Goal: Information Seeking & Learning: Learn about a topic

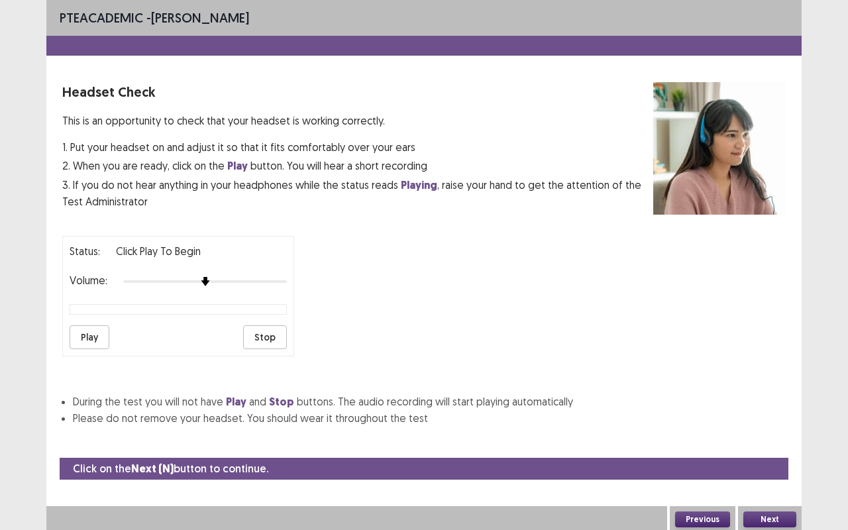
click at [83, 328] on button "Play" at bounding box center [90, 337] width 40 height 24
click at [770, 515] on button "Next" at bounding box center [769, 519] width 53 height 16
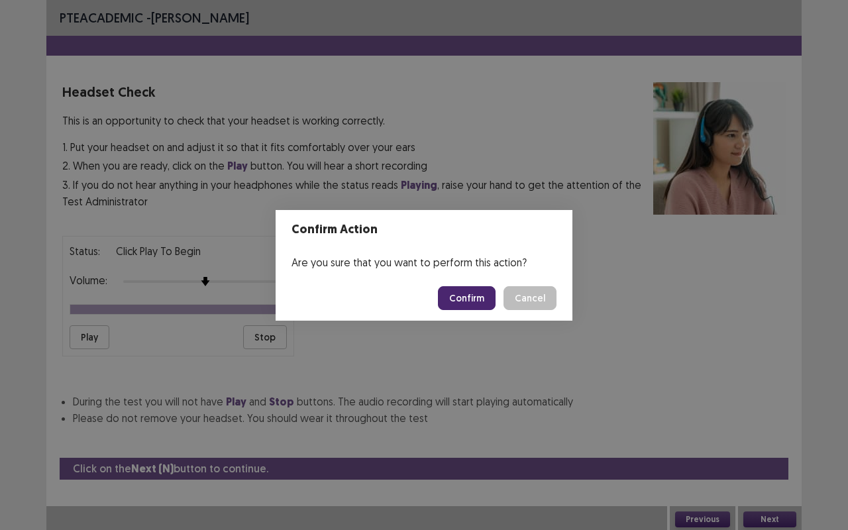
click at [459, 292] on button "Confirm" at bounding box center [467, 298] width 58 height 24
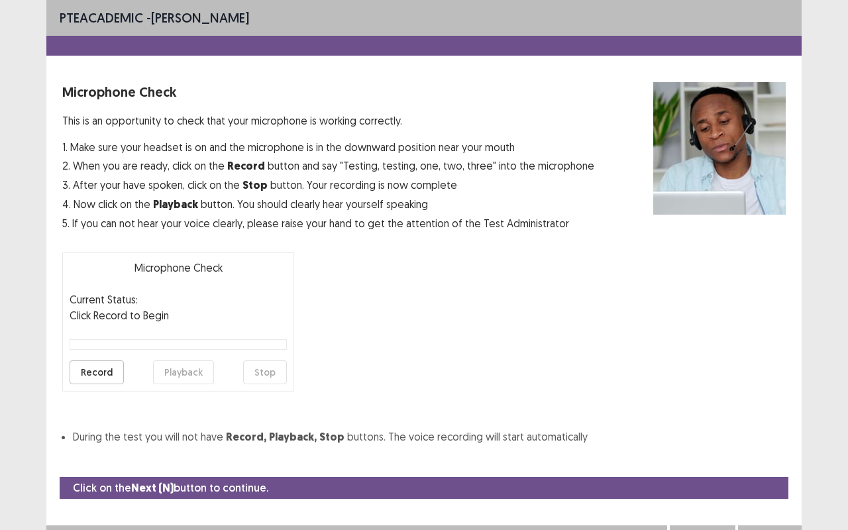
scroll to position [15, 0]
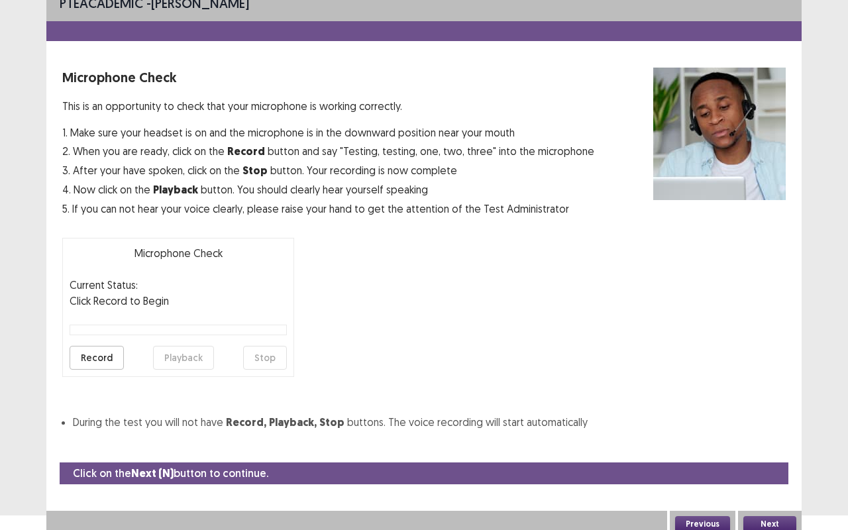
click at [104, 358] on button "Record" at bounding box center [97, 358] width 54 height 24
click at [188, 364] on button "Playback" at bounding box center [183, 358] width 61 height 24
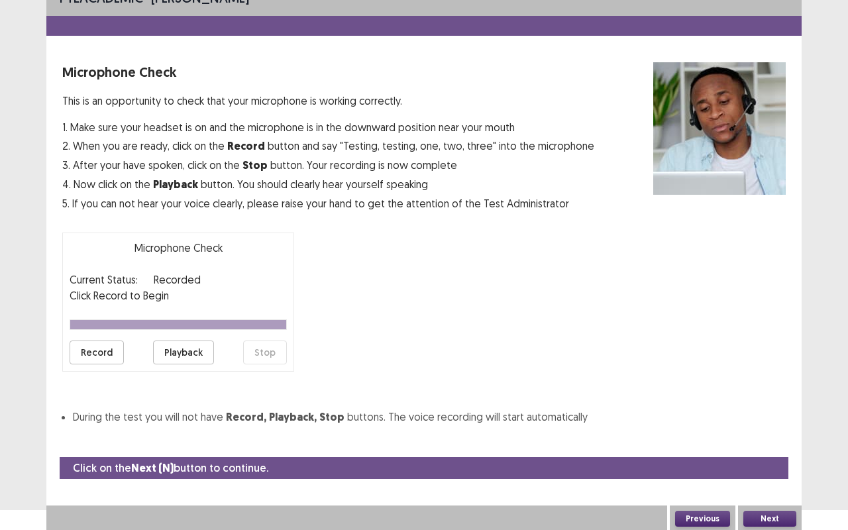
click at [770, 514] on button "Next" at bounding box center [769, 519] width 53 height 16
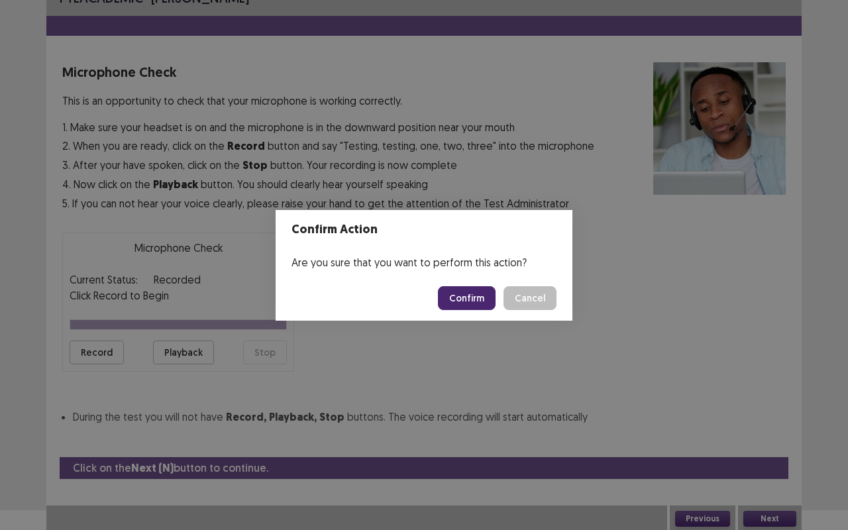
click at [460, 297] on button "Confirm" at bounding box center [467, 298] width 58 height 24
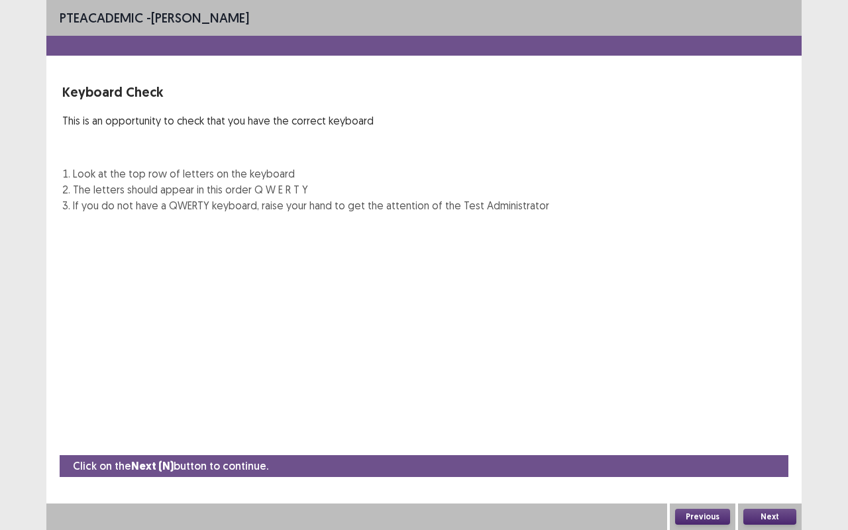
scroll to position [0, 0]
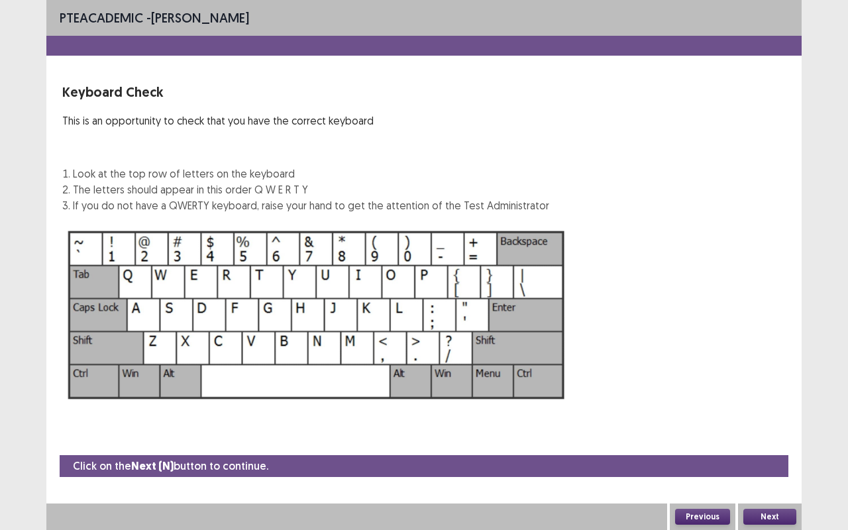
click at [771, 524] on button "Next" at bounding box center [769, 517] width 53 height 16
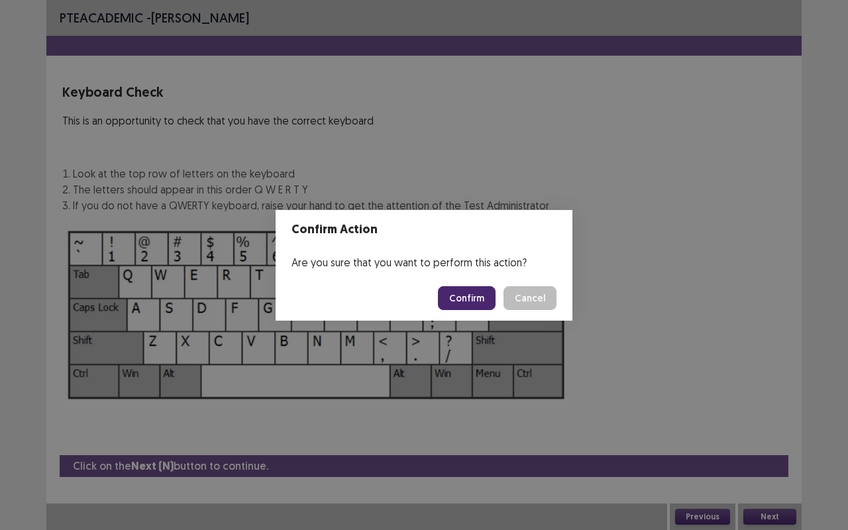
click at [473, 303] on button "Confirm" at bounding box center [467, 298] width 58 height 24
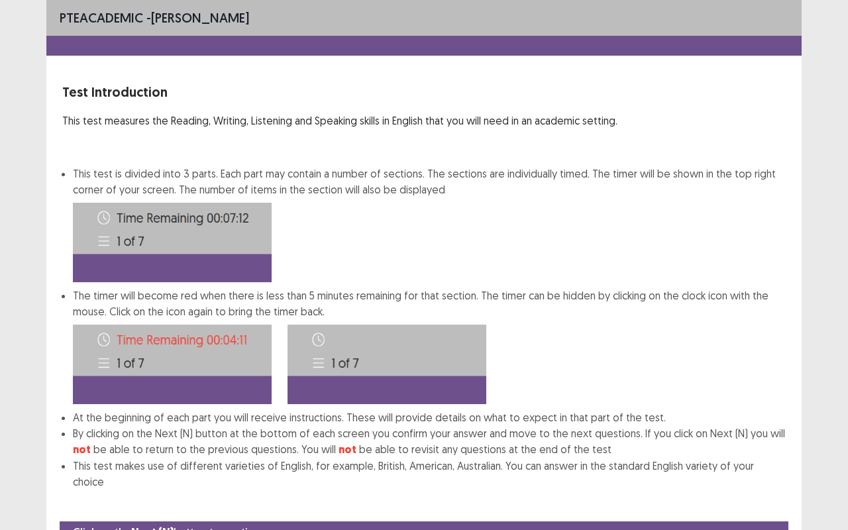
scroll to position [50, 0]
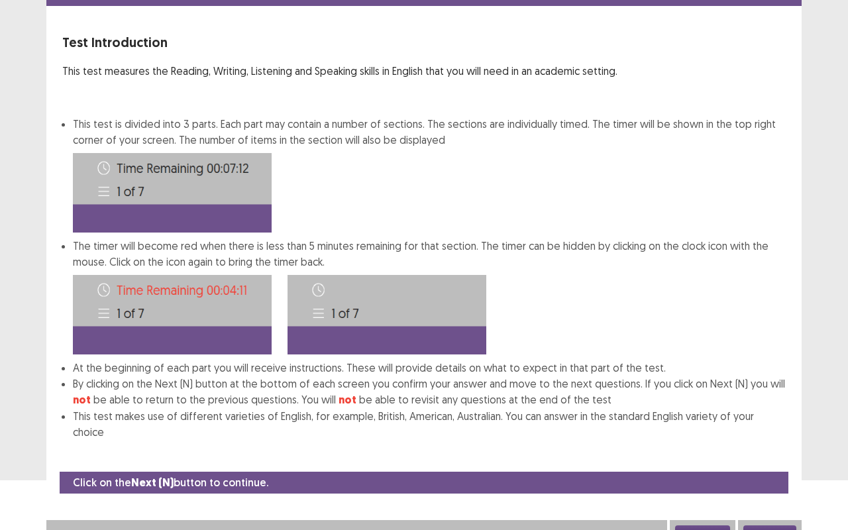
click at [775, 525] on button "Next" at bounding box center [769, 533] width 53 height 16
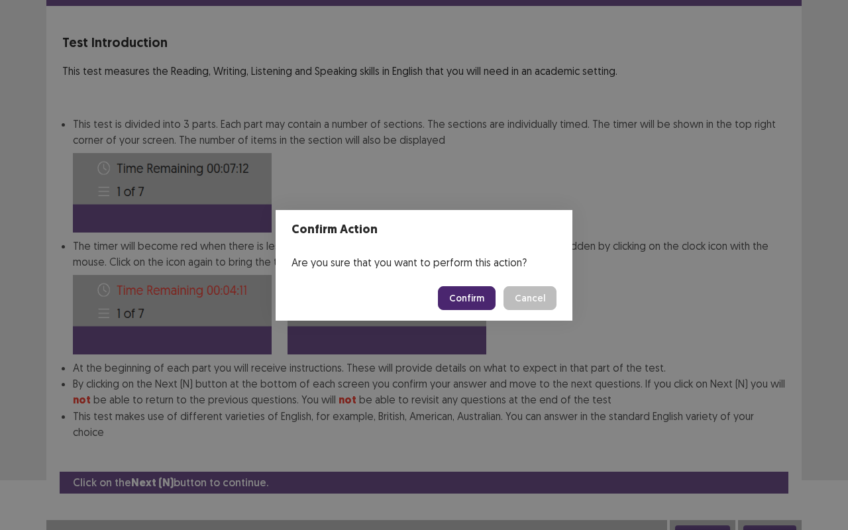
click at [473, 295] on button "Confirm" at bounding box center [467, 298] width 58 height 24
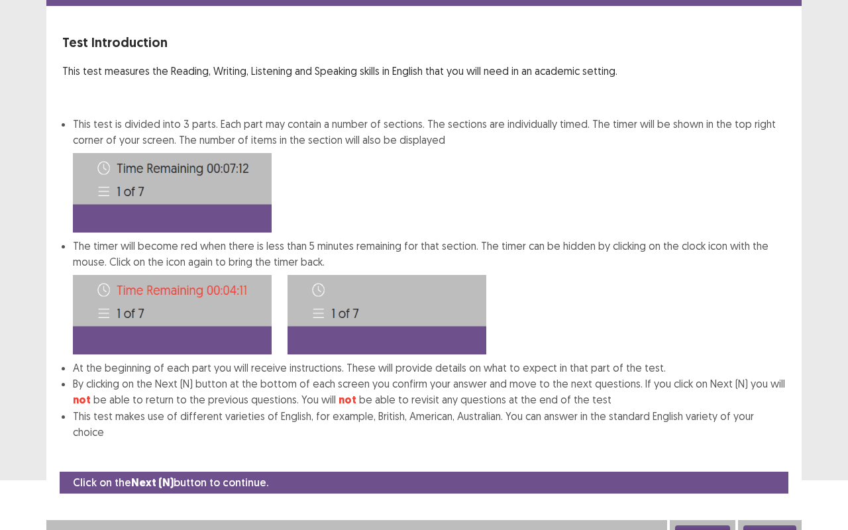
scroll to position [0, 0]
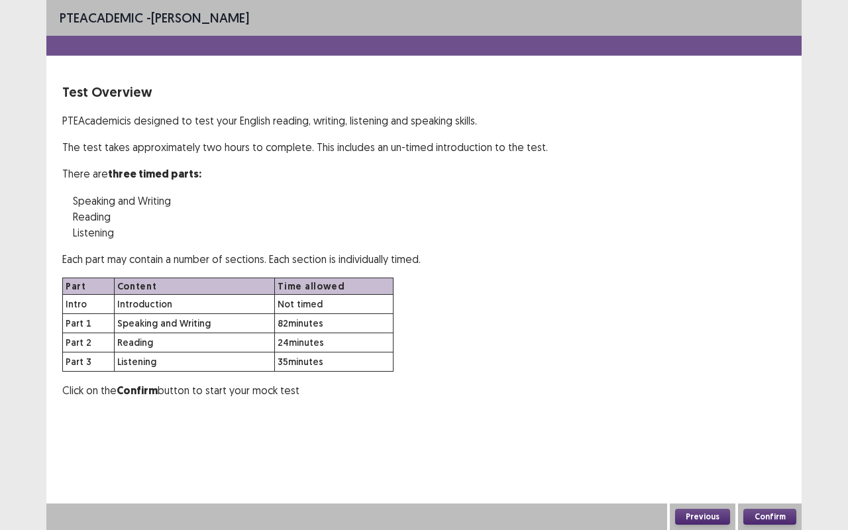
click at [777, 518] on button "Confirm" at bounding box center [769, 517] width 53 height 16
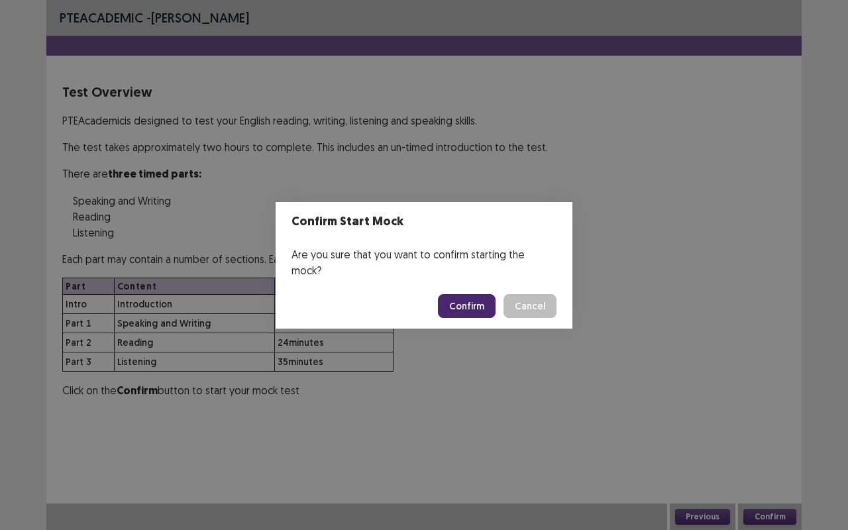
click at [471, 301] on button "Confirm" at bounding box center [467, 306] width 58 height 24
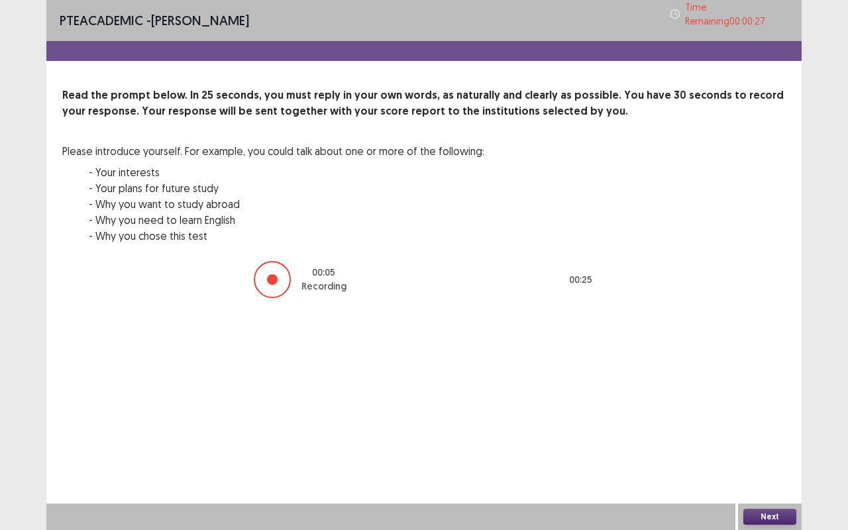
click at [753, 518] on button "Next" at bounding box center [769, 517] width 53 height 16
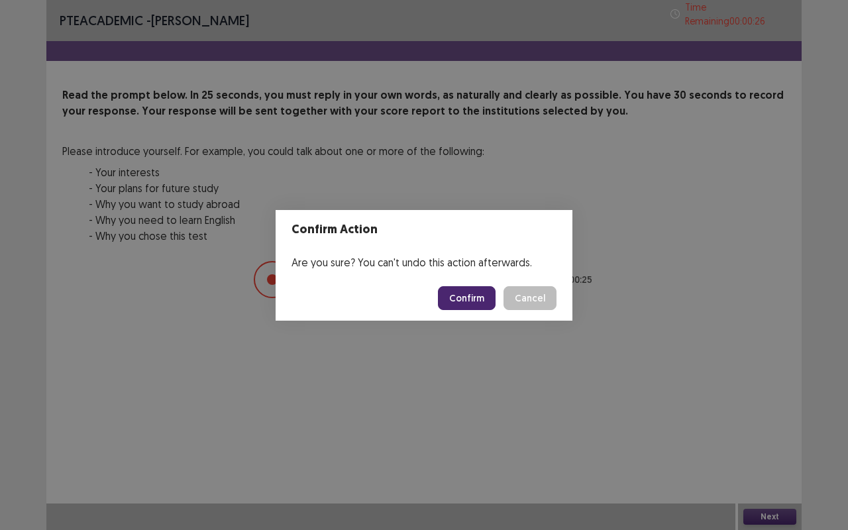
click at [465, 294] on button "Confirm" at bounding box center [467, 298] width 58 height 24
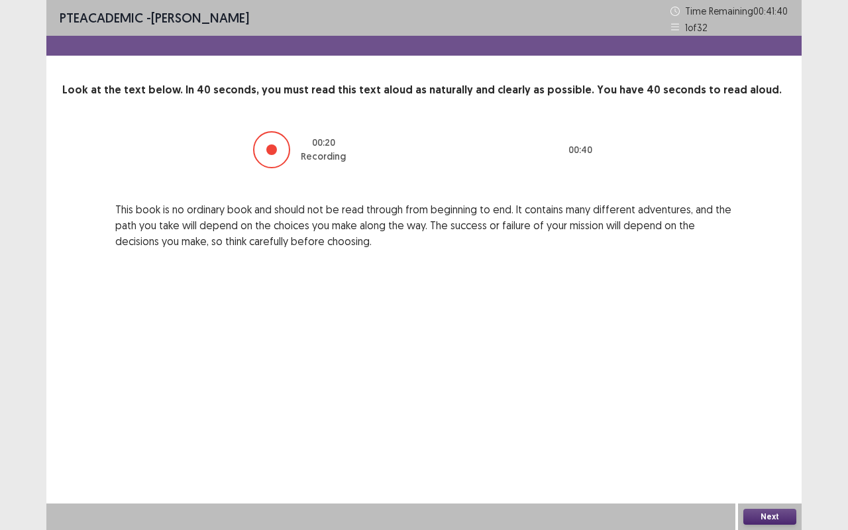
click at [749, 516] on button "Next" at bounding box center [769, 517] width 53 height 16
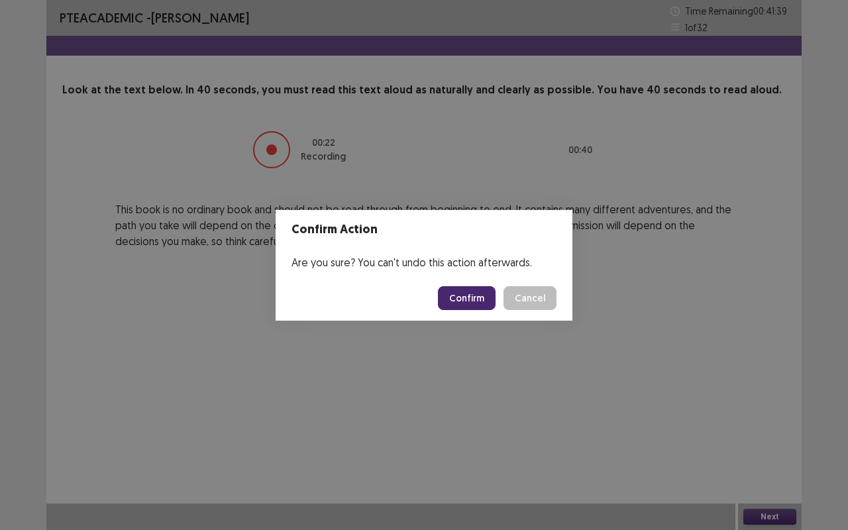
click at [478, 291] on button "Confirm" at bounding box center [467, 298] width 58 height 24
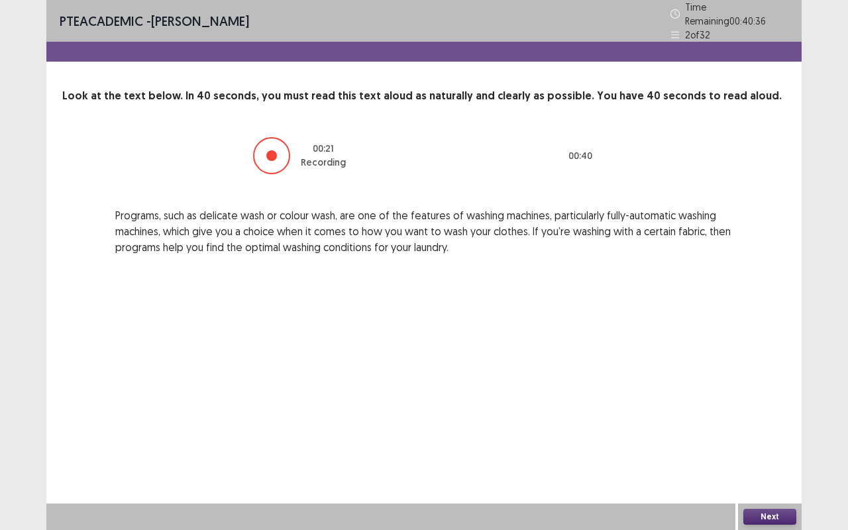
click at [778, 517] on button "Next" at bounding box center [769, 517] width 53 height 16
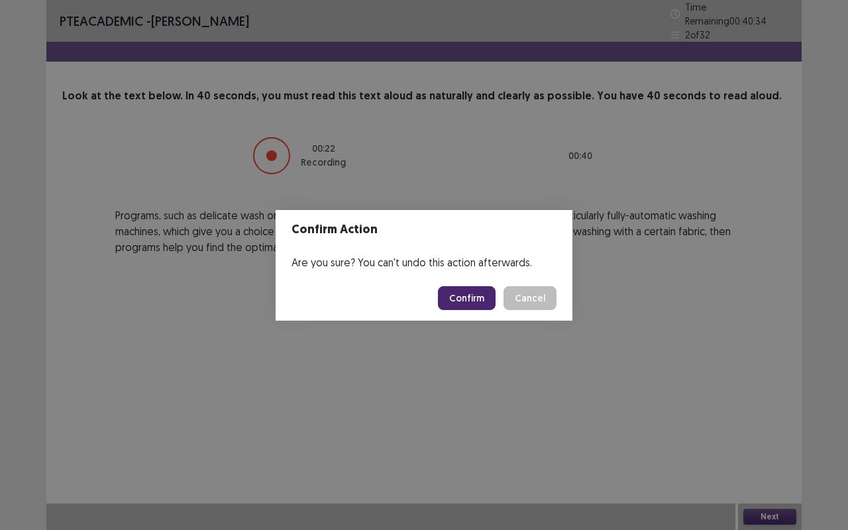
click at [469, 299] on button "Confirm" at bounding box center [467, 298] width 58 height 24
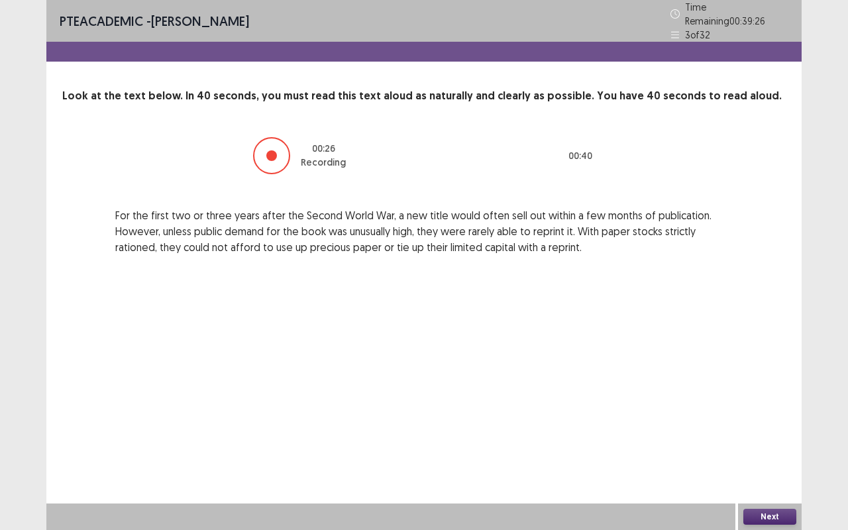
click at [763, 518] on button "Next" at bounding box center [769, 517] width 53 height 16
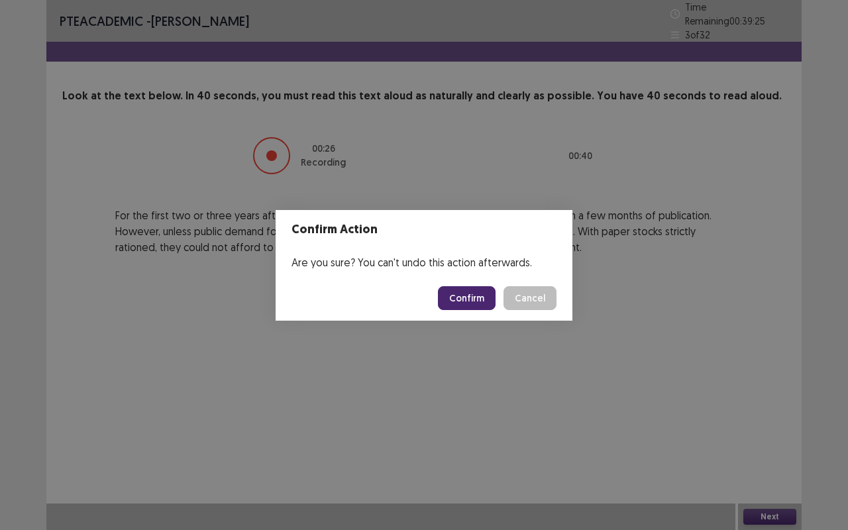
click at [468, 287] on button "Confirm" at bounding box center [467, 298] width 58 height 24
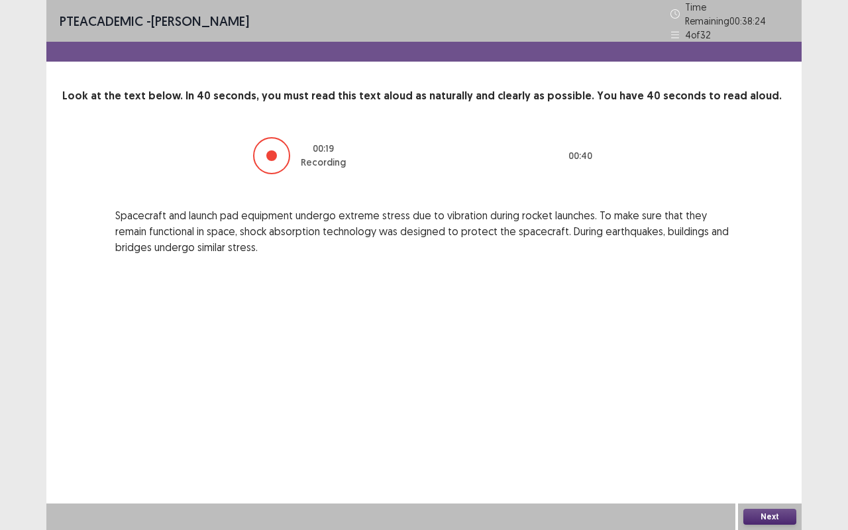
click at [765, 514] on button "Next" at bounding box center [769, 517] width 53 height 16
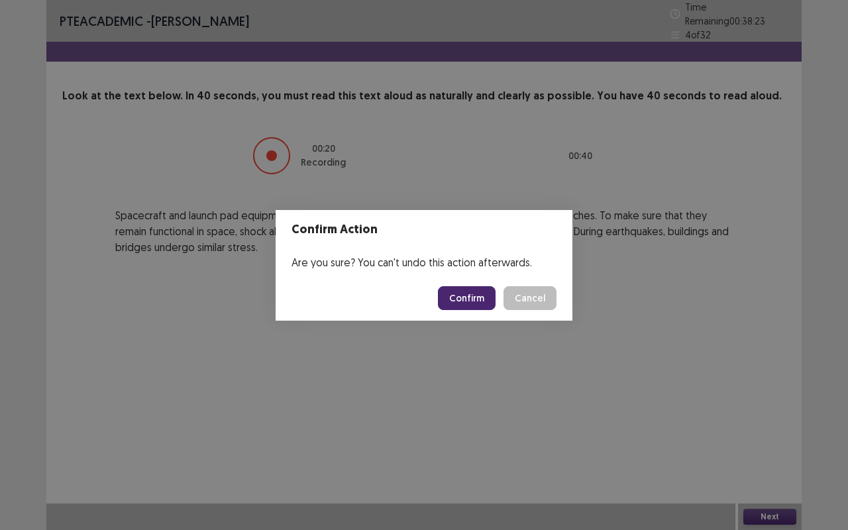
click at [469, 296] on button "Confirm" at bounding box center [467, 298] width 58 height 24
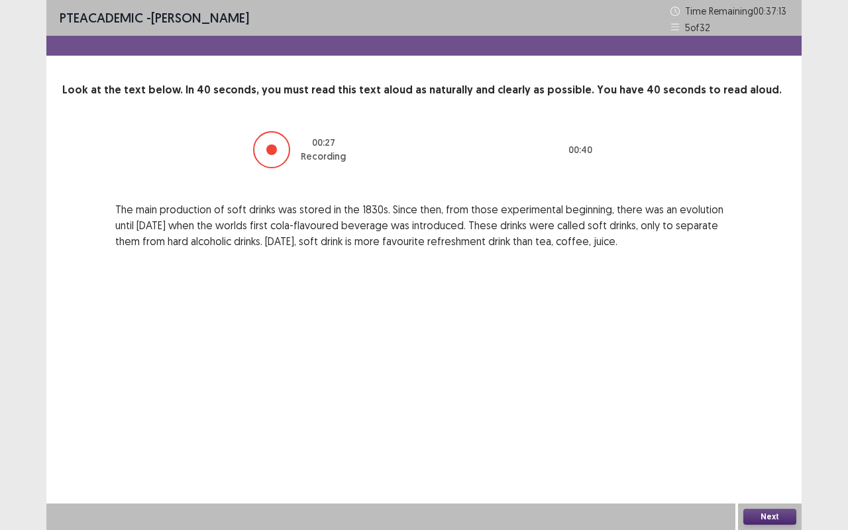
click at [757, 514] on button "Next" at bounding box center [769, 517] width 53 height 16
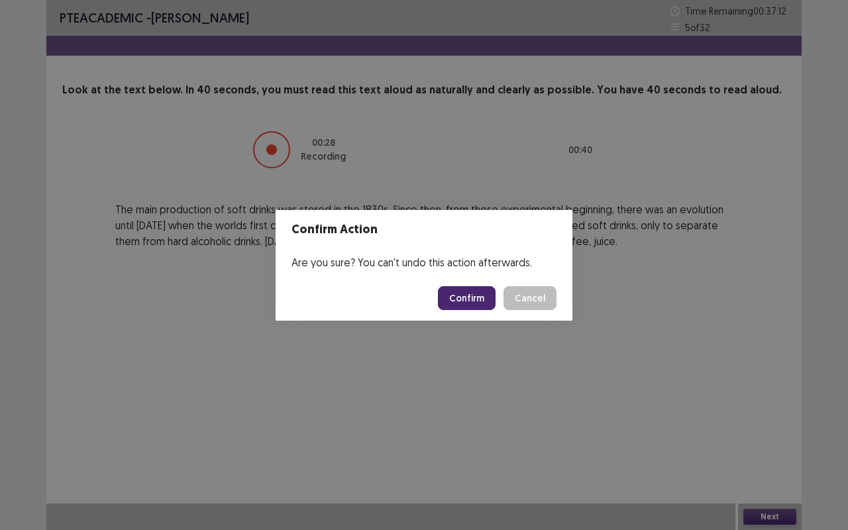
click at [464, 299] on button "Confirm" at bounding box center [467, 298] width 58 height 24
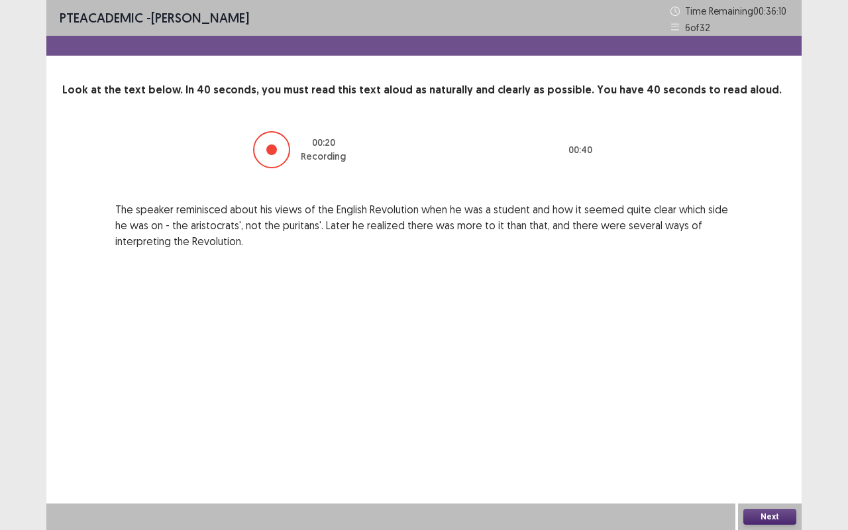
click at [756, 518] on button "Next" at bounding box center [769, 517] width 53 height 16
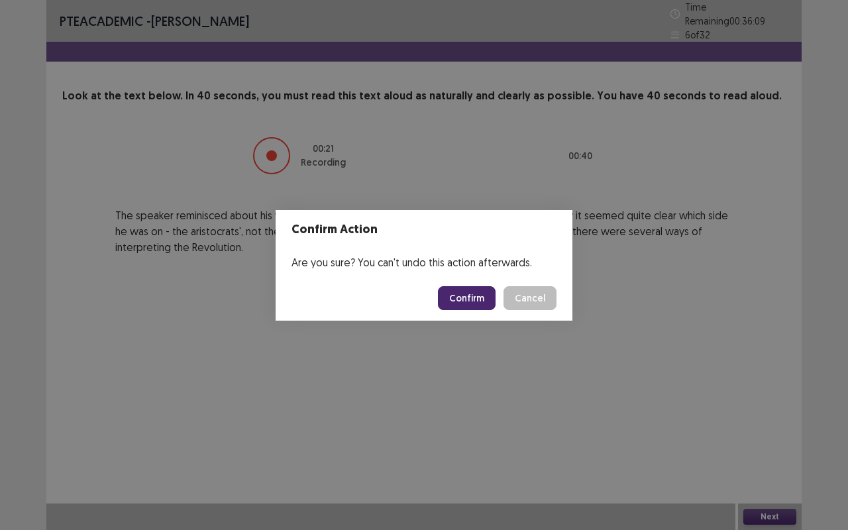
click at [462, 295] on button "Confirm" at bounding box center [467, 298] width 58 height 24
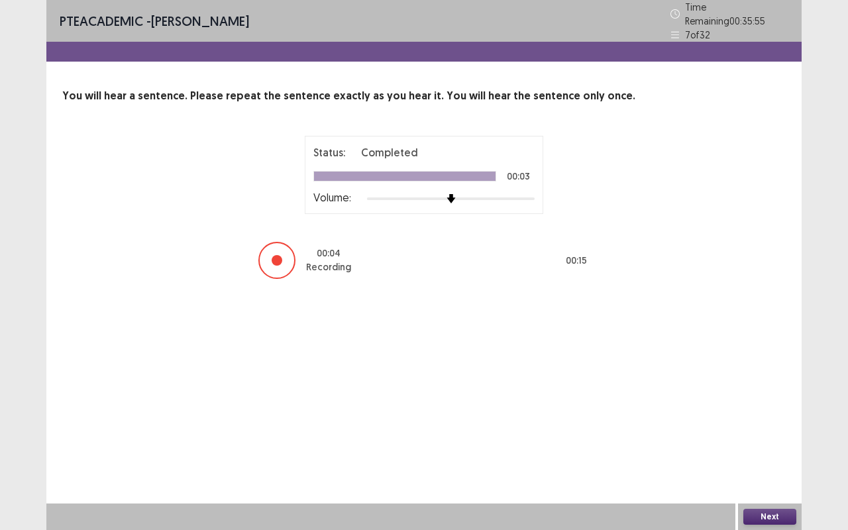
click at [754, 517] on button "Next" at bounding box center [769, 517] width 53 height 16
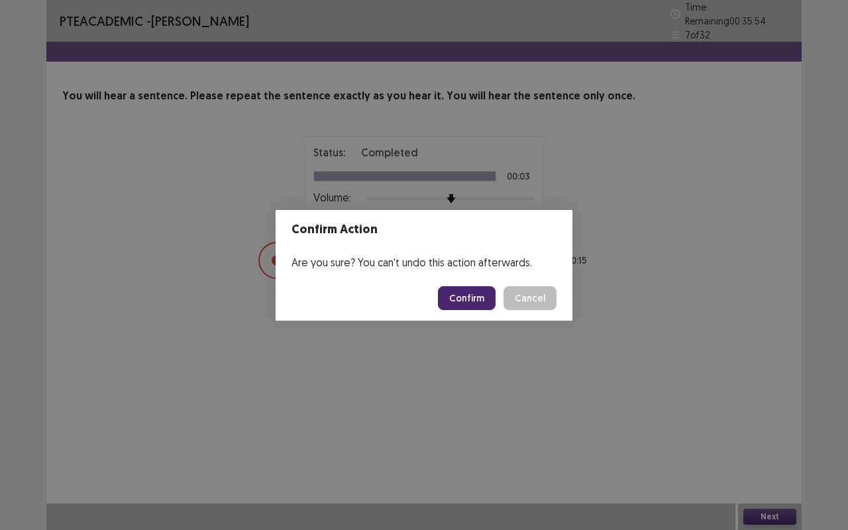
click at [478, 301] on button "Confirm" at bounding box center [467, 298] width 58 height 24
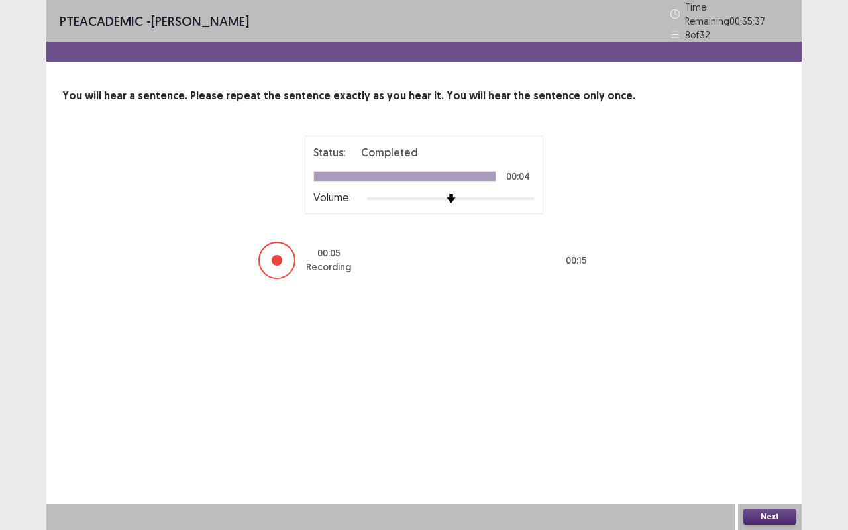
click at [768, 518] on button "Next" at bounding box center [769, 517] width 53 height 16
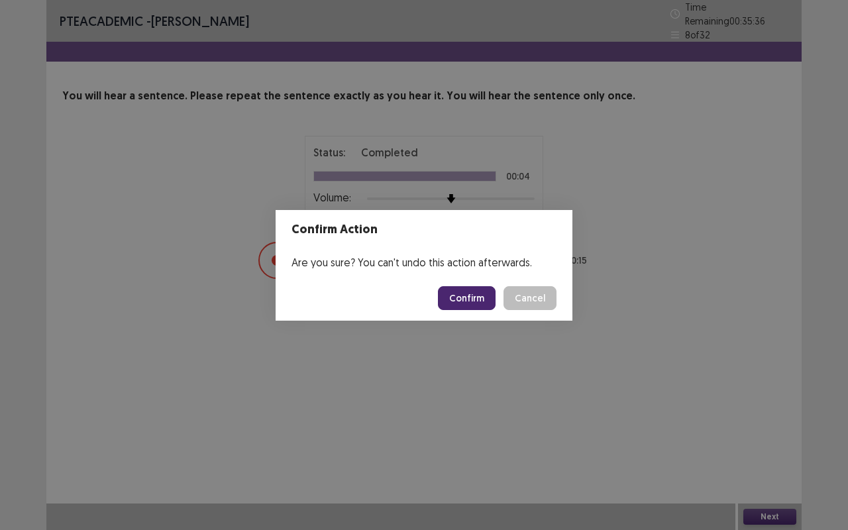
click at [460, 293] on button "Confirm" at bounding box center [467, 298] width 58 height 24
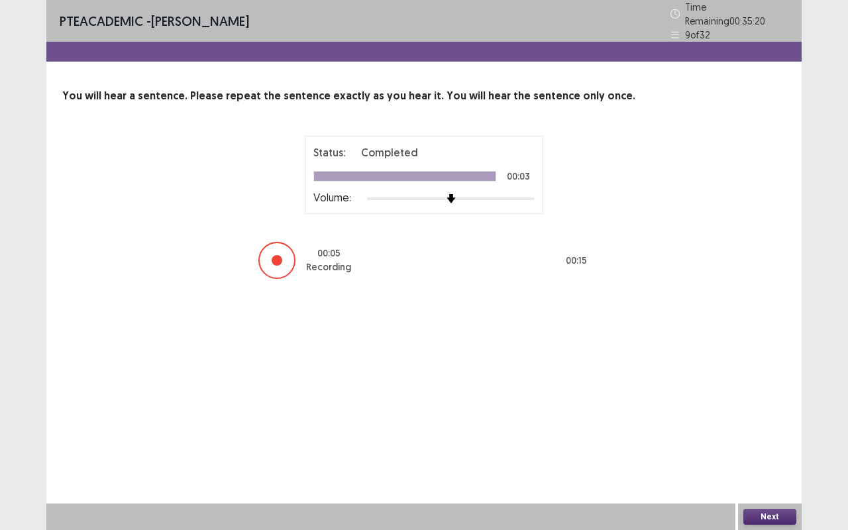
click at [759, 516] on button "Next" at bounding box center [769, 517] width 53 height 16
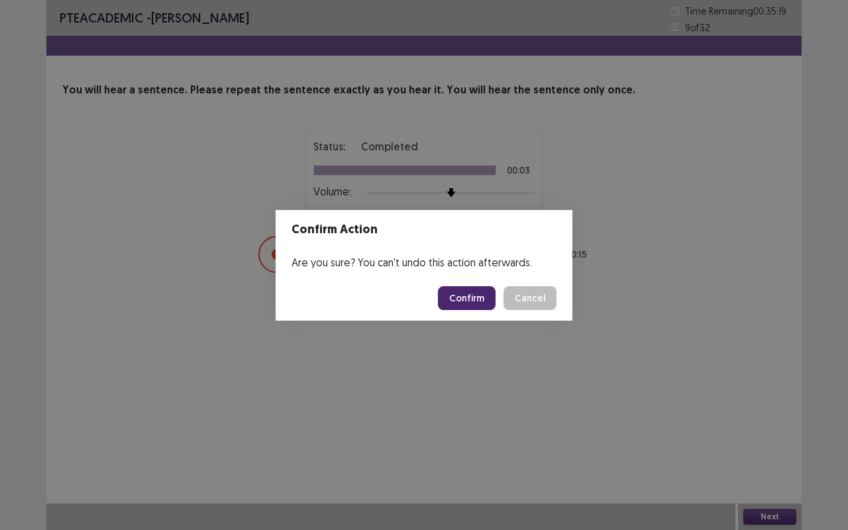
click at [473, 289] on button "Confirm" at bounding box center [467, 298] width 58 height 24
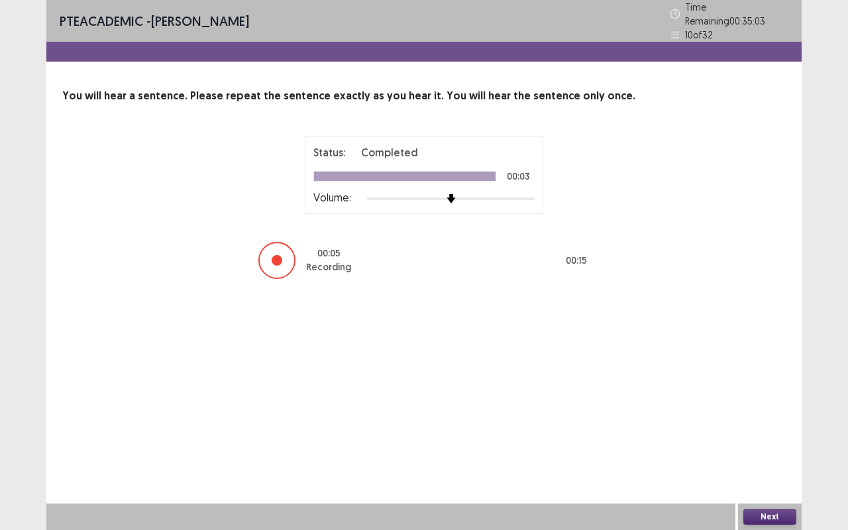
click at [763, 514] on button "Next" at bounding box center [769, 517] width 53 height 16
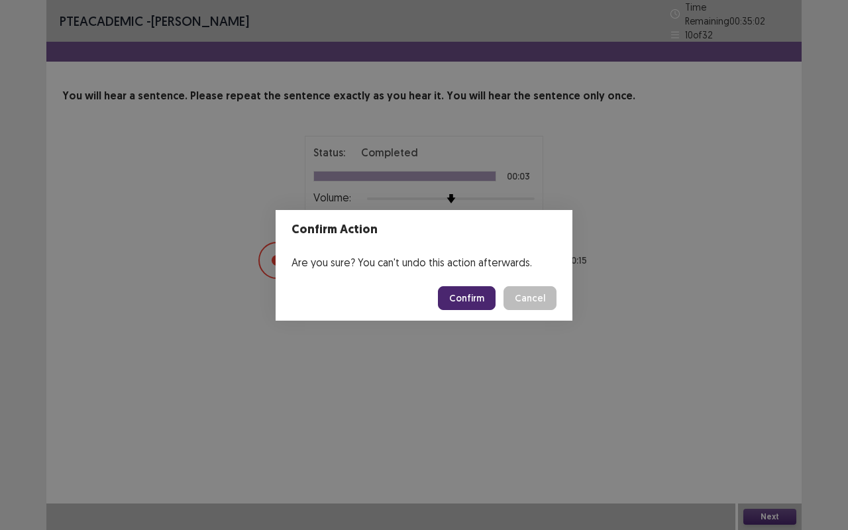
click at [487, 303] on button "Confirm" at bounding box center [467, 298] width 58 height 24
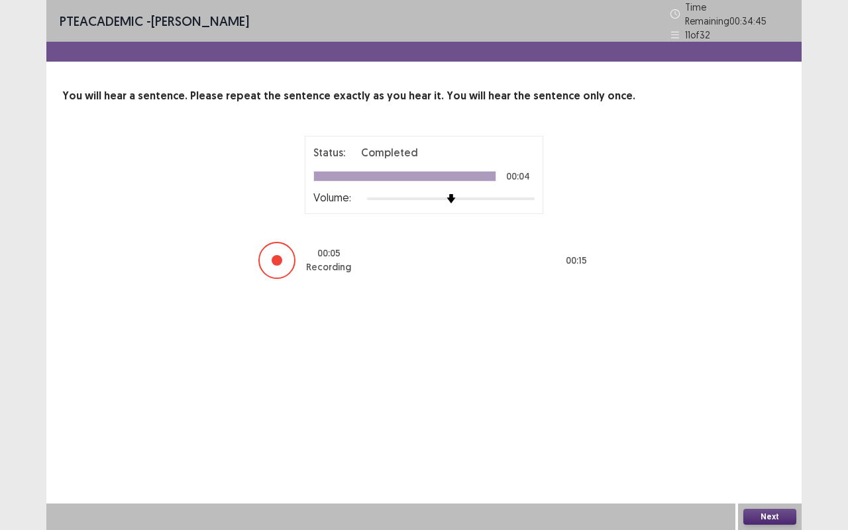
click at [767, 513] on button "Next" at bounding box center [769, 517] width 53 height 16
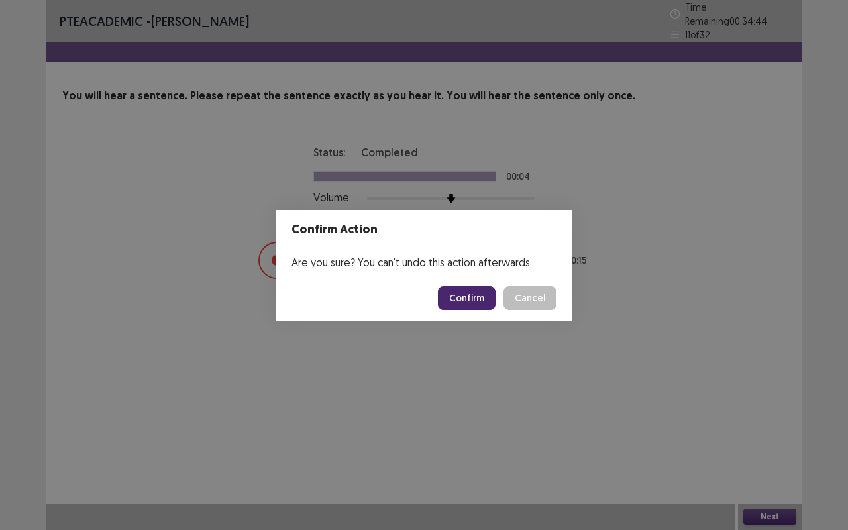
click at [478, 309] on button "Confirm" at bounding box center [467, 298] width 58 height 24
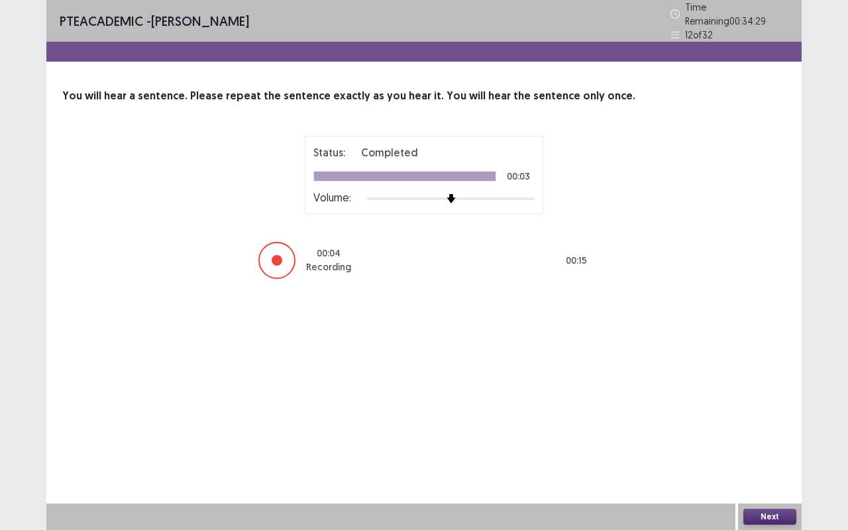
click at [771, 514] on button "Next" at bounding box center [769, 517] width 53 height 16
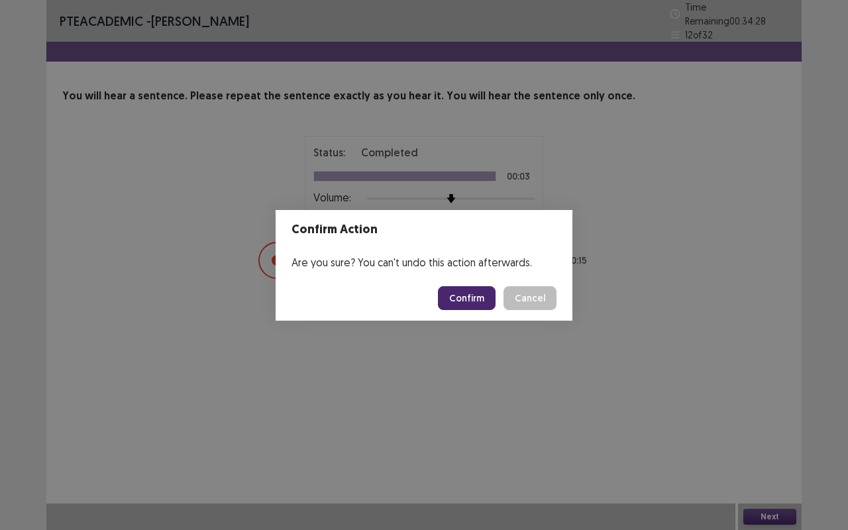
click at [462, 297] on button "Confirm" at bounding box center [467, 298] width 58 height 24
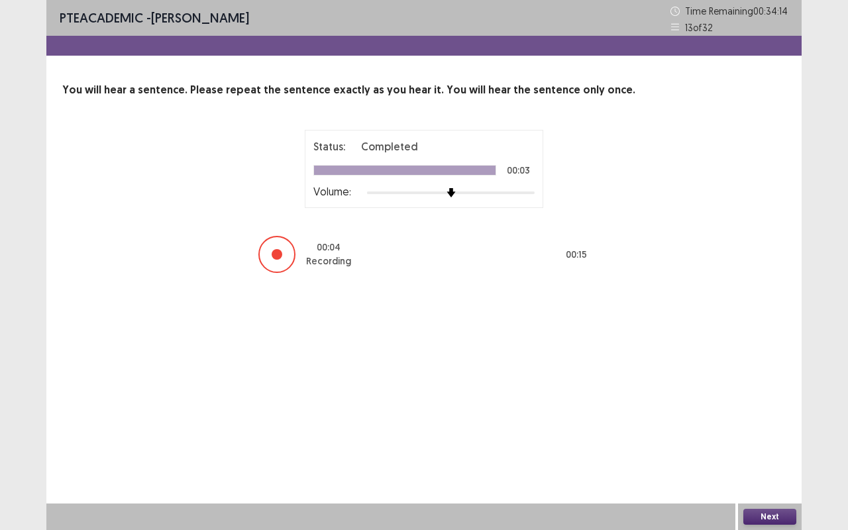
click at [771, 514] on button "Next" at bounding box center [769, 517] width 53 height 16
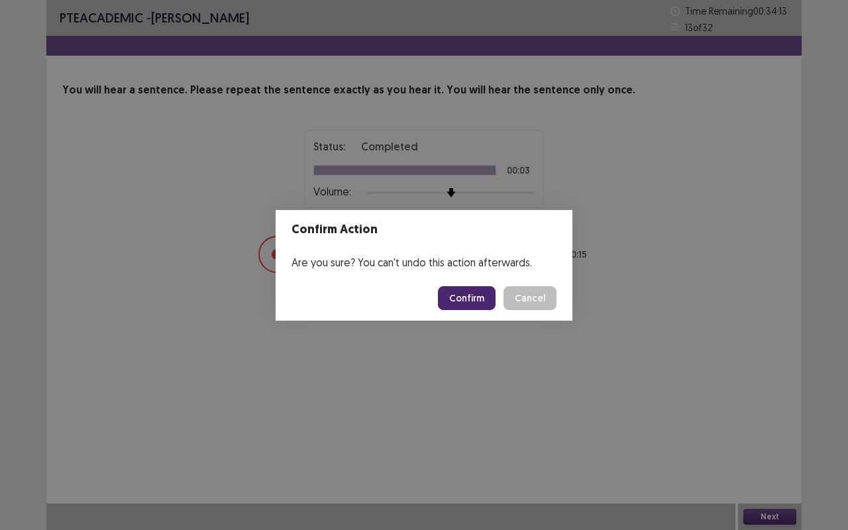
click at [459, 301] on button "Confirm" at bounding box center [467, 298] width 58 height 24
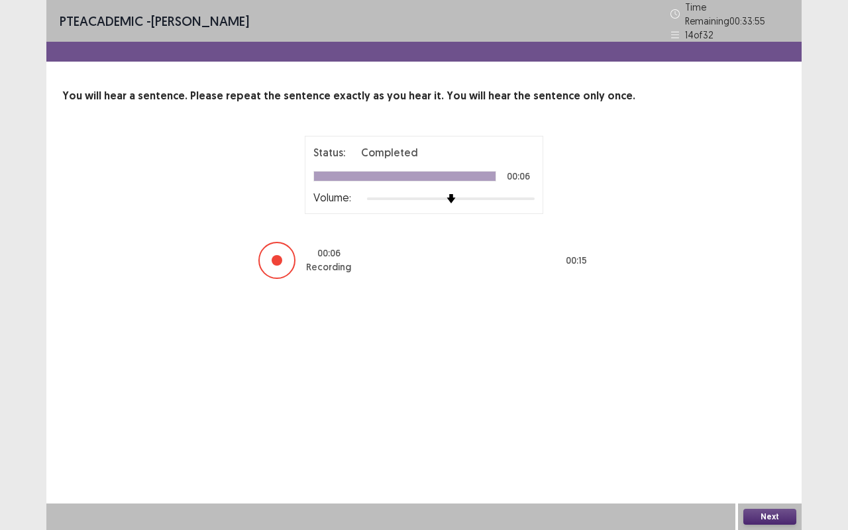
click at [771, 516] on button "Next" at bounding box center [769, 517] width 53 height 16
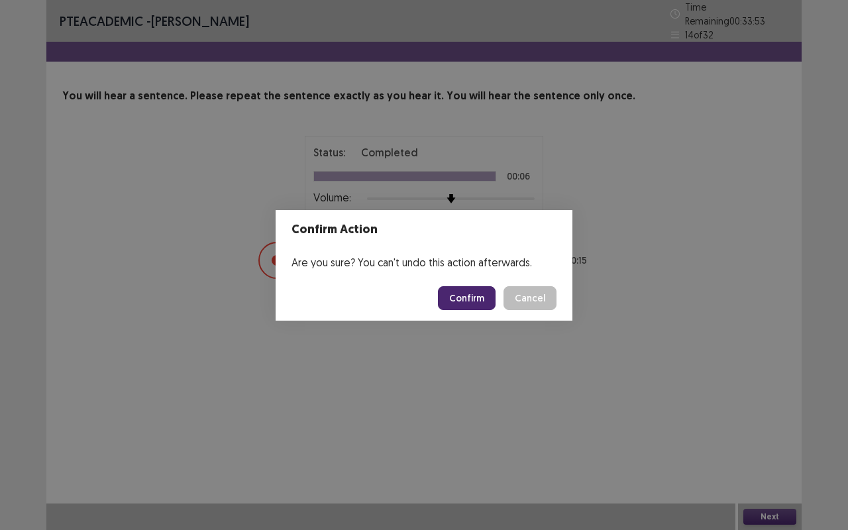
click at [469, 295] on button "Confirm" at bounding box center [467, 298] width 58 height 24
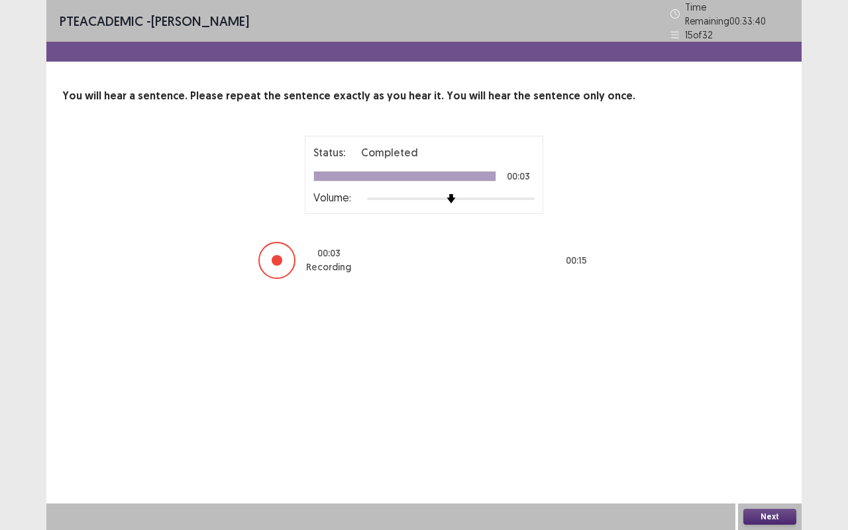
click at [767, 513] on button "Next" at bounding box center [769, 517] width 53 height 16
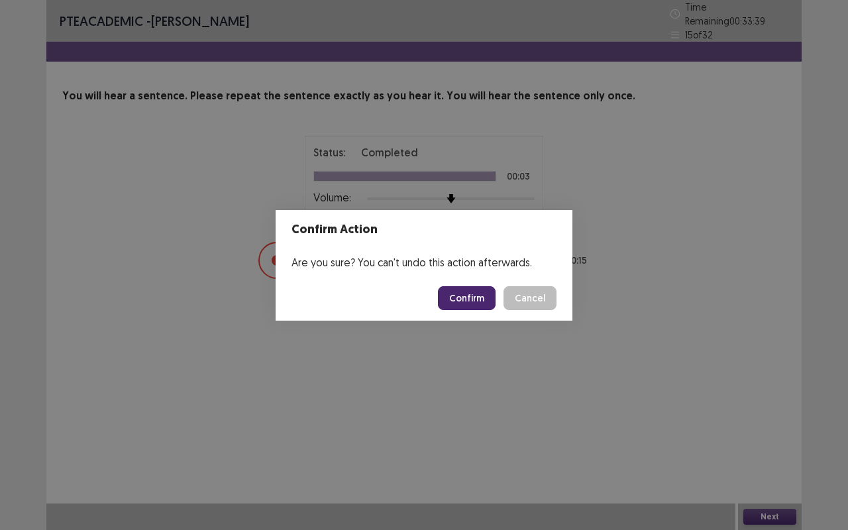
click at [474, 299] on button "Confirm" at bounding box center [467, 298] width 58 height 24
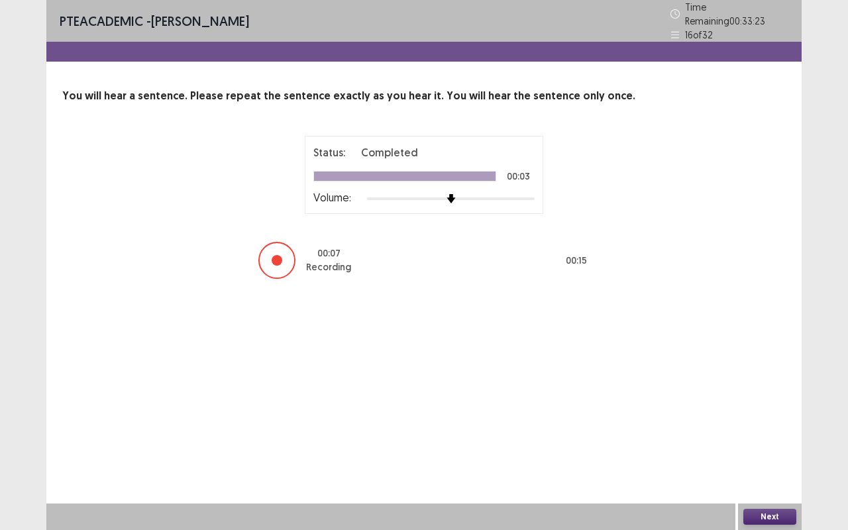
click at [752, 509] on button "Next" at bounding box center [769, 517] width 53 height 16
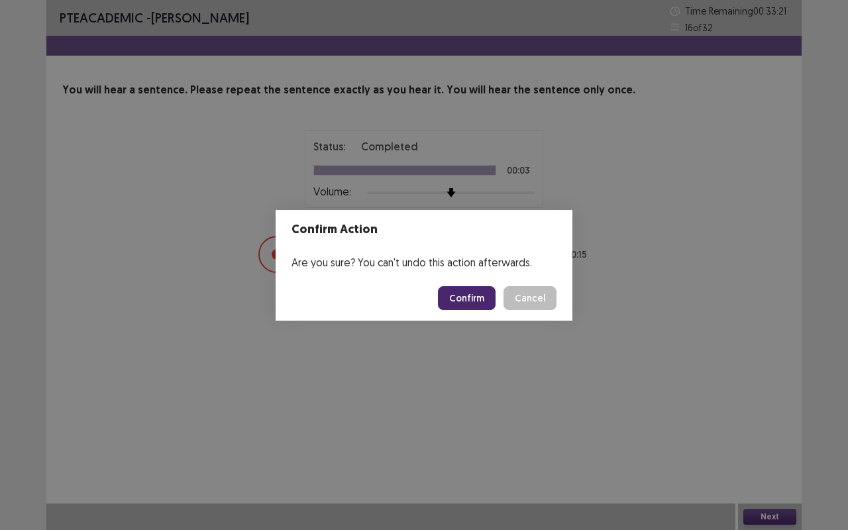
click at [475, 308] on button "Confirm" at bounding box center [467, 298] width 58 height 24
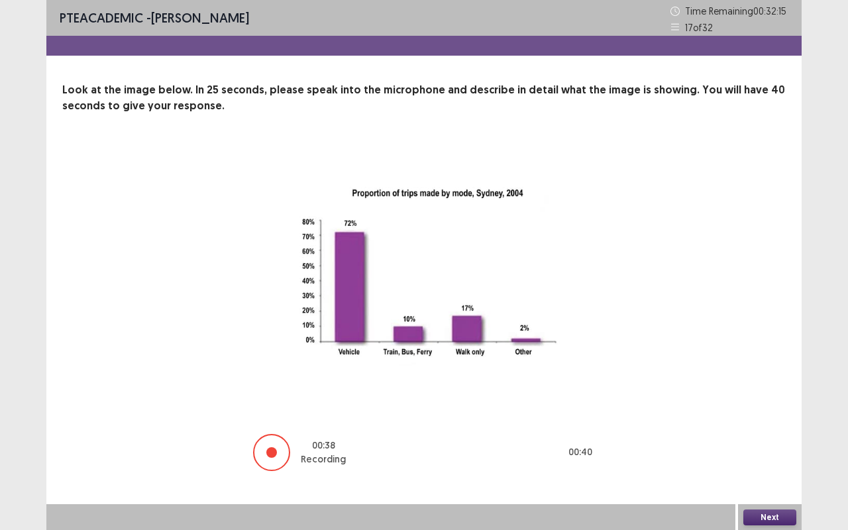
click at [759, 516] on button "Next" at bounding box center [769, 517] width 53 height 16
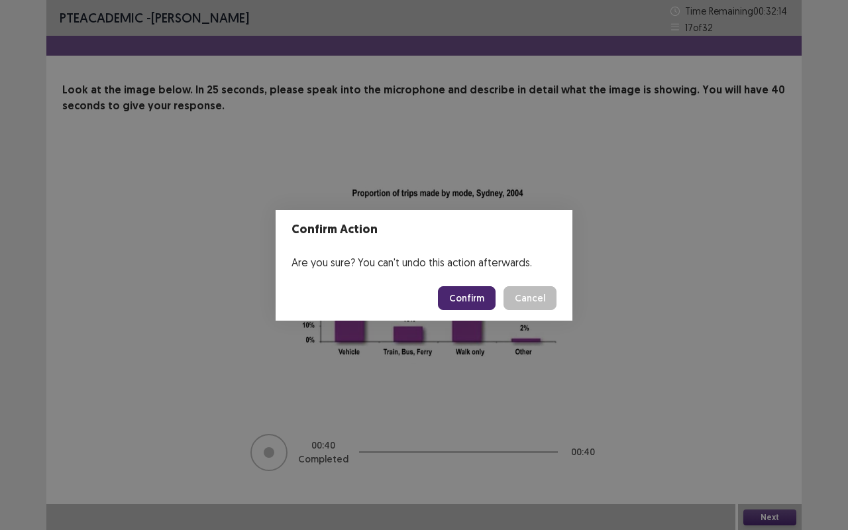
click at [475, 303] on button "Confirm" at bounding box center [467, 298] width 58 height 24
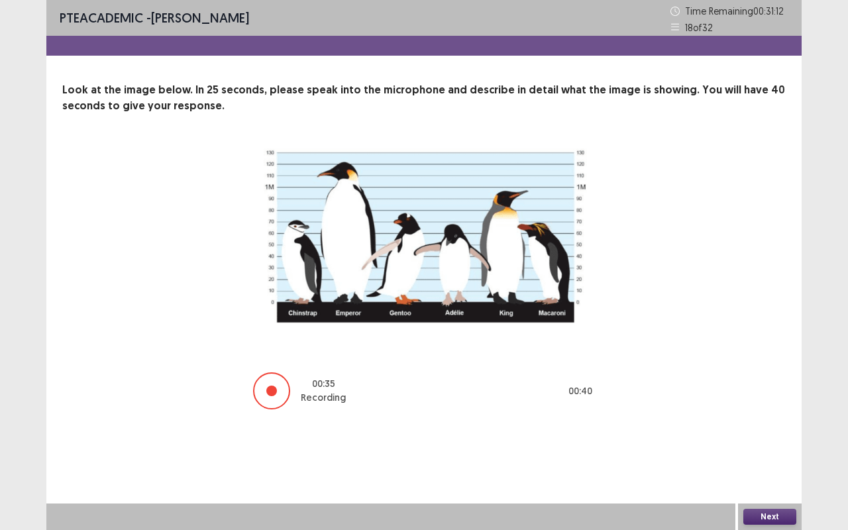
click at [748, 511] on button "Next" at bounding box center [769, 517] width 53 height 16
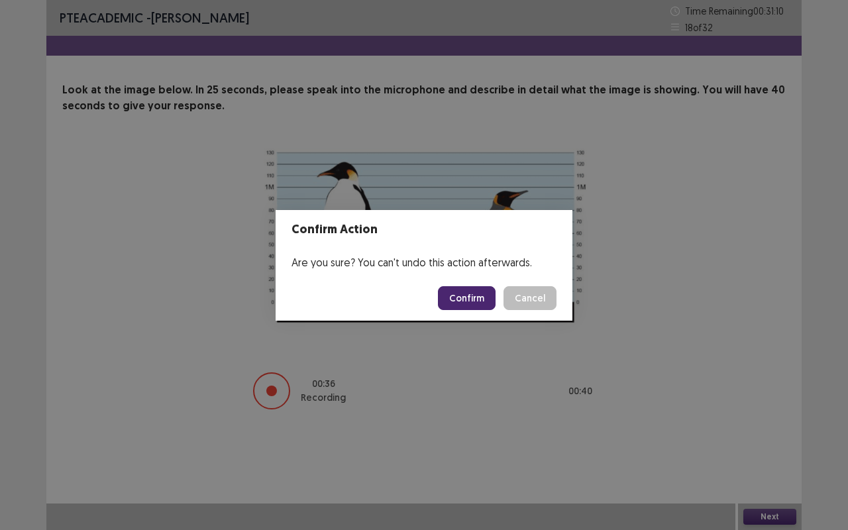
click at [463, 297] on button "Confirm" at bounding box center [467, 298] width 58 height 24
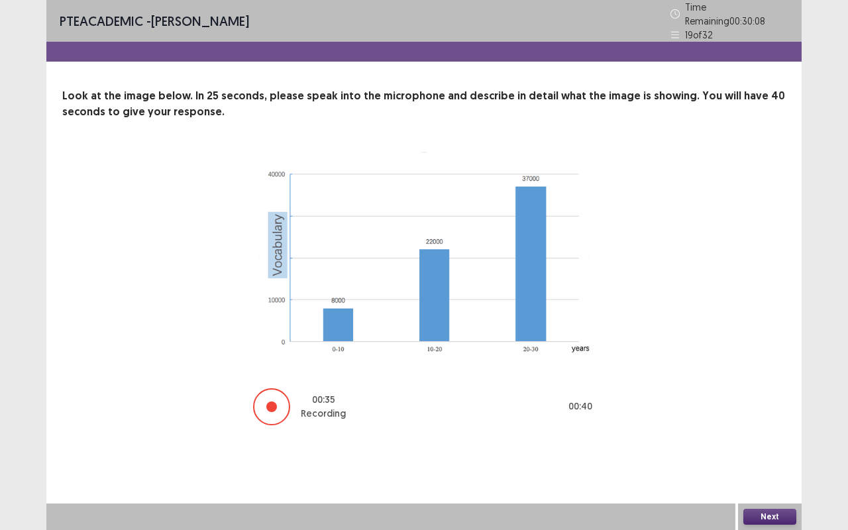
click at [765, 507] on div "Next" at bounding box center [770, 516] width 64 height 26
click at [761, 526] on div "Next" at bounding box center [770, 516] width 64 height 26
click at [761, 524] on button "Next" at bounding box center [769, 517] width 53 height 16
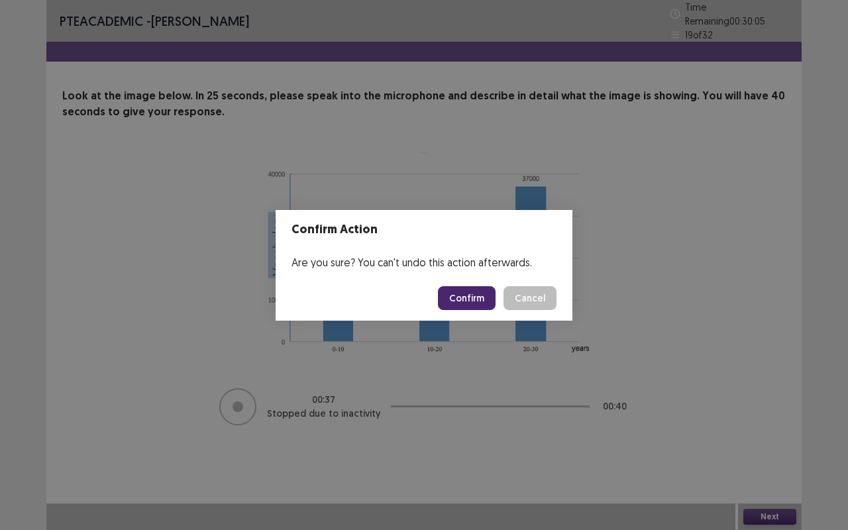
click at [465, 296] on button "Confirm" at bounding box center [467, 298] width 58 height 24
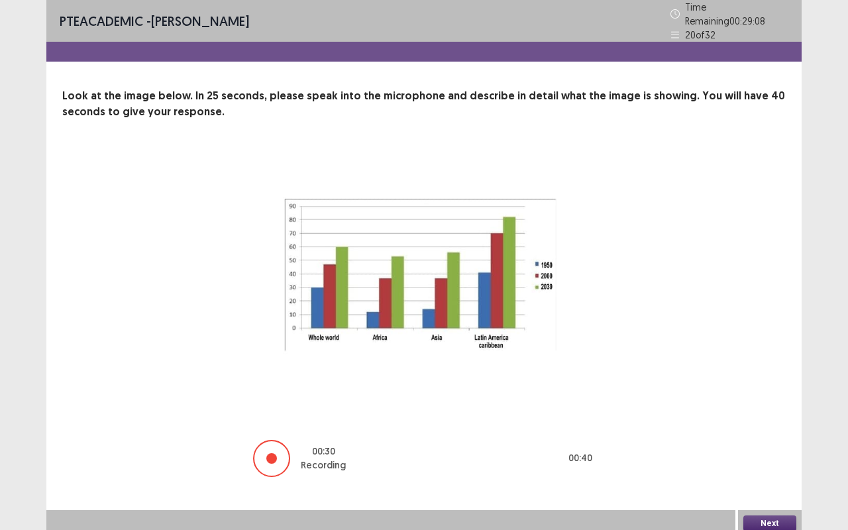
click at [758, 515] on button "Next" at bounding box center [769, 523] width 53 height 16
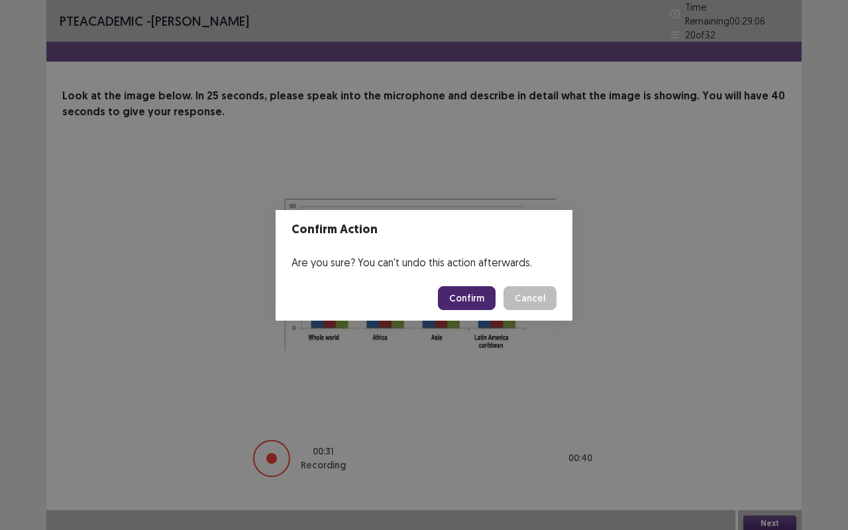
click at [460, 295] on button "Confirm" at bounding box center [467, 298] width 58 height 24
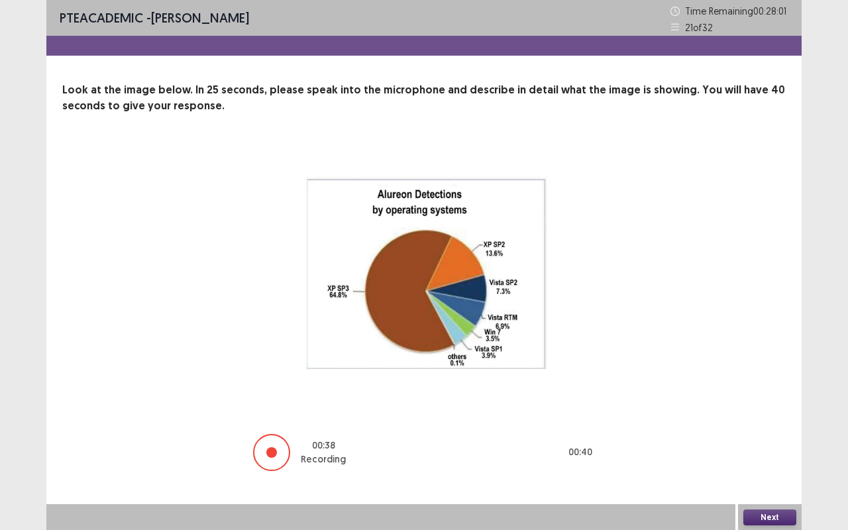
click at [758, 512] on button "Next" at bounding box center [769, 517] width 53 height 16
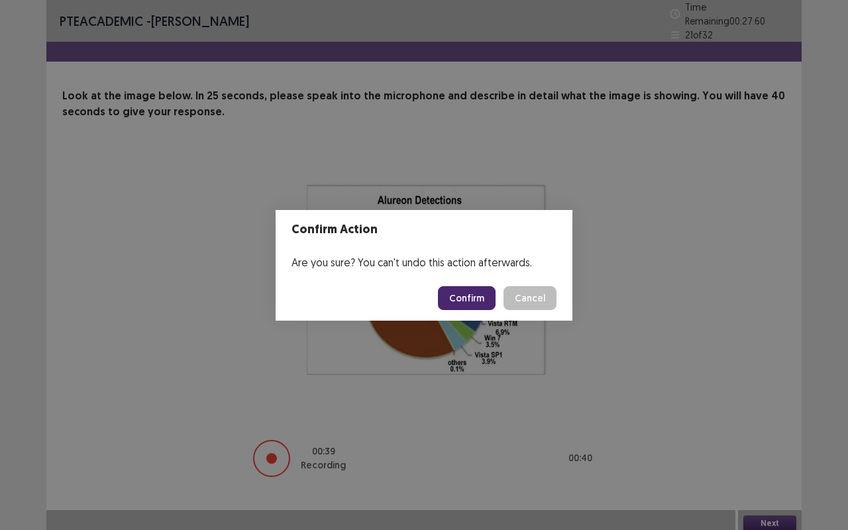
click at [455, 291] on button "Confirm" at bounding box center [467, 298] width 58 height 24
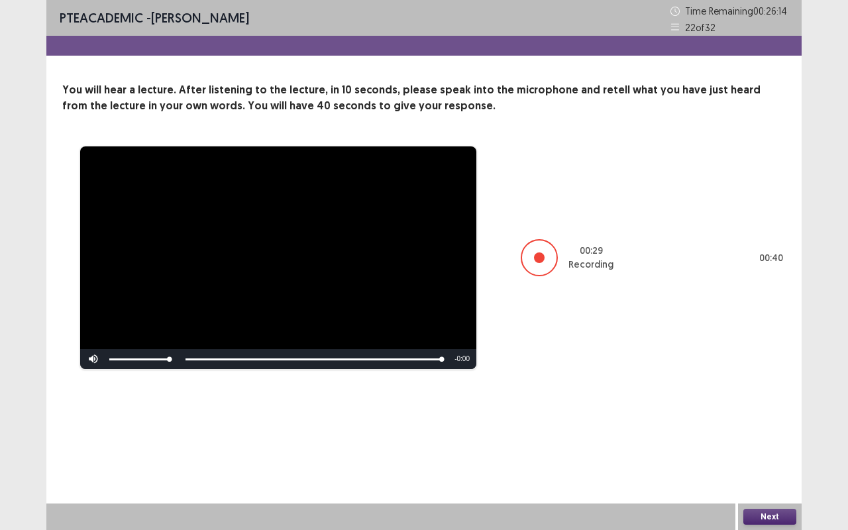
click at [763, 513] on button "Next" at bounding box center [769, 517] width 53 height 16
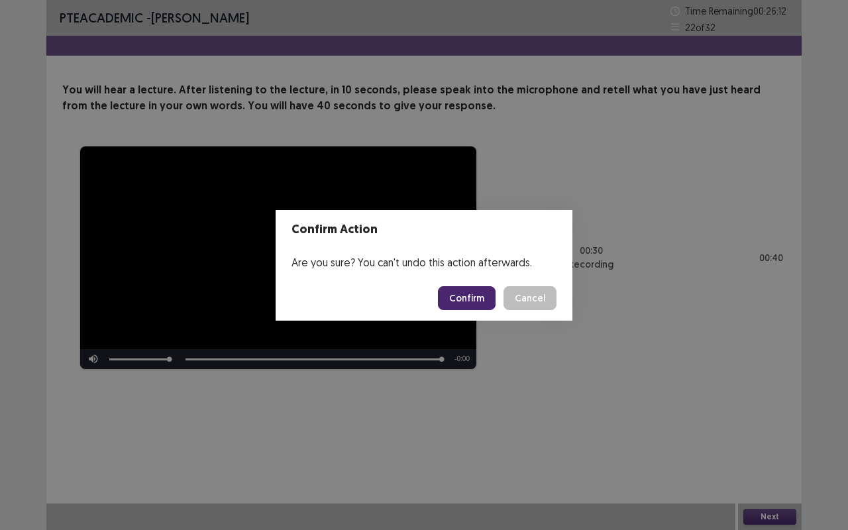
click at [470, 289] on button "Confirm" at bounding box center [467, 298] width 58 height 24
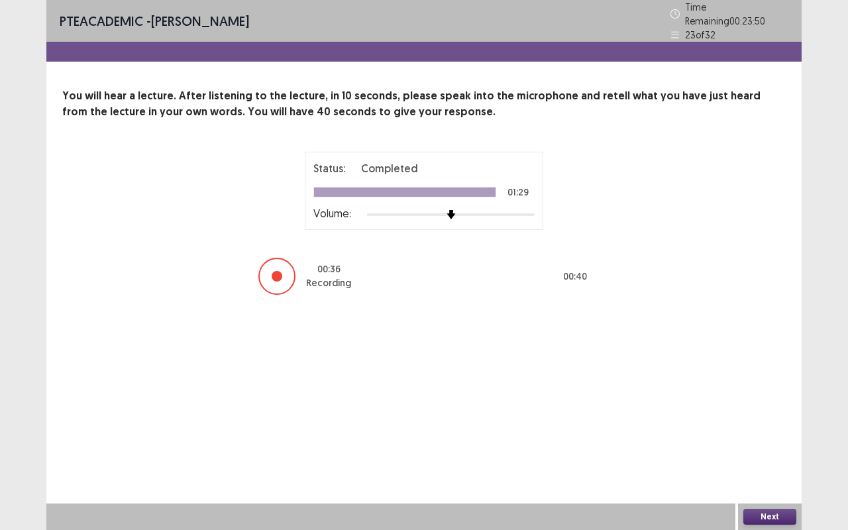
click at [763, 520] on button "Next" at bounding box center [769, 517] width 53 height 16
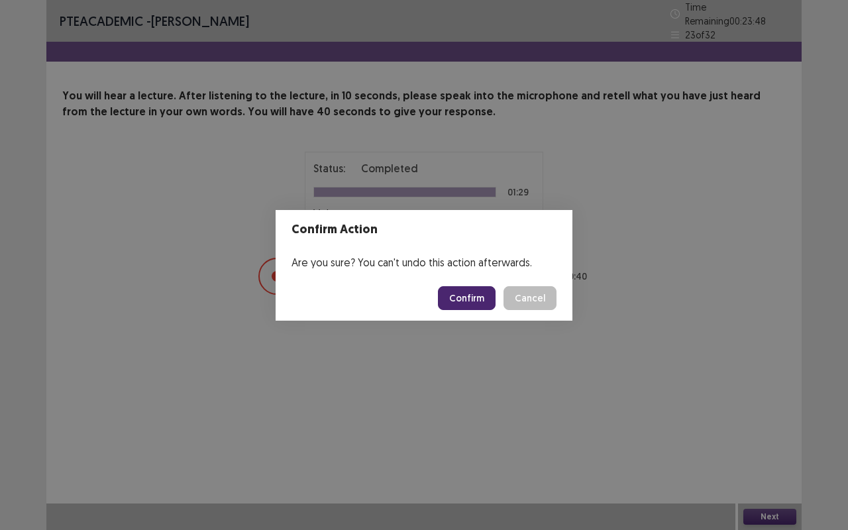
click at [463, 304] on button "Confirm" at bounding box center [467, 298] width 58 height 24
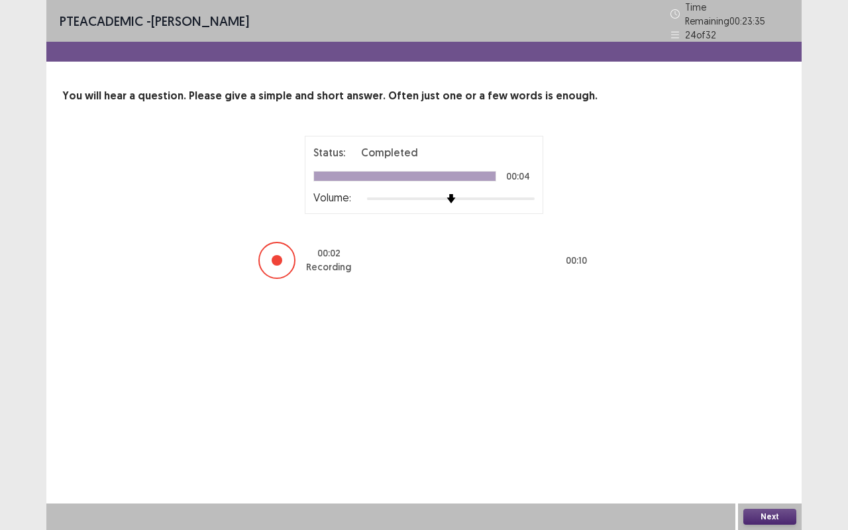
click at [767, 515] on button "Next" at bounding box center [769, 517] width 53 height 16
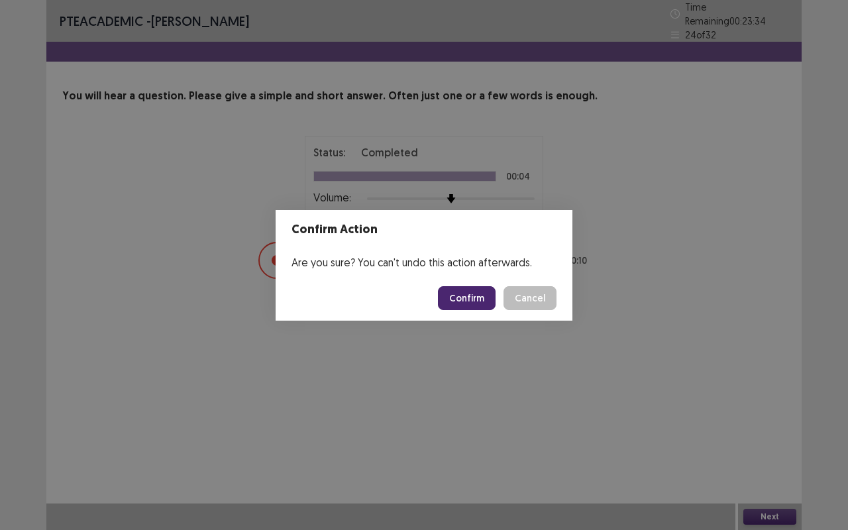
click at [473, 303] on button "Confirm" at bounding box center [467, 298] width 58 height 24
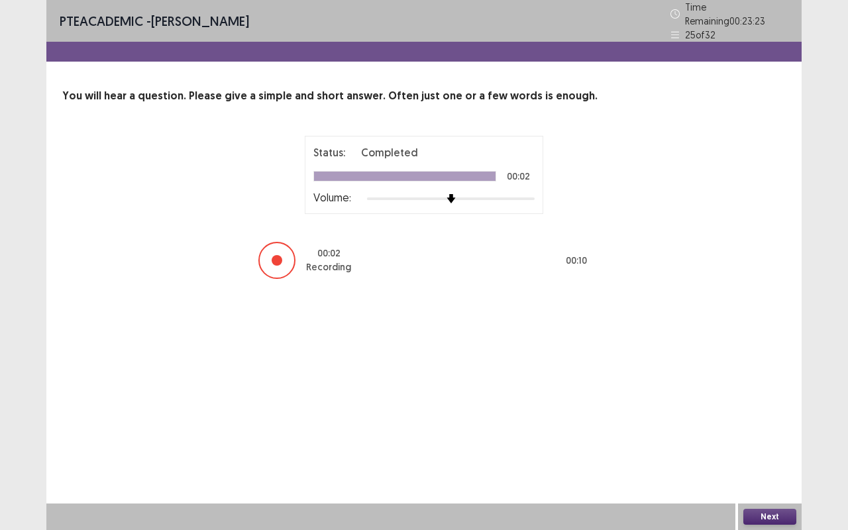
click at [754, 513] on button "Next" at bounding box center [769, 517] width 53 height 16
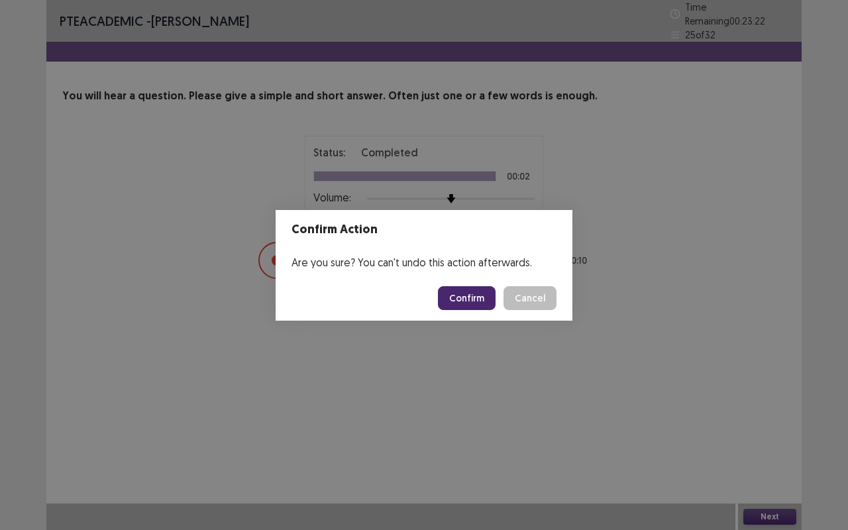
click at [474, 302] on button "Confirm" at bounding box center [467, 298] width 58 height 24
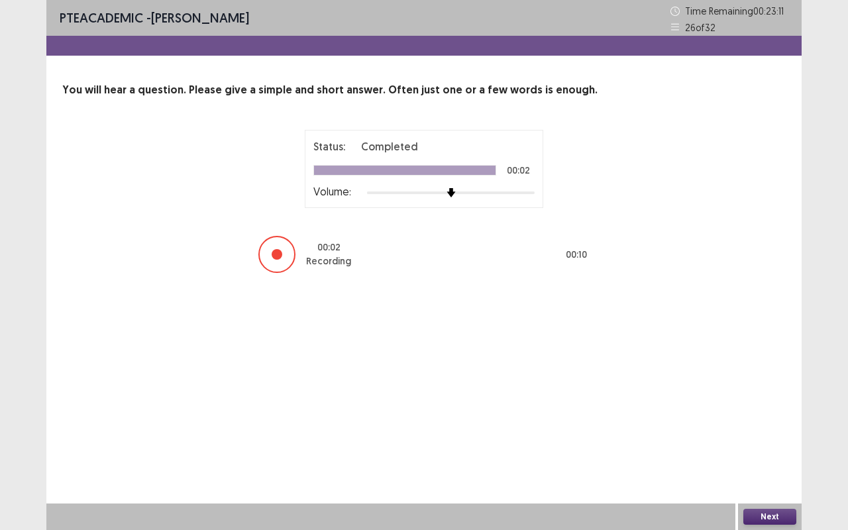
click at [771, 513] on button "Next" at bounding box center [769, 517] width 53 height 16
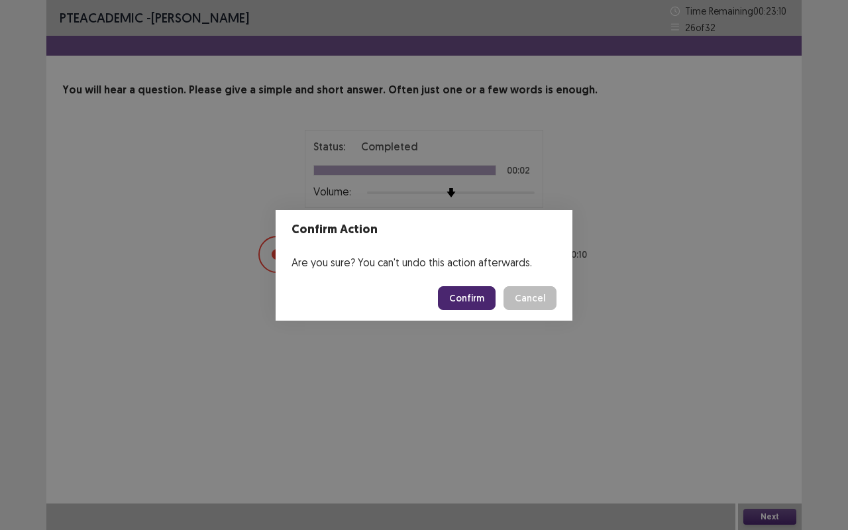
click at [481, 295] on button "Confirm" at bounding box center [467, 298] width 58 height 24
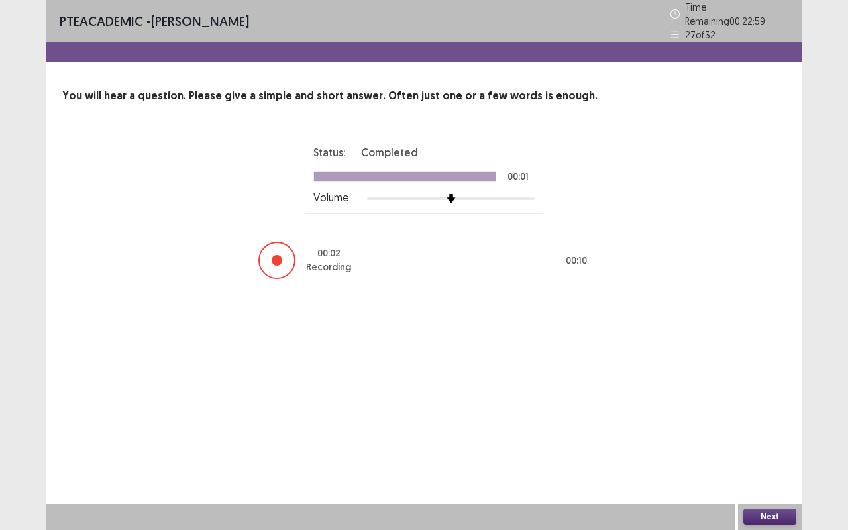
click at [765, 520] on button "Next" at bounding box center [769, 517] width 53 height 16
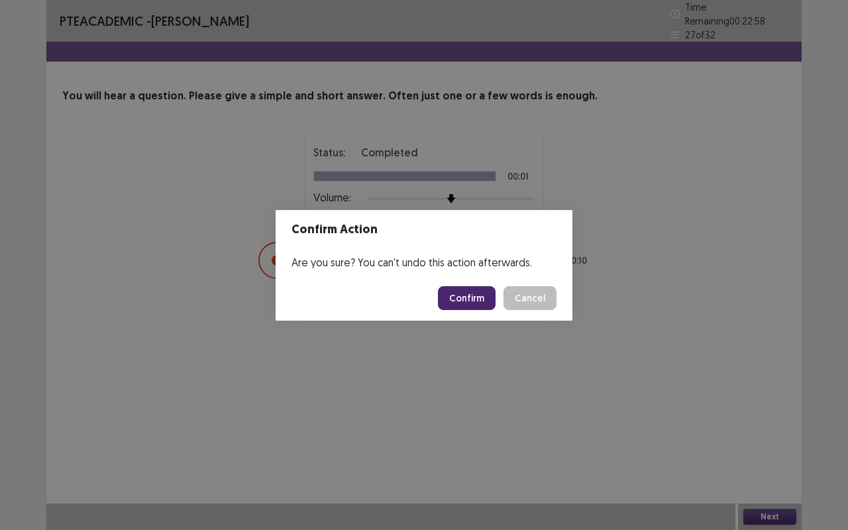
click at [468, 302] on button "Confirm" at bounding box center [467, 298] width 58 height 24
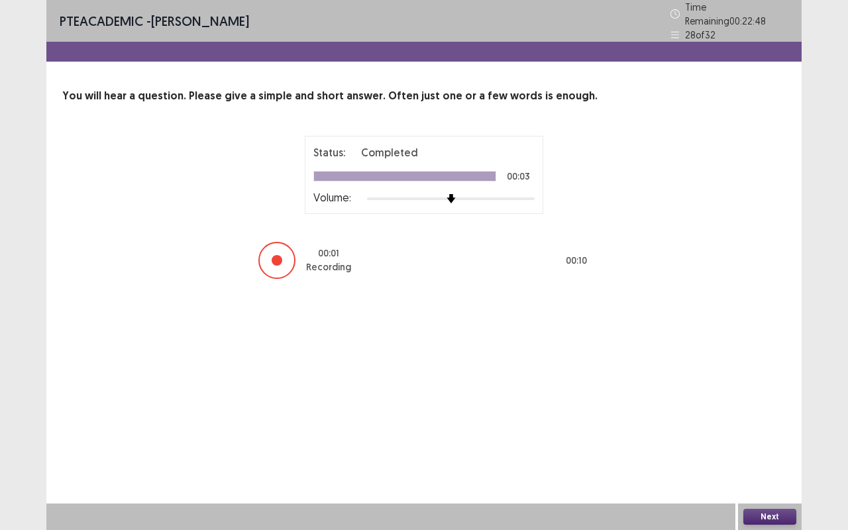
click at [766, 517] on button "Next" at bounding box center [769, 517] width 53 height 16
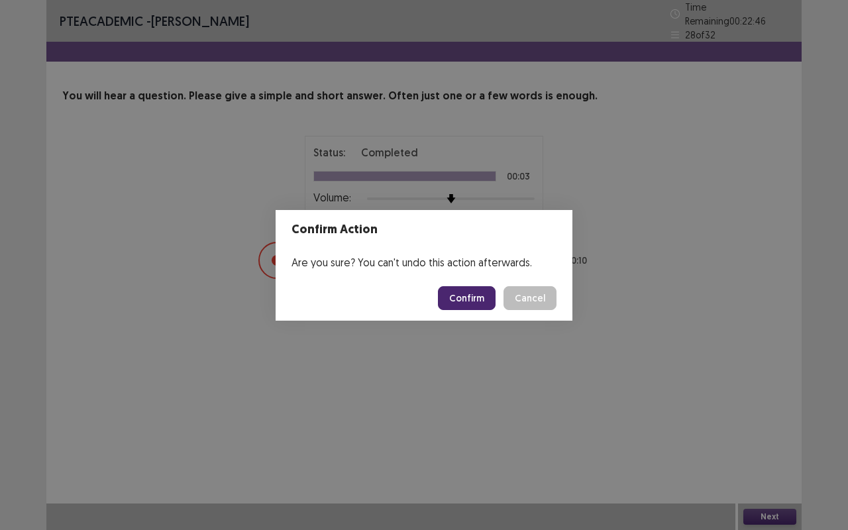
click at [477, 294] on button "Confirm" at bounding box center [467, 298] width 58 height 24
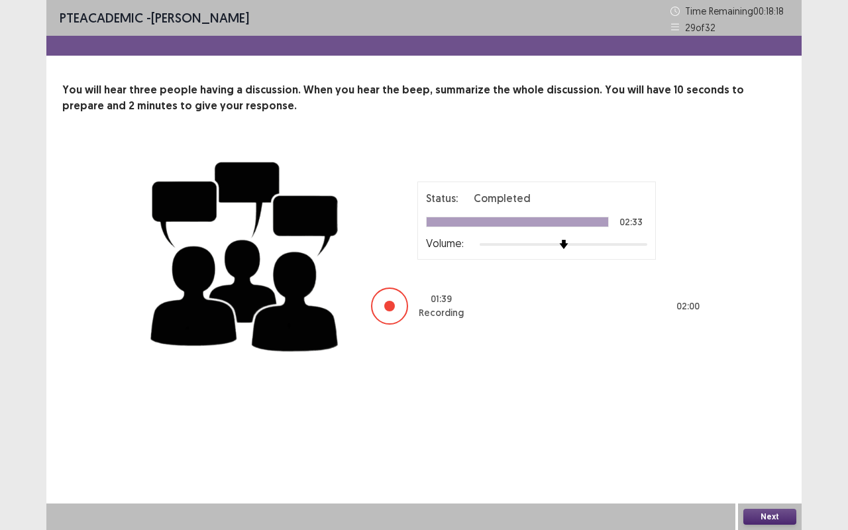
click at [769, 514] on button "Next" at bounding box center [769, 517] width 53 height 16
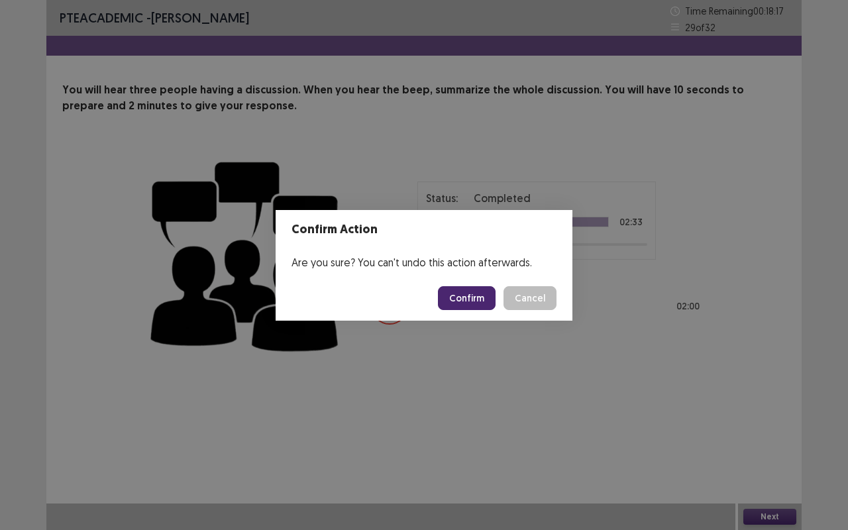
click at [473, 299] on button "Confirm" at bounding box center [467, 298] width 58 height 24
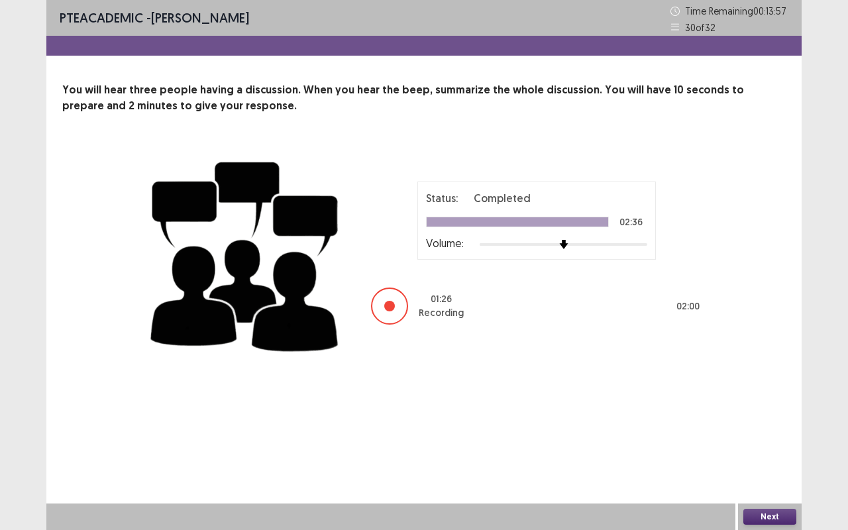
click at [762, 514] on button "Next" at bounding box center [769, 517] width 53 height 16
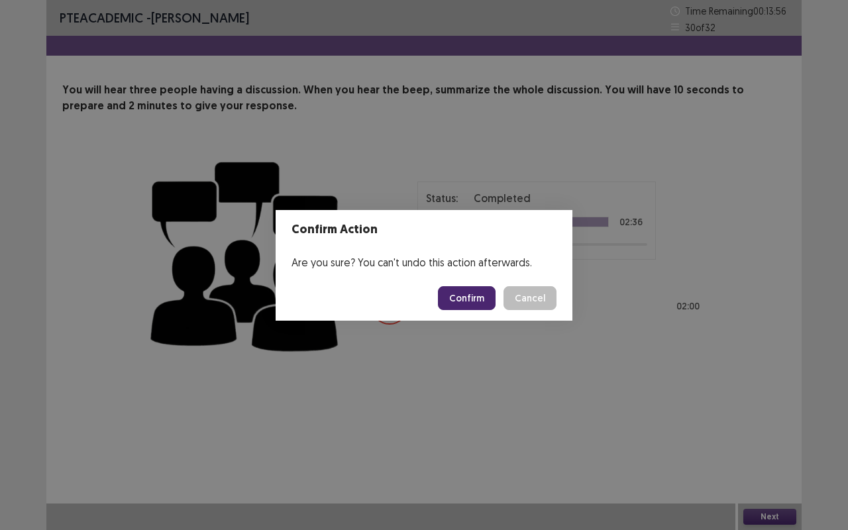
click at [477, 301] on button "Confirm" at bounding box center [467, 298] width 58 height 24
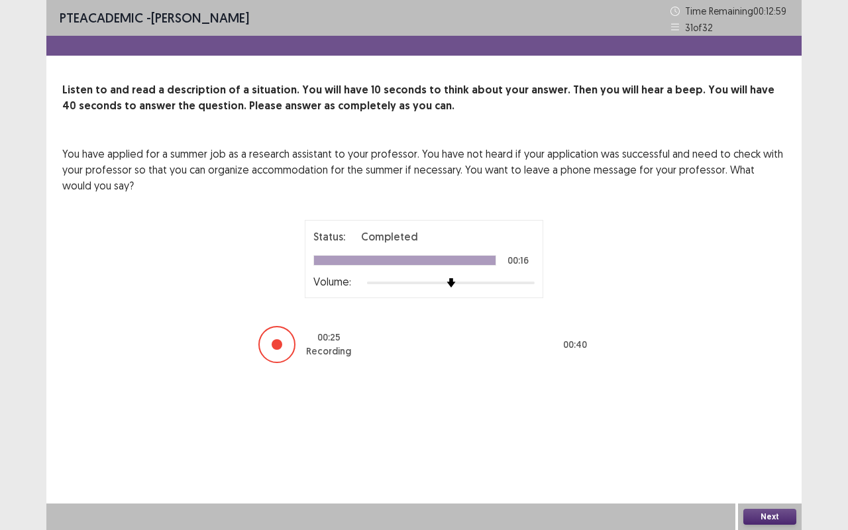
click at [759, 523] on button "Next" at bounding box center [769, 517] width 53 height 16
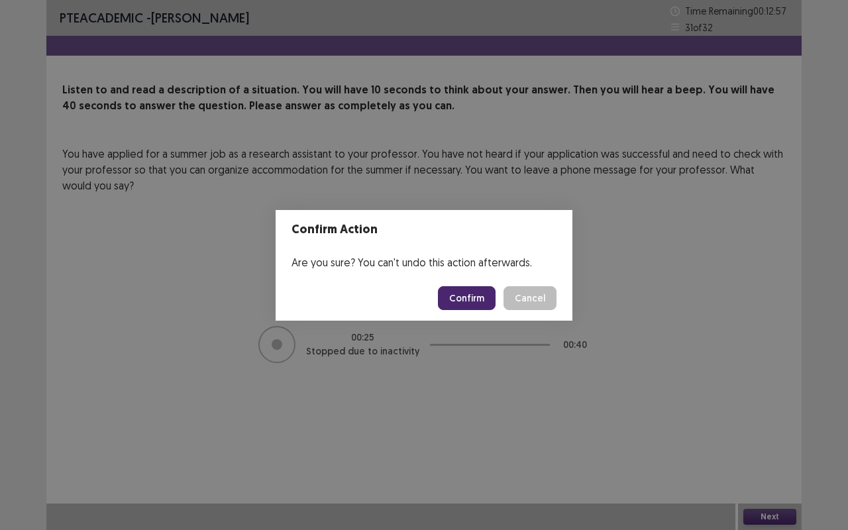
click at [464, 289] on button "Confirm" at bounding box center [467, 298] width 58 height 24
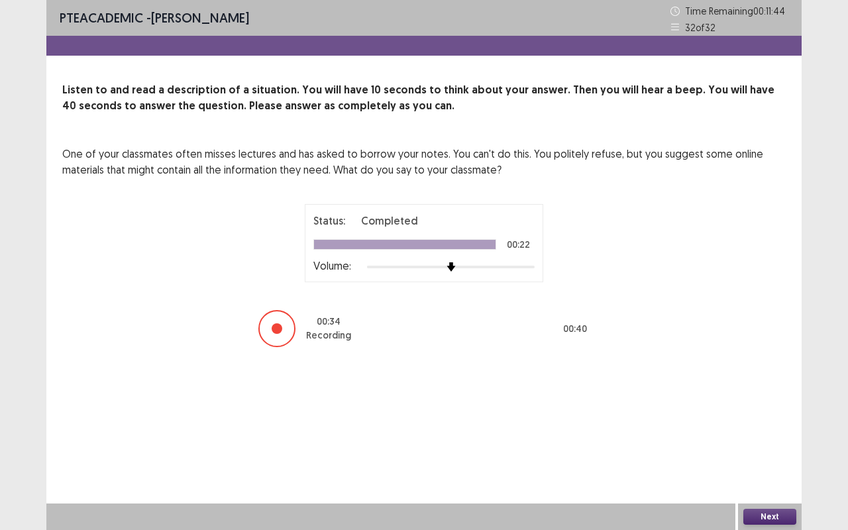
click at [757, 514] on button "Next" at bounding box center [769, 517] width 53 height 16
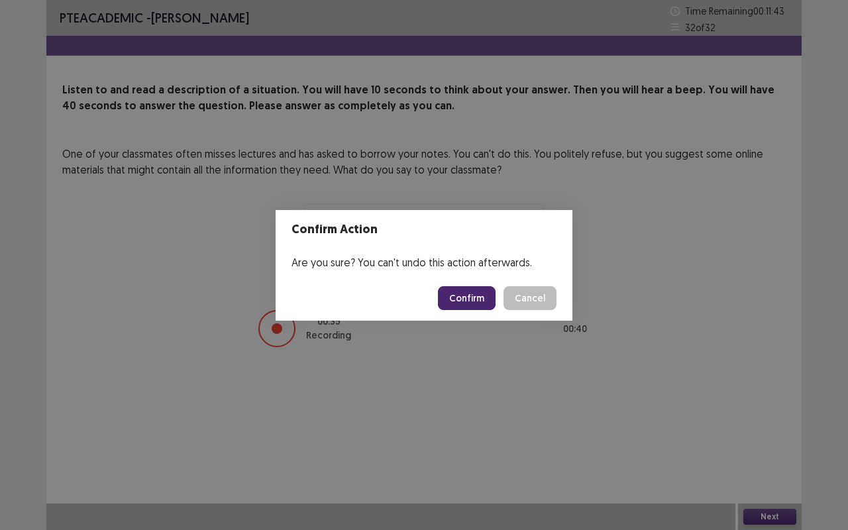
click at [463, 304] on button "Confirm" at bounding box center [467, 298] width 58 height 24
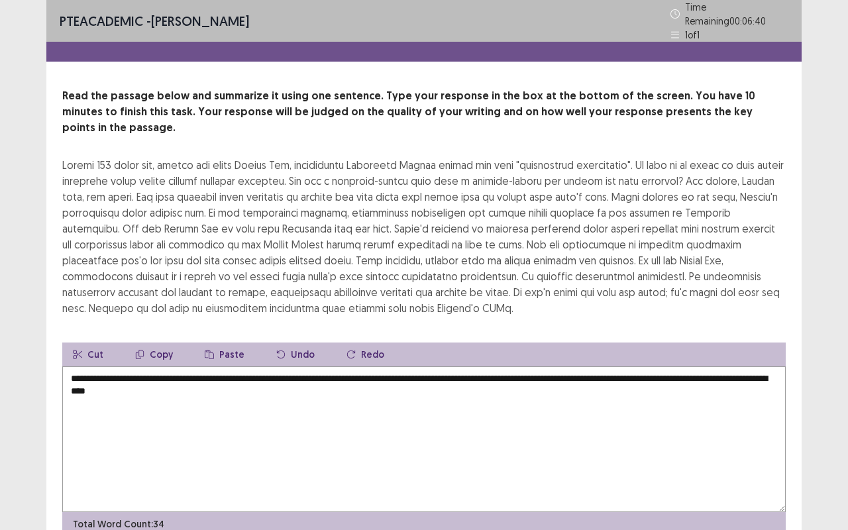
click at [122, 415] on textarea "**********" at bounding box center [423, 439] width 723 height 146
drag, startPoint x: 121, startPoint y: 370, endPoint x: 68, endPoint y: 367, distance: 52.4
click at [68, 367] on textarea "**********" at bounding box center [423, 439] width 723 height 146
drag, startPoint x: 593, startPoint y: 358, endPoint x: 772, endPoint y: 357, distance: 178.8
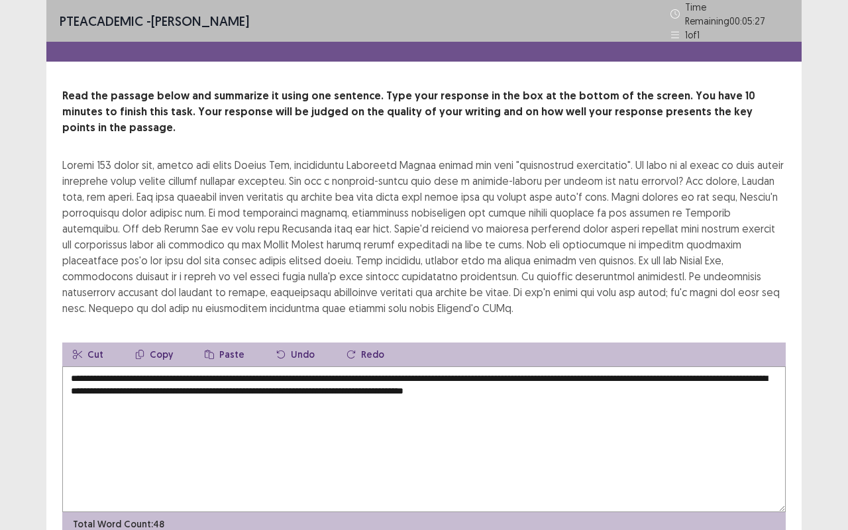
click at [772, 366] on textarea "**********" at bounding box center [423, 439] width 723 height 146
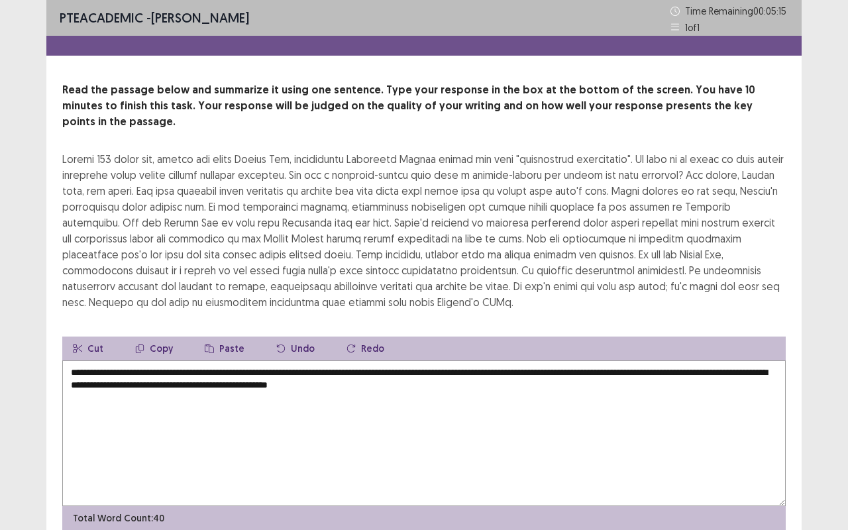
click at [616, 360] on textarea "**********" at bounding box center [423, 433] width 723 height 146
click at [603, 360] on textarea "**********" at bounding box center [423, 433] width 723 height 146
click at [598, 360] on textarea "**********" at bounding box center [423, 433] width 723 height 146
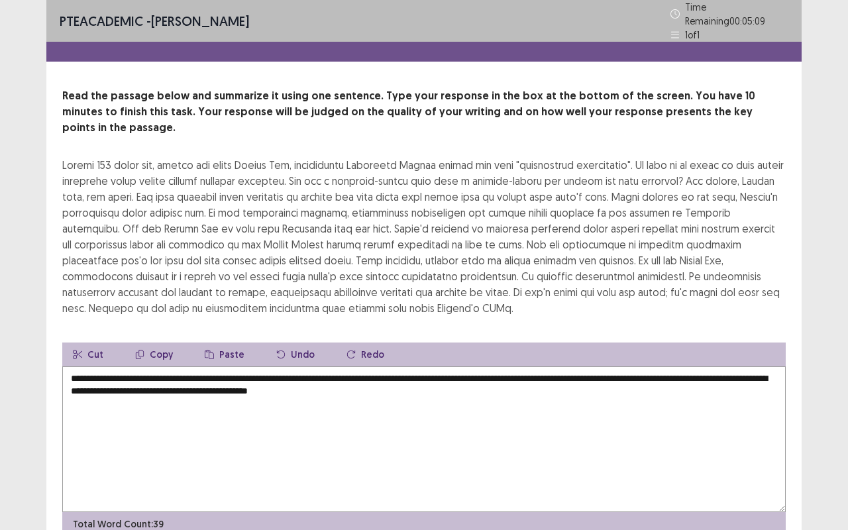
click at [596, 366] on textarea "**********" at bounding box center [423, 439] width 723 height 146
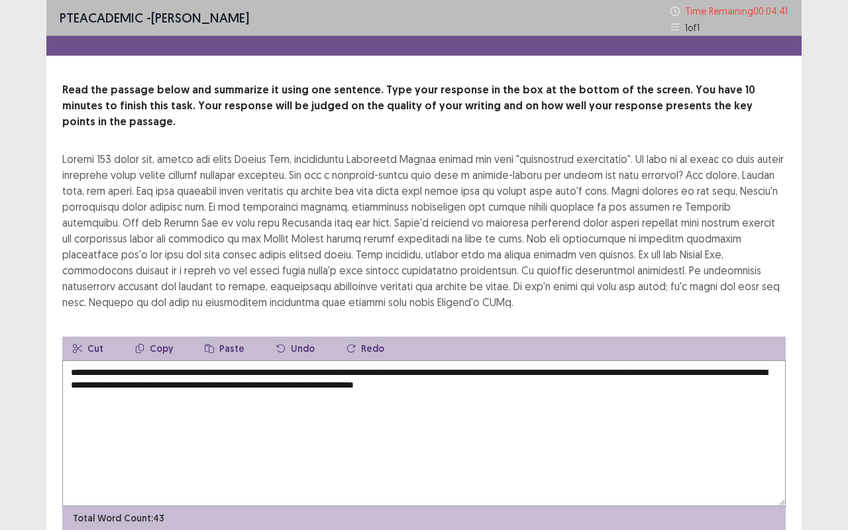
click at [593, 375] on textarea "**********" at bounding box center [423, 433] width 723 height 146
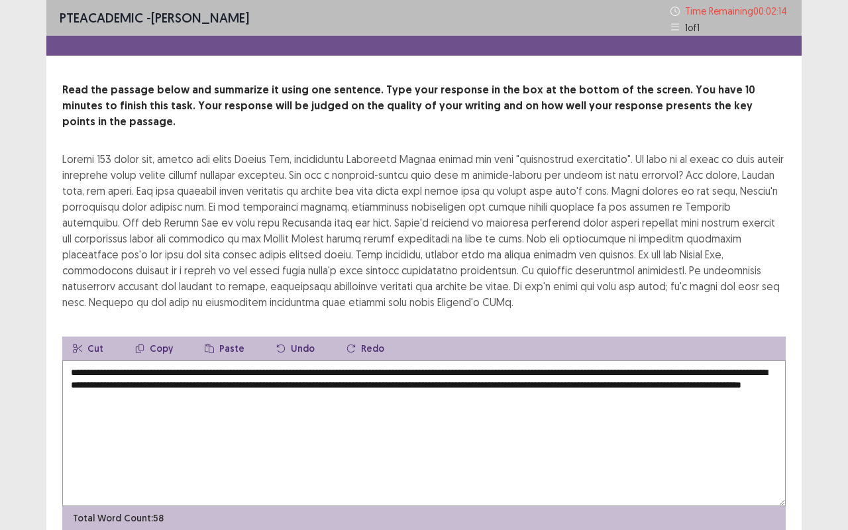
click at [597, 360] on textarea "**********" at bounding box center [423, 433] width 723 height 146
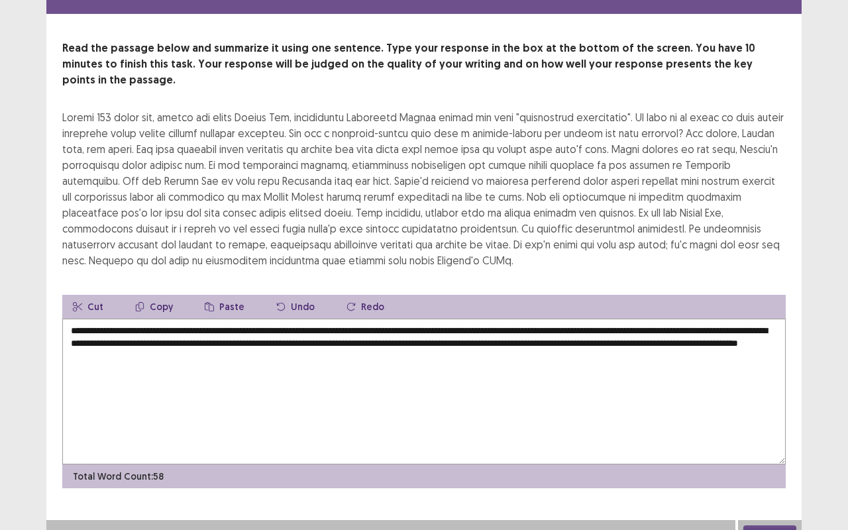
scroll to position [42, 0]
type textarea "**********"
click at [775, 524] on button "Next" at bounding box center [769, 532] width 53 height 16
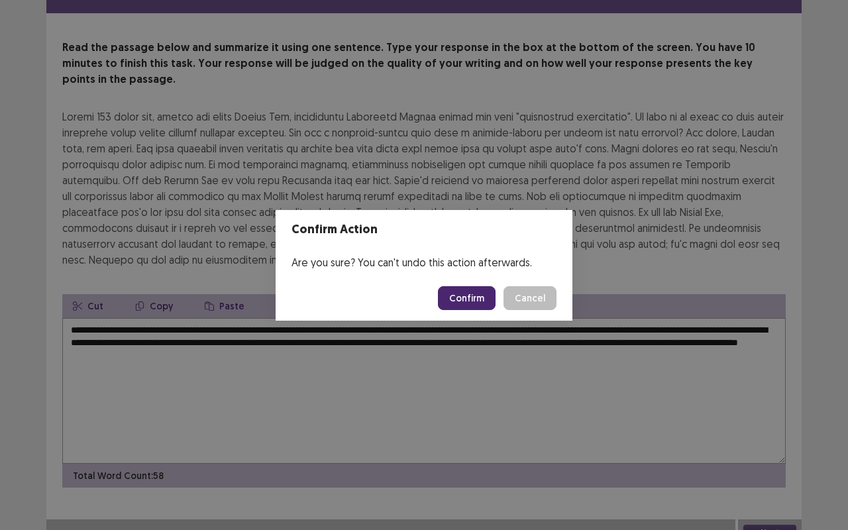
click at [465, 302] on button "Confirm" at bounding box center [467, 298] width 58 height 24
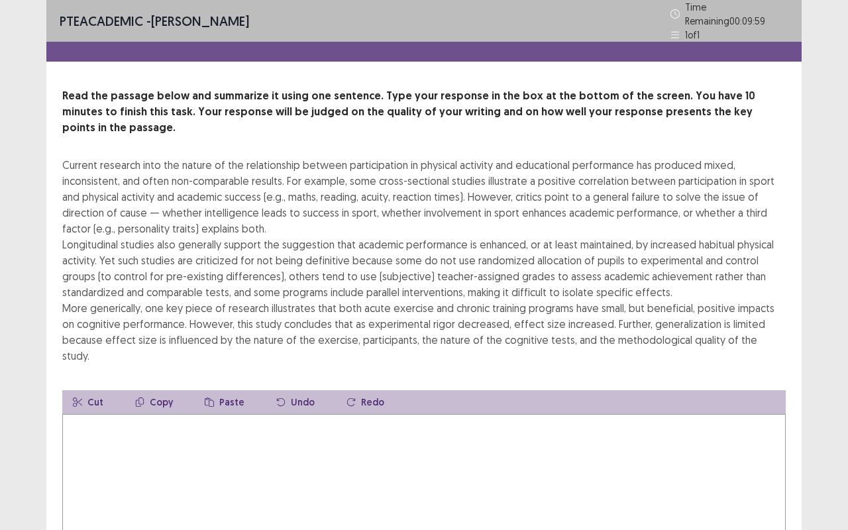
click at [124, 420] on textarea at bounding box center [423, 487] width 723 height 146
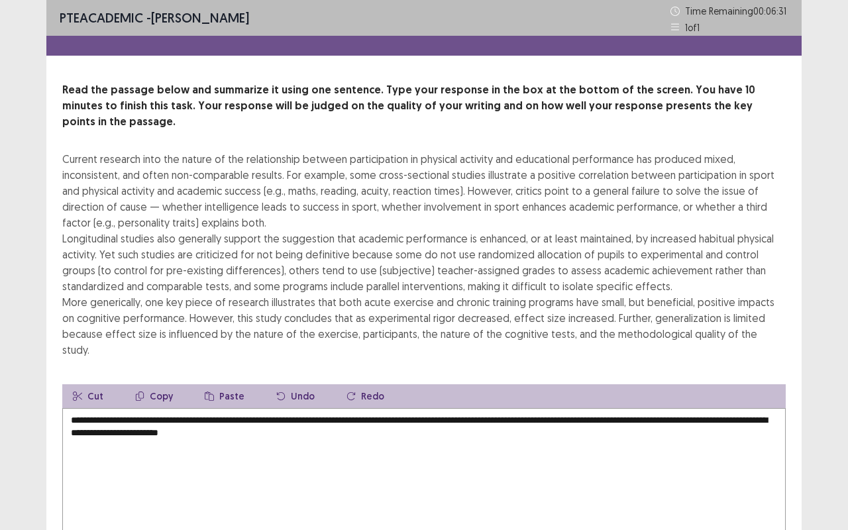
drag, startPoint x: 728, startPoint y: 391, endPoint x: 726, endPoint y: 420, distance: 28.5
click at [726, 420] on textarea "**********" at bounding box center [423, 481] width 723 height 146
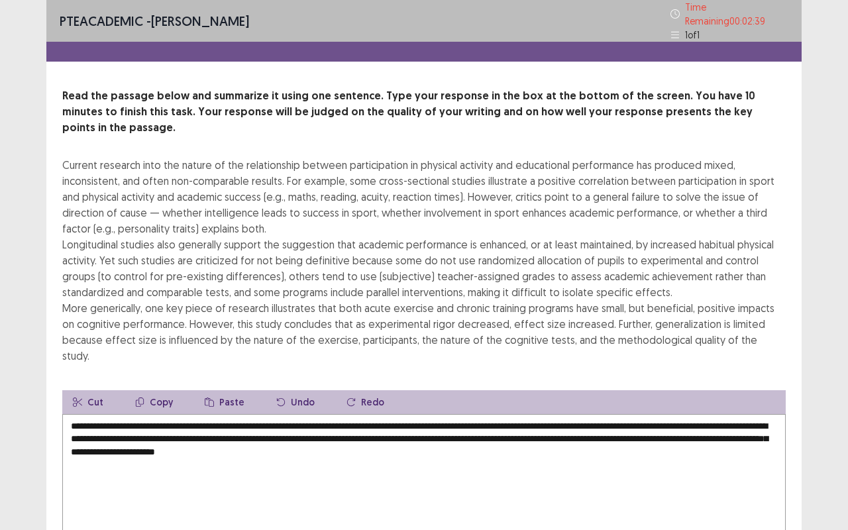
drag, startPoint x: 146, startPoint y: 415, endPoint x: 461, endPoint y: 434, distance: 315.1
click at [461, 434] on textarea "**********" at bounding box center [423, 487] width 723 height 146
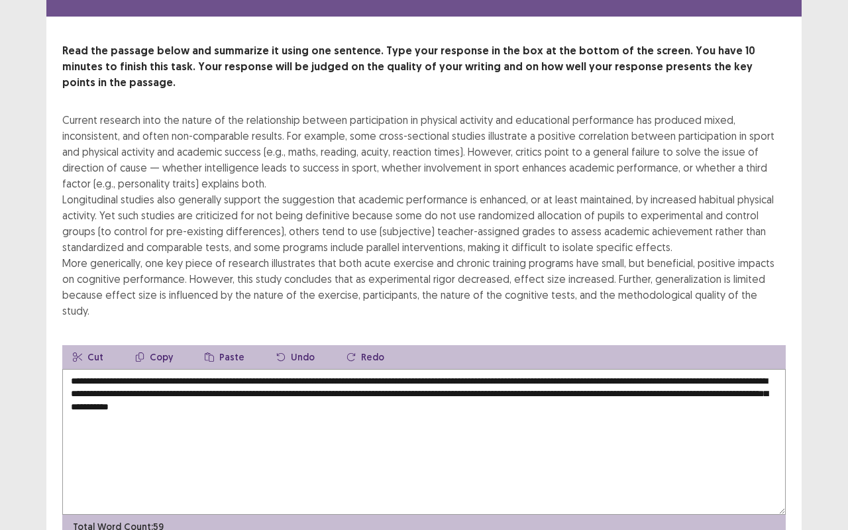
scroll to position [74, 0]
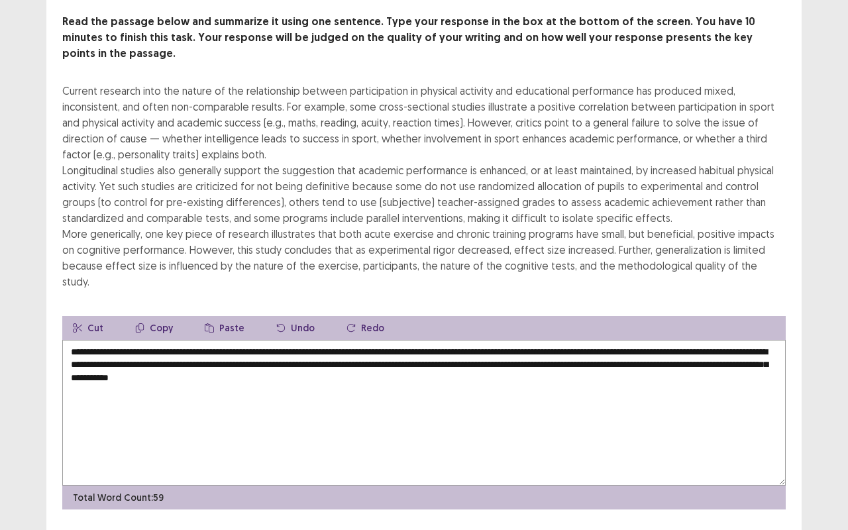
type textarea "**********"
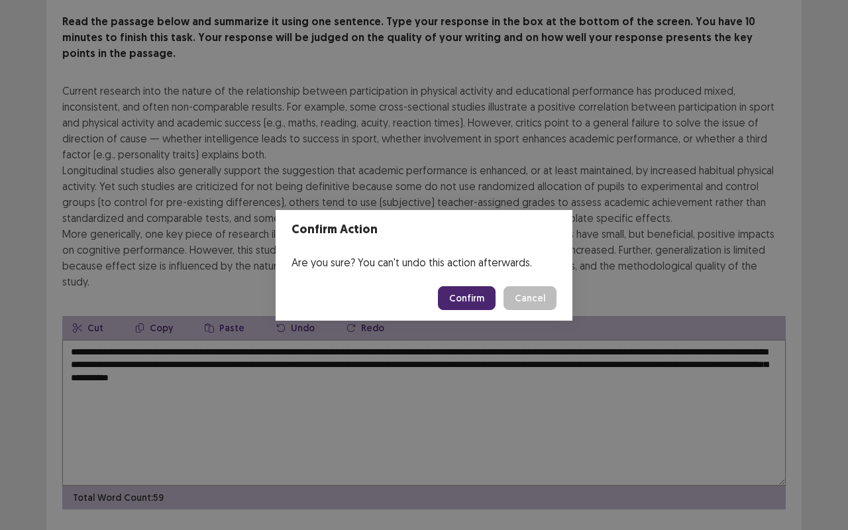
click at [464, 299] on button "Confirm" at bounding box center [467, 298] width 58 height 24
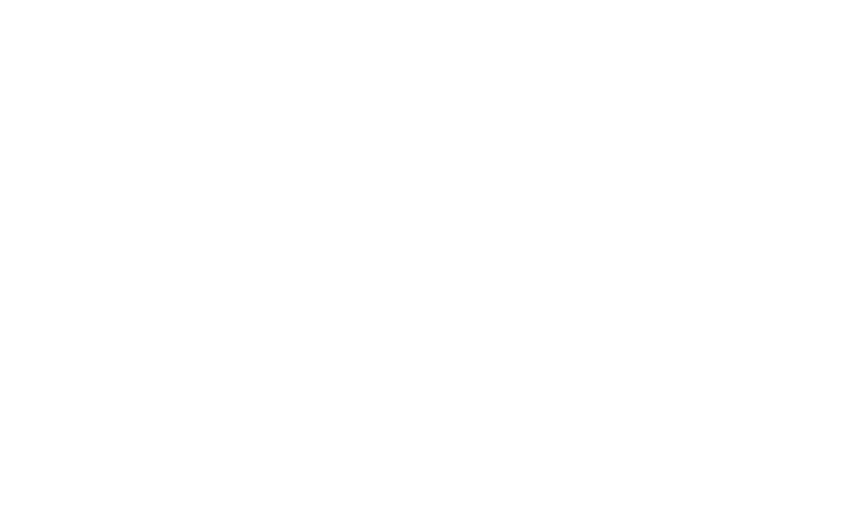
scroll to position [0, 0]
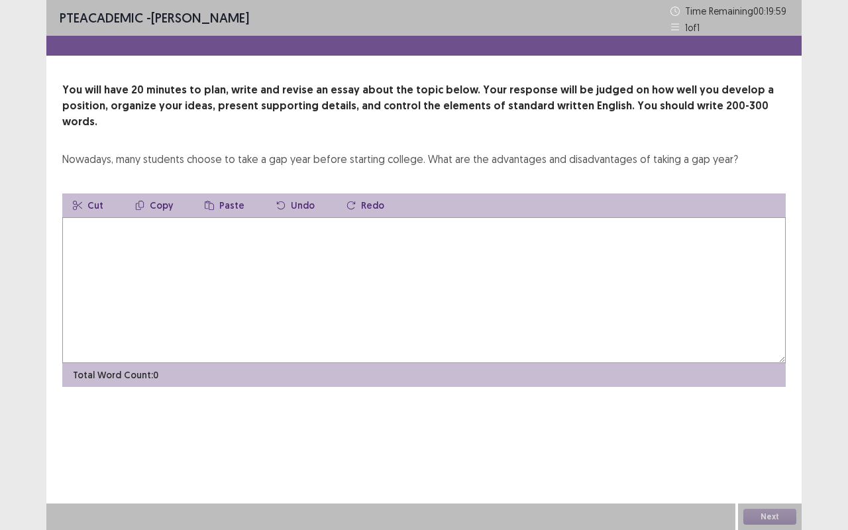
click at [140, 299] on textarea at bounding box center [423, 290] width 723 height 146
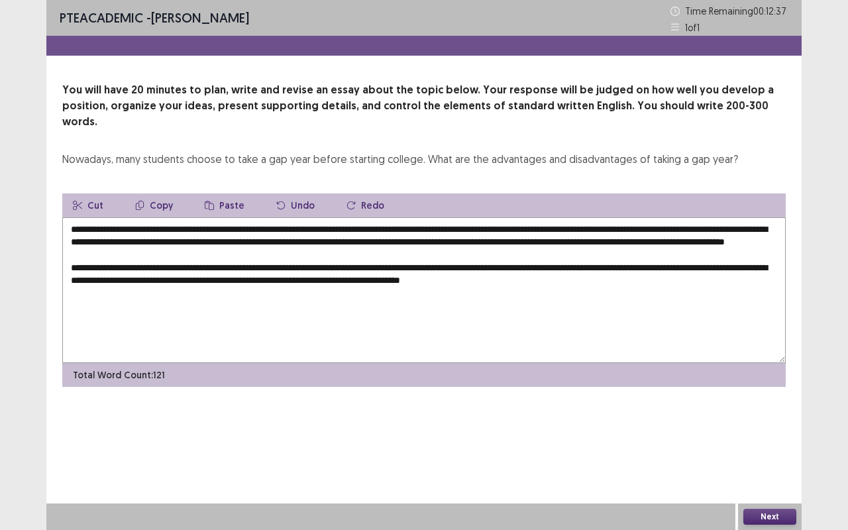
click at [375, 243] on textarea "**********" at bounding box center [423, 290] width 723 height 146
click at [638, 285] on textarea "**********" at bounding box center [423, 290] width 723 height 146
click at [141, 290] on textarea "**********" at bounding box center [423, 290] width 723 height 146
click at [136, 289] on textarea "**********" at bounding box center [423, 290] width 723 height 146
click at [328, 290] on textarea "**********" at bounding box center [423, 290] width 723 height 146
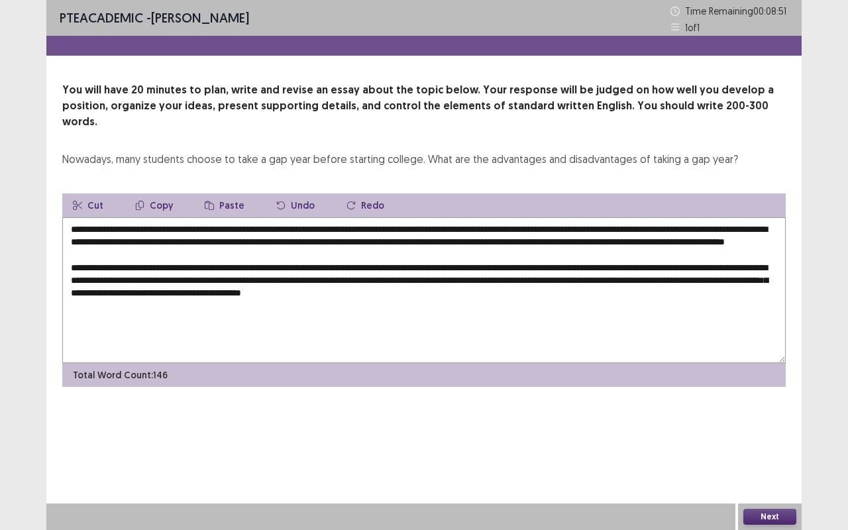
click at [176, 240] on textarea "**********" at bounding box center [423, 290] width 723 height 146
click at [177, 287] on textarea "**********" at bounding box center [423, 290] width 723 height 146
drag, startPoint x: 438, startPoint y: 287, endPoint x: 248, endPoint y: 287, distance: 190.0
click at [248, 287] on textarea "**********" at bounding box center [423, 290] width 723 height 146
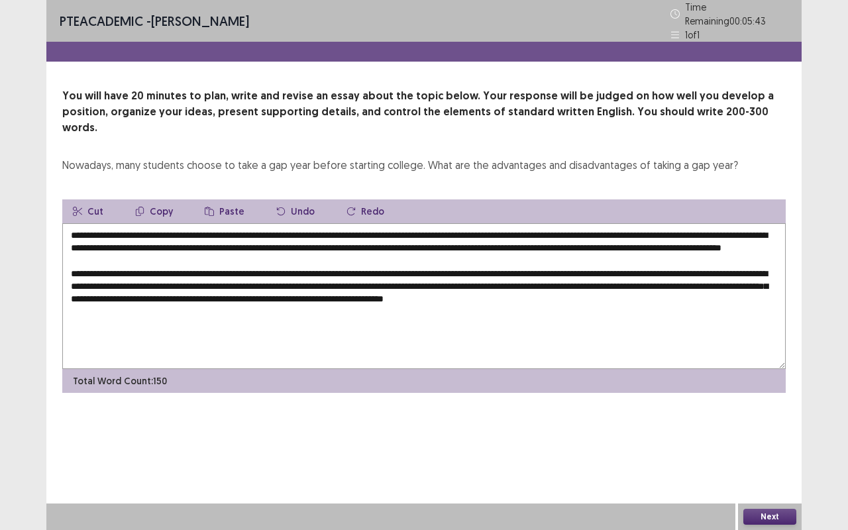
click at [757, 289] on textarea "**********" at bounding box center [423, 296] width 723 height 146
click at [187, 307] on textarea "**********" at bounding box center [423, 296] width 723 height 146
click at [203, 301] on textarea "**********" at bounding box center [423, 296] width 723 height 146
click at [180, 305] on textarea "**********" at bounding box center [423, 296] width 723 height 146
click at [200, 306] on textarea "**********" at bounding box center [423, 296] width 723 height 146
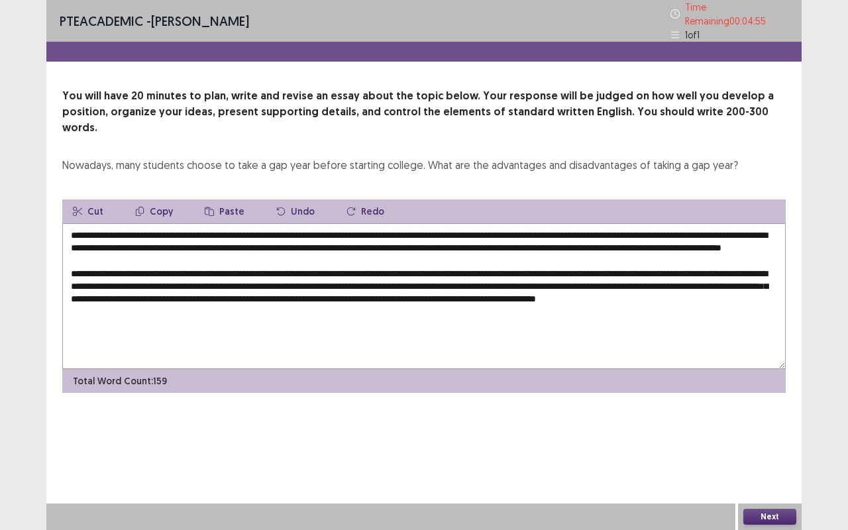
click at [230, 303] on textarea "**********" at bounding box center [423, 296] width 723 height 146
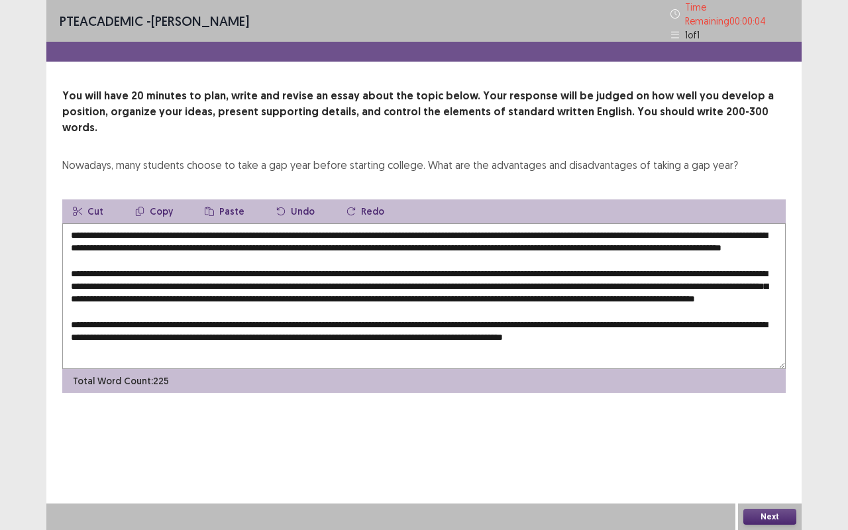
scroll to position [13, 0]
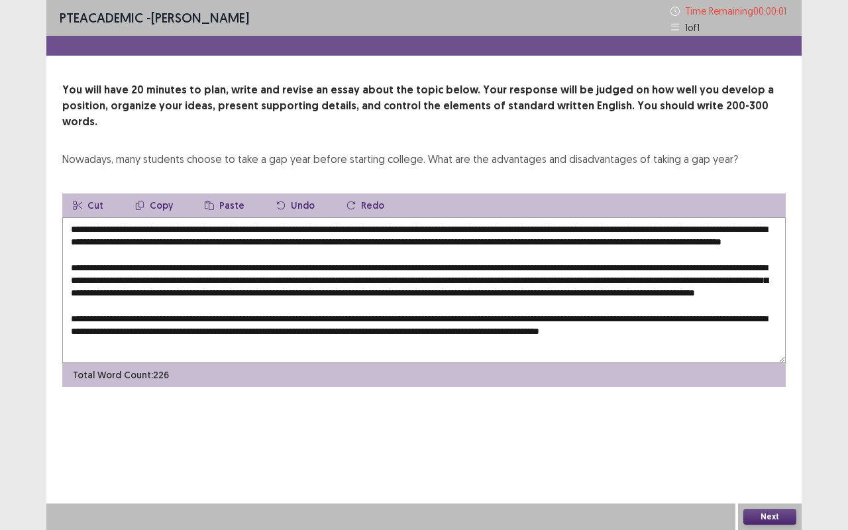
type textarea "**********"
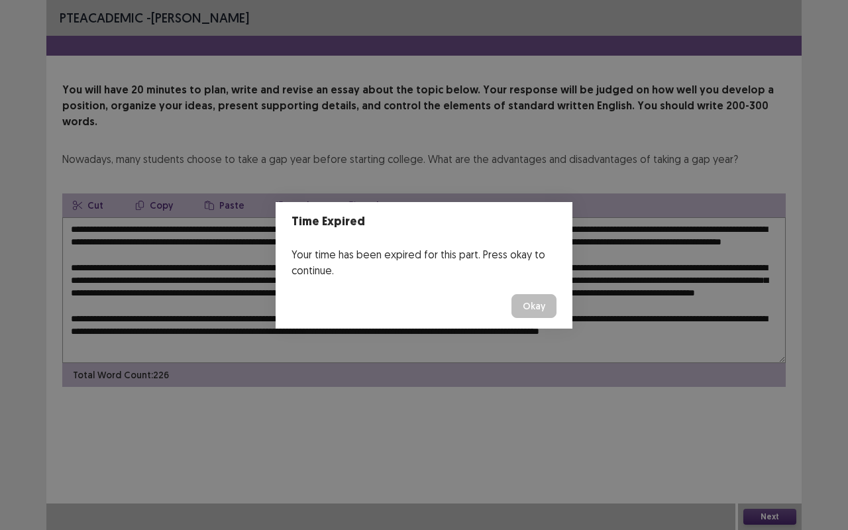
click at [526, 307] on button "Okay" at bounding box center [533, 306] width 45 height 24
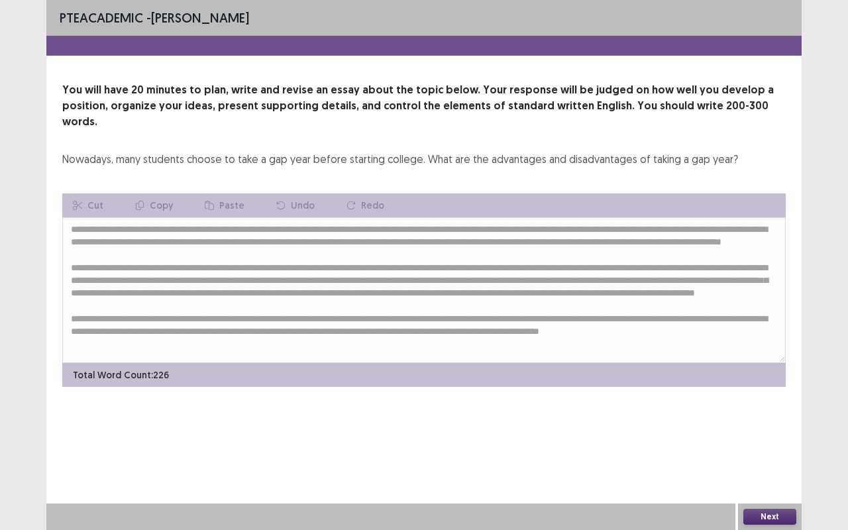
click at [769, 513] on button "Next" at bounding box center [769, 517] width 53 height 16
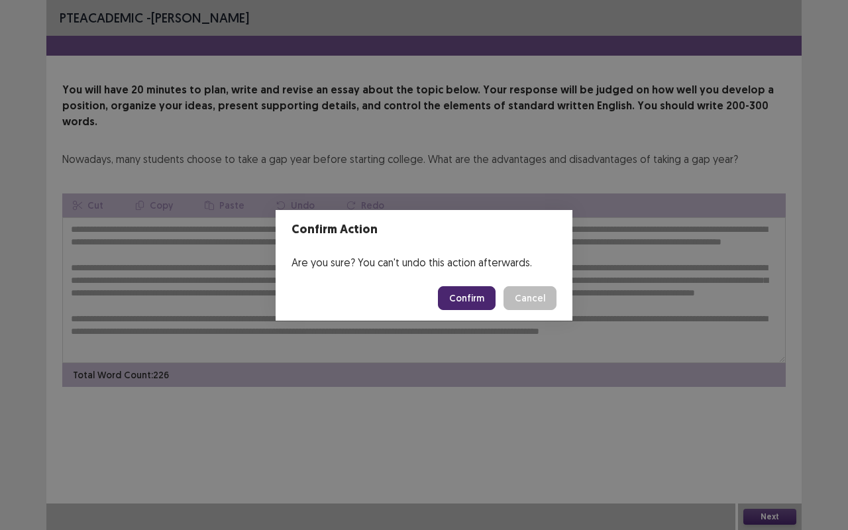
click at [460, 303] on button "Confirm" at bounding box center [467, 298] width 58 height 24
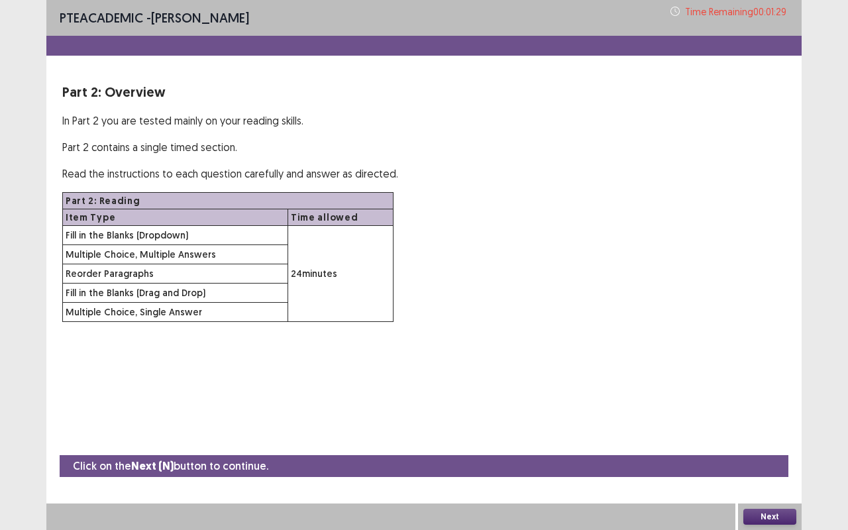
click at [775, 512] on button "Next" at bounding box center [769, 517] width 53 height 16
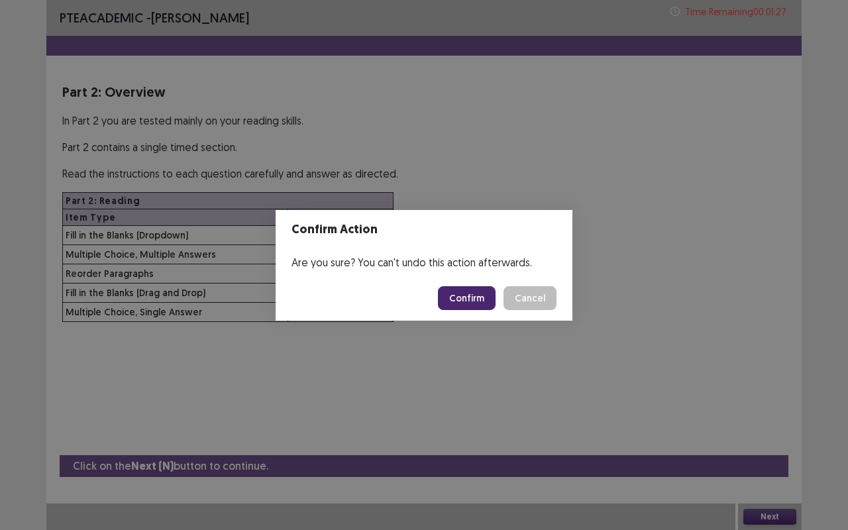
click at [468, 301] on button "Confirm" at bounding box center [467, 298] width 58 height 24
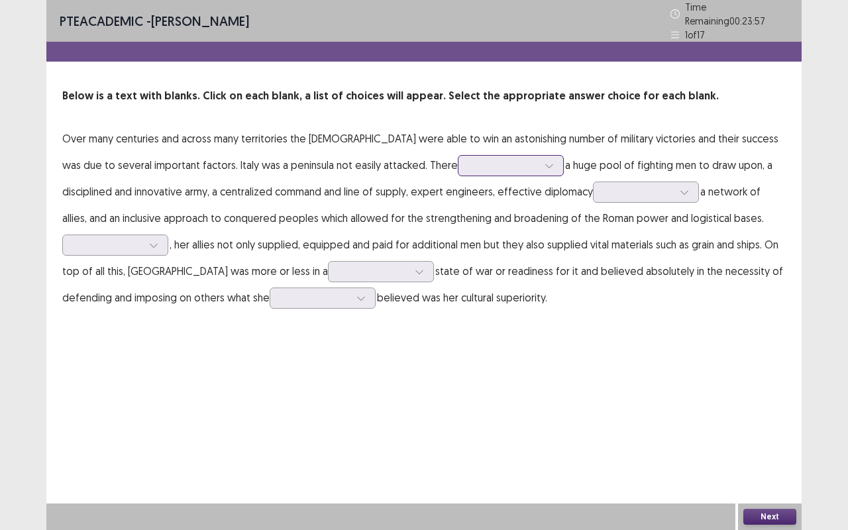
click at [544, 161] on icon at bounding box center [548, 165] width 9 height 9
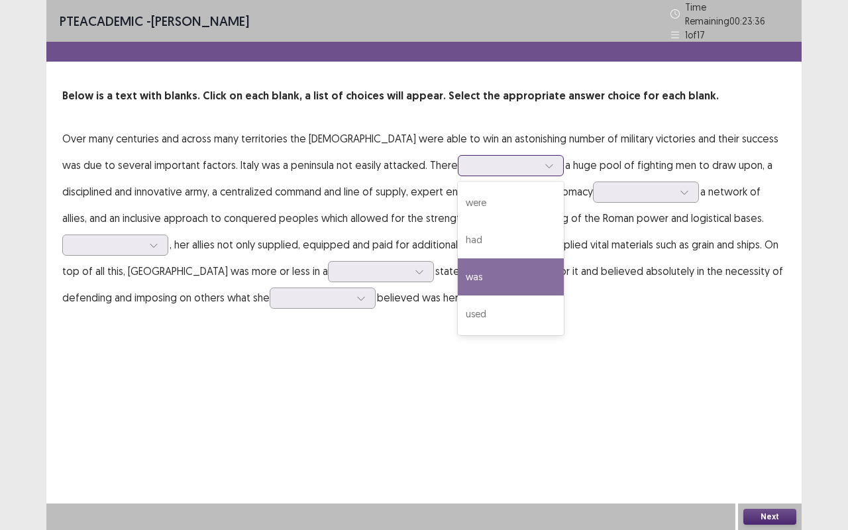
click at [458, 260] on div "was" at bounding box center [511, 276] width 106 height 37
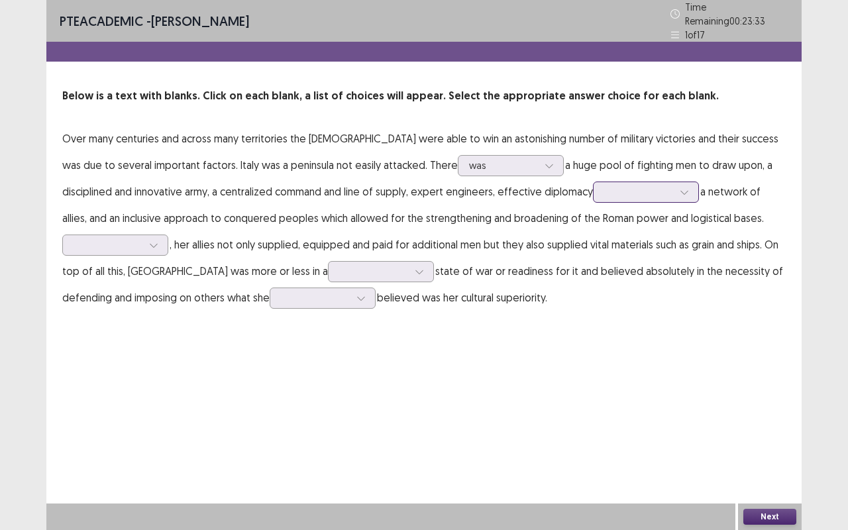
click at [616, 186] on div at bounding box center [638, 191] width 69 height 13
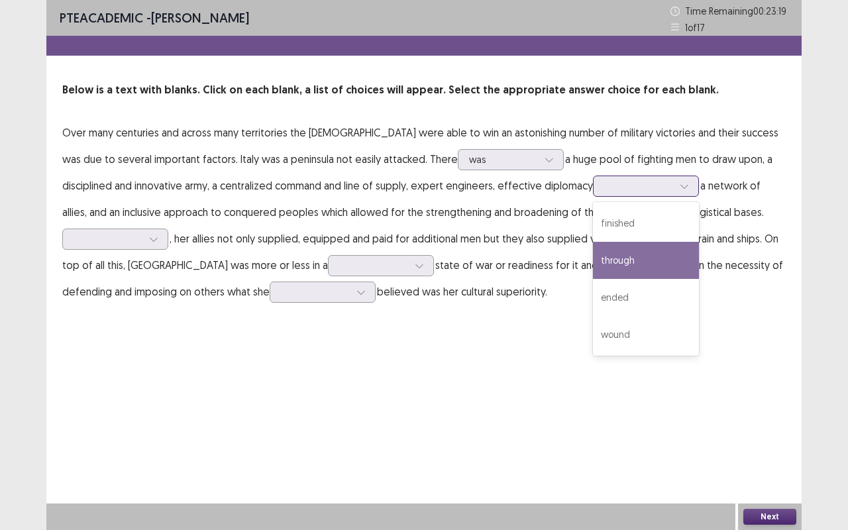
click at [593, 270] on div "through" at bounding box center [646, 260] width 106 height 37
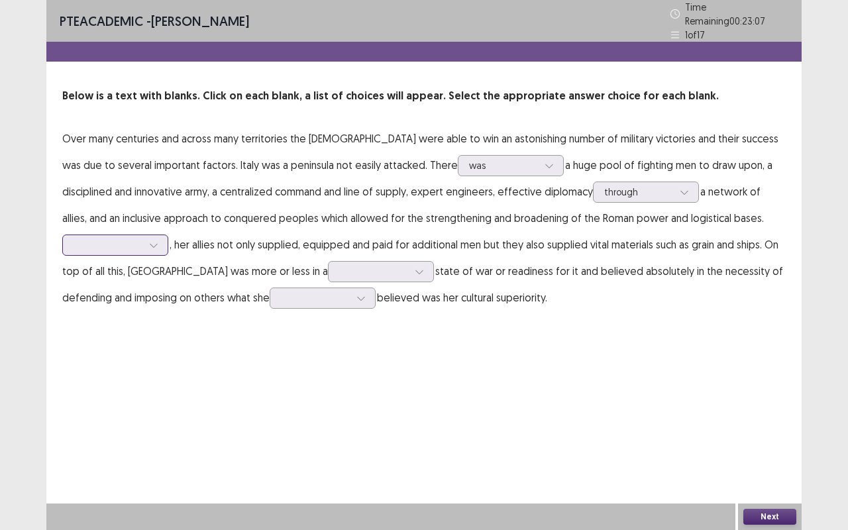
click at [156, 240] on icon at bounding box center [153, 244] width 9 height 9
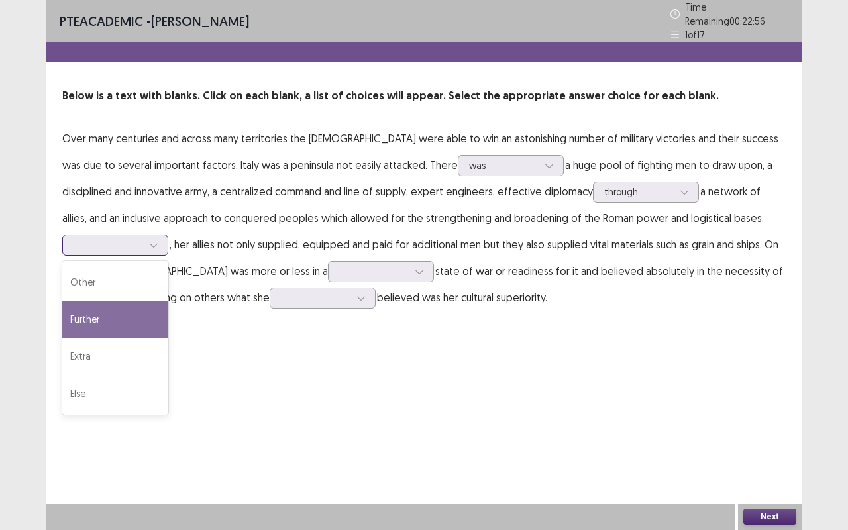
click at [103, 306] on div "Further" at bounding box center [115, 319] width 106 height 37
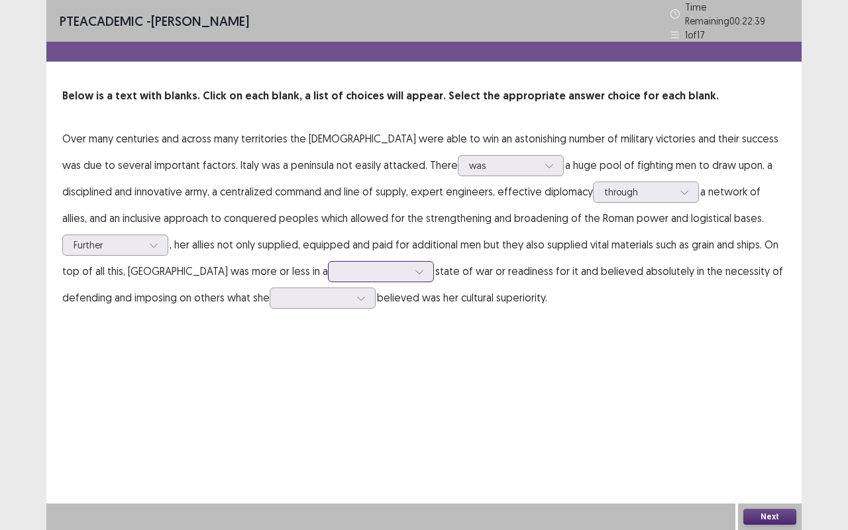
click at [415, 267] on icon at bounding box center [419, 271] width 9 height 9
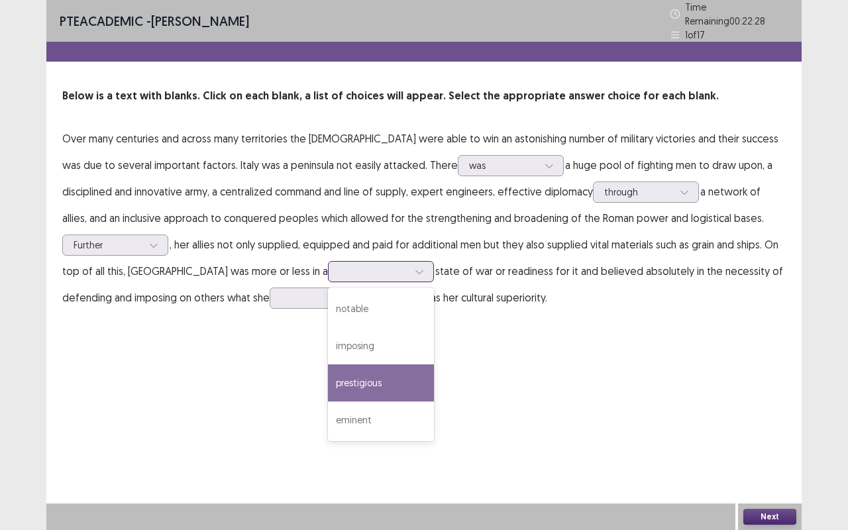
click at [328, 369] on div "prestigious" at bounding box center [381, 382] width 106 height 37
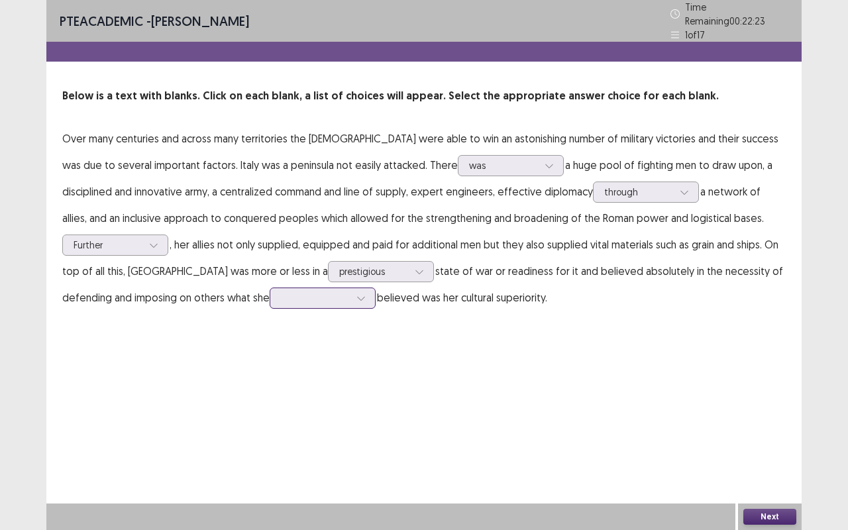
click at [356, 295] on icon at bounding box center [360, 297] width 9 height 9
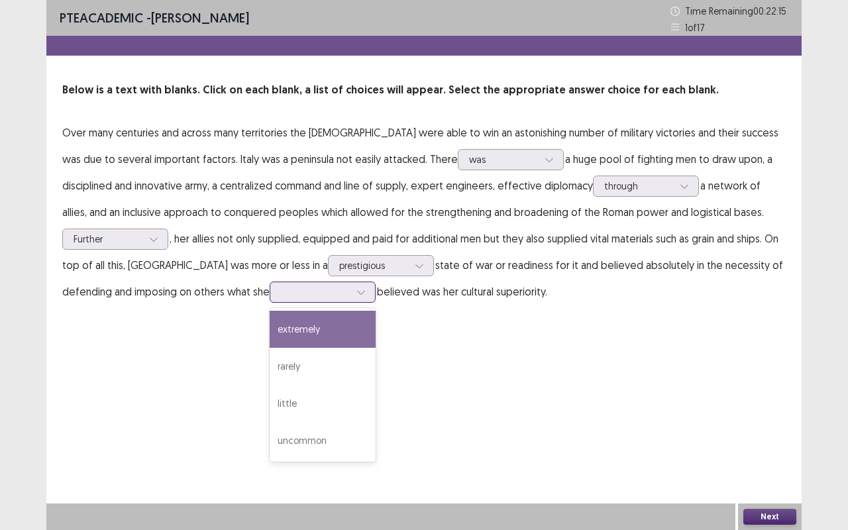
click at [269, 334] on div "extremely" at bounding box center [322, 329] width 106 height 37
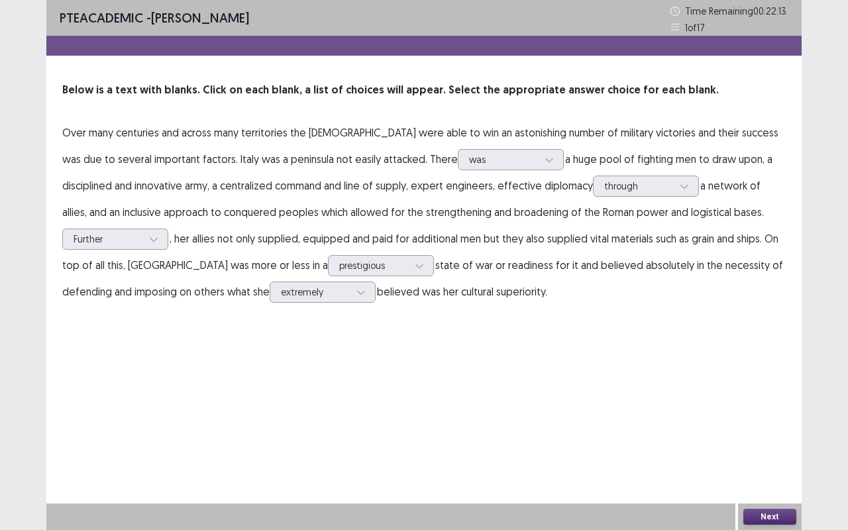
click at [764, 518] on button "Next" at bounding box center [769, 517] width 53 height 16
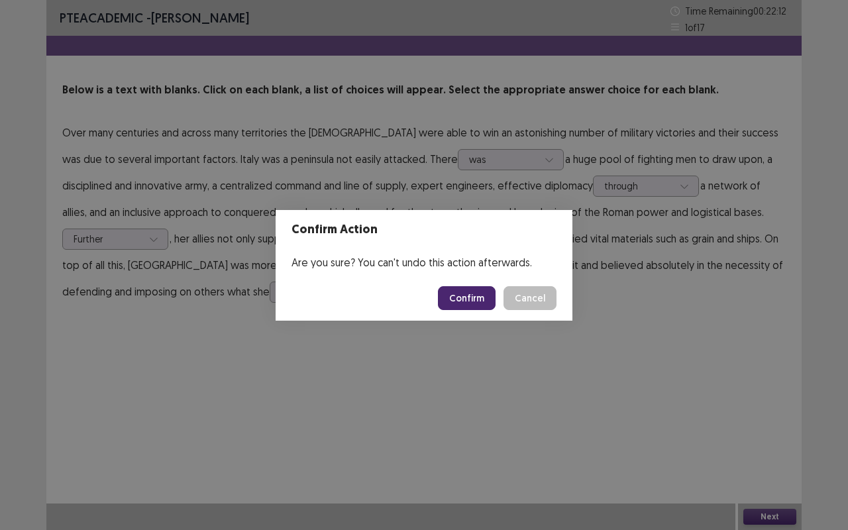
click at [477, 298] on button "Confirm" at bounding box center [467, 298] width 58 height 24
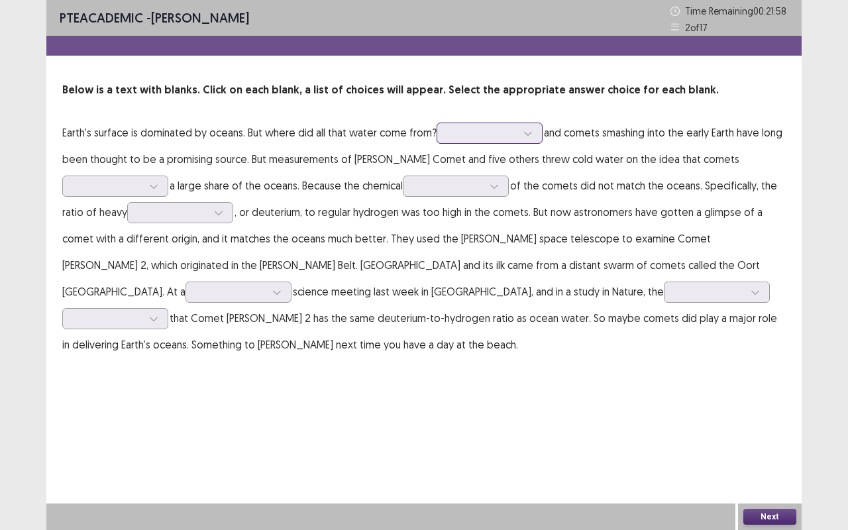
click at [527, 134] on icon at bounding box center [527, 134] width 7 height 4
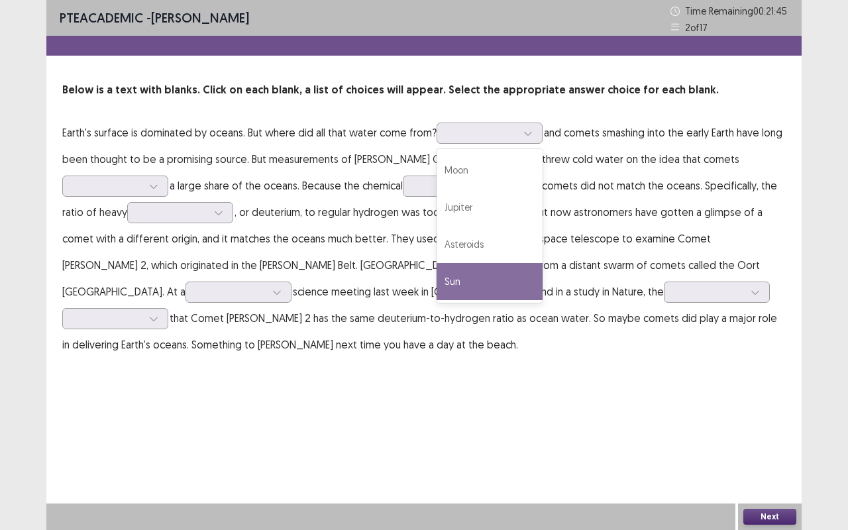
click at [398, 346] on div "PTE academic - Sarita Lama Time Remaining 00 : 21 : 45 2 of 17 Below is a text …" at bounding box center [423, 192] width 755 height 384
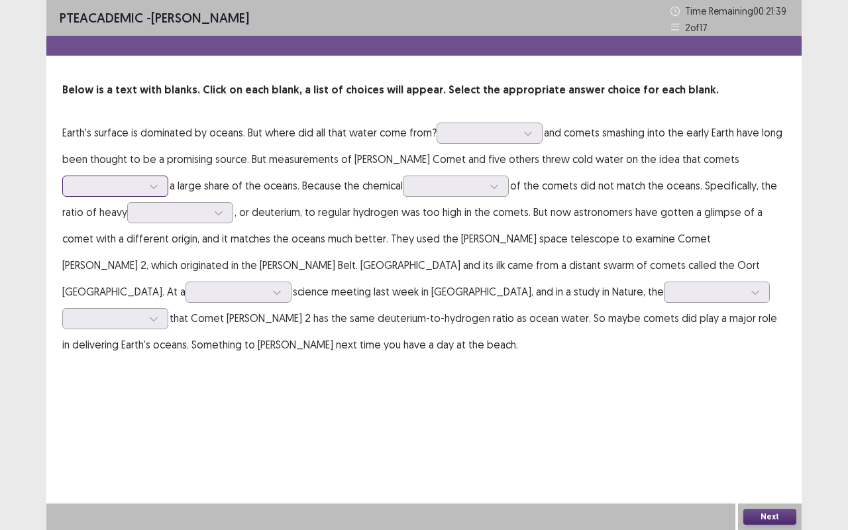
click at [157, 183] on icon at bounding box center [153, 185] width 9 height 9
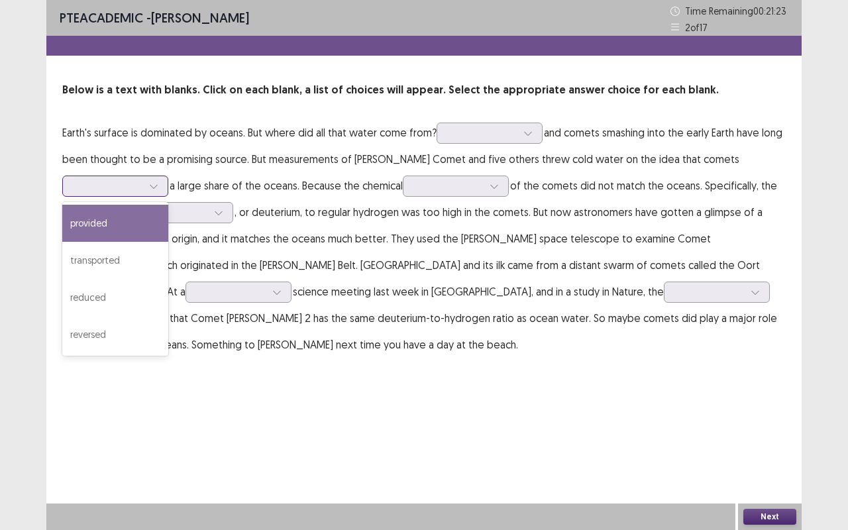
click at [105, 221] on div "provided" at bounding box center [115, 223] width 106 height 37
click at [149, 185] on icon at bounding box center [153, 185] width 9 height 9
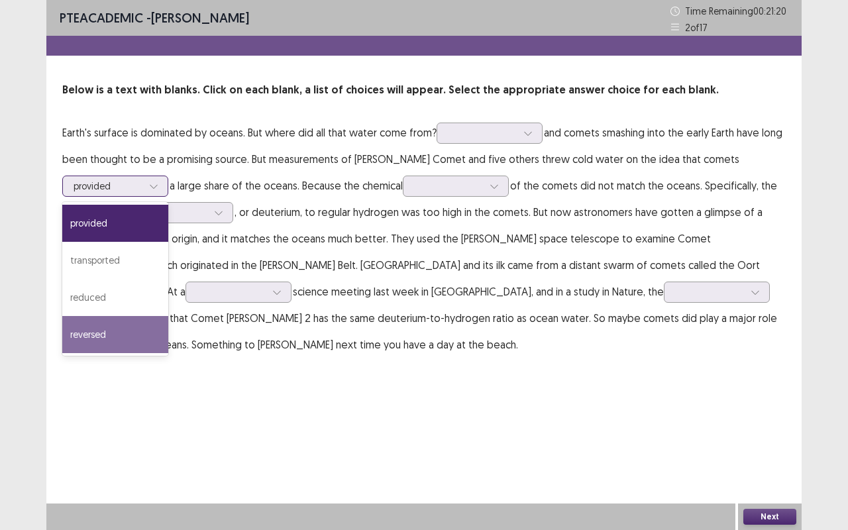
click at [105, 336] on div "reversed" at bounding box center [115, 334] width 106 height 37
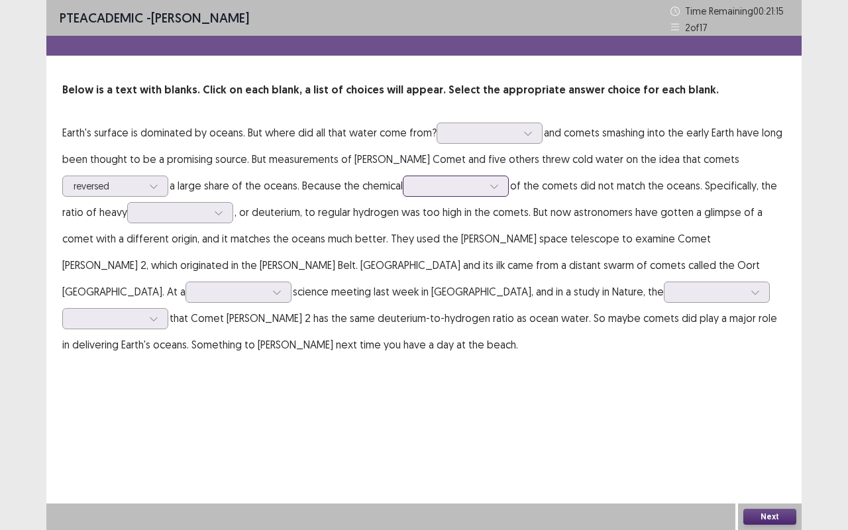
click at [484, 189] on div at bounding box center [449, 185] width 72 height 15
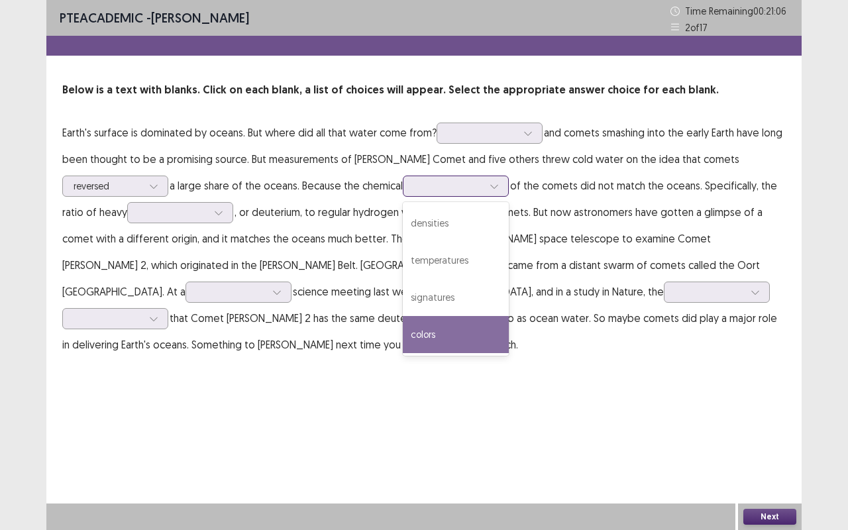
click at [427, 336] on div "colors" at bounding box center [456, 334] width 106 height 37
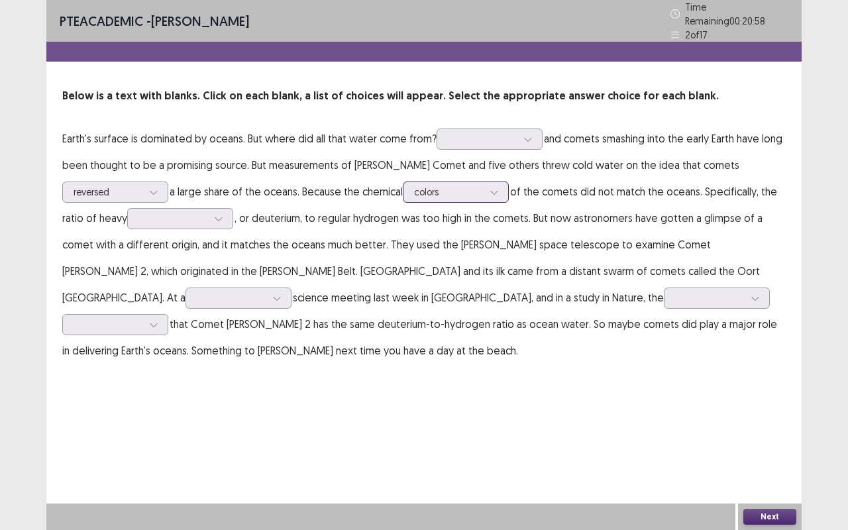
click at [459, 185] on div at bounding box center [448, 191] width 69 height 13
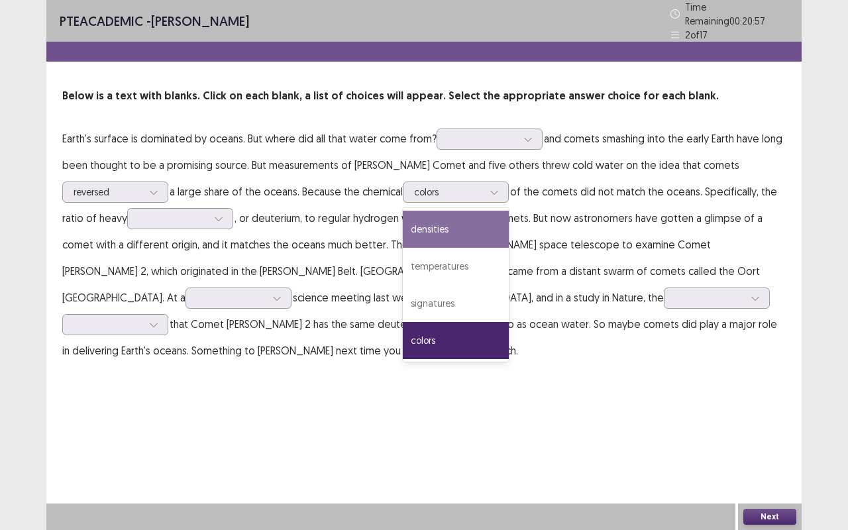
click at [224, 436] on div "PTE academic - Sarita Lama Time Remaining 00 : 20 : 57 2 of 17 Below is a text …" at bounding box center [423, 265] width 755 height 530
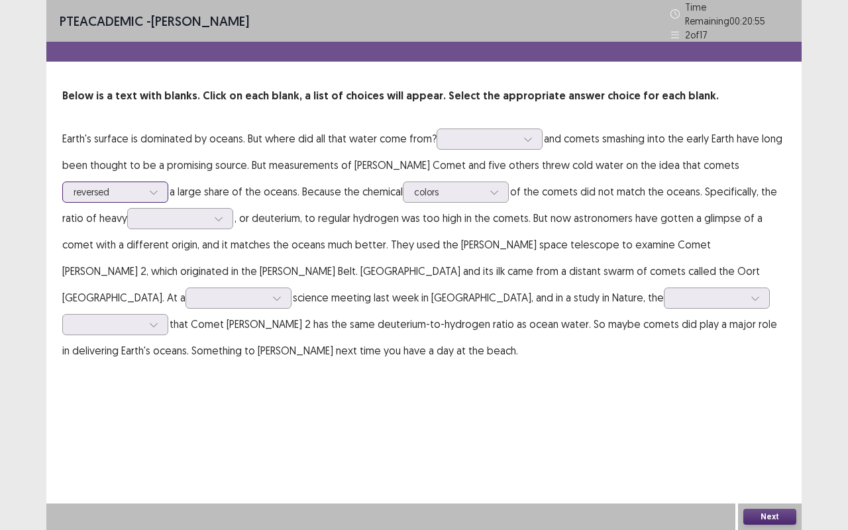
click at [150, 187] on icon at bounding box center [153, 191] width 9 height 9
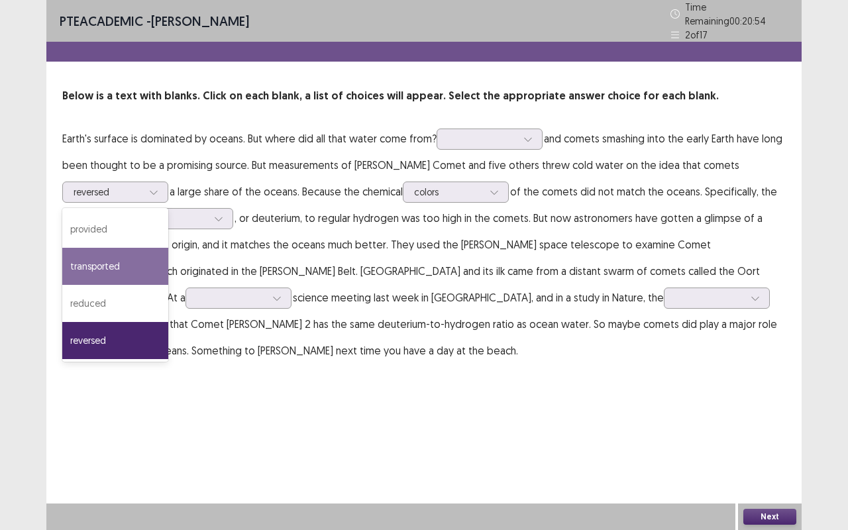
click at [229, 387] on div "PTE academic - Sarita Lama Time Remaining 00 : 20 : 54 2 of 17 Below is a text …" at bounding box center [423, 265] width 755 height 530
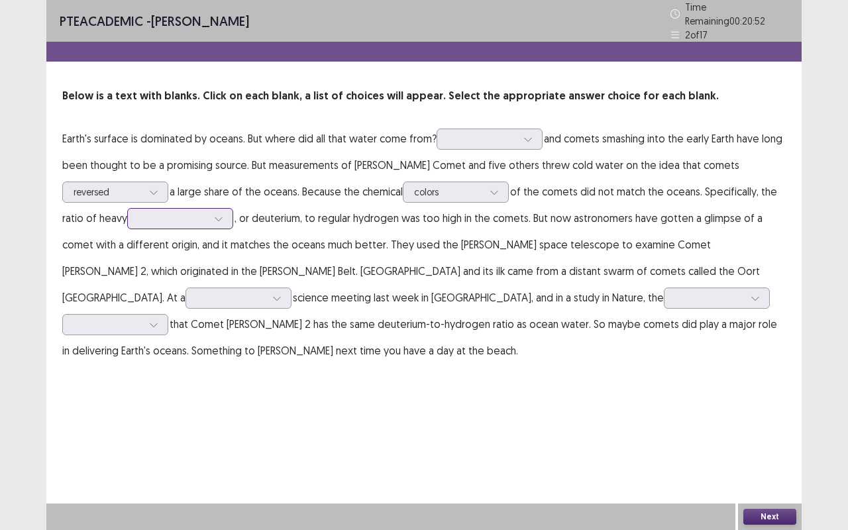
click at [211, 212] on div at bounding box center [219, 219] width 20 height 20
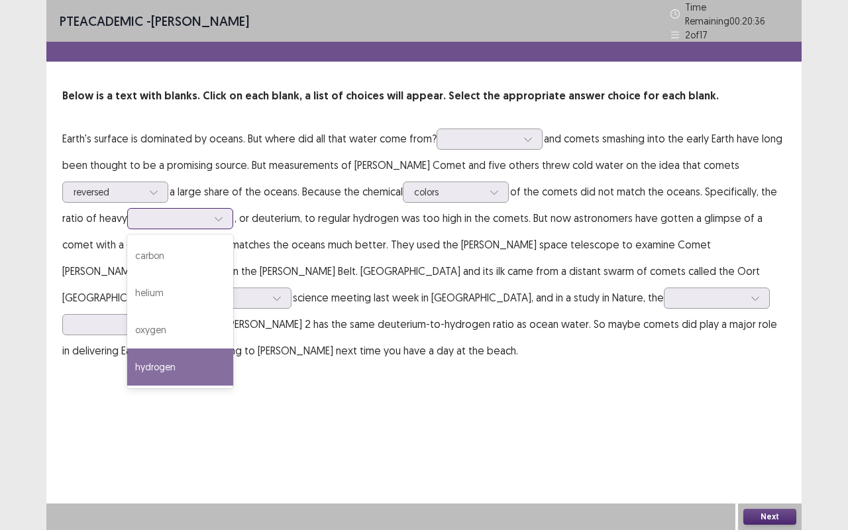
click at [185, 357] on div "hydrogen" at bounding box center [180, 366] width 106 height 37
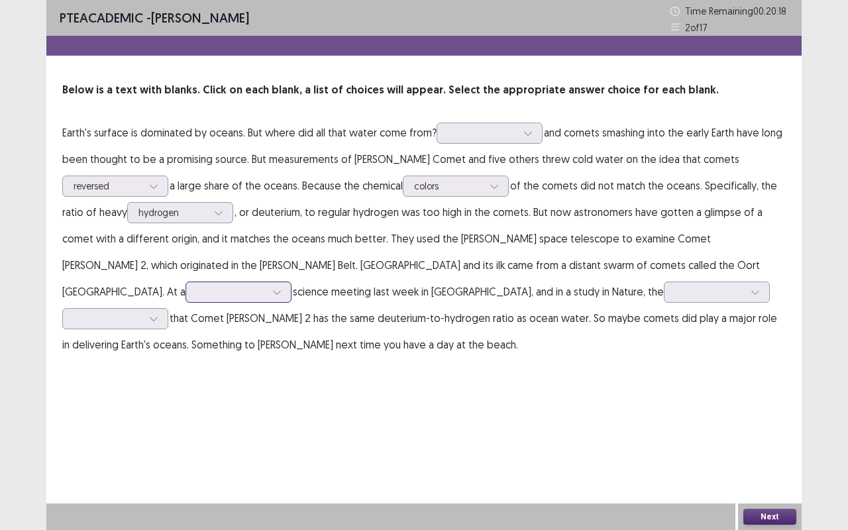
click at [280, 291] on icon at bounding box center [276, 293] width 7 height 4
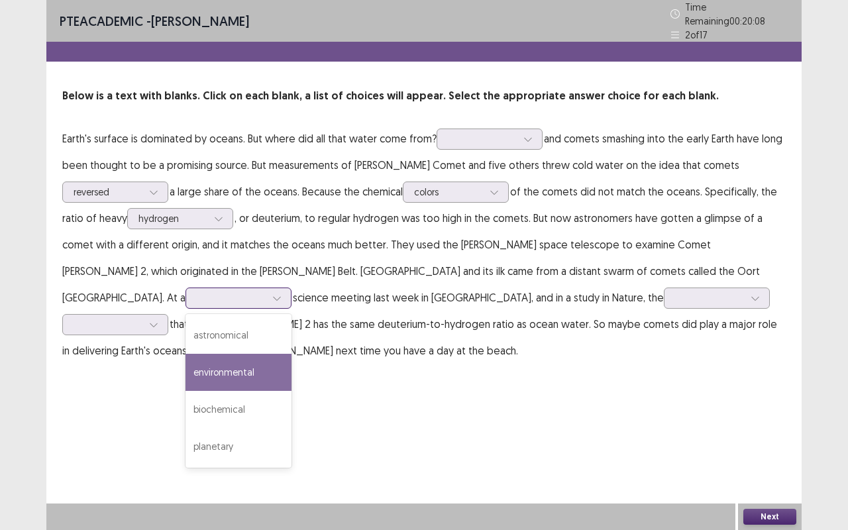
click at [291, 354] on div "environmental" at bounding box center [238, 372] width 106 height 37
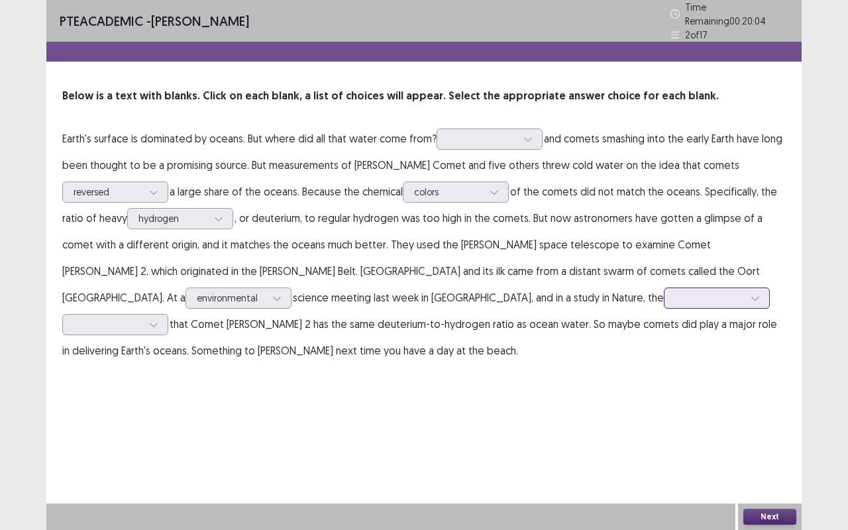
click at [675, 295] on div at bounding box center [709, 297] width 69 height 13
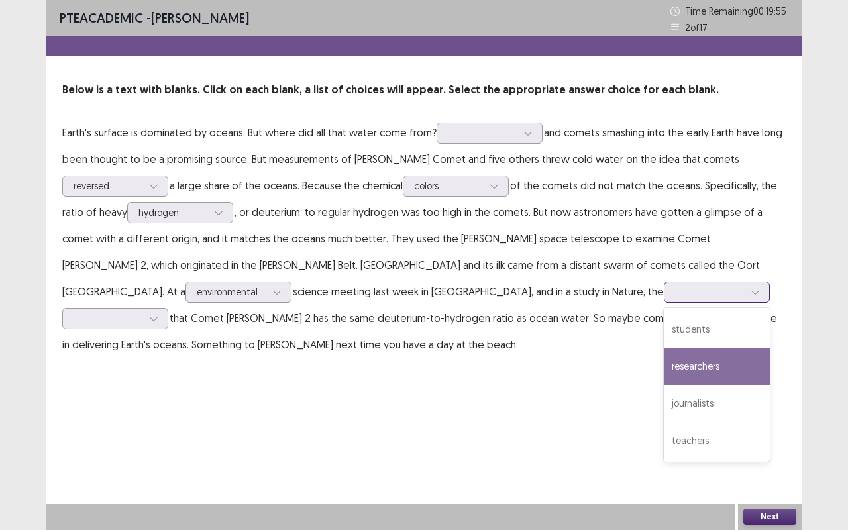
click at [663, 373] on div "researchers" at bounding box center [716, 366] width 106 height 37
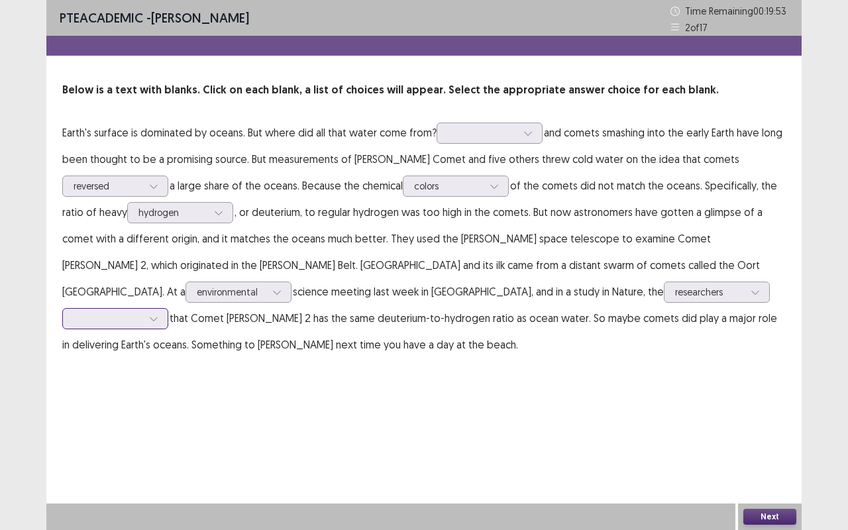
click at [158, 314] on icon at bounding box center [153, 318] width 9 height 9
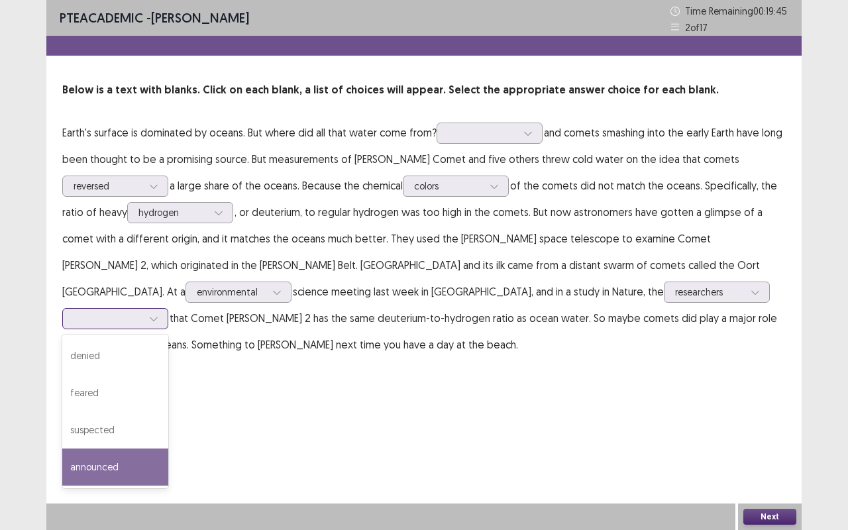
click at [168, 448] on div "announced" at bounding box center [115, 466] width 106 height 37
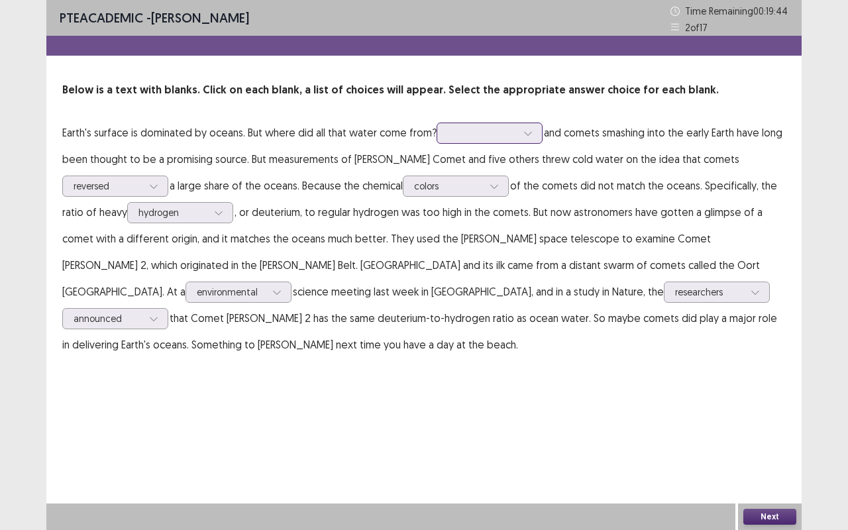
click at [514, 142] on div at bounding box center [489, 132] width 106 height 21
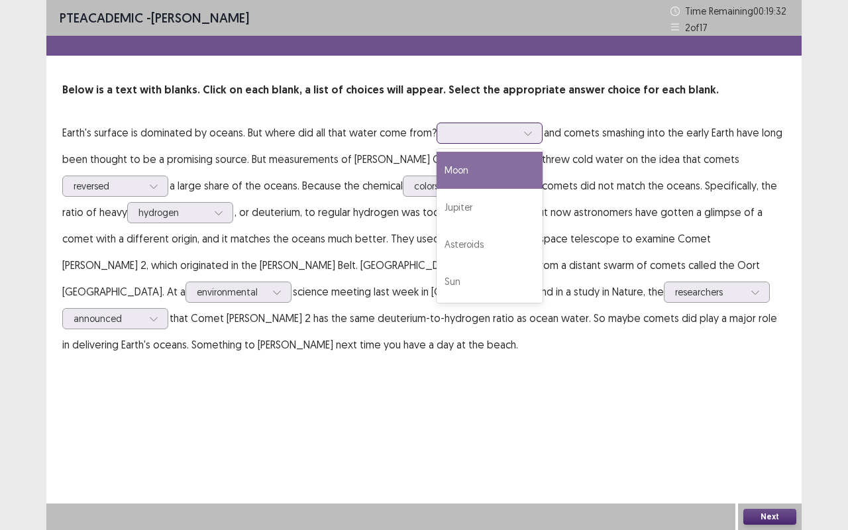
click at [478, 179] on div "Moon" at bounding box center [489, 170] width 106 height 37
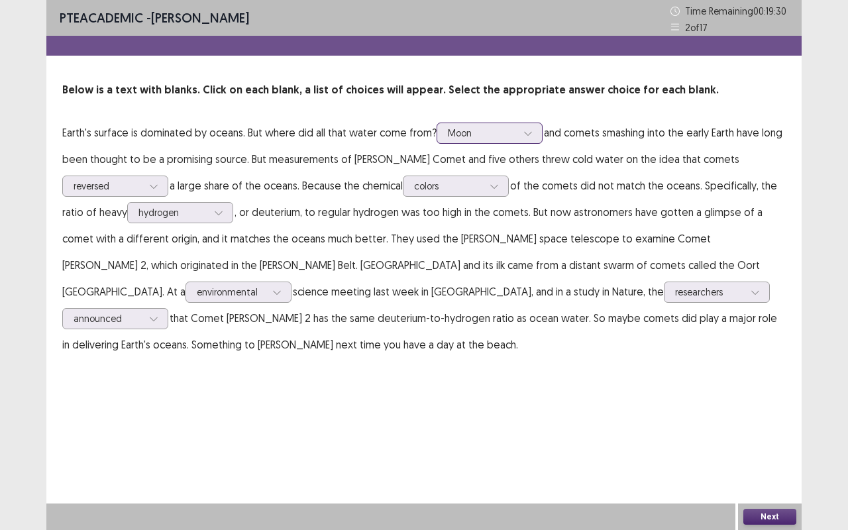
click at [516, 130] on div "Moon" at bounding box center [482, 133] width 72 height 20
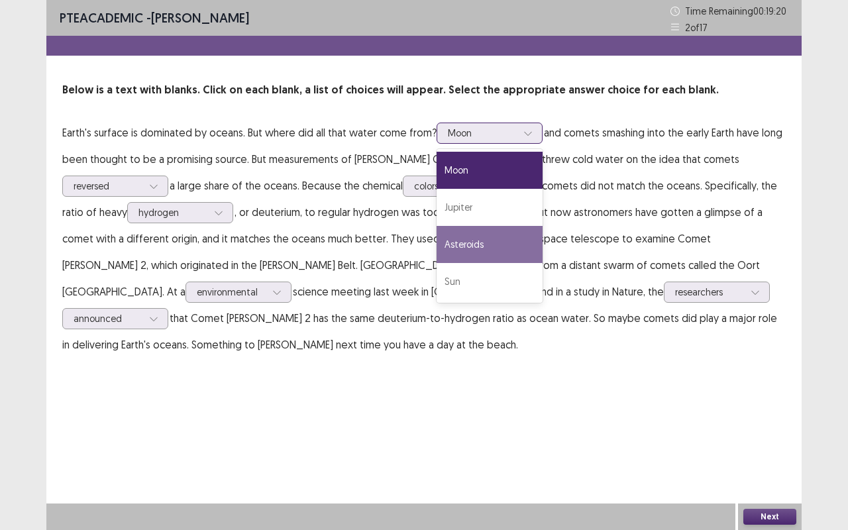
click at [483, 232] on div "Asteroids" at bounding box center [489, 244] width 106 height 37
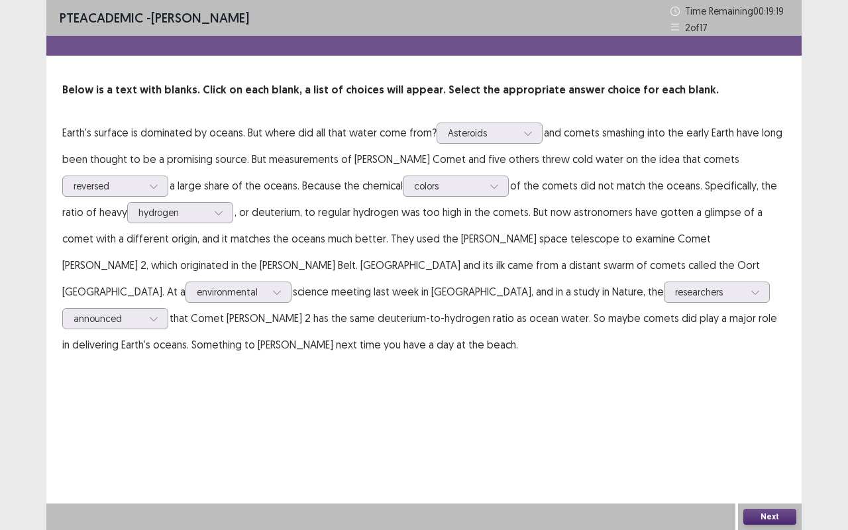
click at [760, 509] on button "Next" at bounding box center [769, 517] width 53 height 16
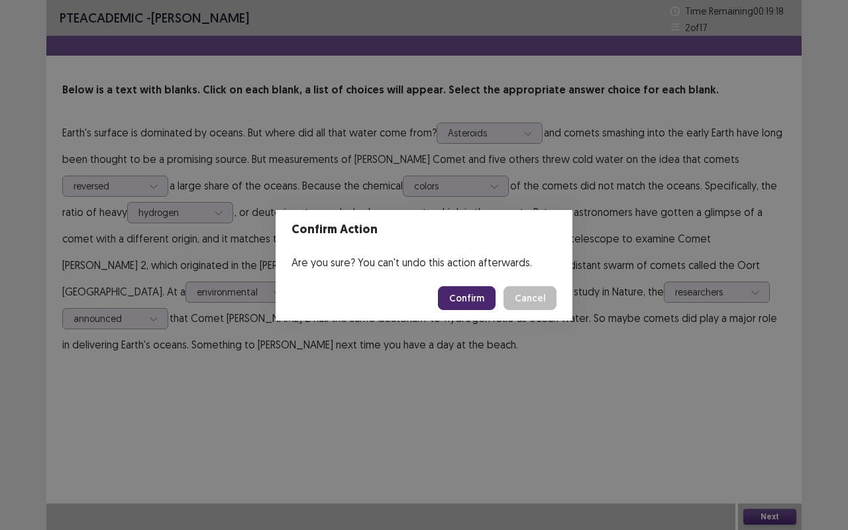
click at [469, 299] on button "Confirm" at bounding box center [467, 298] width 58 height 24
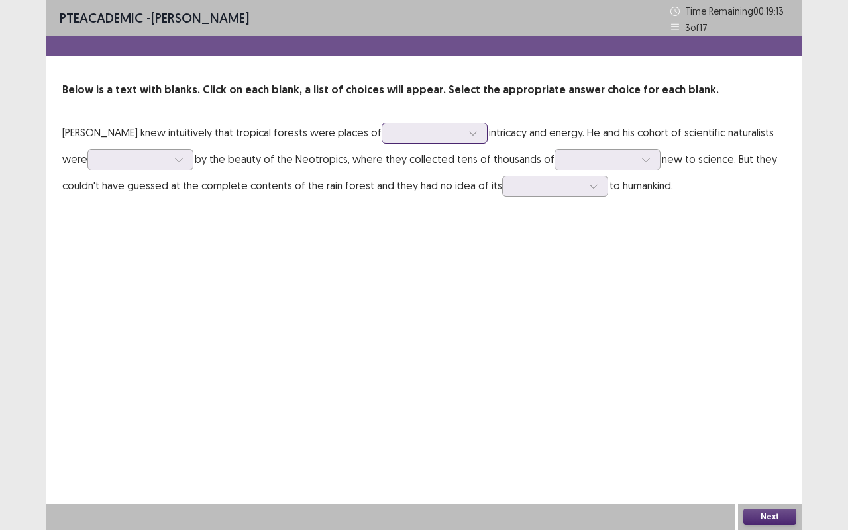
click at [468, 134] on icon at bounding box center [472, 132] width 9 height 9
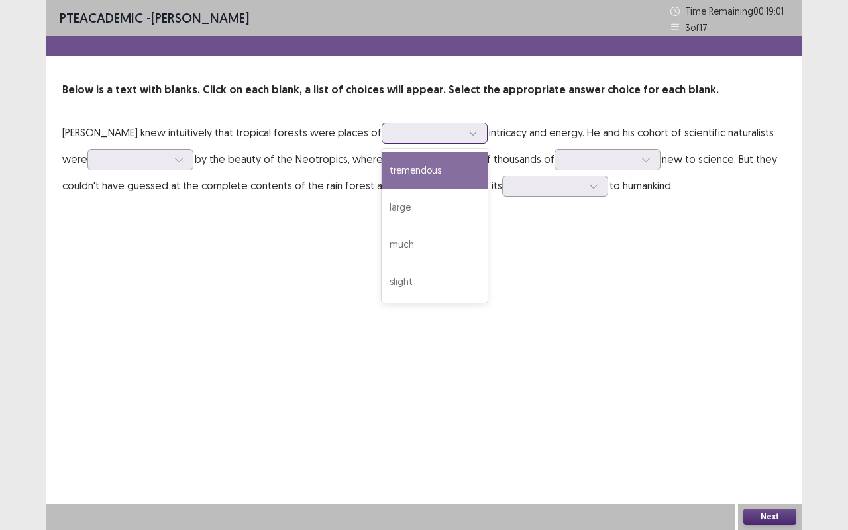
click at [424, 172] on div "tremendous" at bounding box center [434, 170] width 106 height 37
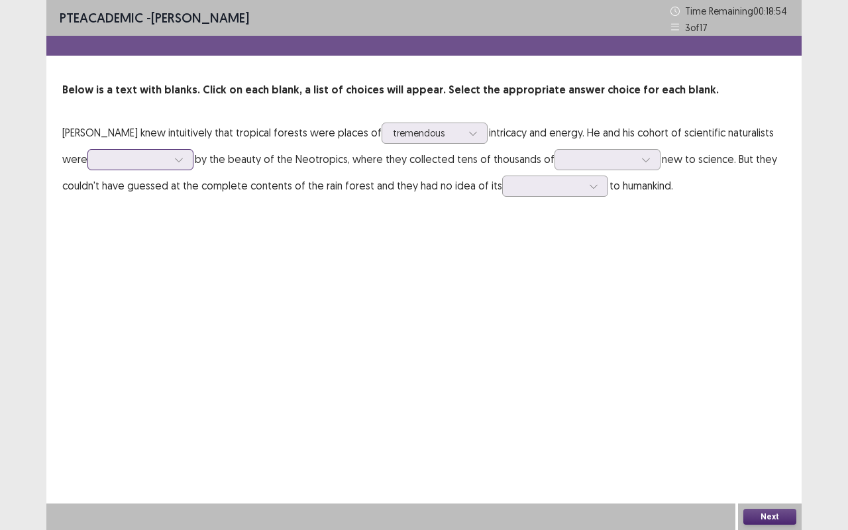
click at [179, 160] on icon at bounding box center [178, 159] width 9 height 9
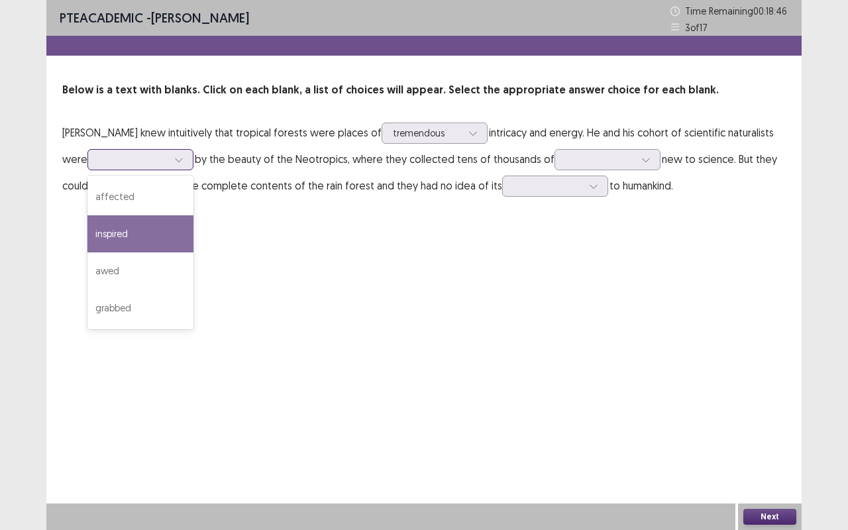
click at [124, 236] on div "inspired" at bounding box center [140, 233] width 106 height 37
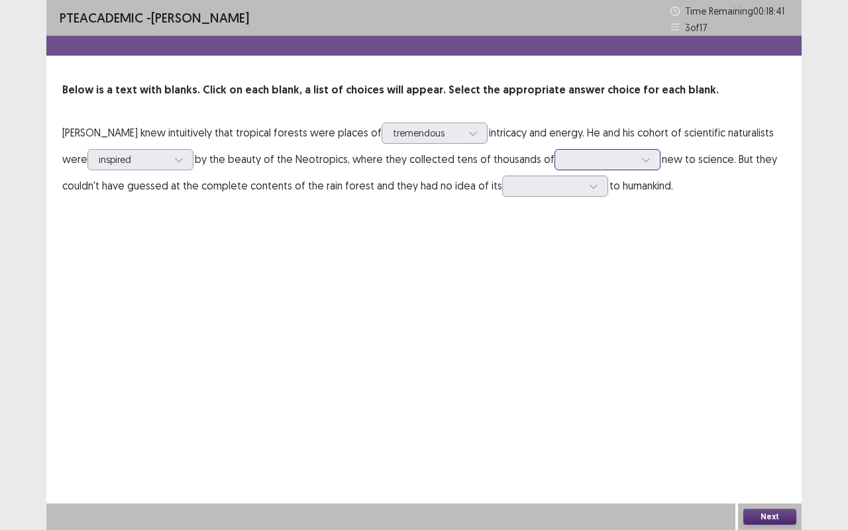
click at [641, 156] on icon at bounding box center [645, 159] width 9 height 9
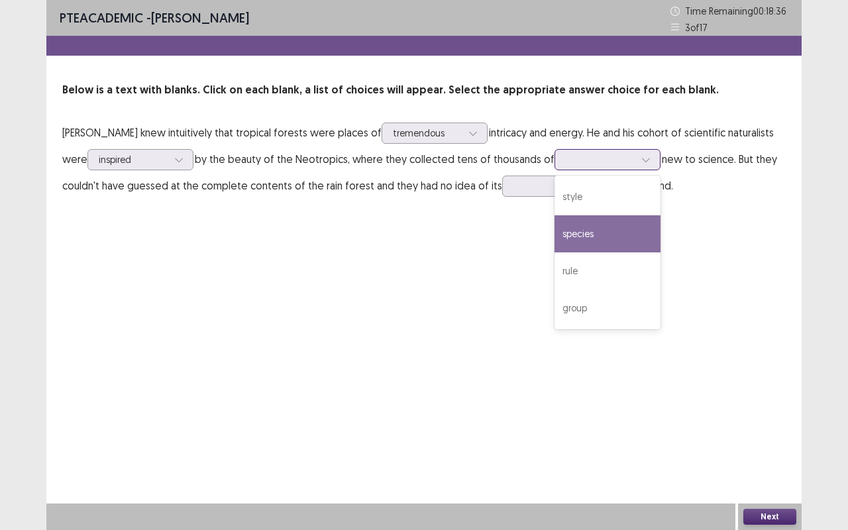
click at [569, 233] on div "species" at bounding box center [607, 233] width 106 height 37
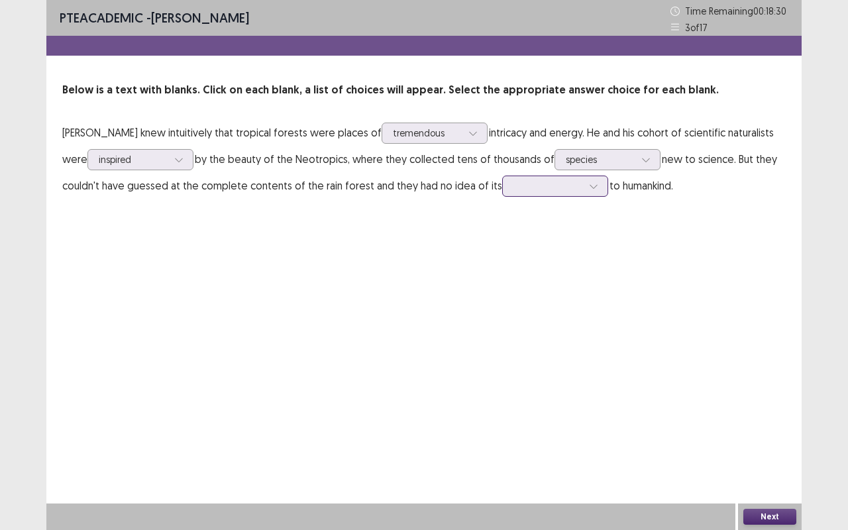
click at [560, 191] on div at bounding box center [547, 185] width 69 height 13
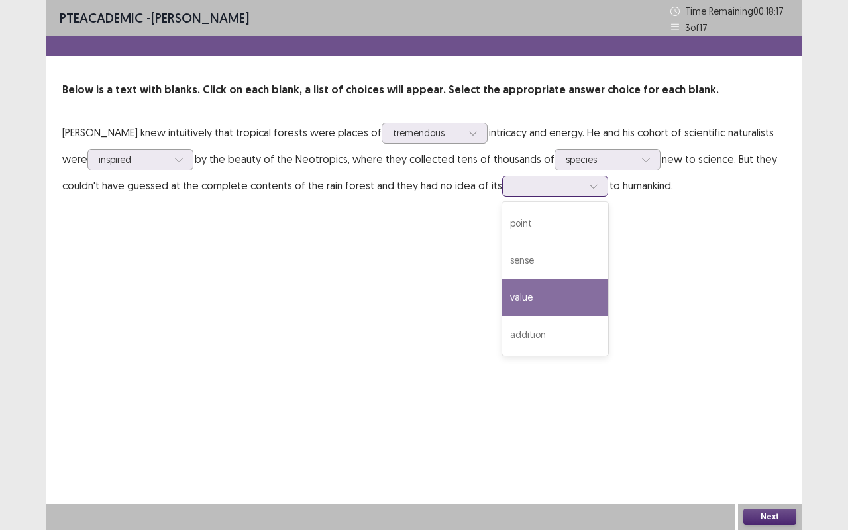
click at [503, 289] on div "value" at bounding box center [555, 297] width 106 height 37
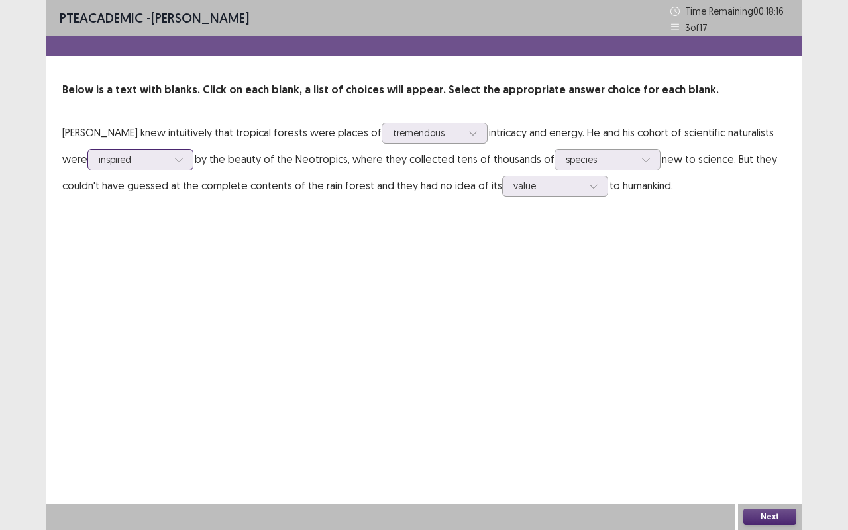
click at [177, 158] on icon at bounding box center [178, 160] width 7 height 4
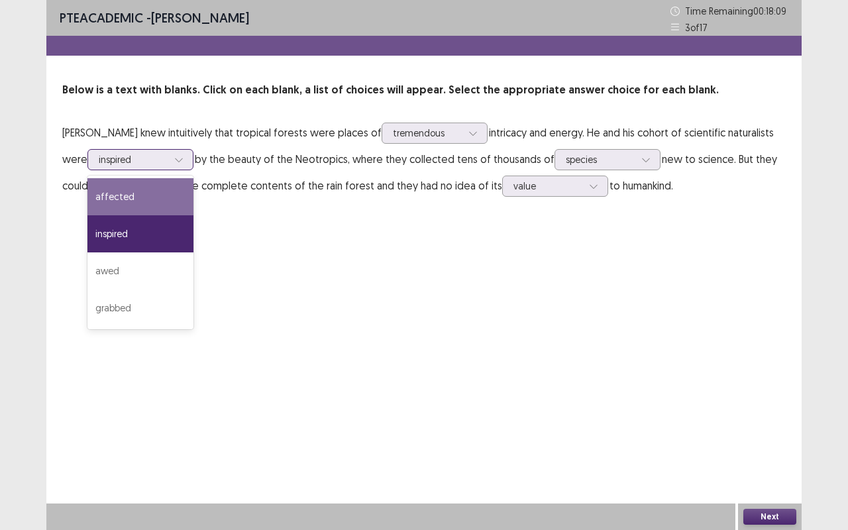
click at [130, 199] on div "affected" at bounding box center [140, 196] width 106 height 37
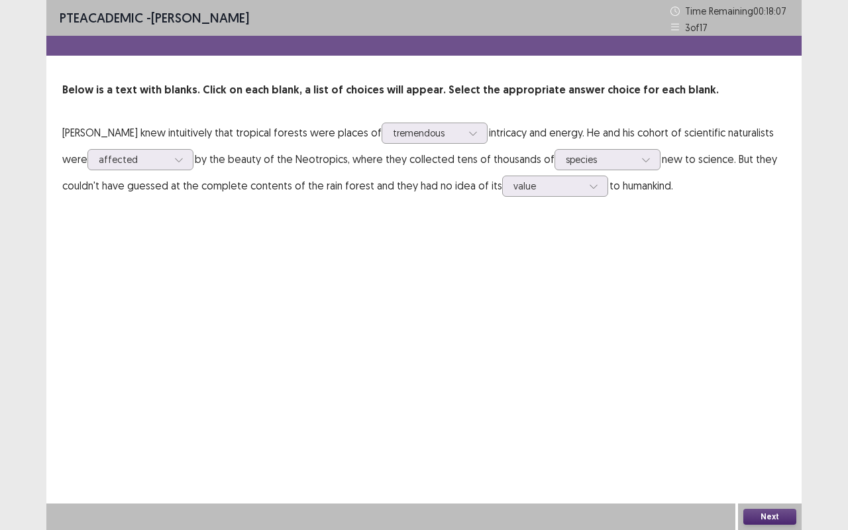
click at [752, 509] on button "Next" at bounding box center [769, 517] width 53 height 16
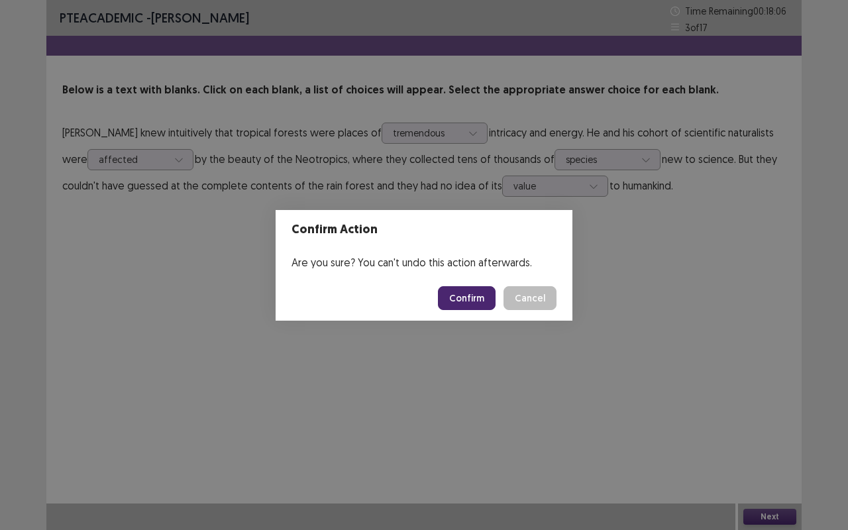
click at [473, 304] on button "Confirm" at bounding box center [467, 298] width 58 height 24
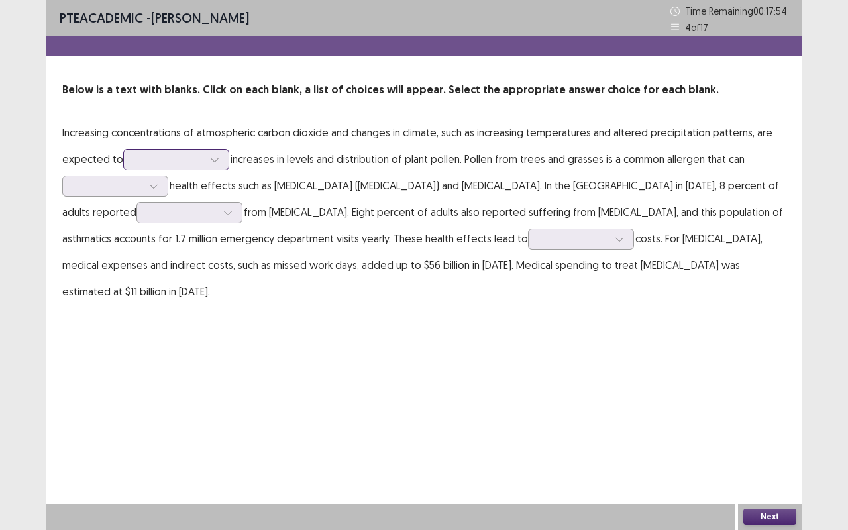
click at [215, 158] on icon at bounding box center [214, 159] width 9 height 9
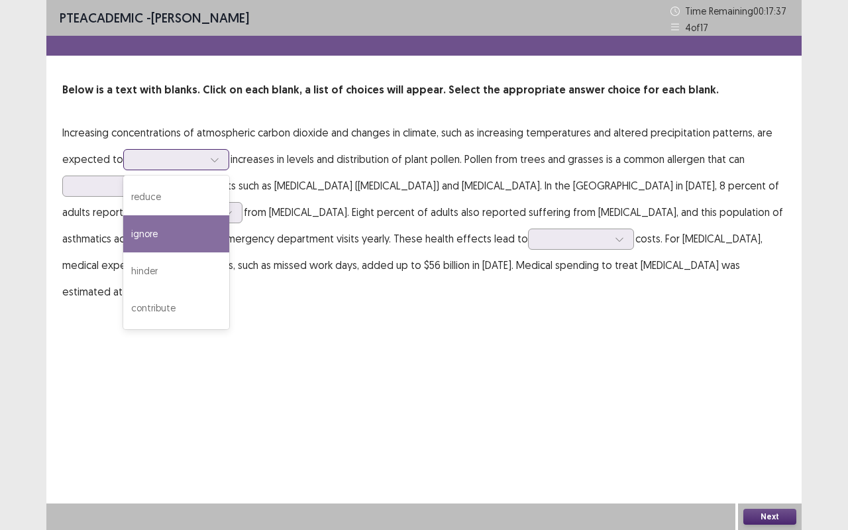
click at [161, 240] on div "ignore" at bounding box center [176, 233] width 106 height 37
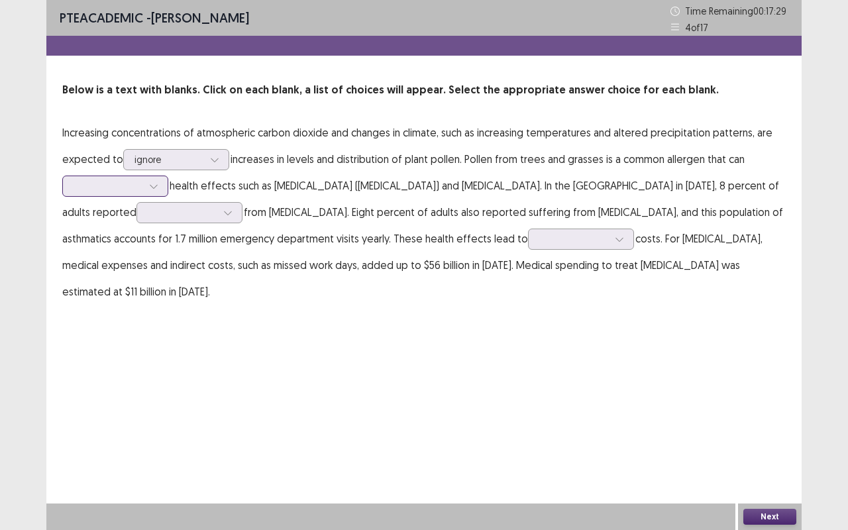
click at [162, 184] on div at bounding box center [154, 186] width 20 height 20
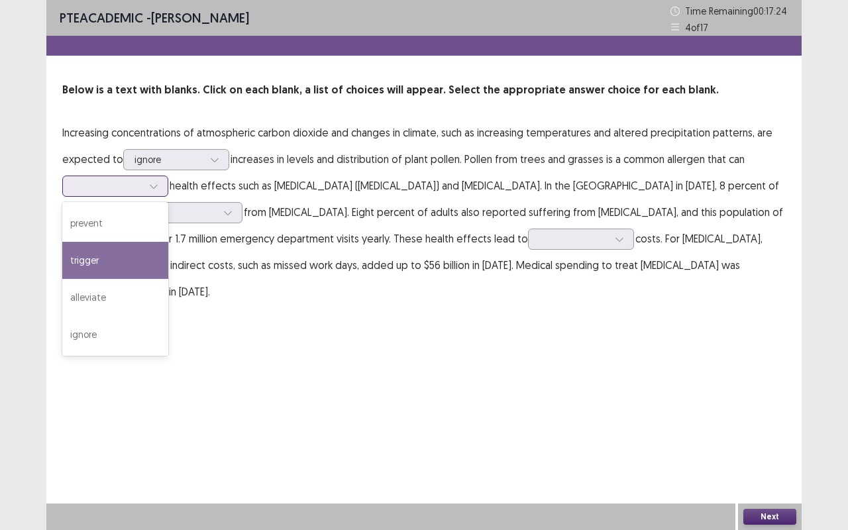
click at [109, 256] on div "trigger" at bounding box center [115, 260] width 106 height 37
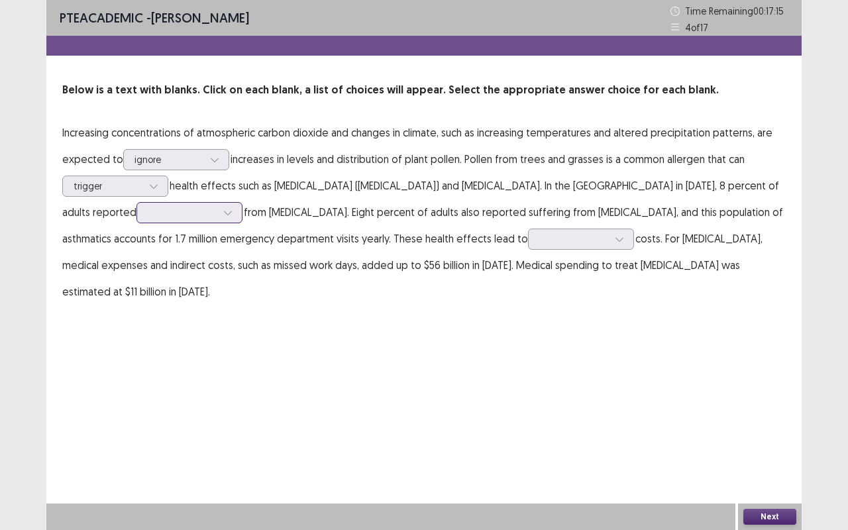
click at [224, 213] on icon at bounding box center [227, 213] width 7 height 4
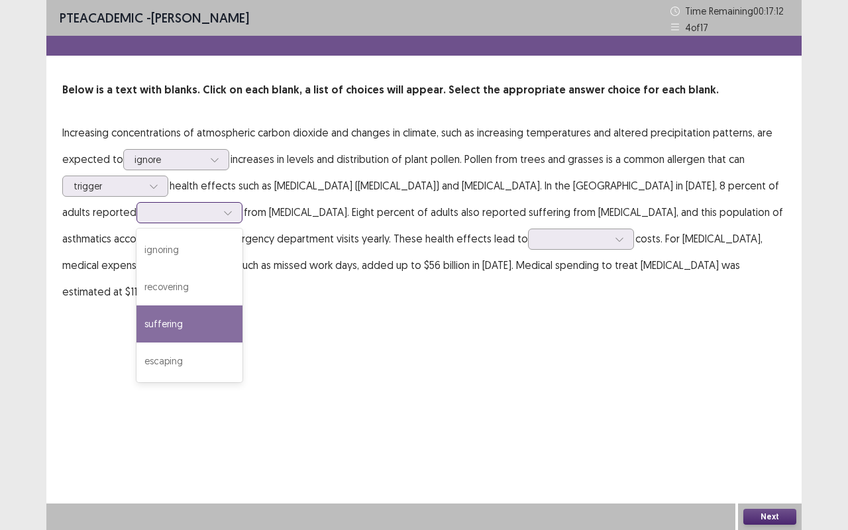
click at [136, 311] on div "suffering" at bounding box center [189, 323] width 106 height 37
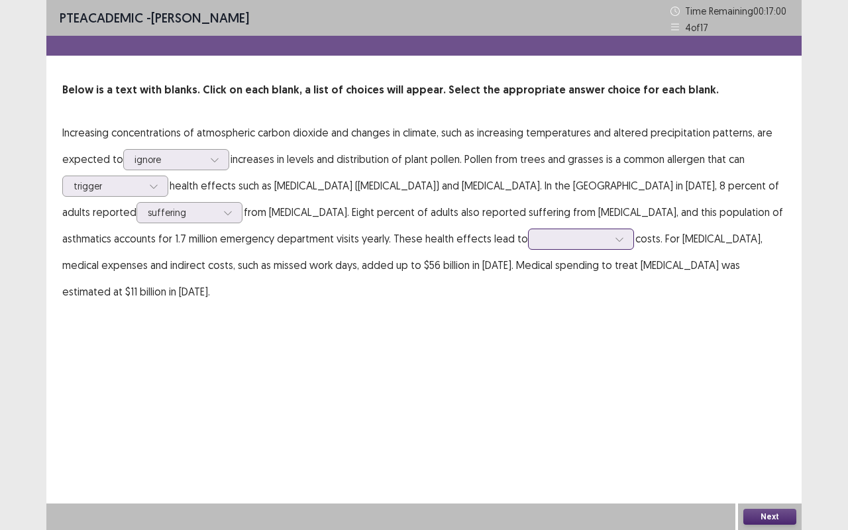
click at [609, 239] on div at bounding box center [619, 239] width 20 height 20
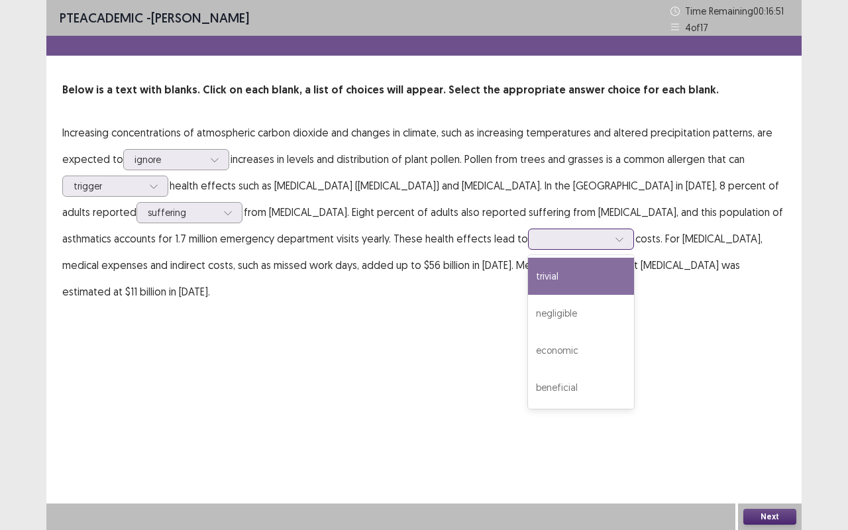
click at [528, 277] on div "trivial" at bounding box center [581, 276] width 106 height 37
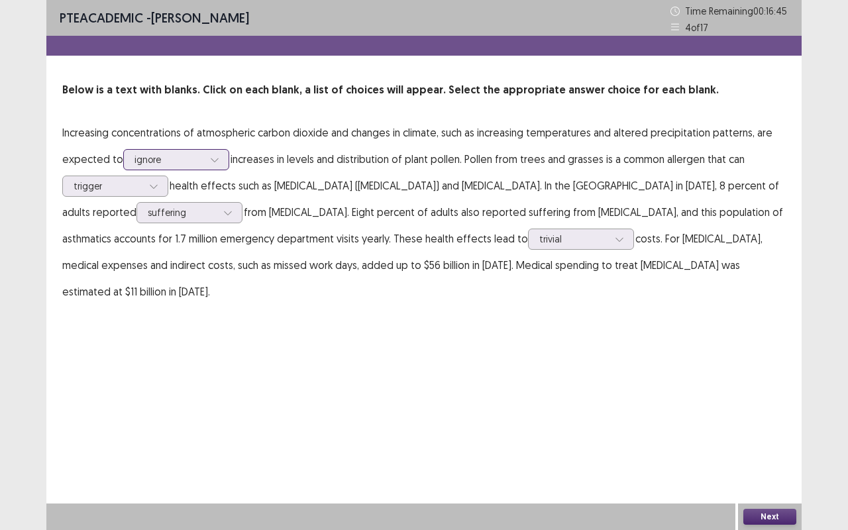
click at [212, 156] on icon at bounding box center [214, 159] width 9 height 9
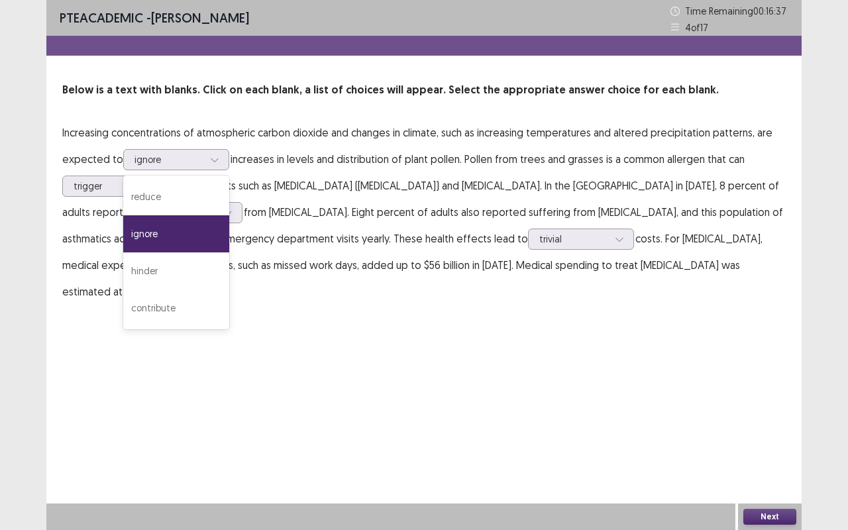
click at [538, 372] on div "PTE academic - Sarita Lama Time Remaining 00 : 16 : 37 4 of 17 Below is a text …" at bounding box center [423, 265] width 755 height 530
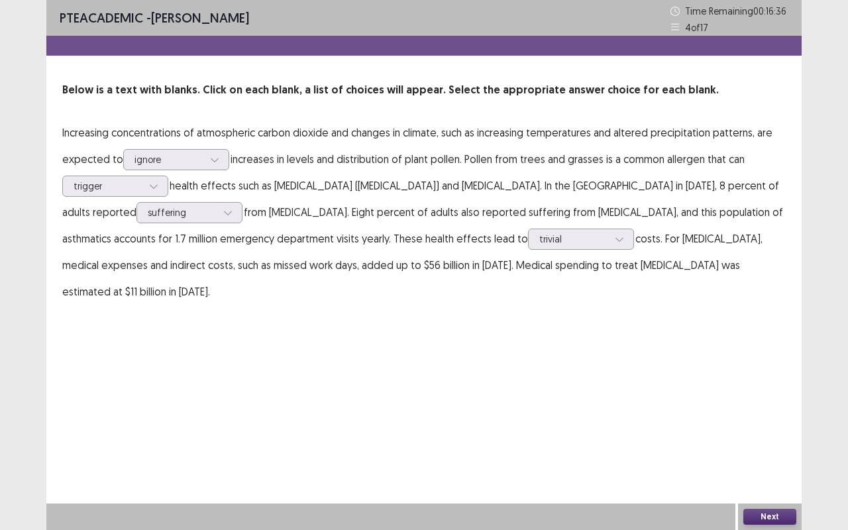
click at [766, 514] on button "Next" at bounding box center [769, 517] width 53 height 16
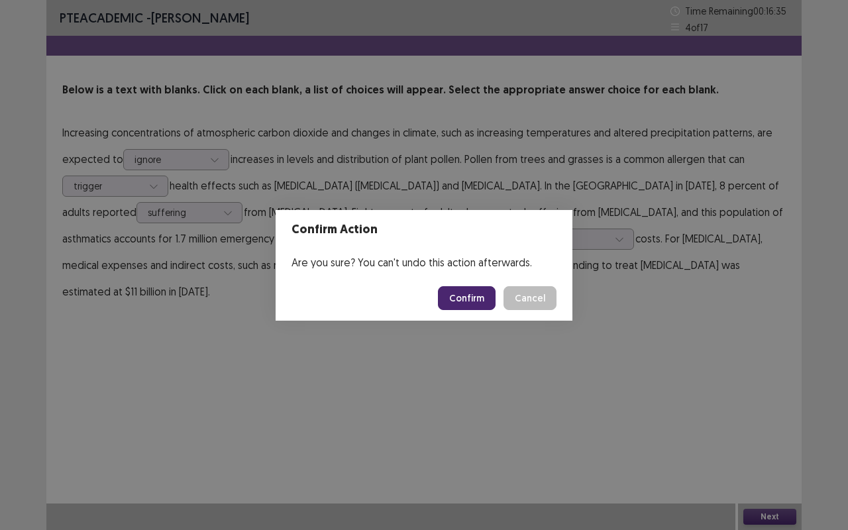
click at [478, 287] on button "Confirm" at bounding box center [467, 298] width 58 height 24
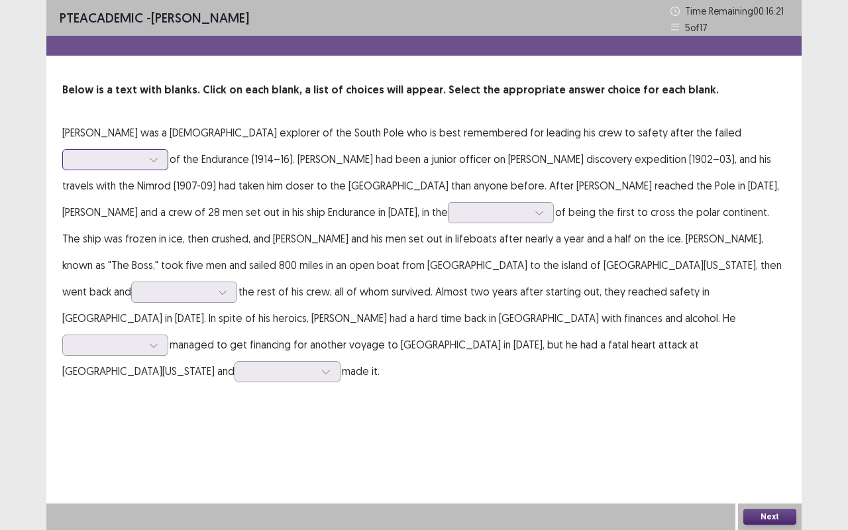
click at [158, 155] on icon at bounding box center [153, 159] width 9 height 9
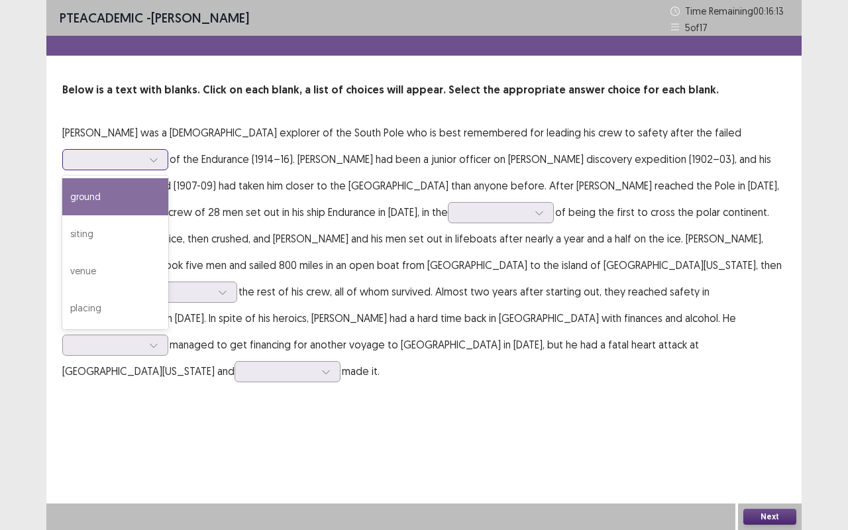
click at [168, 178] on div "ground" at bounding box center [115, 196] width 106 height 37
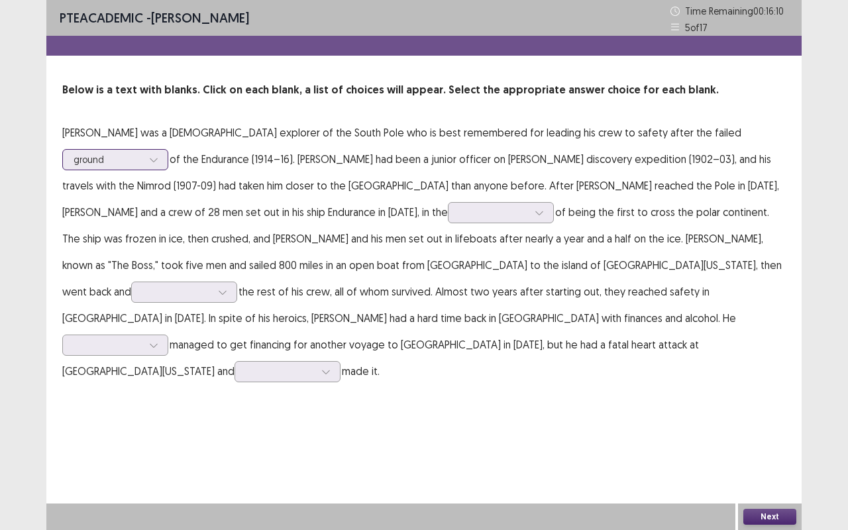
click at [142, 153] on div at bounding box center [107, 159] width 69 height 13
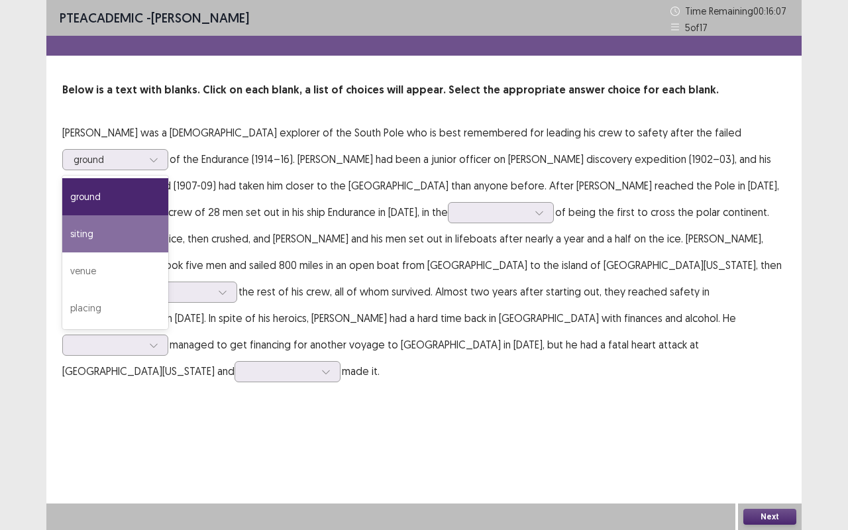
click at [477, 379] on div "PTE academic - Sarita Lama Time Remaining 00 : 16 : 07 5 of 17 Below is a text …" at bounding box center [423, 205] width 755 height 411
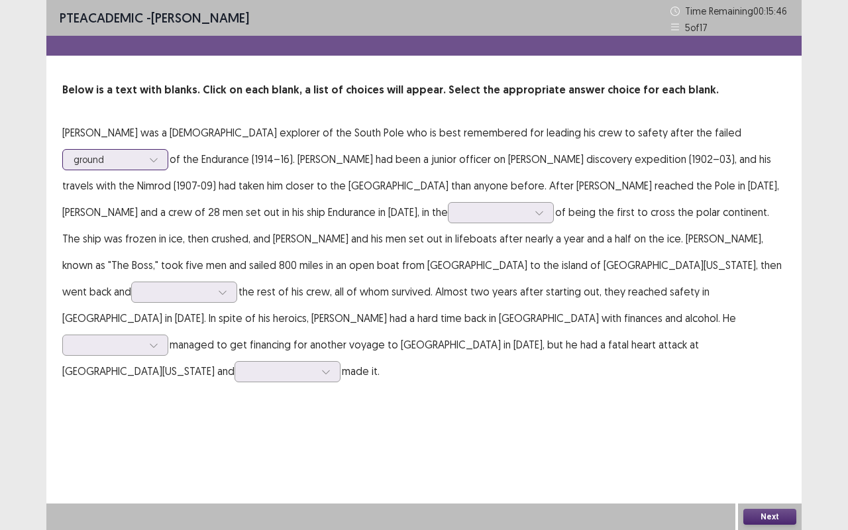
click at [164, 150] on div at bounding box center [154, 160] width 20 height 20
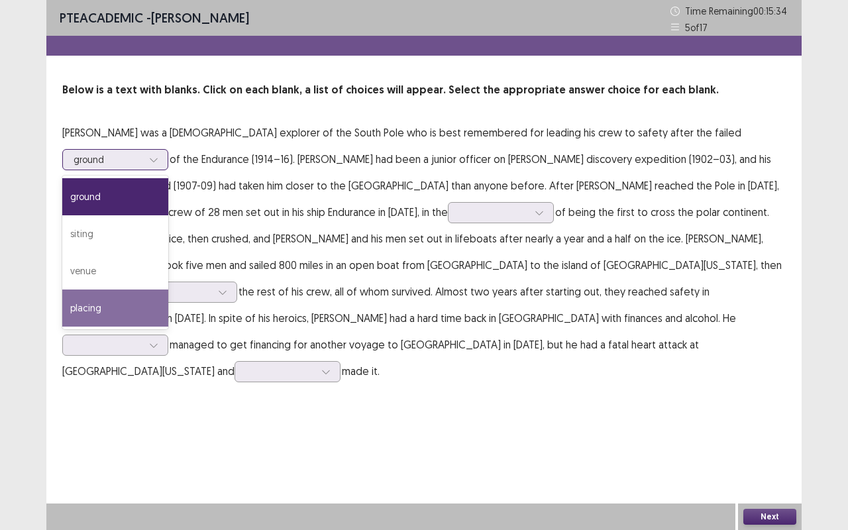
click at [168, 289] on div "placing" at bounding box center [115, 307] width 106 height 37
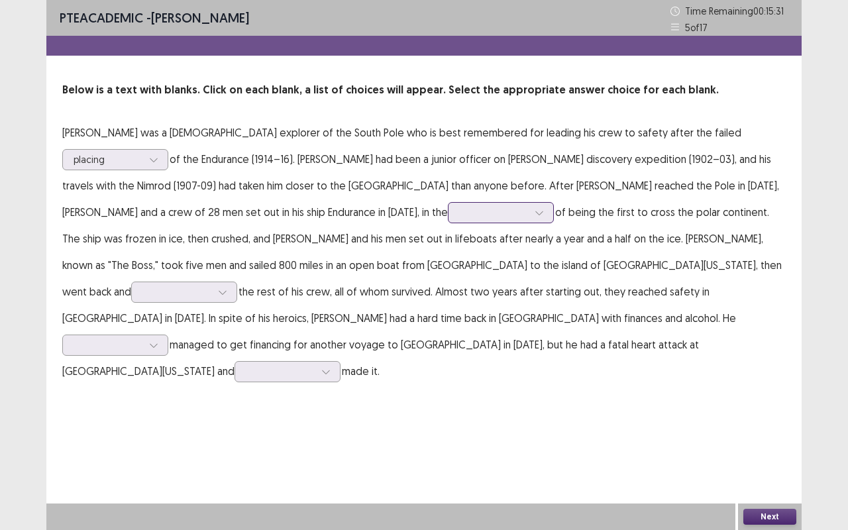
click at [529, 212] on div at bounding box center [539, 213] width 20 height 20
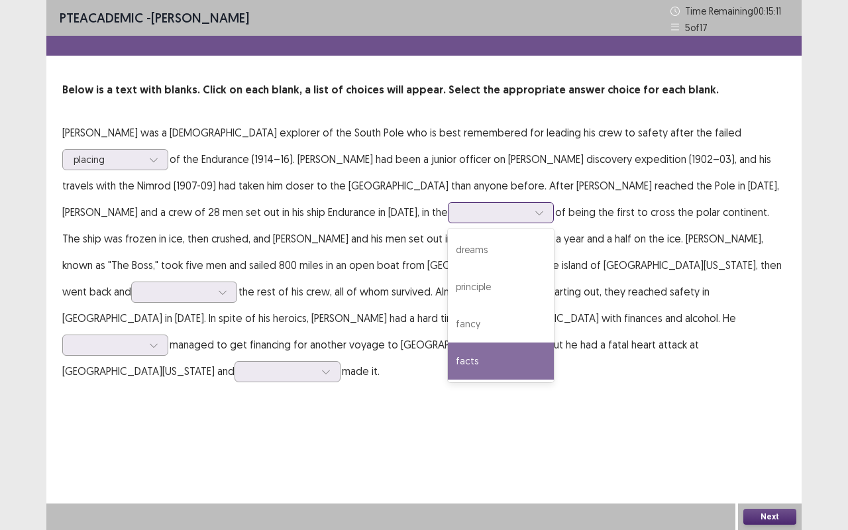
click at [448, 371] on div "facts" at bounding box center [501, 360] width 106 height 37
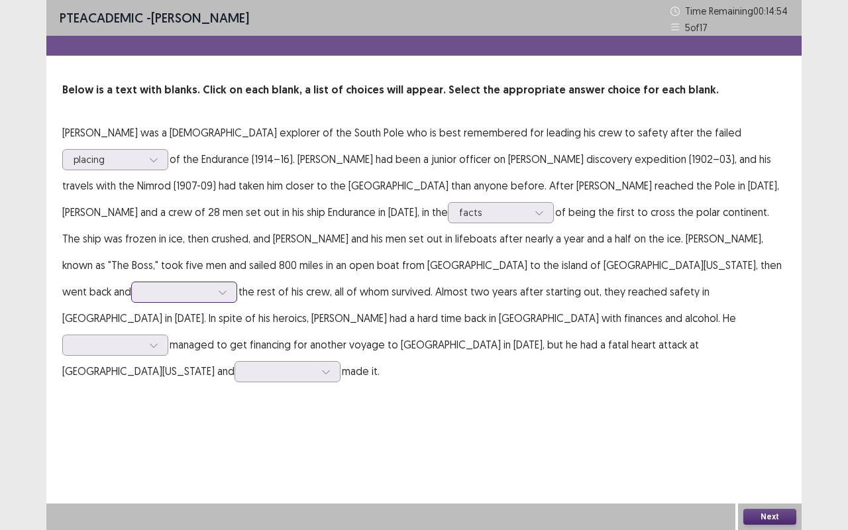
click at [232, 282] on div at bounding box center [223, 292] width 20 height 20
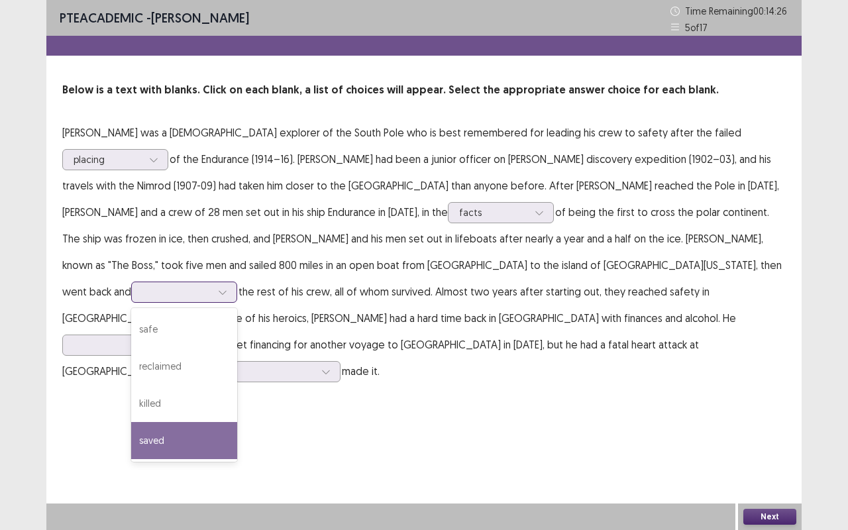
click at [237, 422] on div "saved" at bounding box center [184, 440] width 106 height 37
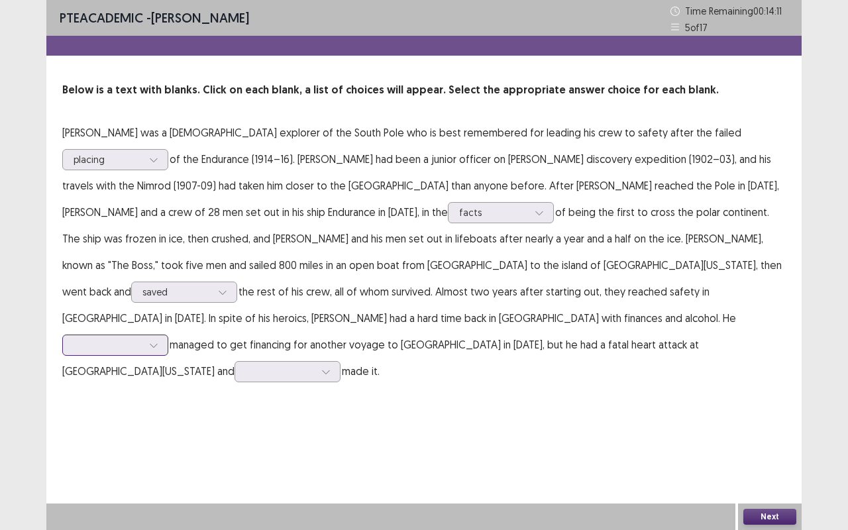
click at [158, 340] on icon at bounding box center [153, 344] width 9 height 9
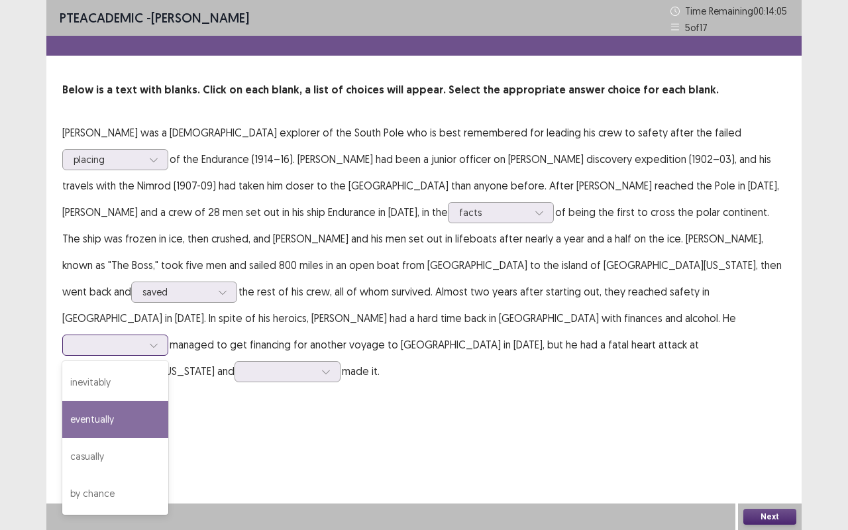
click at [168, 408] on div "eventually" at bounding box center [115, 419] width 106 height 37
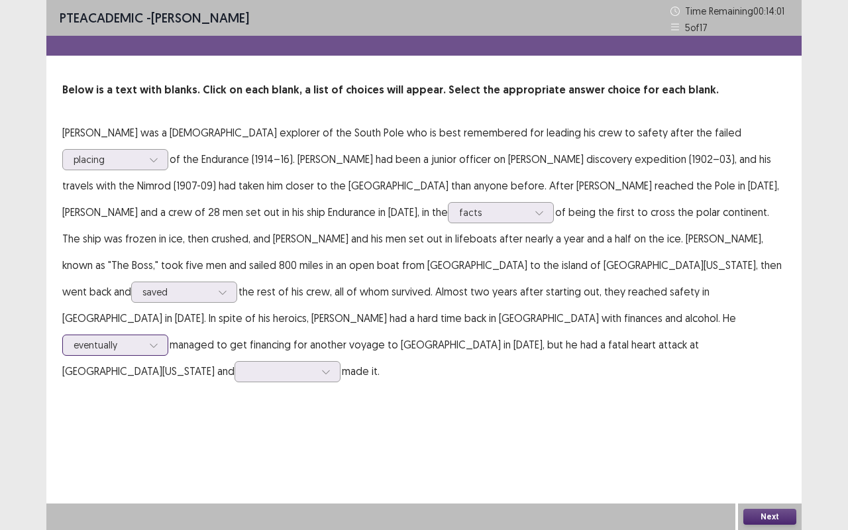
click at [164, 335] on div at bounding box center [154, 345] width 20 height 20
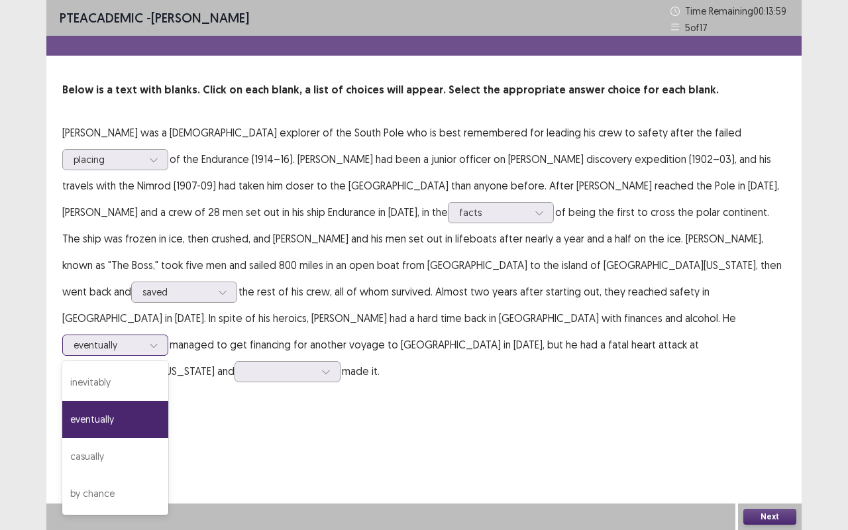
click at [168, 401] on div "eventually" at bounding box center [115, 419] width 106 height 37
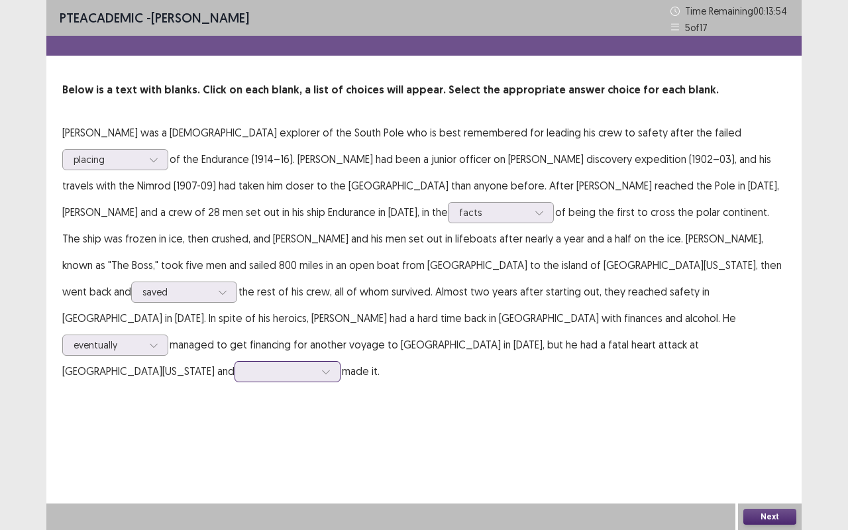
click at [321, 367] on icon at bounding box center [325, 371] width 9 height 9
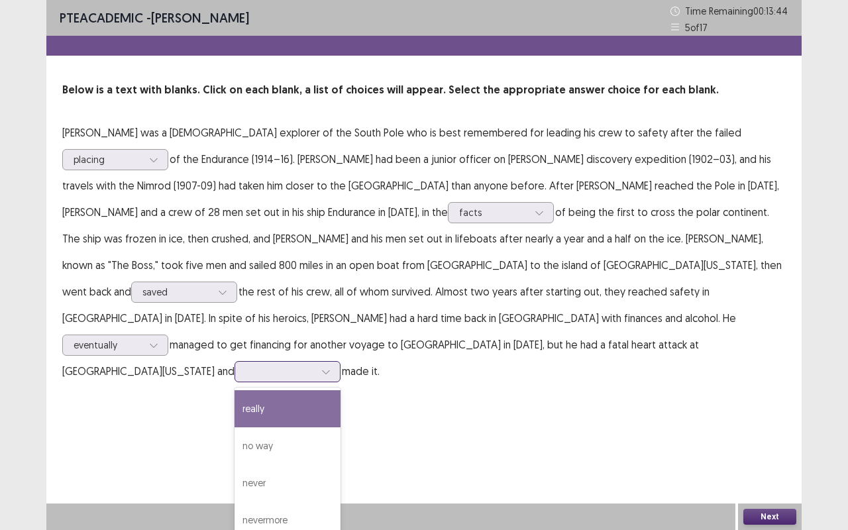
click at [236, 390] on div "really" at bounding box center [287, 408] width 106 height 37
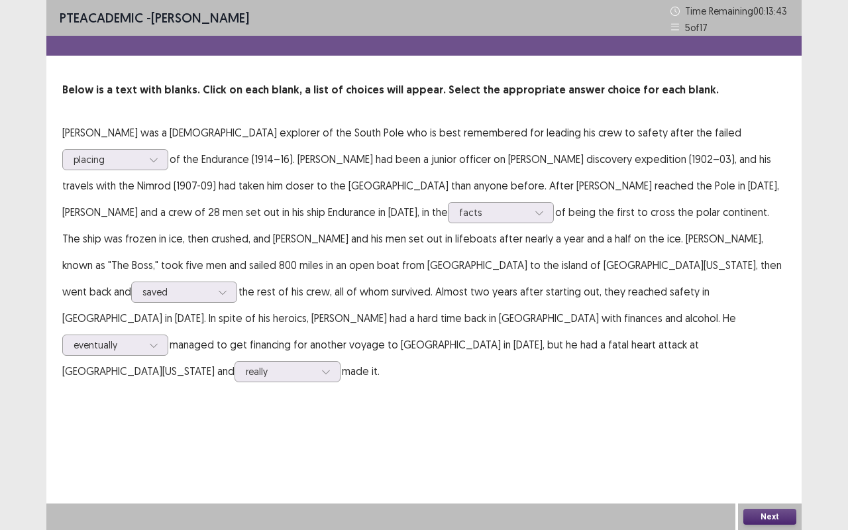
click at [744, 514] on button "Next" at bounding box center [769, 517] width 53 height 16
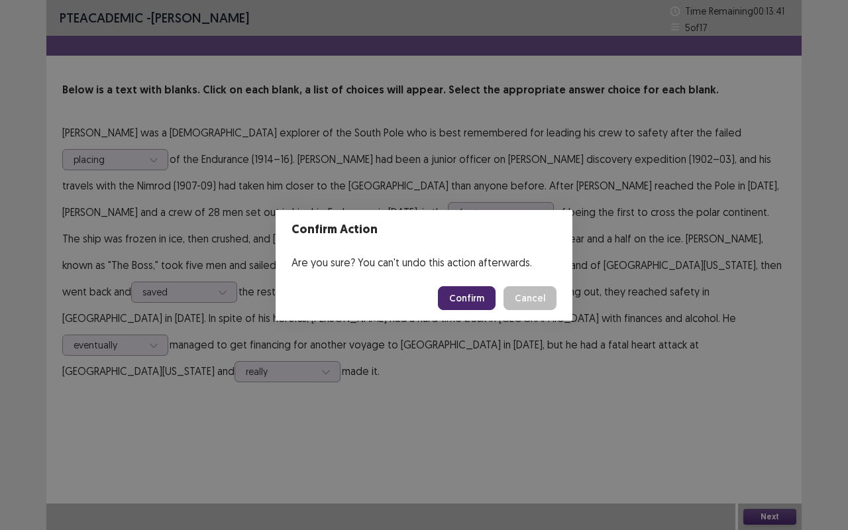
click at [473, 293] on button "Confirm" at bounding box center [467, 298] width 58 height 24
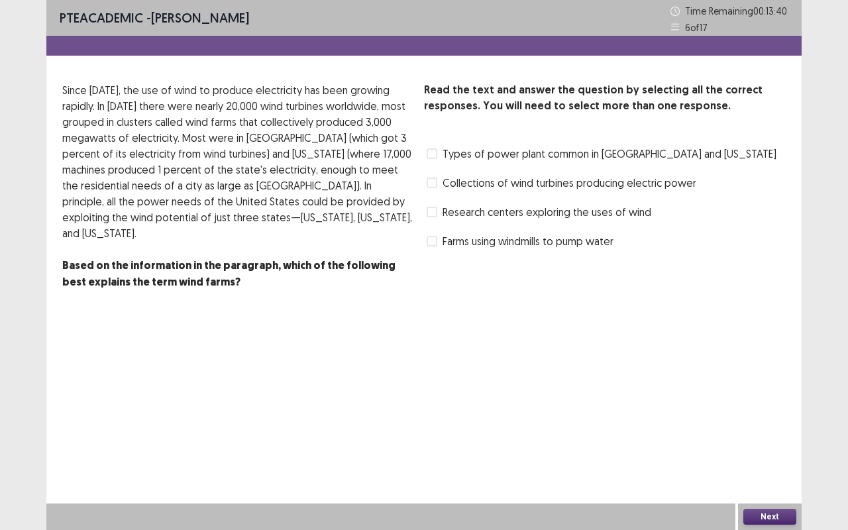
click at [433, 207] on span at bounding box center [431, 212] width 11 height 11
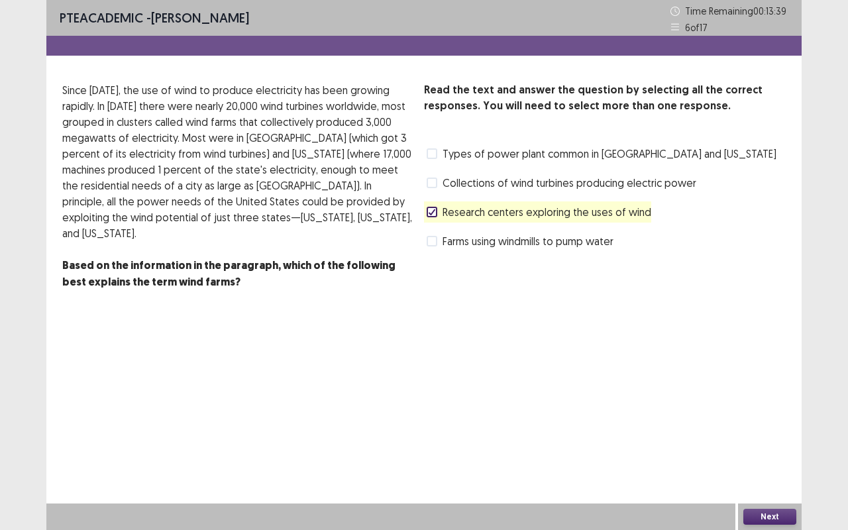
click at [762, 509] on button "Next" at bounding box center [769, 517] width 53 height 16
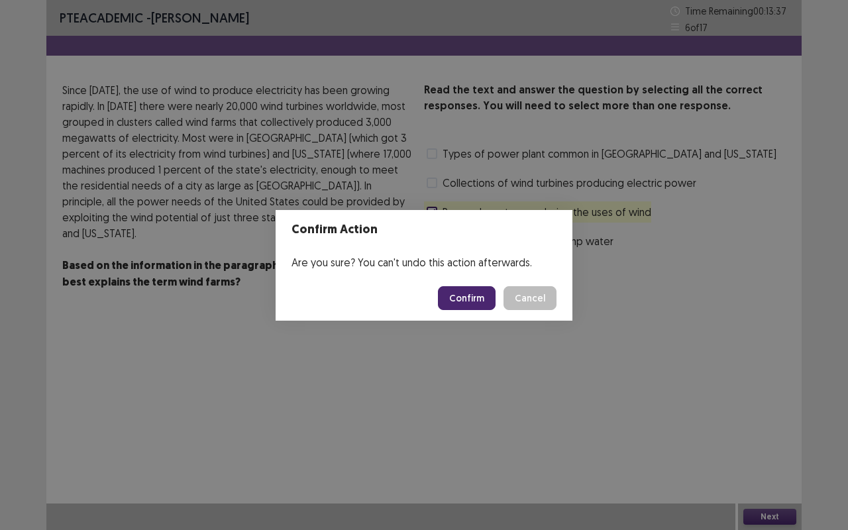
click at [454, 288] on button "Confirm" at bounding box center [467, 298] width 58 height 24
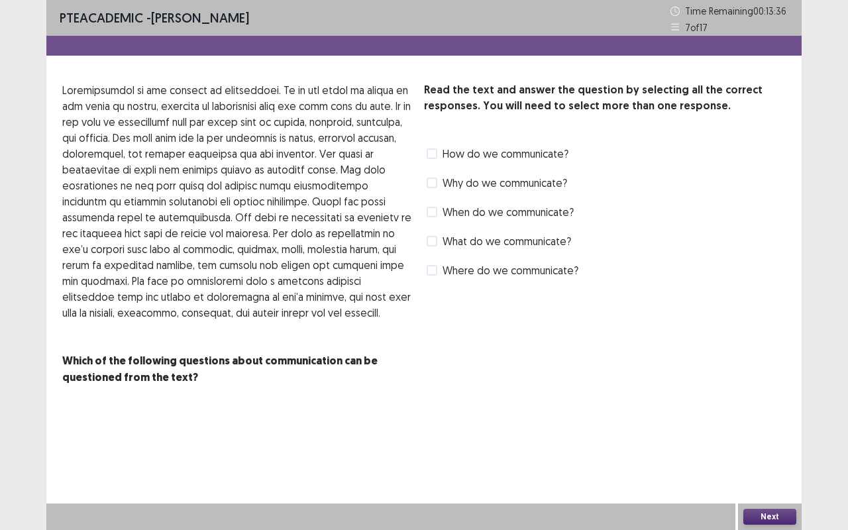
click at [430, 210] on span at bounding box center [431, 212] width 11 height 11
click at [750, 518] on button "Next" at bounding box center [769, 517] width 53 height 16
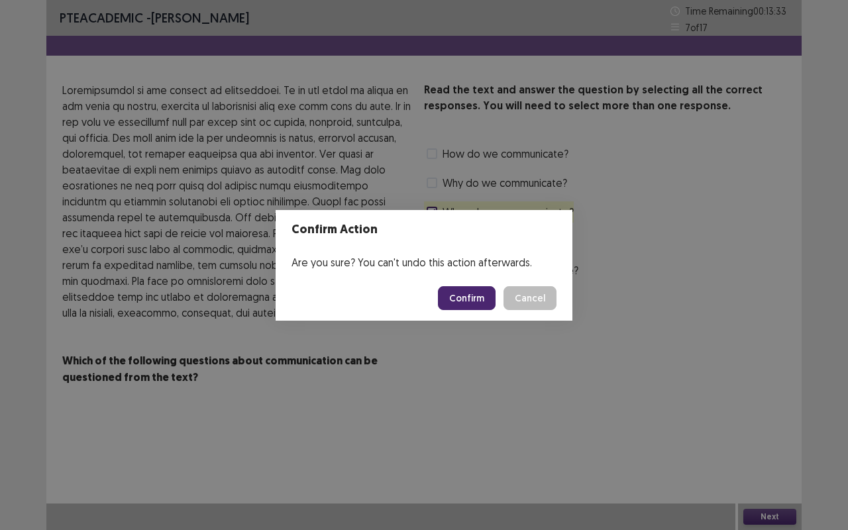
click at [471, 289] on button "Confirm" at bounding box center [467, 298] width 58 height 24
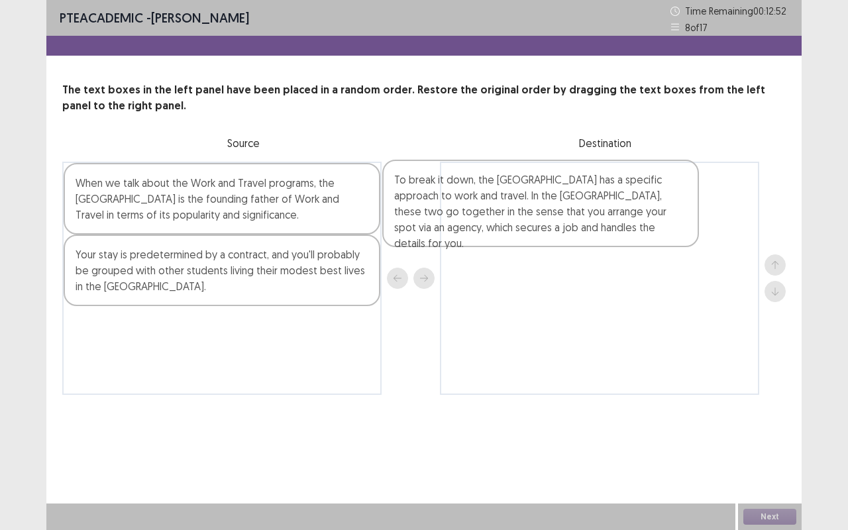
drag, startPoint x: 259, startPoint y: 360, endPoint x: 594, endPoint y: 211, distance: 366.7
click at [593, 211] on div "When we talk about the Work and Travel programs, the US is the founding father …" at bounding box center [423, 278] width 723 height 233
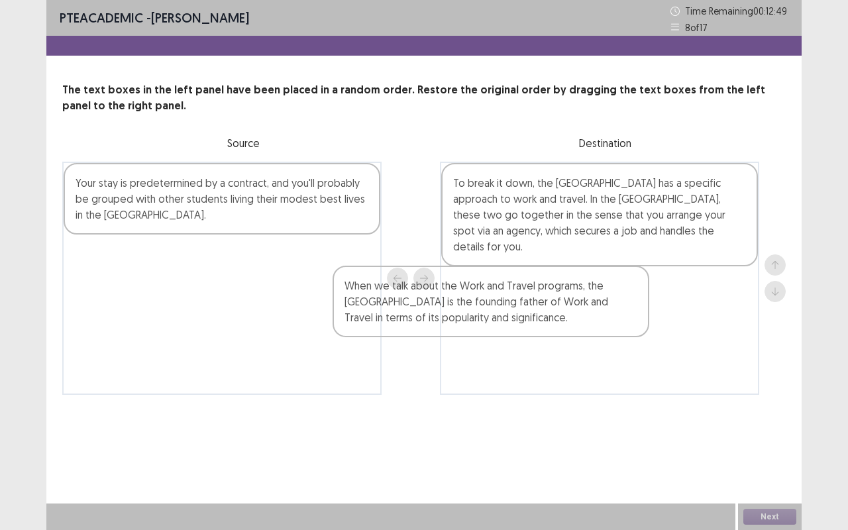
drag, startPoint x: 254, startPoint y: 191, endPoint x: 579, endPoint y: 303, distance: 343.6
click at [579, 303] on div "When we talk about the Work and Travel programs, the US is the founding father …" at bounding box center [423, 278] width 723 height 233
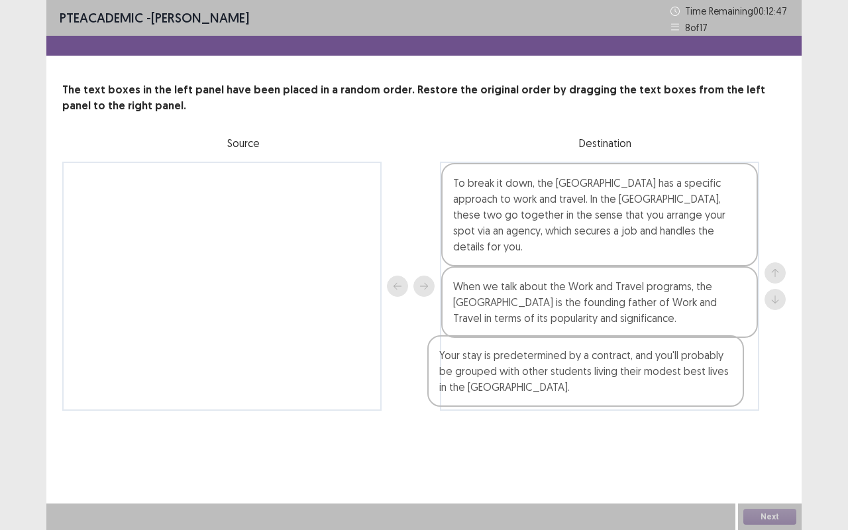
drag, startPoint x: 278, startPoint y: 209, endPoint x: 646, endPoint y: 385, distance: 407.5
click at [646, 385] on div "Your stay is predetermined by a contract, and you'll probably be grouped with o…" at bounding box center [423, 286] width 723 height 249
click at [773, 517] on button "Next" at bounding box center [769, 517] width 53 height 16
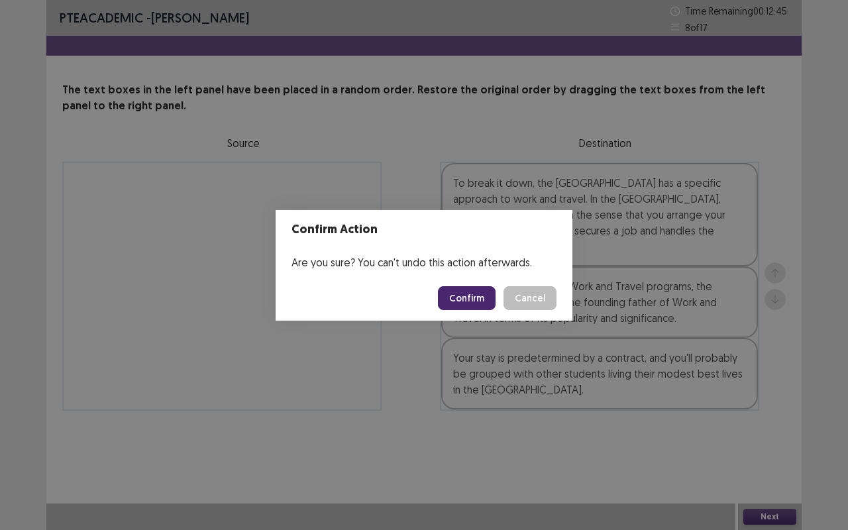
click at [465, 299] on button "Confirm" at bounding box center [467, 298] width 58 height 24
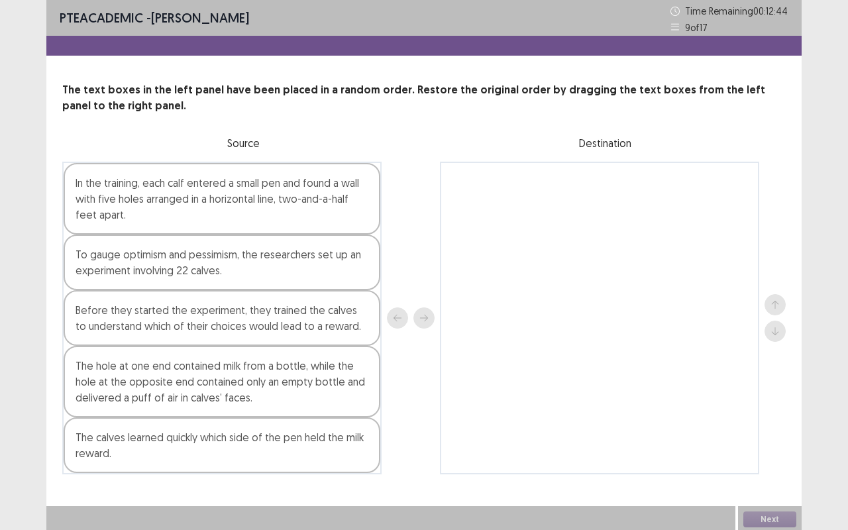
scroll to position [3, 0]
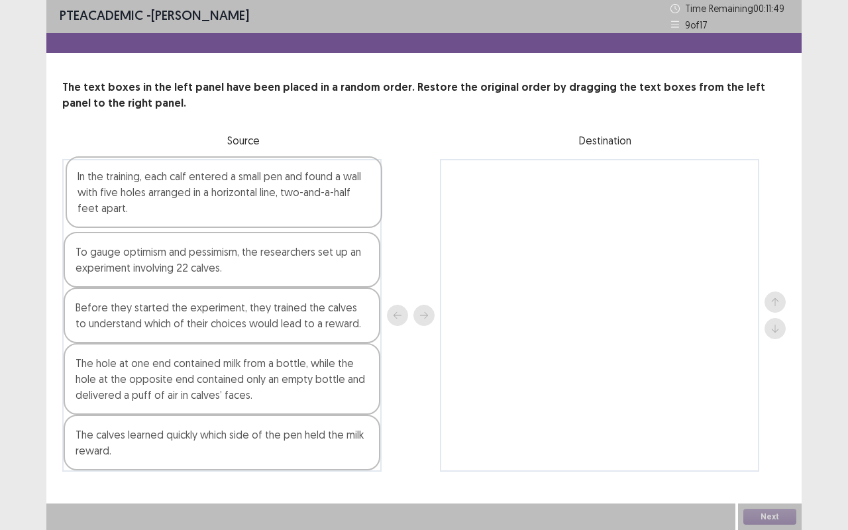
click at [254, 206] on div "In the training, each calf entered a small pen and found a wall with five holes…" at bounding box center [221, 315] width 319 height 313
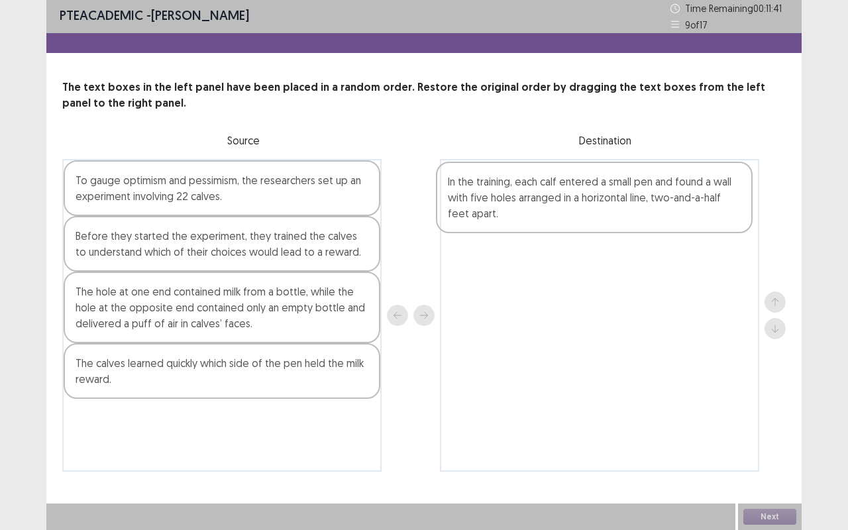
drag, startPoint x: 262, startPoint y: 210, endPoint x: 649, endPoint y: 211, distance: 386.7
click at [649, 211] on div "In the training, each calf entered a small pen and found a wall with five holes…" at bounding box center [423, 315] width 723 height 313
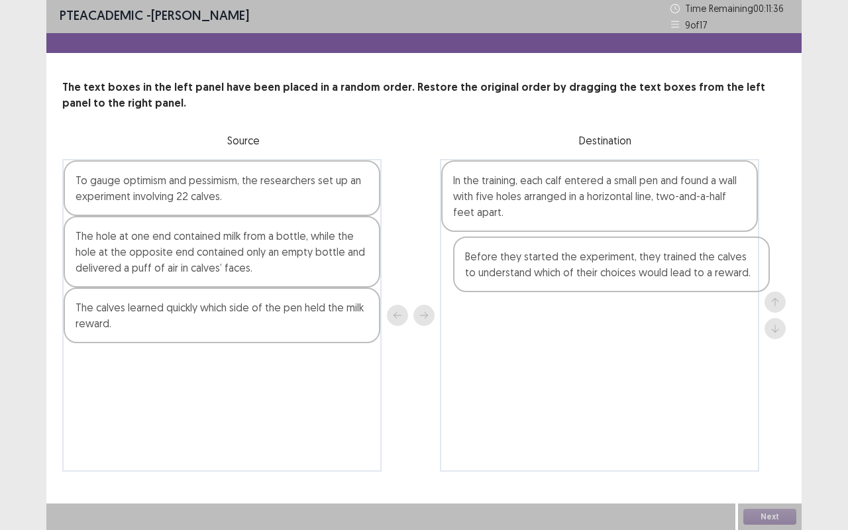
drag, startPoint x: 203, startPoint y: 242, endPoint x: 596, endPoint y: 264, distance: 393.9
click at [596, 264] on div "To gauge optimism and pessimism, the researchers set up an experiment involving…" at bounding box center [423, 315] width 723 height 313
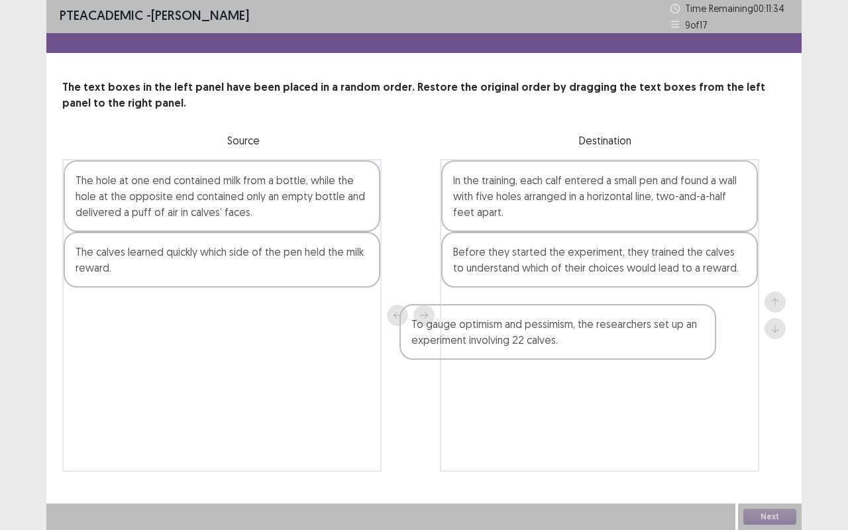
drag, startPoint x: 299, startPoint y: 191, endPoint x: 640, endPoint y: 336, distance: 370.8
click at [640, 336] on div "To gauge optimism and pessimism, the researchers set up an experiment involving…" at bounding box center [423, 315] width 723 height 313
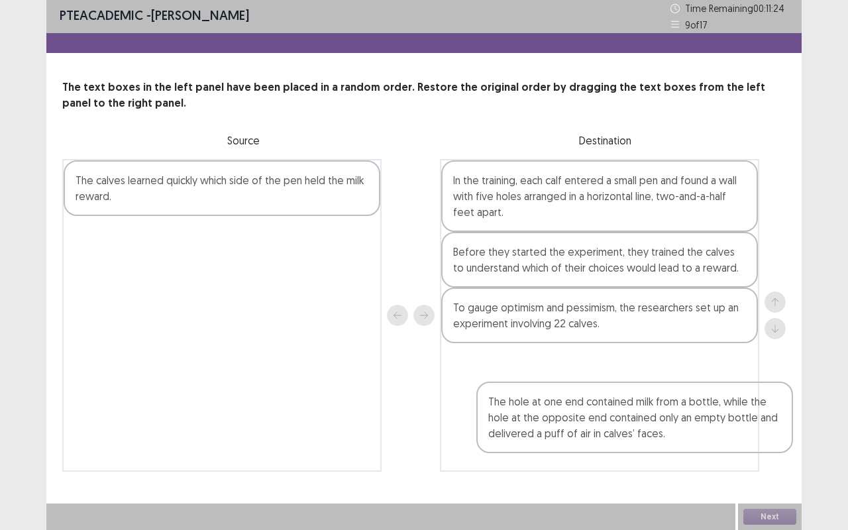
drag, startPoint x: 242, startPoint y: 197, endPoint x: 631, endPoint y: 374, distance: 427.6
click at [631, 374] on div "The hole at one end contained milk from a bottle, while the hole at the opposit…" at bounding box center [423, 315] width 723 height 313
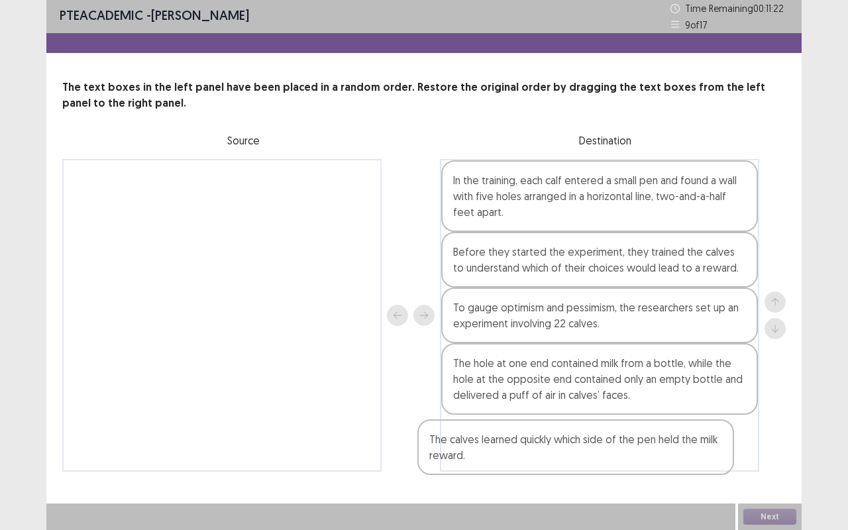
drag, startPoint x: 293, startPoint y: 201, endPoint x: 655, endPoint y: 461, distance: 445.6
click at [655, 461] on div "The calves learned quickly which side of the pen held the milk reward. In the t…" at bounding box center [423, 315] width 723 height 313
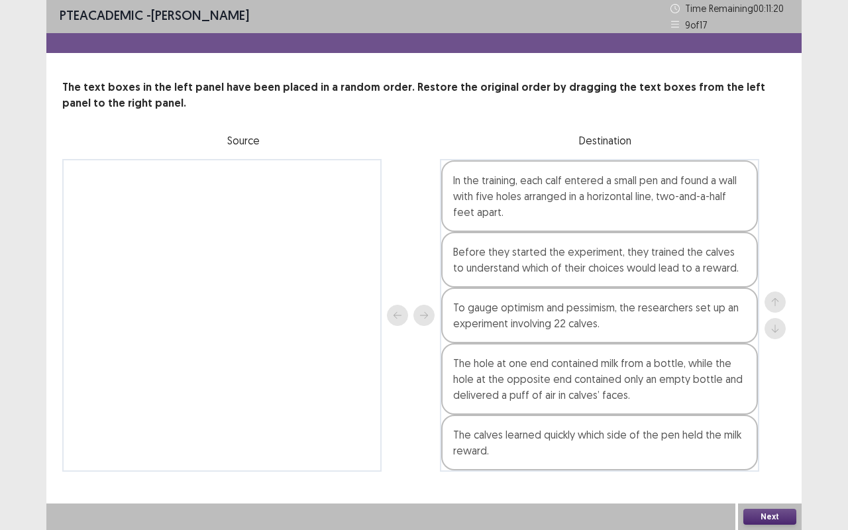
click at [758, 522] on button "Next" at bounding box center [769, 517] width 53 height 16
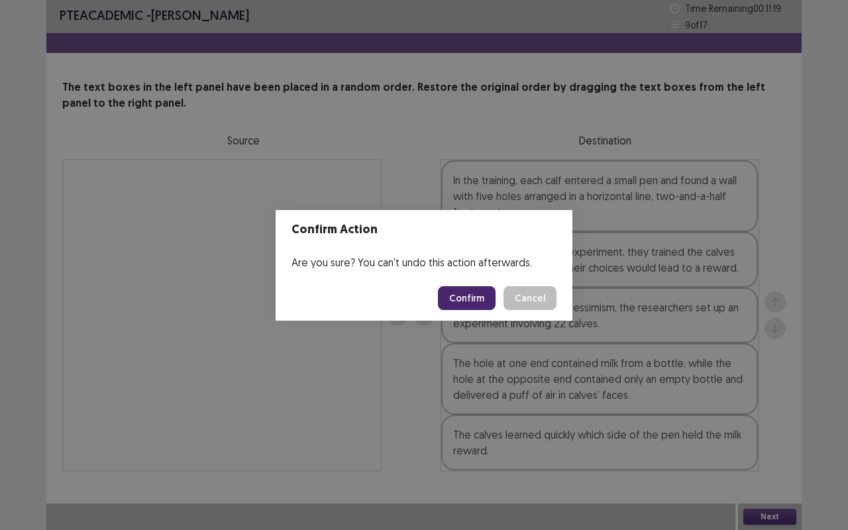
click at [463, 299] on button "Confirm" at bounding box center [467, 298] width 58 height 24
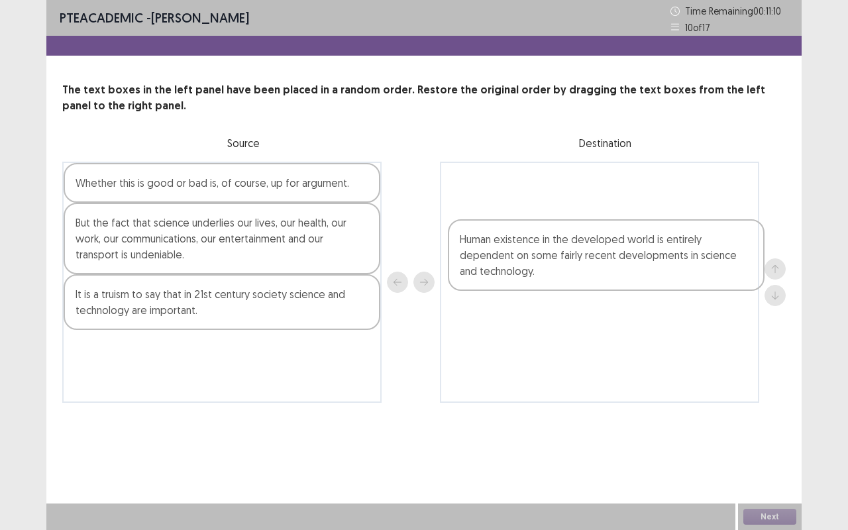
drag, startPoint x: 172, startPoint y: 211, endPoint x: 566, endPoint y: 244, distance: 395.4
click at [566, 244] on div "Human existence in the developed world is entirely dependent on some fairly rec…" at bounding box center [423, 282] width 723 height 241
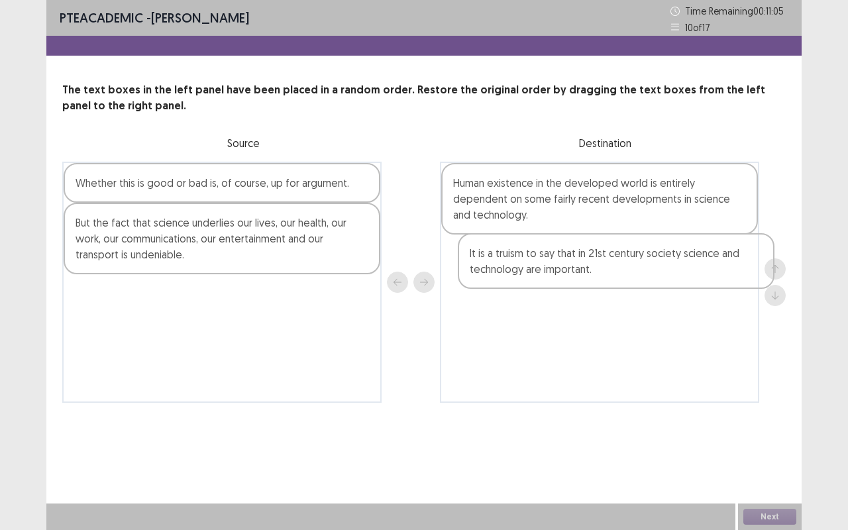
drag, startPoint x: 169, startPoint y: 315, endPoint x: 567, endPoint y: 271, distance: 400.9
click at [567, 271] on div "Whether this is good or bad is, of course, up for argument. But the fact that s…" at bounding box center [423, 282] width 723 height 241
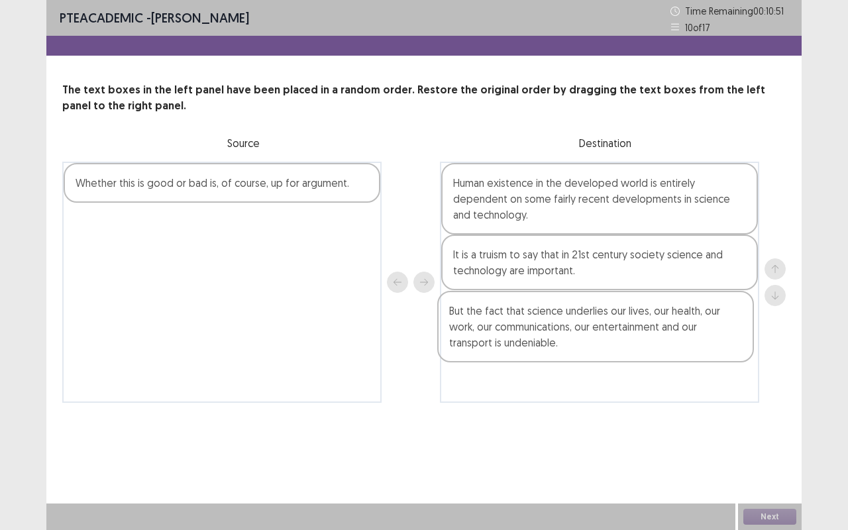
drag, startPoint x: 162, startPoint y: 252, endPoint x: 537, endPoint y: 345, distance: 386.7
click at [537, 345] on div "Whether this is good or bad is, of course, up for argument. But the fact that s…" at bounding box center [423, 282] width 723 height 241
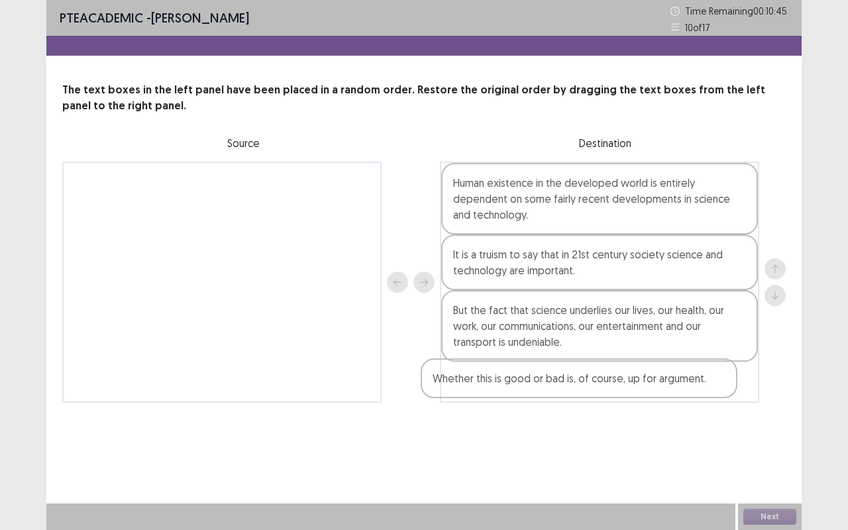
drag, startPoint x: 278, startPoint y: 193, endPoint x: 644, endPoint y: 389, distance: 415.6
click at [644, 389] on div "Whether this is good or bad is, of course, up for argument. Human existence in …" at bounding box center [423, 282] width 723 height 241
click at [769, 516] on button "Next" at bounding box center [769, 517] width 53 height 16
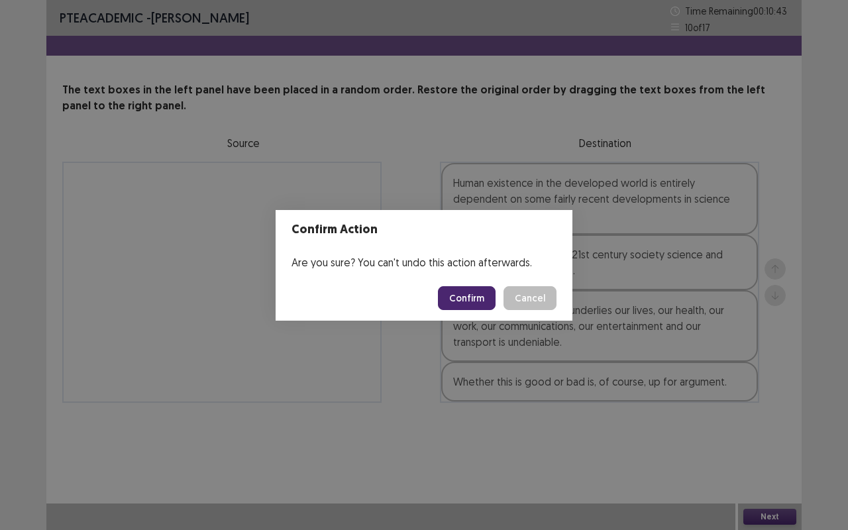
click at [472, 296] on button "Confirm" at bounding box center [467, 298] width 58 height 24
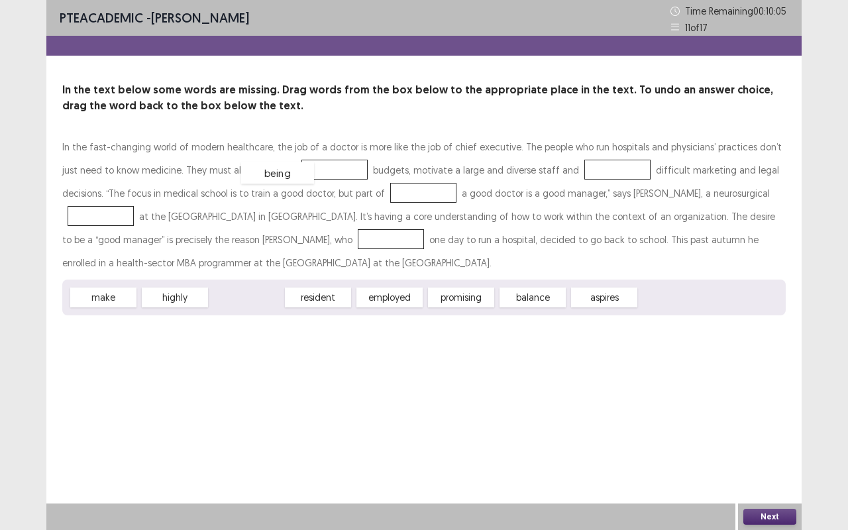
drag, startPoint x: 252, startPoint y: 296, endPoint x: 283, endPoint y: 171, distance: 129.0
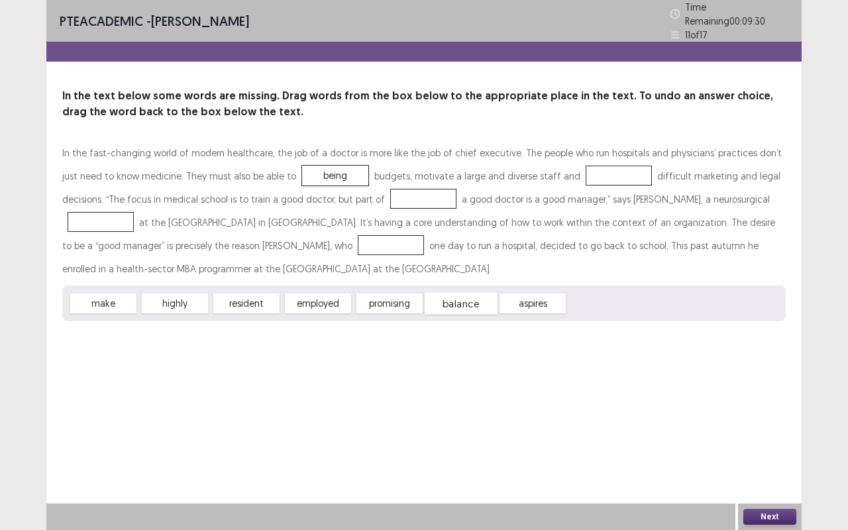
click at [460, 301] on span "balance" at bounding box center [460, 304] width 73 height 22
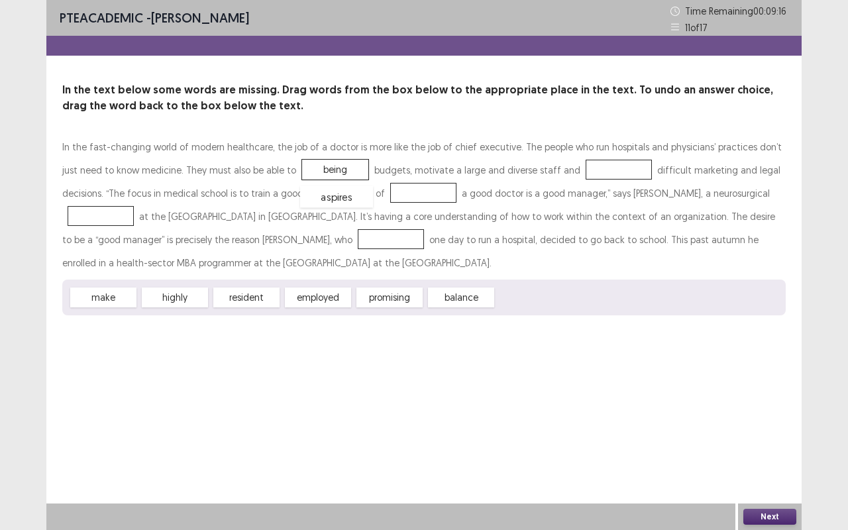
drag, startPoint x: 523, startPoint y: 296, endPoint x: 327, endPoint y: 195, distance: 220.3
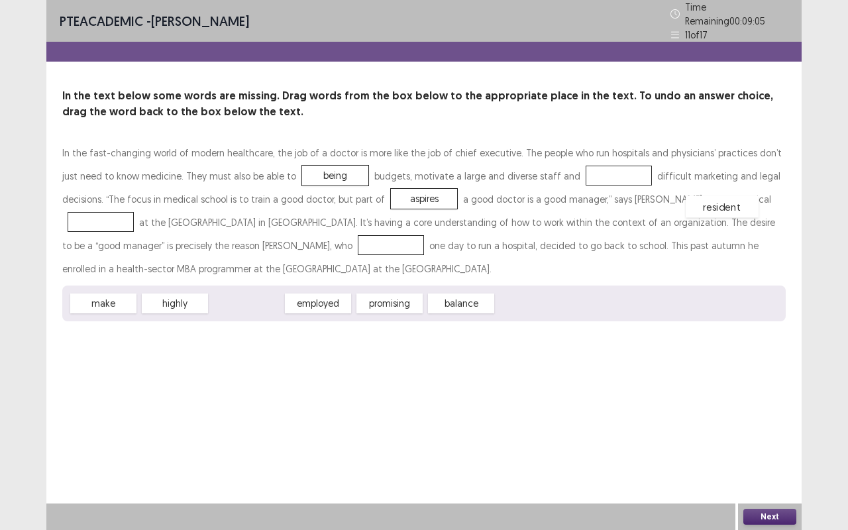
drag, startPoint x: 242, startPoint y: 298, endPoint x: 712, endPoint y: 197, distance: 480.9
drag, startPoint x: 258, startPoint y: 301, endPoint x: 222, endPoint y: 243, distance: 68.0
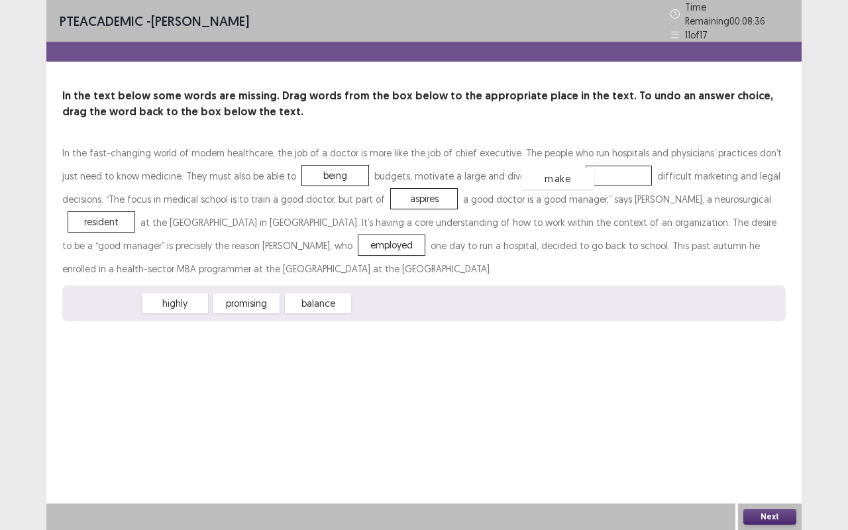
drag, startPoint x: 119, startPoint y: 301, endPoint x: 573, endPoint y: 175, distance: 471.2
click at [759, 515] on button "Next" at bounding box center [769, 517] width 53 height 16
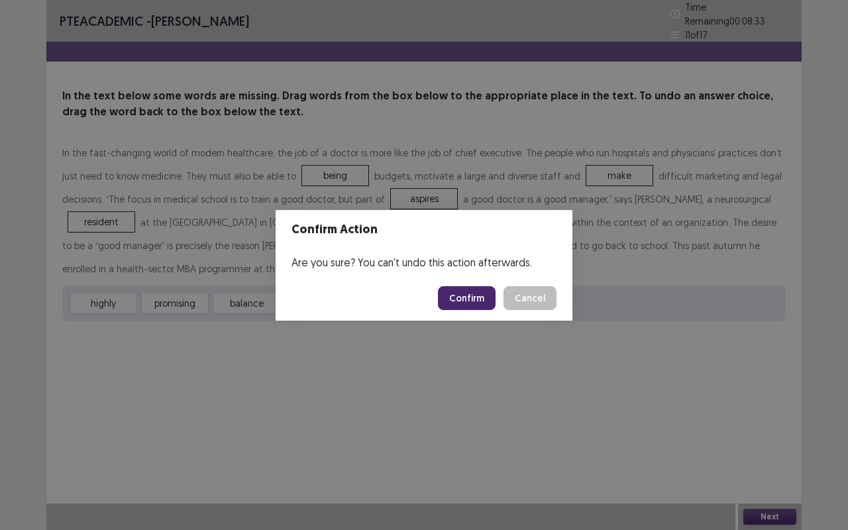
click at [467, 299] on button "Confirm" at bounding box center [467, 298] width 58 height 24
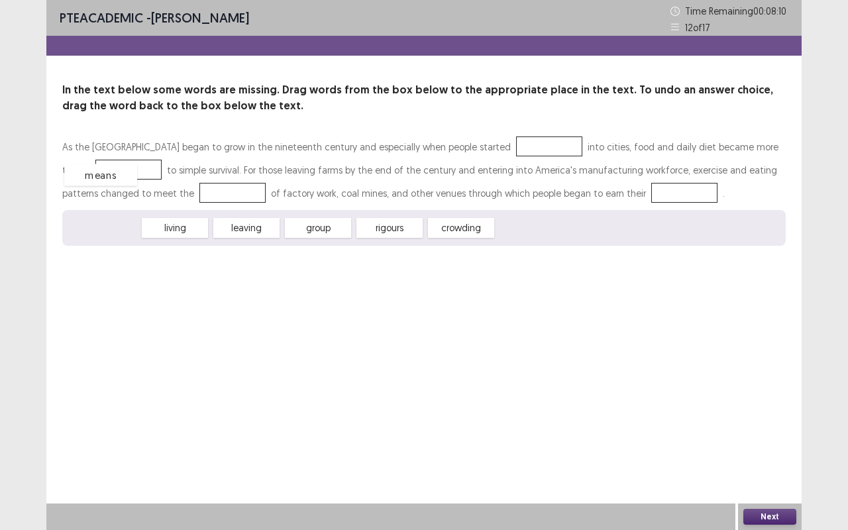
drag, startPoint x: 122, startPoint y: 224, endPoint x: 119, endPoint y: 171, distance: 53.0
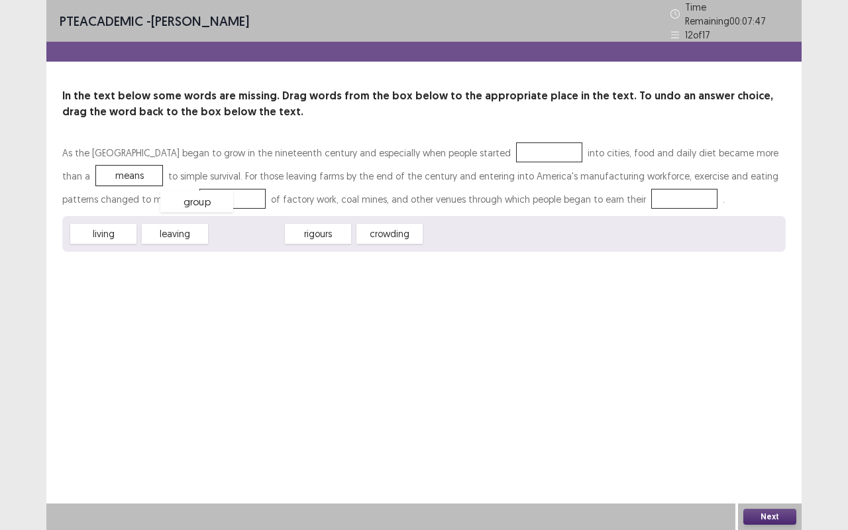
drag, startPoint x: 239, startPoint y: 231, endPoint x: 188, endPoint y: 199, distance: 60.4
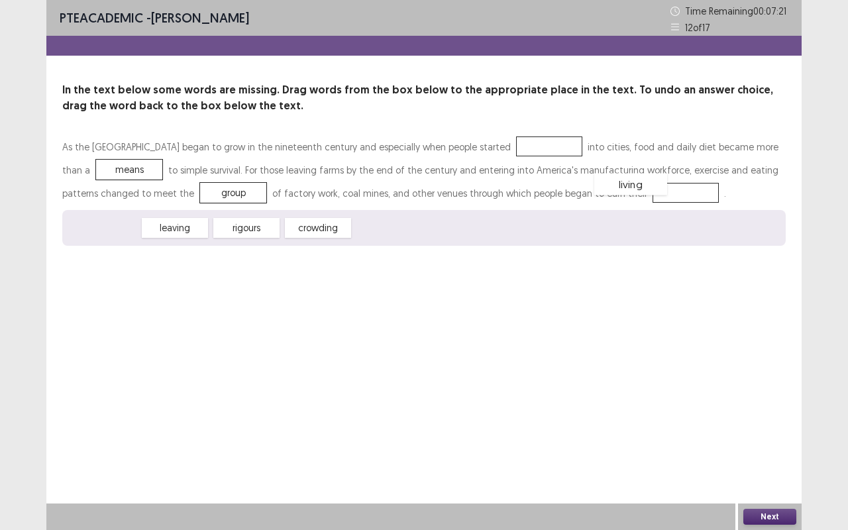
drag, startPoint x: 117, startPoint y: 229, endPoint x: 644, endPoint y: 185, distance: 528.9
drag, startPoint x: 243, startPoint y: 234, endPoint x: 499, endPoint y: 154, distance: 268.3
click at [772, 514] on button "Next" at bounding box center [769, 517] width 53 height 16
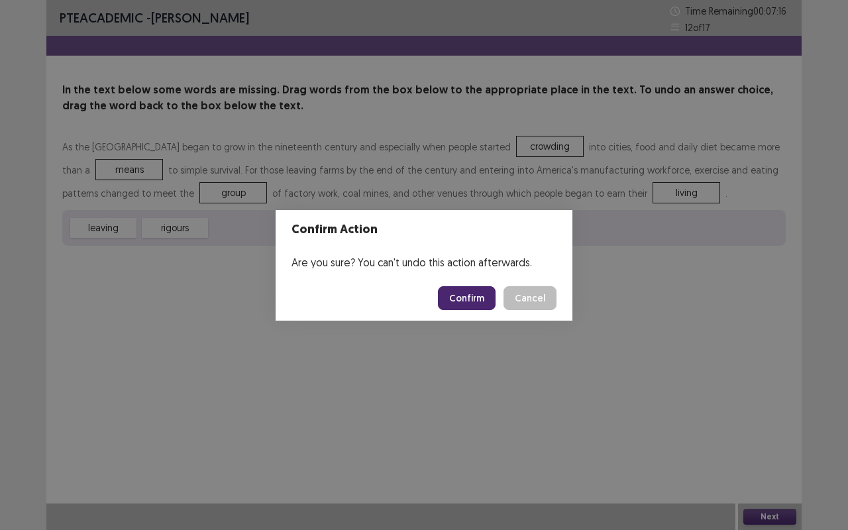
click at [475, 292] on button "Confirm" at bounding box center [467, 298] width 58 height 24
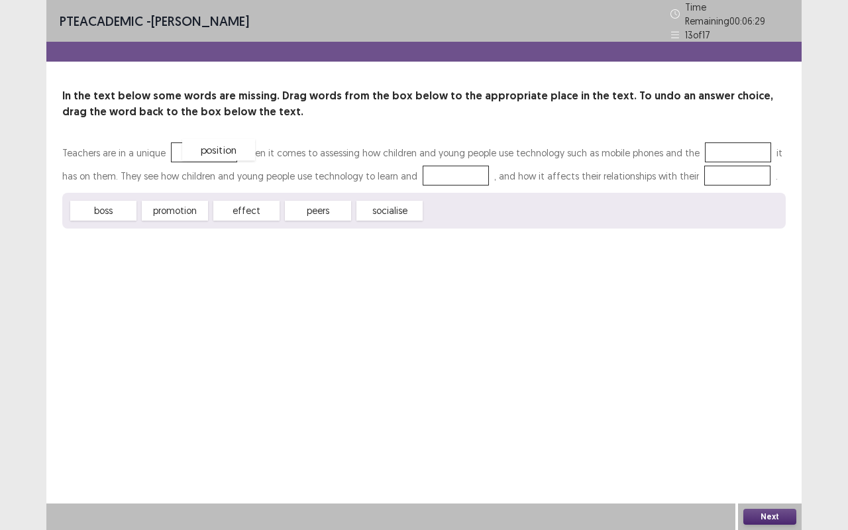
drag, startPoint x: 456, startPoint y: 201, endPoint x: 207, endPoint y: 140, distance: 257.0
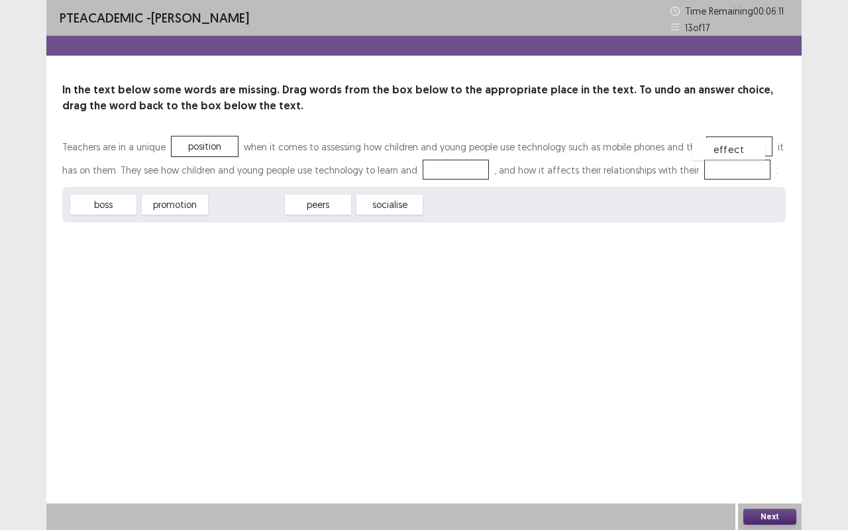
drag, startPoint x: 247, startPoint y: 208, endPoint x: 728, endPoint y: 151, distance: 484.7
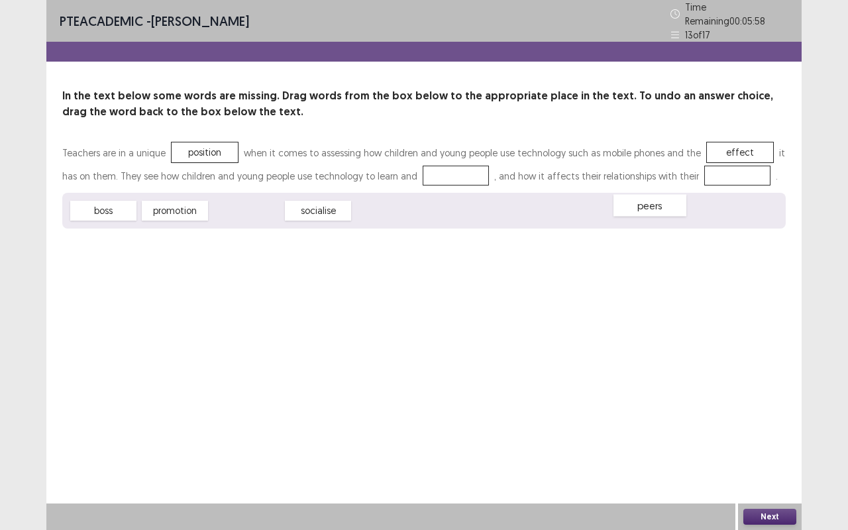
drag, startPoint x: 240, startPoint y: 211, endPoint x: 644, endPoint y: 197, distance: 403.5
click at [644, 197] on span "peers" at bounding box center [649, 206] width 73 height 22
drag, startPoint x: 264, startPoint y: 203, endPoint x: 722, endPoint y: 173, distance: 459.8
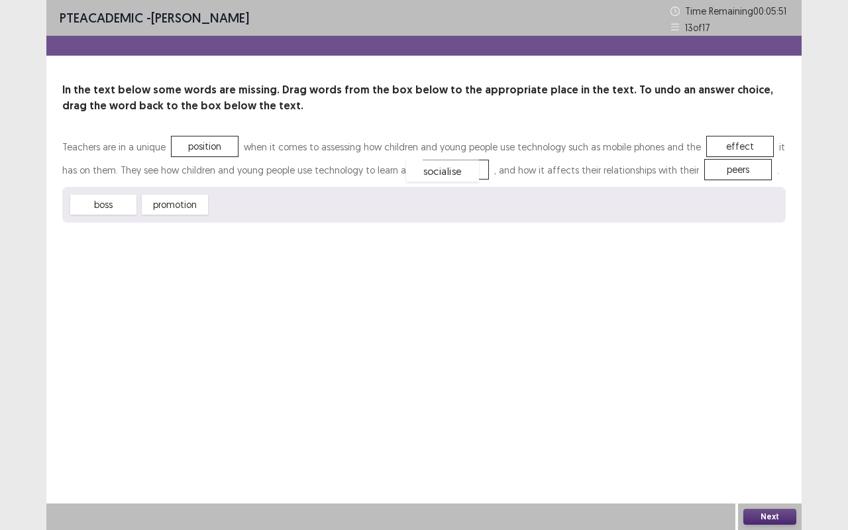
drag, startPoint x: 258, startPoint y: 208, endPoint x: 454, endPoint y: 174, distance: 198.9
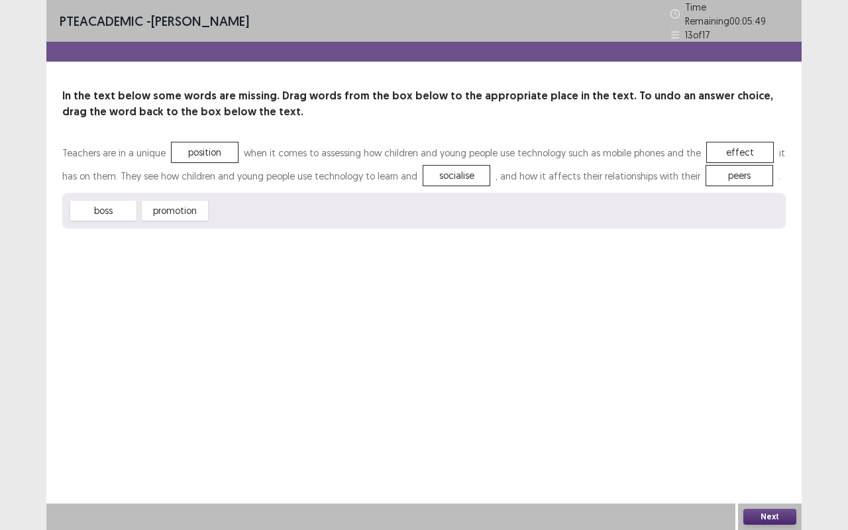
click at [764, 518] on button "Next" at bounding box center [769, 517] width 53 height 16
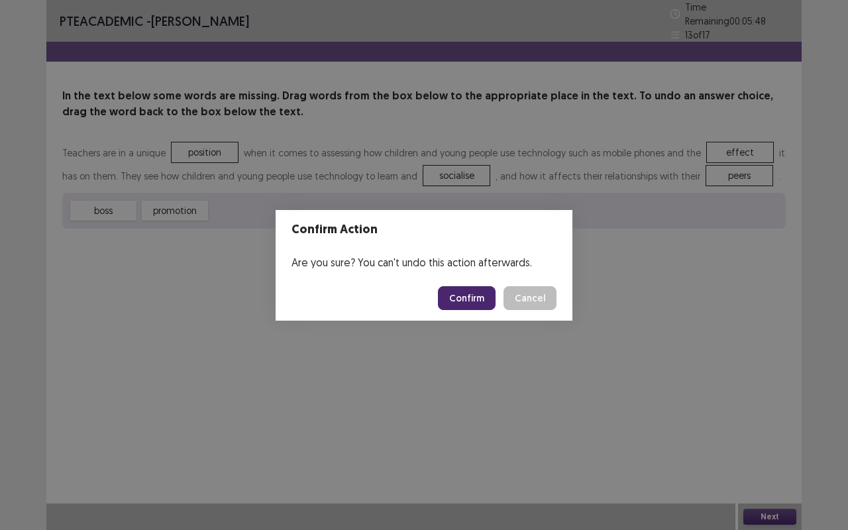
click at [469, 297] on button "Confirm" at bounding box center [467, 298] width 58 height 24
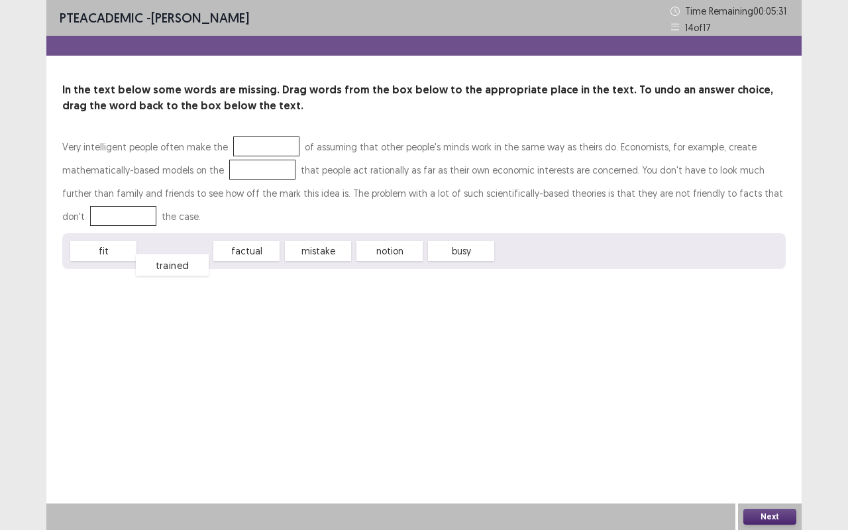
drag, startPoint x: 164, startPoint y: 248, endPoint x: 162, endPoint y: 259, distance: 10.7
click at [162, 259] on span "trained" at bounding box center [172, 265] width 73 height 22
drag, startPoint x: 389, startPoint y: 250, endPoint x: 250, endPoint y: 168, distance: 161.1
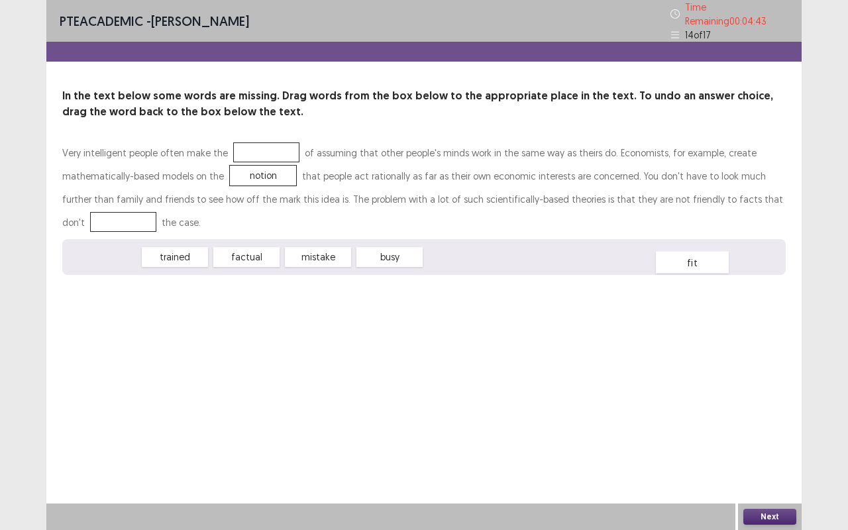
drag, startPoint x: 109, startPoint y: 250, endPoint x: 700, endPoint y: 250, distance: 590.6
click at [700, 252] on span "fit" at bounding box center [692, 263] width 73 height 22
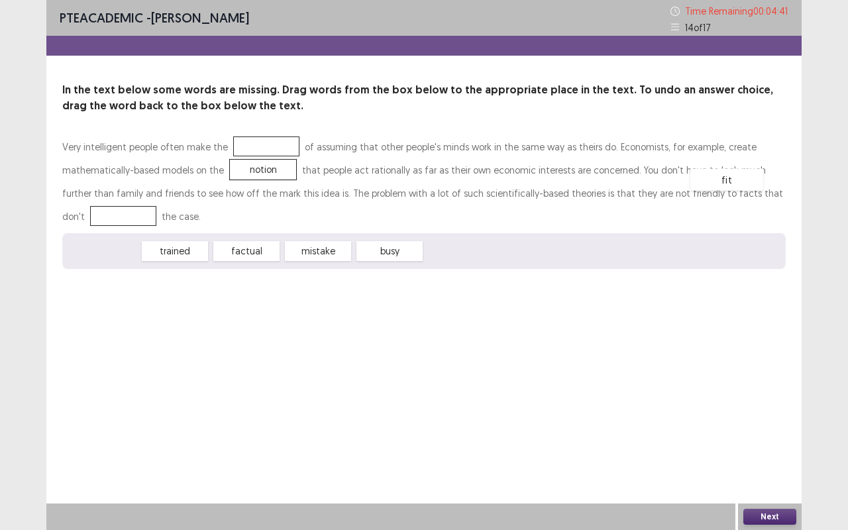
drag, startPoint x: 117, startPoint y: 250, endPoint x: 740, endPoint y: 179, distance: 626.5
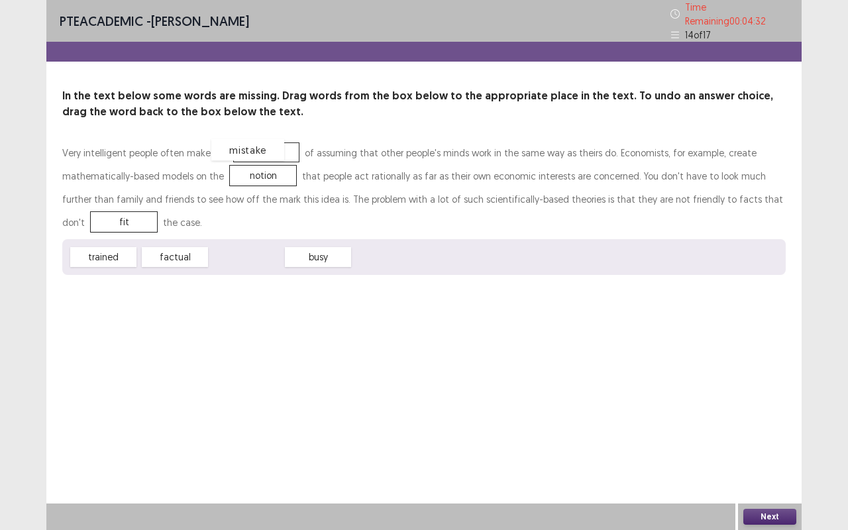
drag, startPoint x: 268, startPoint y: 252, endPoint x: 270, endPoint y: 146, distance: 106.0
click at [761, 520] on button "Next" at bounding box center [769, 517] width 53 height 16
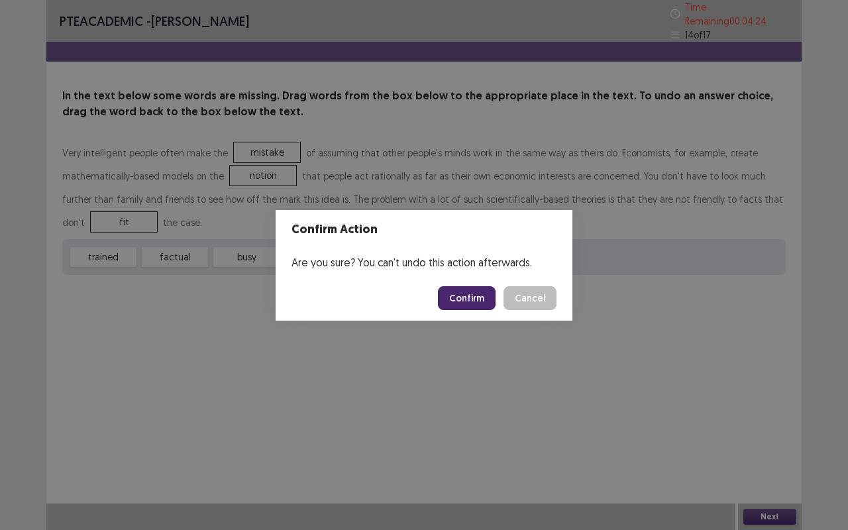
click at [474, 294] on button "Confirm" at bounding box center [467, 298] width 58 height 24
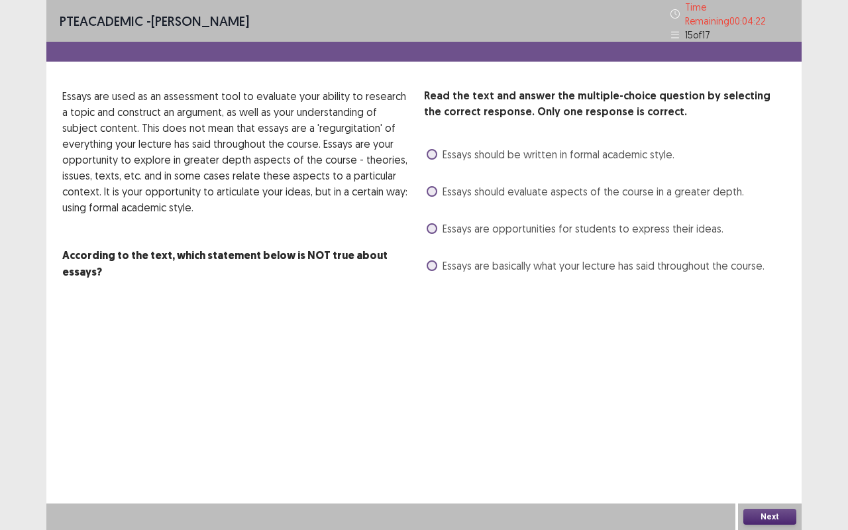
click at [431, 223] on span at bounding box center [431, 228] width 11 height 11
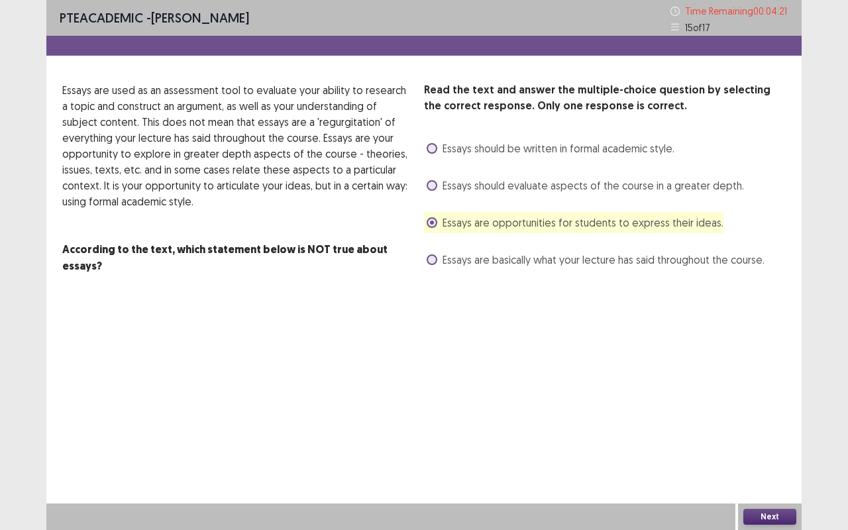
click at [766, 514] on button "Next" at bounding box center [769, 517] width 53 height 16
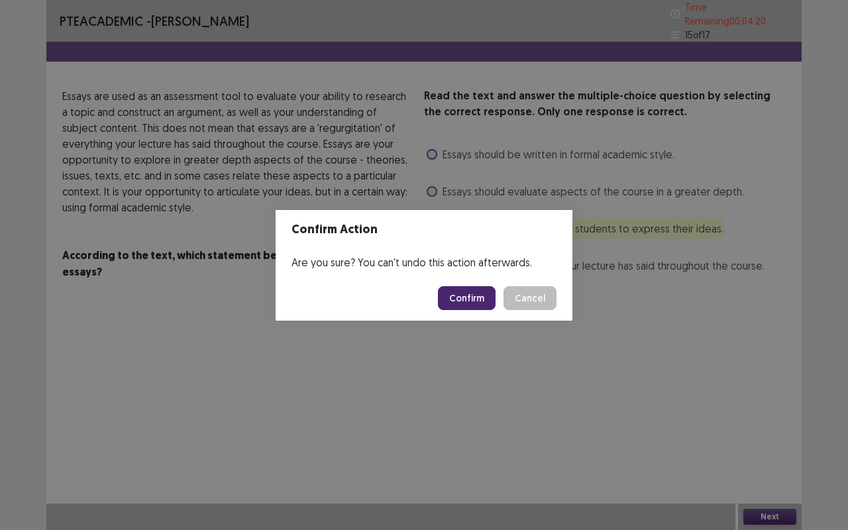
click at [463, 298] on button "Confirm" at bounding box center [467, 298] width 58 height 24
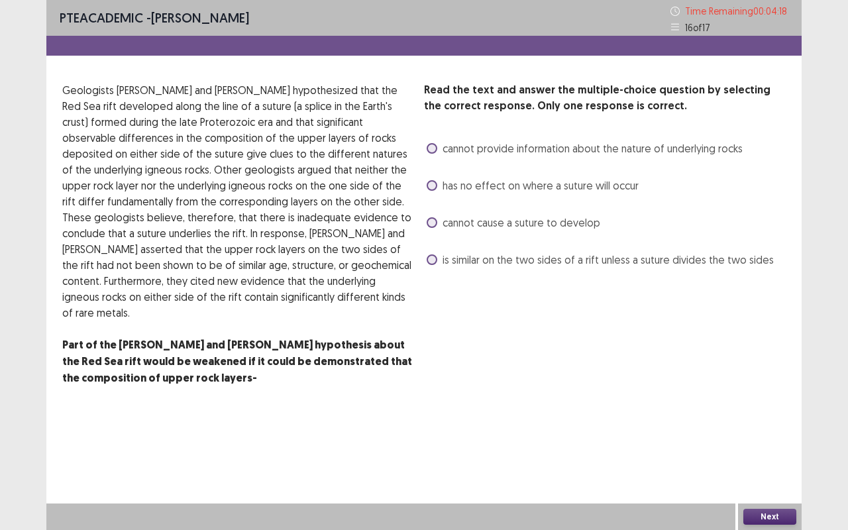
click at [432, 220] on span at bounding box center [431, 222] width 11 height 11
click at [759, 517] on button "Next" at bounding box center [769, 517] width 53 height 16
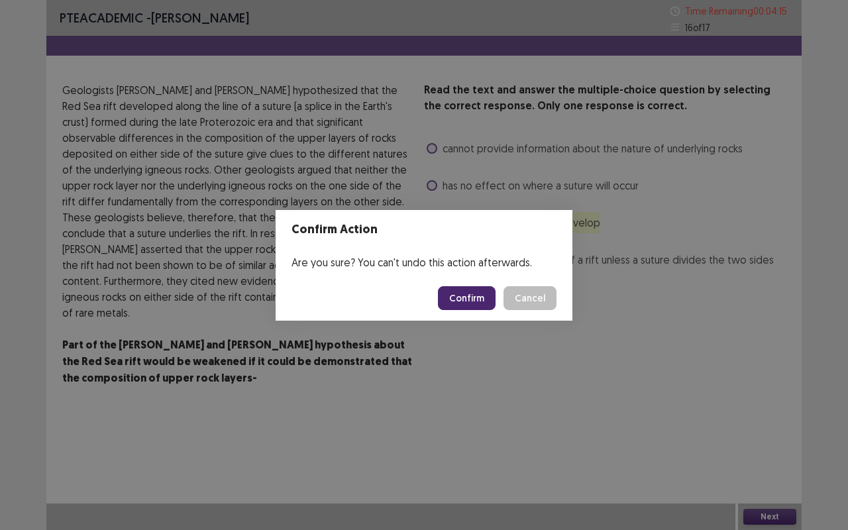
click at [477, 293] on button "Confirm" at bounding box center [467, 298] width 58 height 24
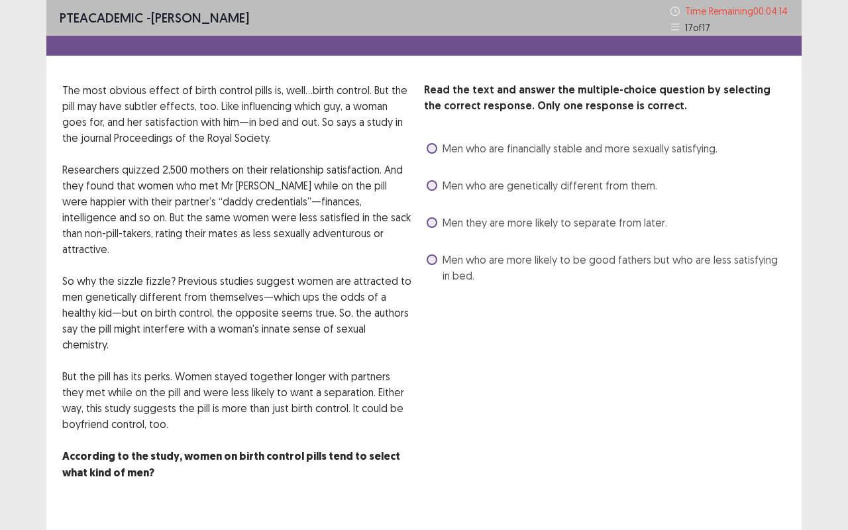
click at [437, 224] on label "Men they are more likely to separate from later." at bounding box center [546, 223] width 240 height 16
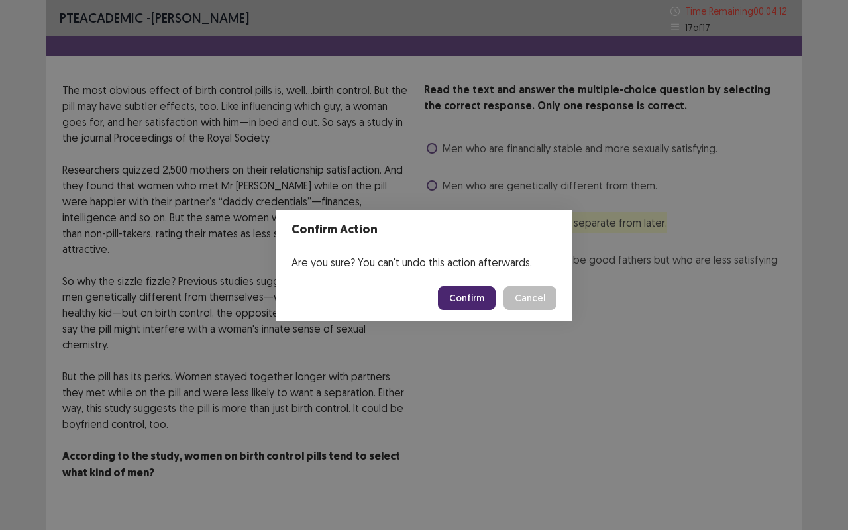
click at [474, 298] on button "Confirm" at bounding box center [467, 298] width 58 height 24
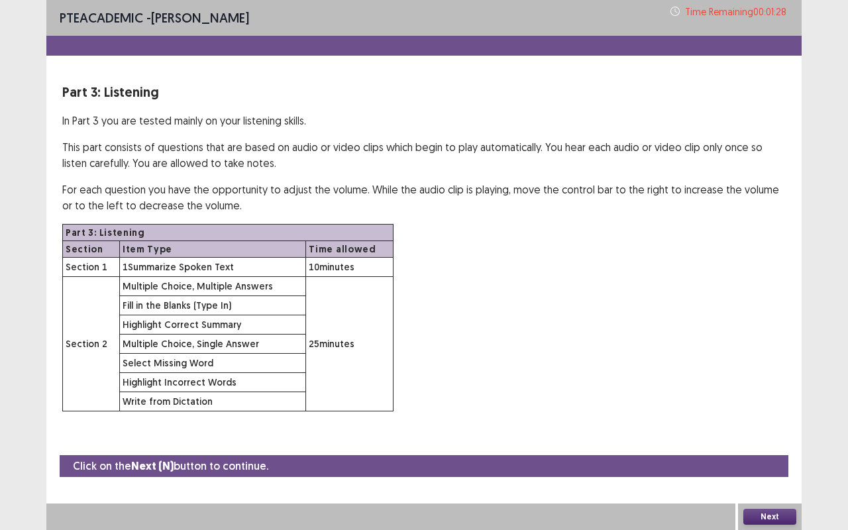
click at [774, 512] on button "Next" at bounding box center [769, 517] width 53 height 16
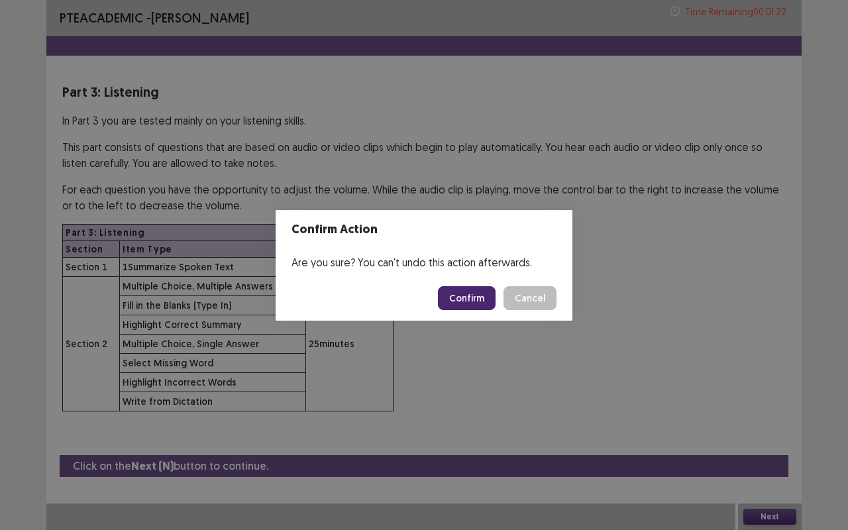
click at [479, 295] on button "Confirm" at bounding box center [467, 298] width 58 height 24
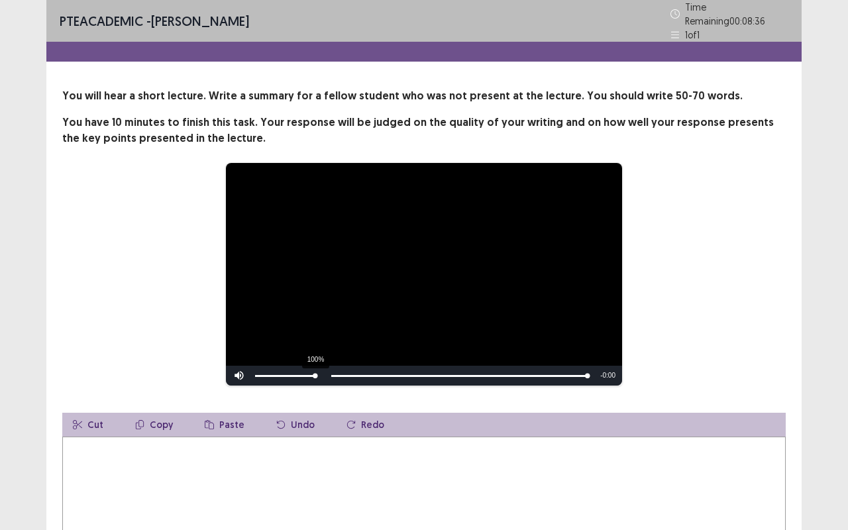
click at [315, 375] on div "Volume Level" at bounding box center [285, 376] width 60 height 2
drag, startPoint x: 316, startPoint y: 371, endPoint x: 340, endPoint y: 371, distance: 23.8
click at [340, 371] on div "Skip Backward Skip Forward Mute 100% Current Time 0:39 / Duration 0:39 Loaded :…" at bounding box center [424, 376] width 396 height 20
click at [96, 463] on textarea at bounding box center [423, 509] width 723 height 146
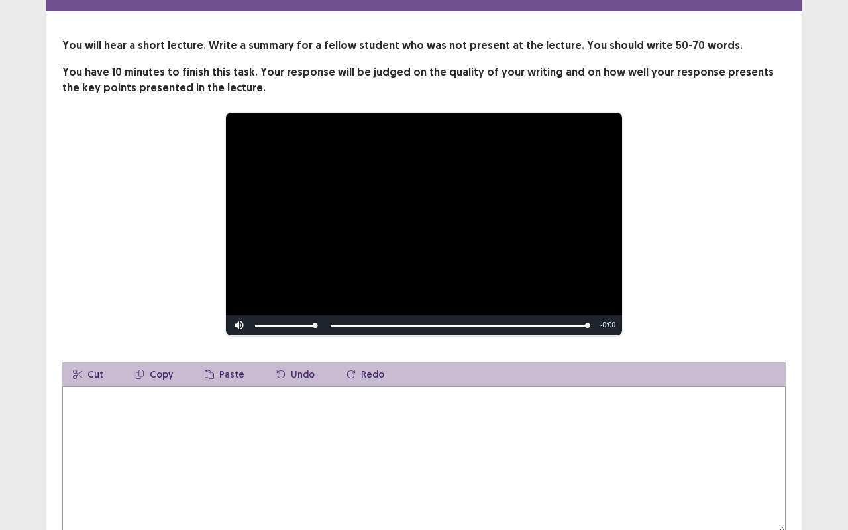
scroll to position [64, 0]
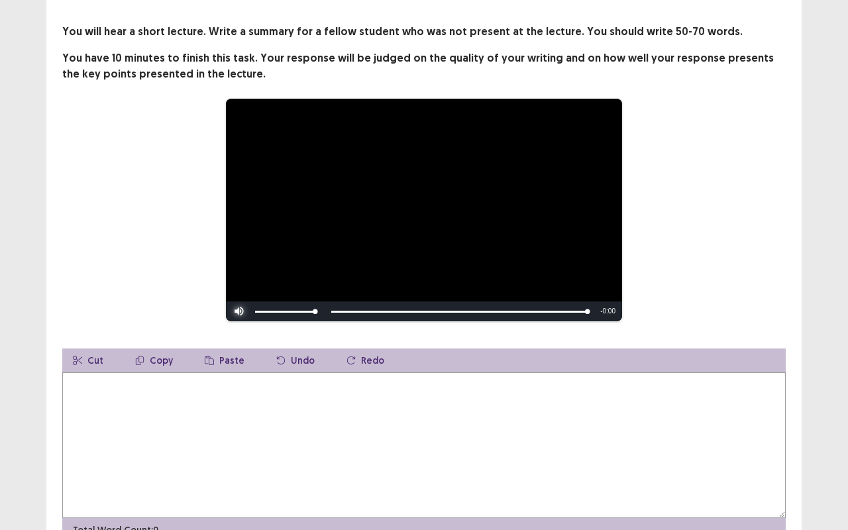
click at [242, 311] on span "Video Player" at bounding box center [239, 311] width 26 height 0
click at [126, 415] on textarea at bounding box center [423, 445] width 723 height 146
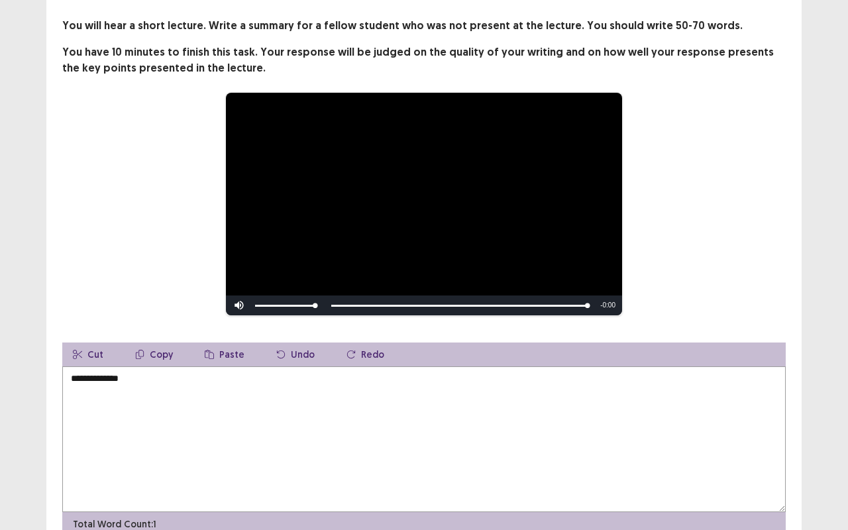
click at [126, 415] on textarea "**********" at bounding box center [423, 439] width 723 height 146
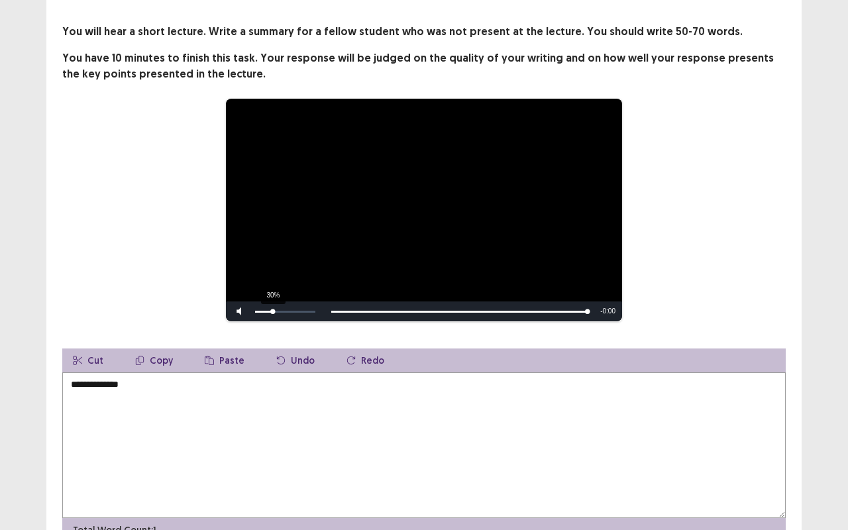
click at [273, 303] on div "30%" at bounding box center [285, 311] width 66 height 20
click at [327, 307] on div "Skip Backward Skip Forward Mute 30% Current Time 0:39 / Duration 0:39 Loaded : …" at bounding box center [424, 311] width 396 height 20
click at [149, 374] on textarea "**********" at bounding box center [423, 445] width 723 height 146
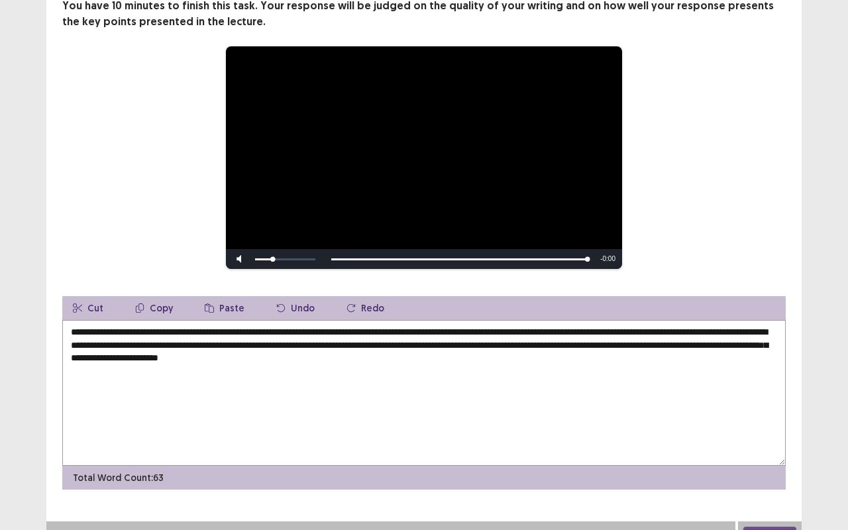
scroll to position [128, 0]
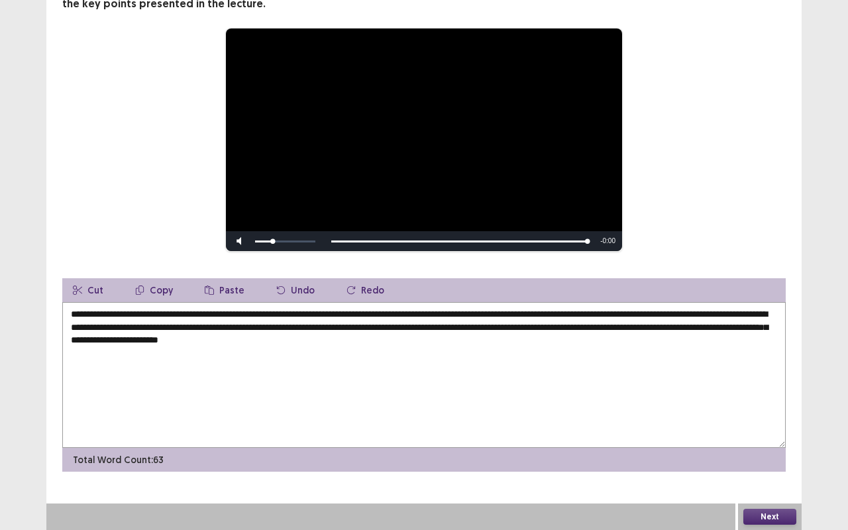
type textarea "**********"
click at [769, 513] on button "Next" at bounding box center [769, 517] width 53 height 16
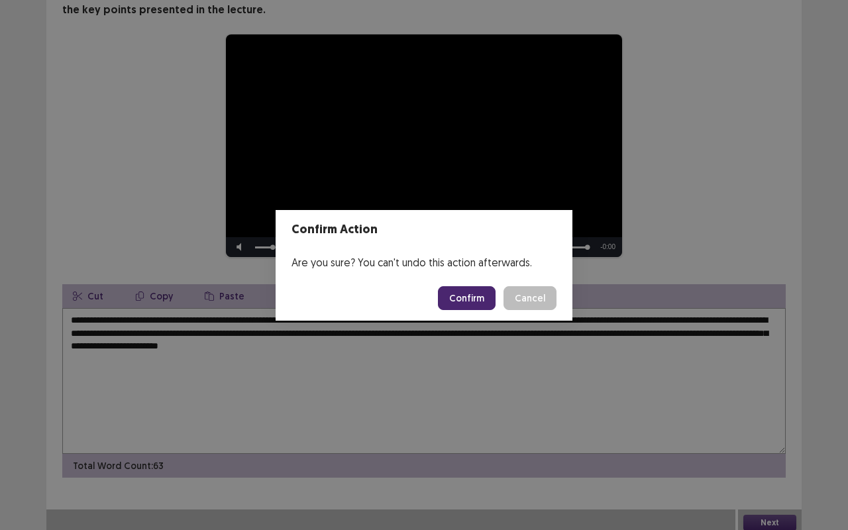
click at [457, 293] on button "Confirm" at bounding box center [467, 298] width 58 height 24
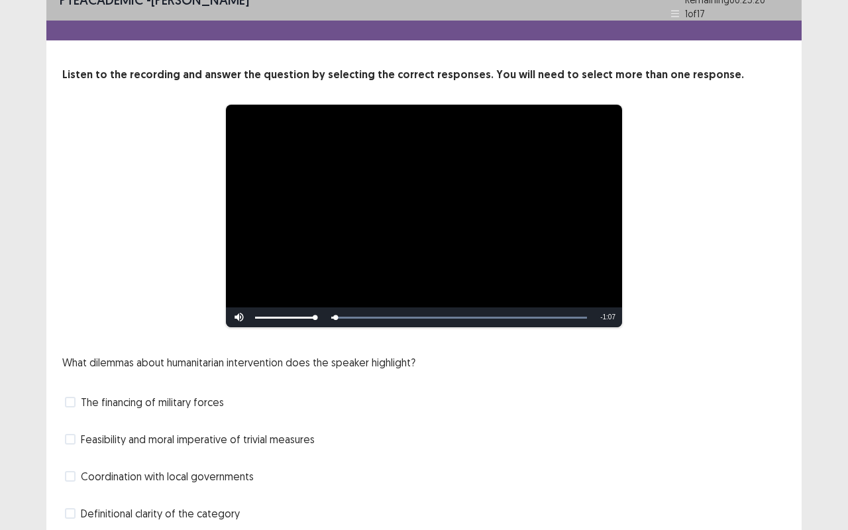
scroll to position [68, 0]
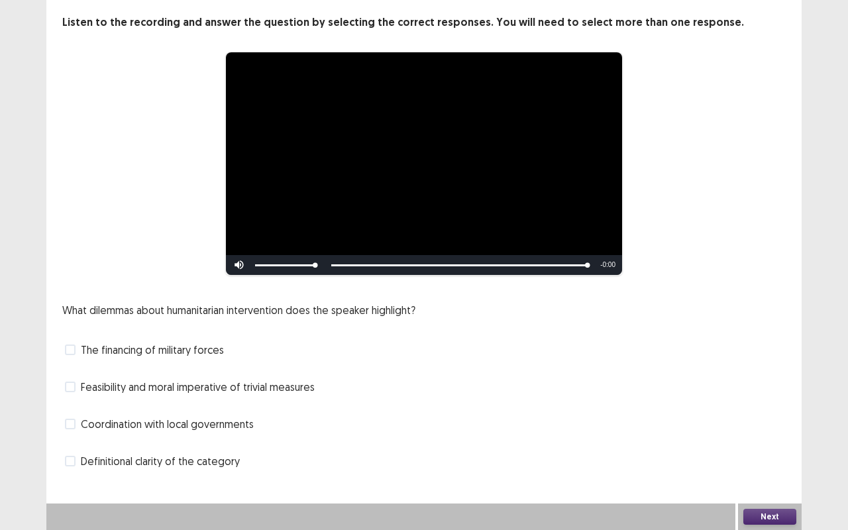
click at [73, 426] on span at bounding box center [70, 423] width 11 height 11
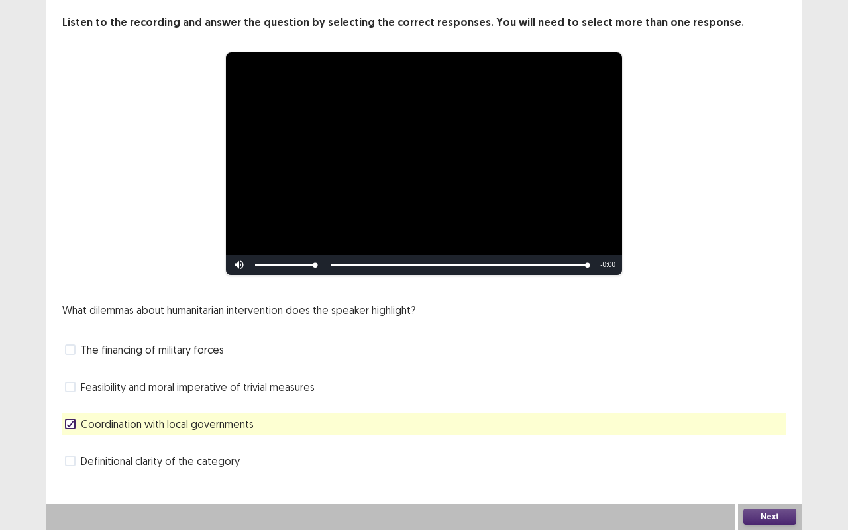
click at [769, 514] on button "Next" at bounding box center [769, 517] width 53 height 16
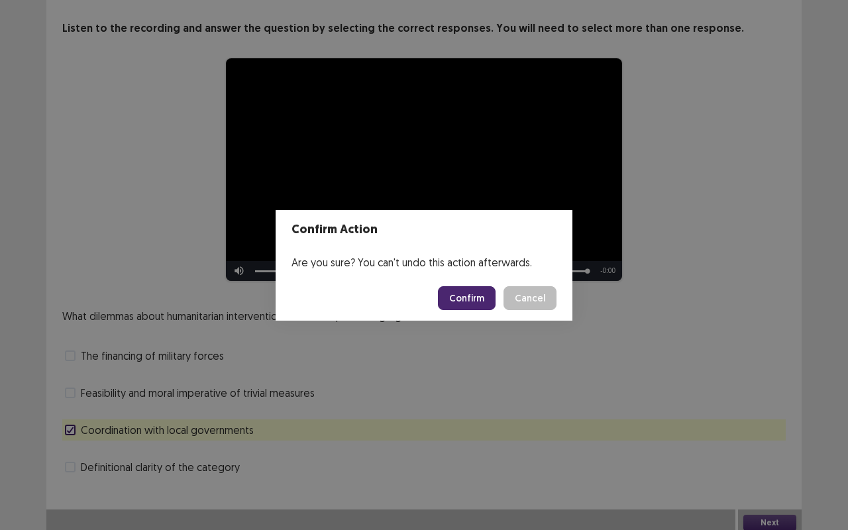
click at [458, 296] on button "Confirm" at bounding box center [467, 298] width 58 height 24
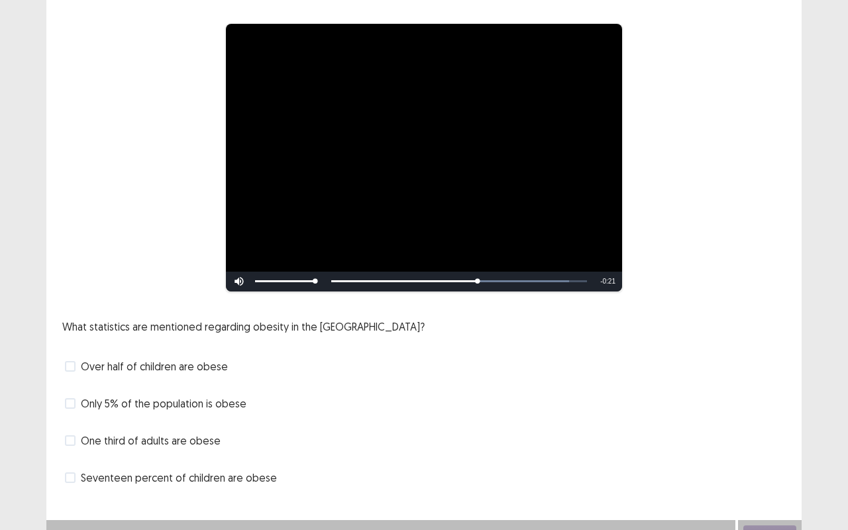
scroll to position [112, 0]
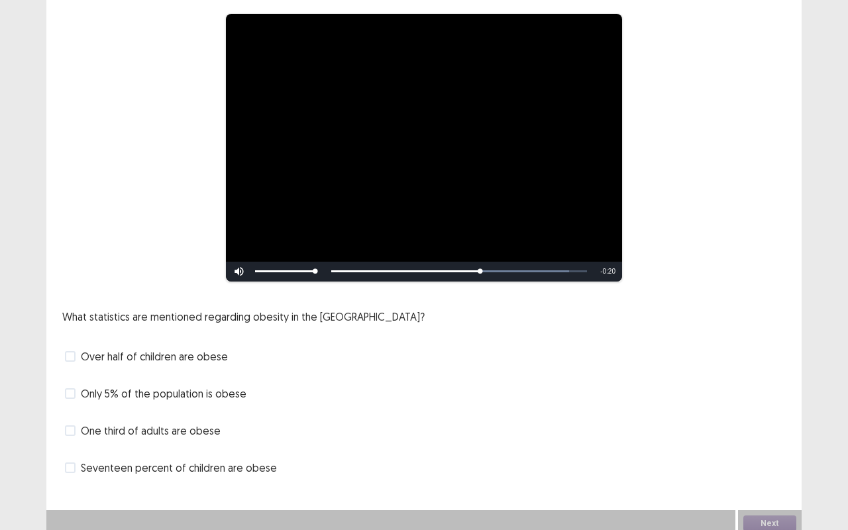
click at [72, 425] on span at bounding box center [70, 430] width 11 height 11
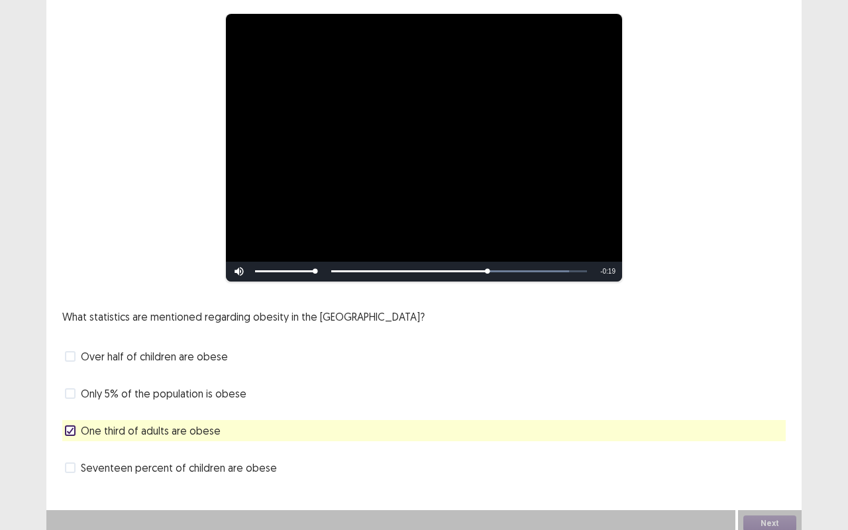
click at [72, 462] on span at bounding box center [70, 467] width 11 height 11
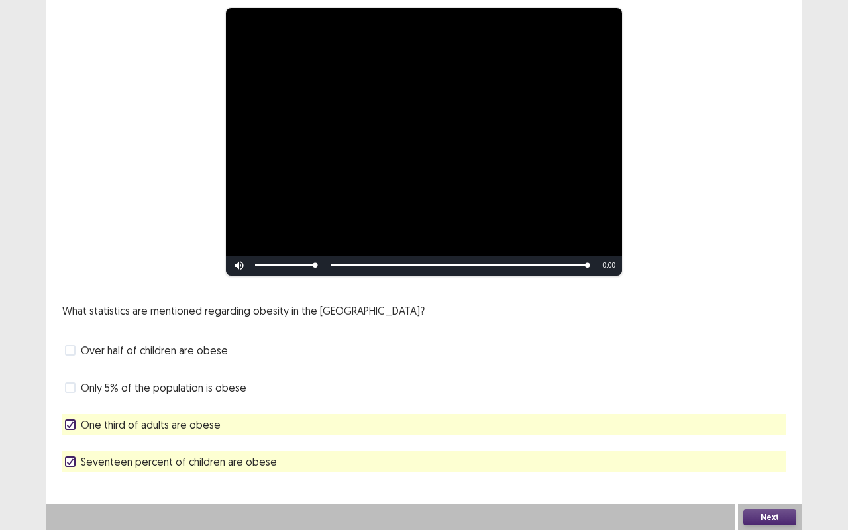
click at [758, 514] on button "Next" at bounding box center [769, 517] width 53 height 16
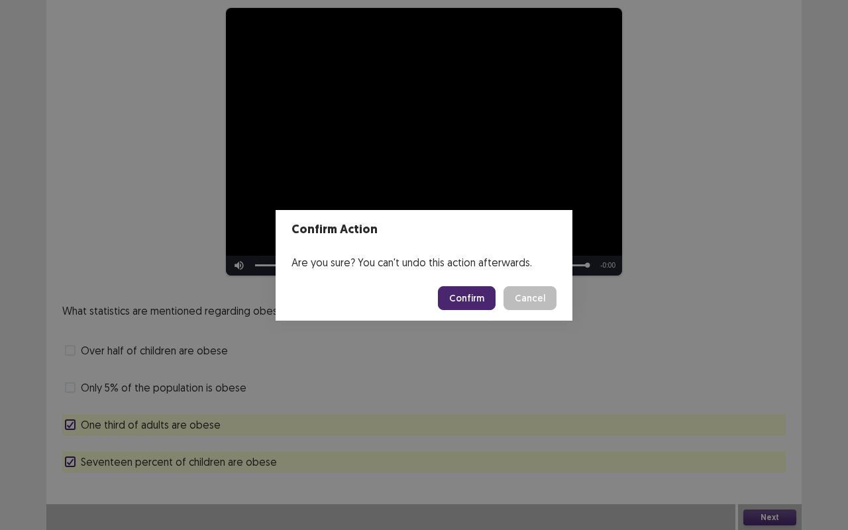
click at [467, 288] on button "Confirm" at bounding box center [467, 298] width 58 height 24
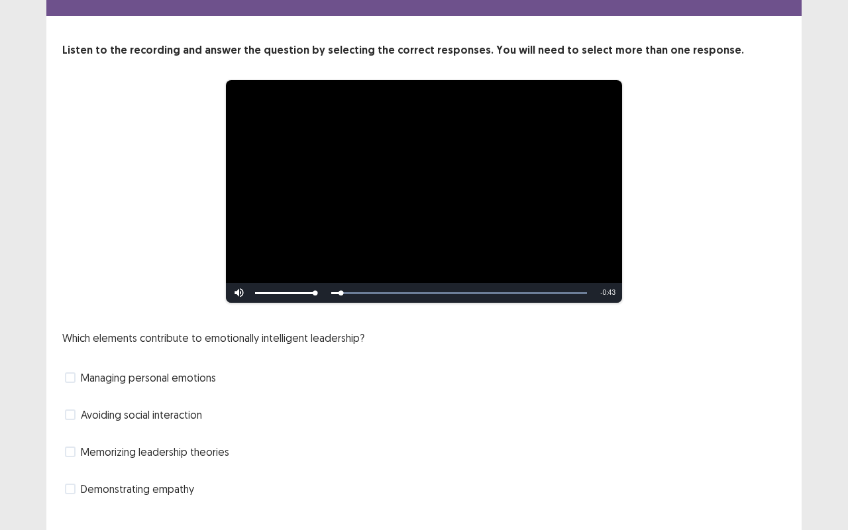
scroll to position [68, 0]
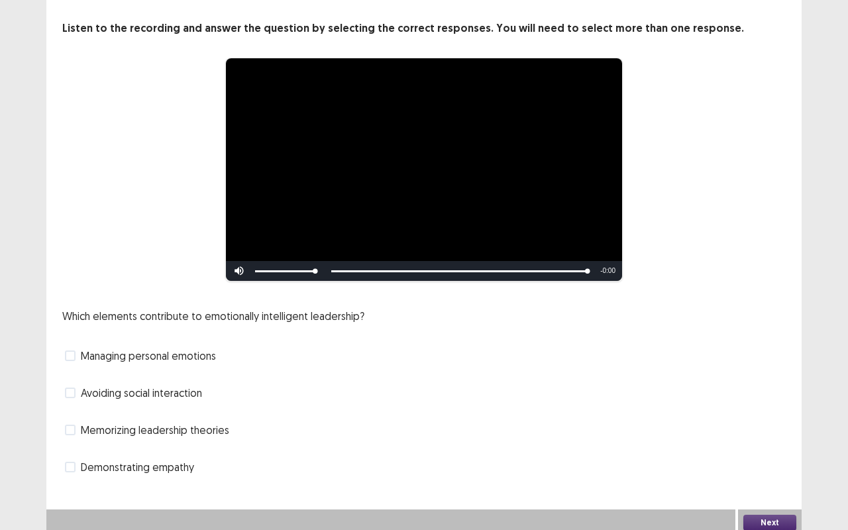
click at [70, 426] on span at bounding box center [70, 429] width 11 height 11
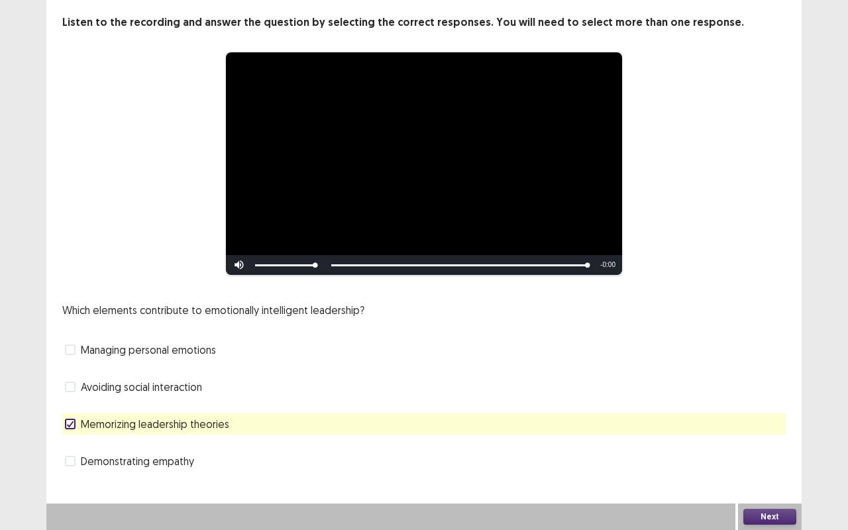
click at [785, 514] on button "Next" at bounding box center [769, 517] width 53 height 16
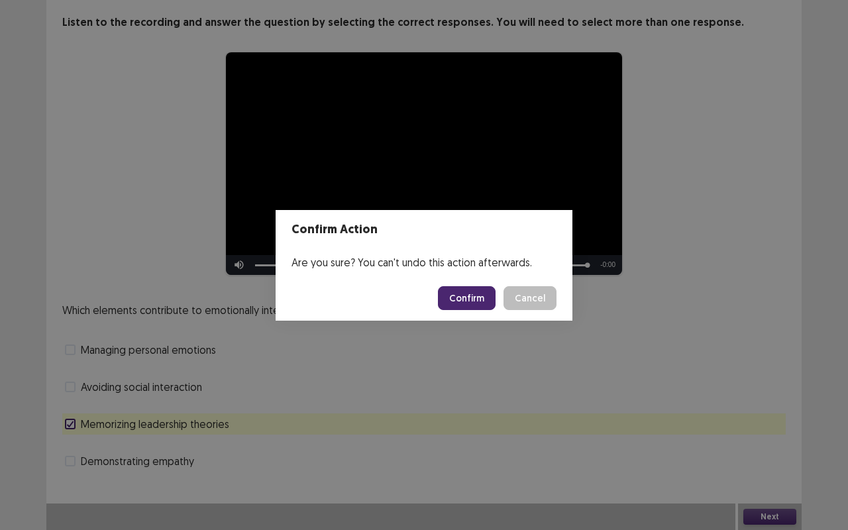
click at [472, 297] on button "Confirm" at bounding box center [467, 298] width 58 height 24
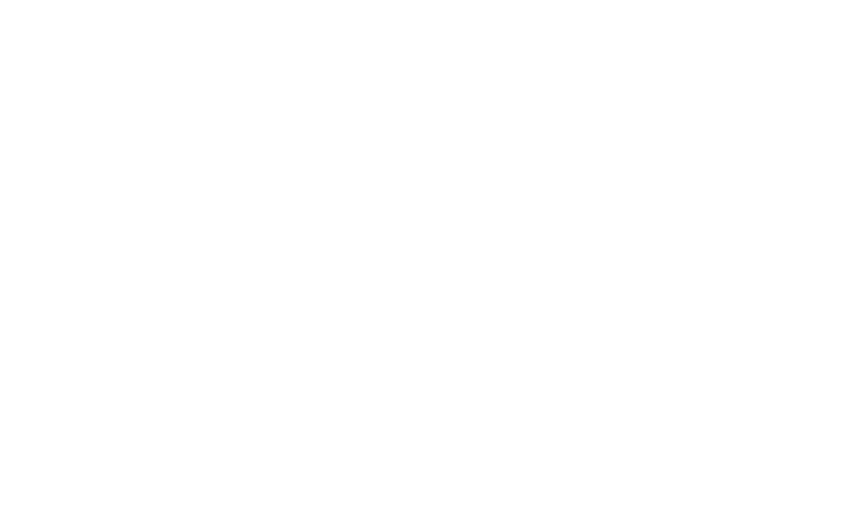
scroll to position [0, 0]
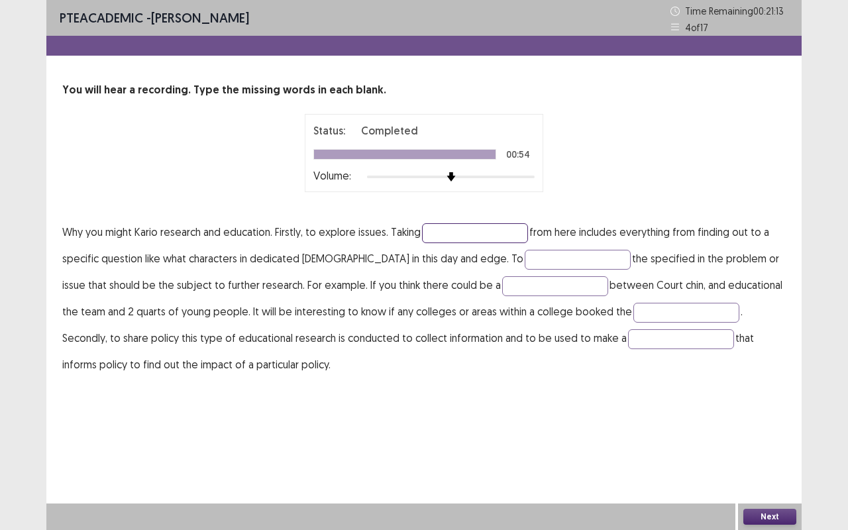
click at [438, 236] on input "text" at bounding box center [475, 233] width 106 height 20
type input "********"
click at [524, 259] on input "text" at bounding box center [577, 260] width 106 height 20
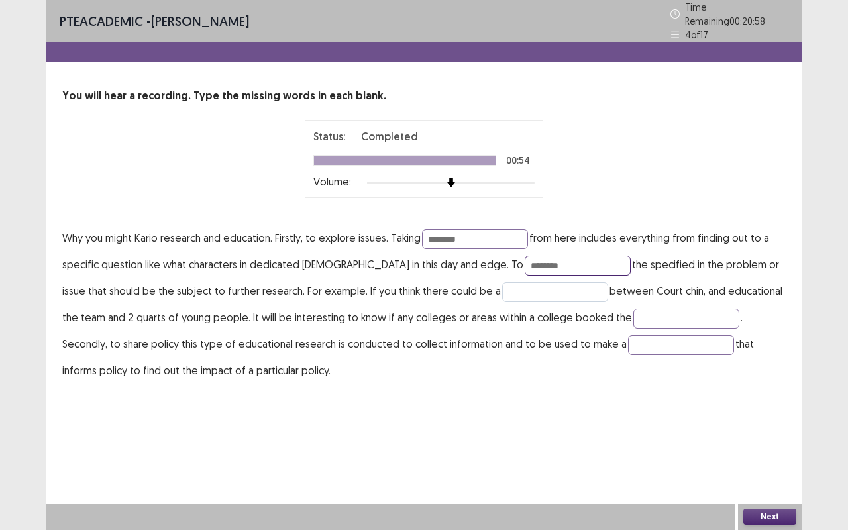
type input "********"
click at [502, 287] on input "text" at bounding box center [555, 292] width 106 height 20
type input "**********"
click at [633, 315] on input "text" at bounding box center [686, 319] width 106 height 20
type input "****"
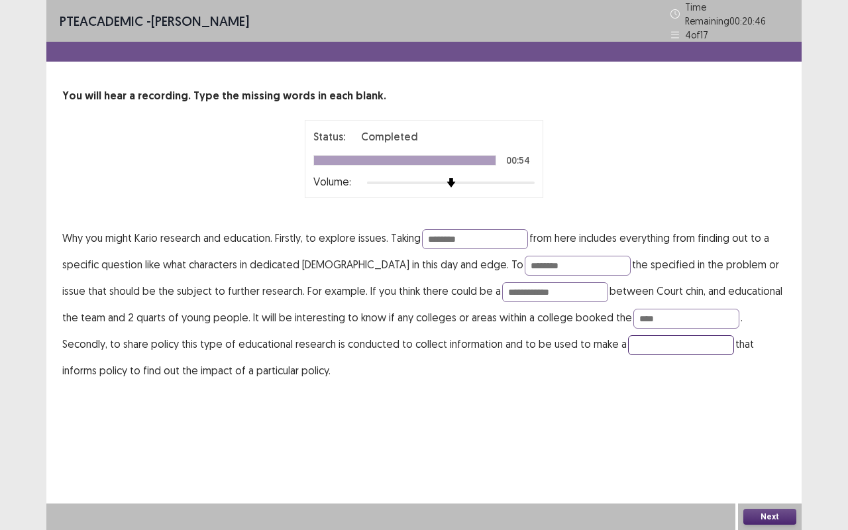
click at [628, 335] on input "text" at bounding box center [681, 345] width 106 height 20
type input "*********"
click at [765, 521] on button "Next" at bounding box center [769, 517] width 53 height 16
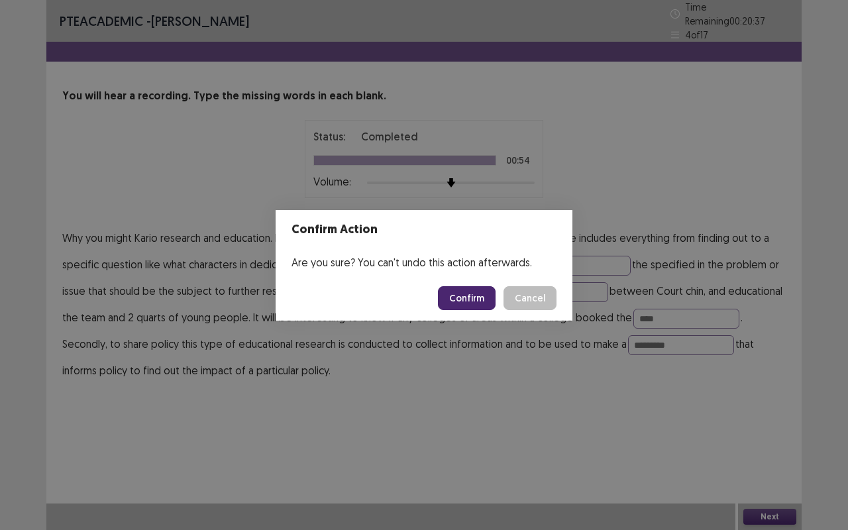
click at [471, 293] on button "Confirm" at bounding box center [467, 298] width 58 height 24
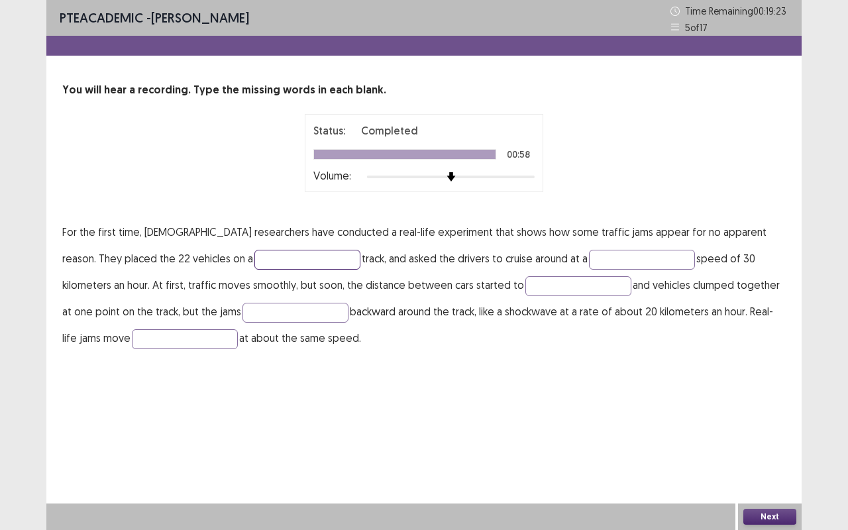
click at [254, 250] on input "text" at bounding box center [307, 260] width 106 height 20
type input "******"
click at [589, 254] on input "text" at bounding box center [642, 260] width 106 height 20
type input "********"
click at [525, 286] on input "text" at bounding box center [578, 286] width 106 height 20
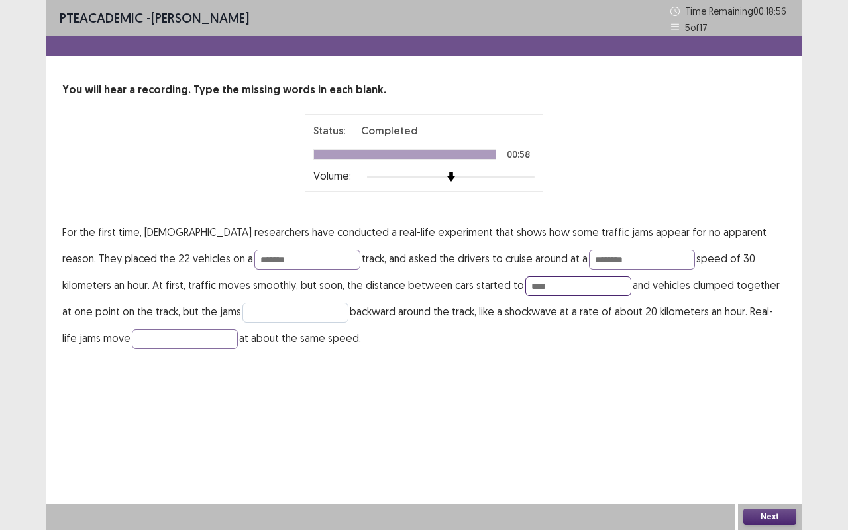
type input "****"
click at [249, 303] on input "text" at bounding box center [295, 313] width 106 height 20
type input "******"
click at [132, 338] on input "text" at bounding box center [185, 339] width 106 height 20
type input "********"
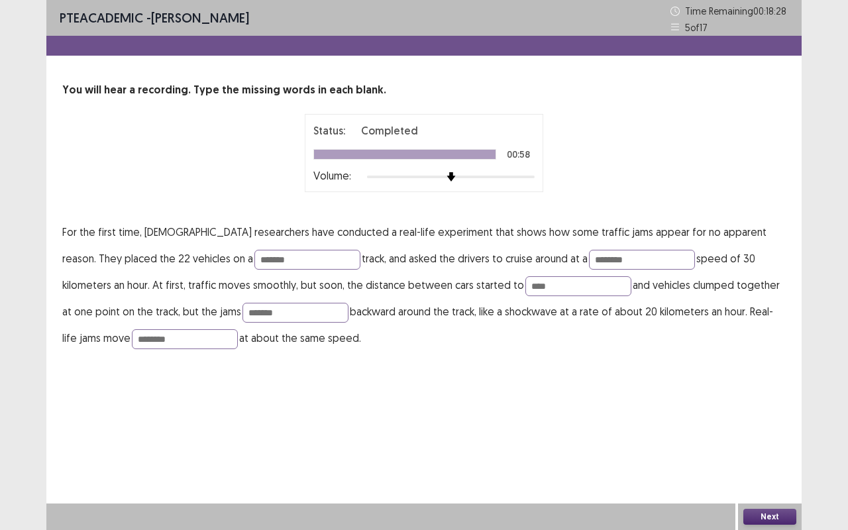
click at [764, 519] on button "Next" at bounding box center [769, 517] width 53 height 16
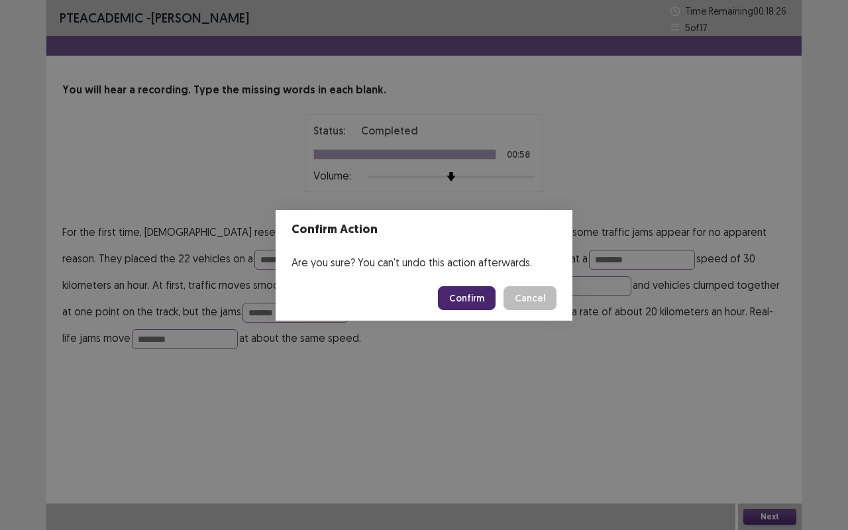
click at [467, 305] on button "Confirm" at bounding box center [467, 298] width 58 height 24
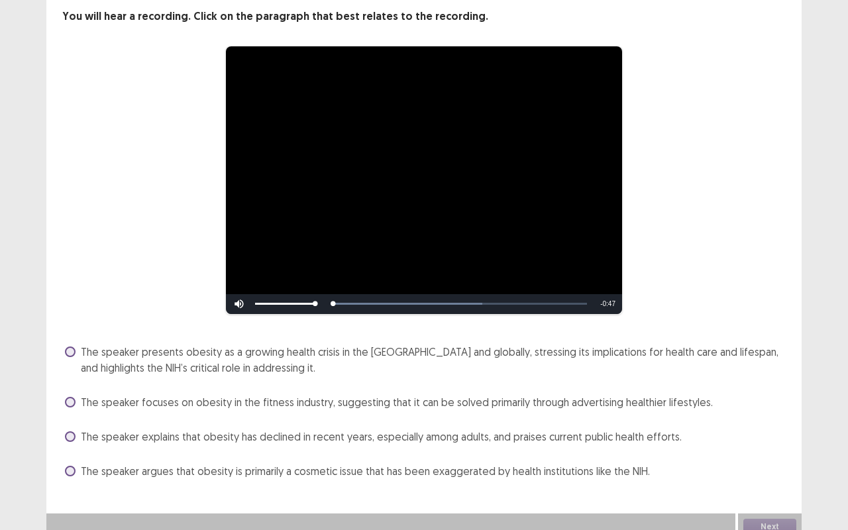
scroll to position [83, 0]
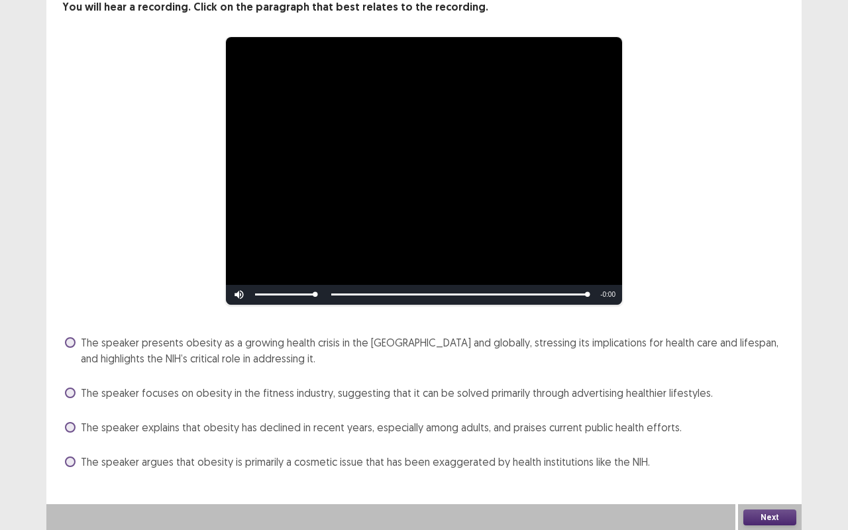
click at [70, 425] on span at bounding box center [70, 427] width 11 height 11
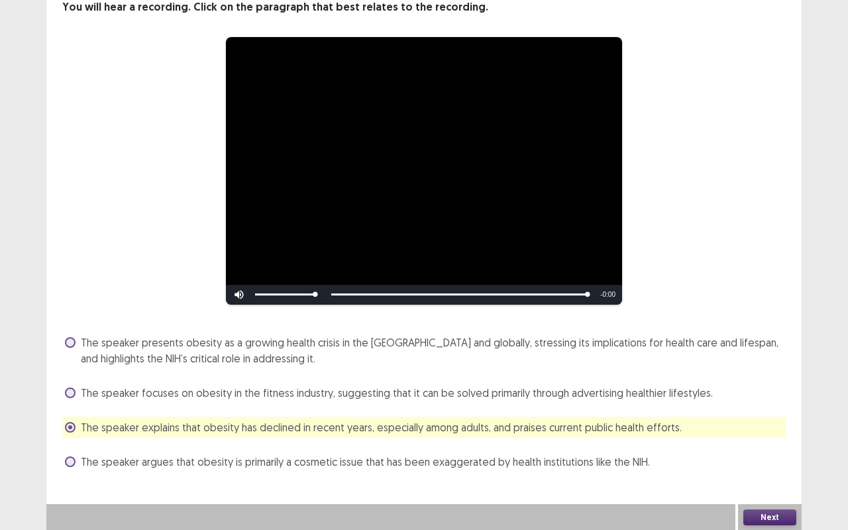
click at [768, 510] on button "Next" at bounding box center [769, 517] width 53 height 16
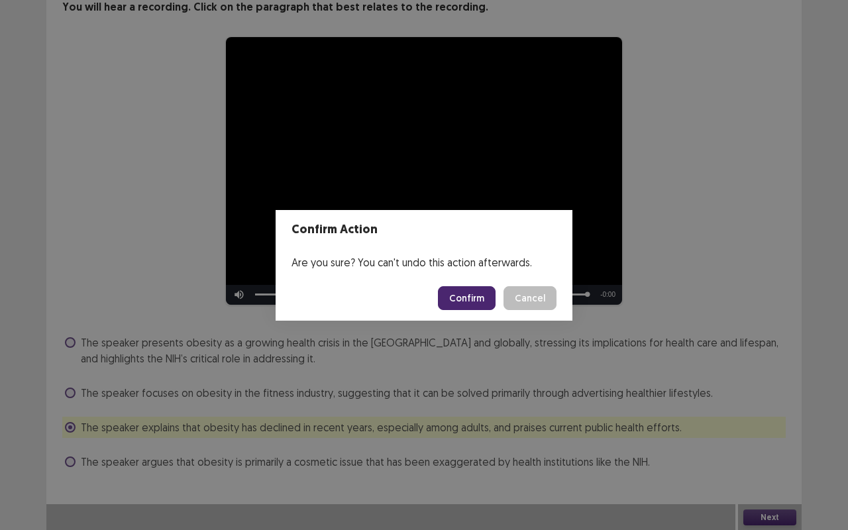
click at [460, 294] on button "Confirm" at bounding box center [467, 298] width 58 height 24
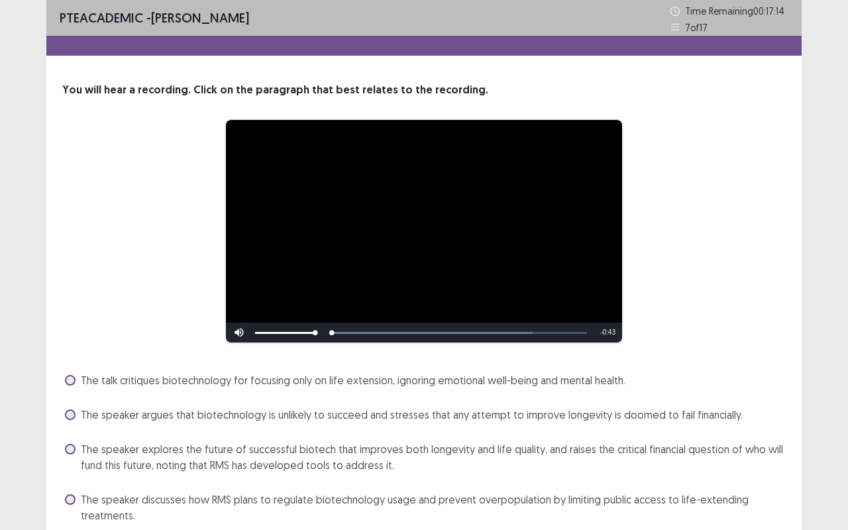
scroll to position [50, 0]
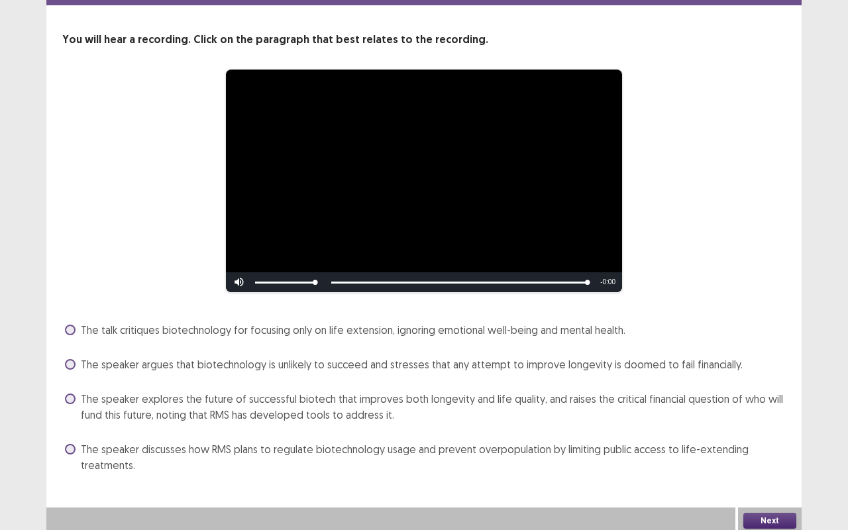
click at [75, 397] on span at bounding box center [70, 398] width 11 height 11
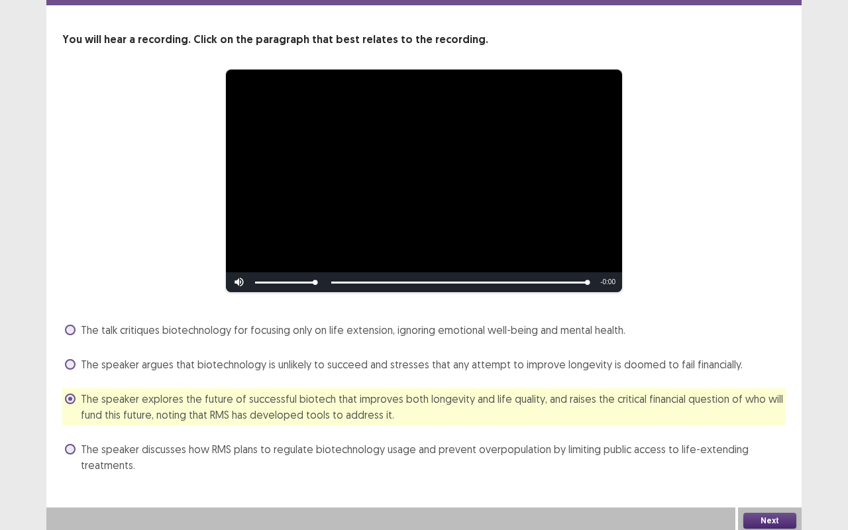
click at [759, 520] on button "Next" at bounding box center [769, 521] width 53 height 16
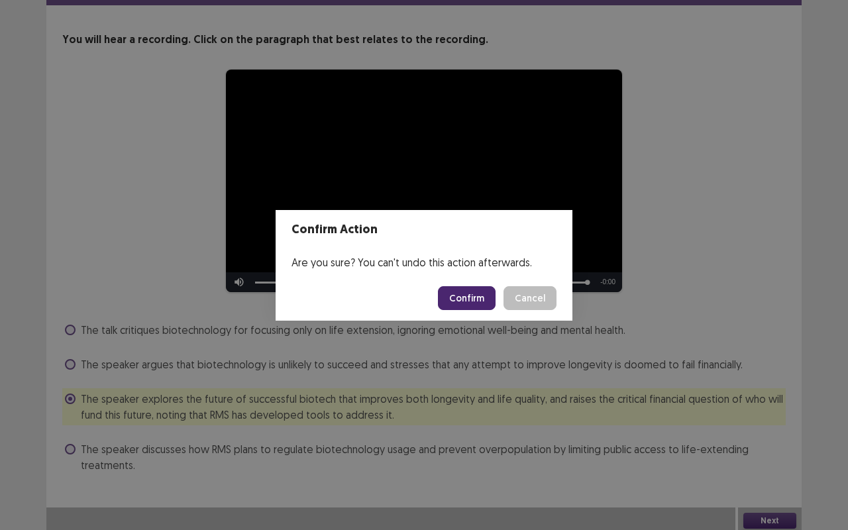
click at [448, 297] on button "Confirm" at bounding box center [467, 298] width 58 height 24
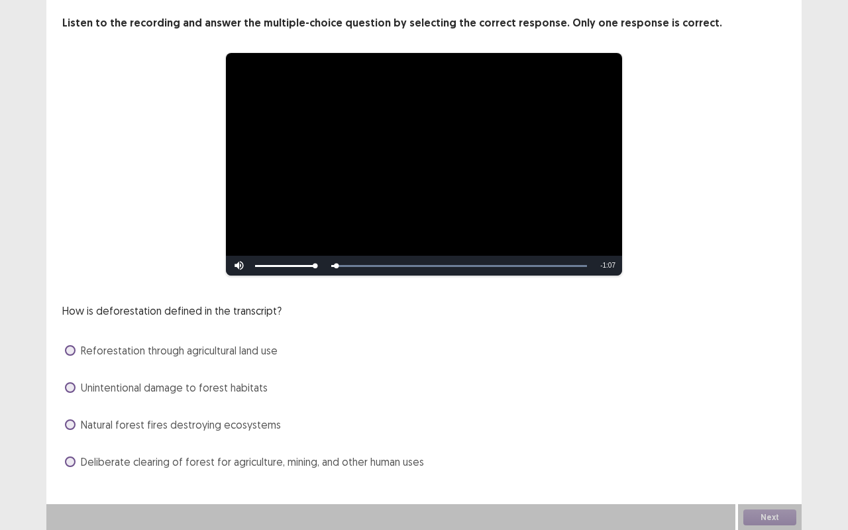
scroll to position [68, 0]
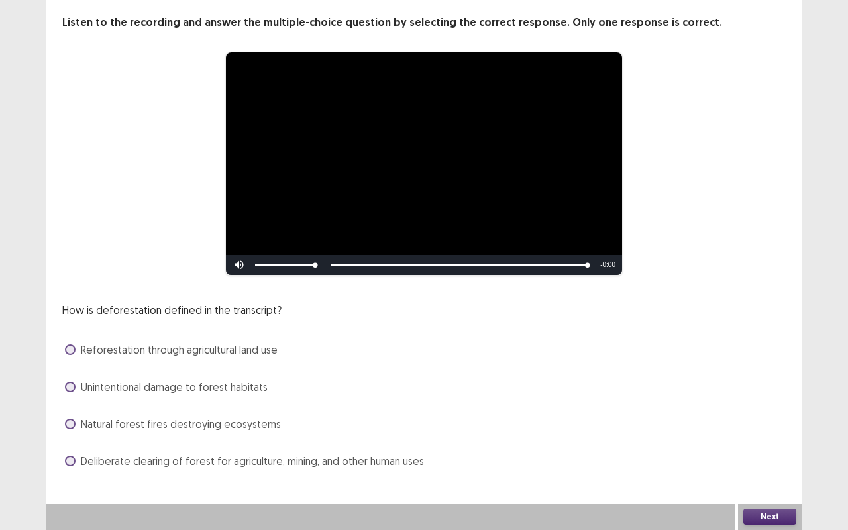
click at [70, 422] on span at bounding box center [70, 423] width 11 height 11
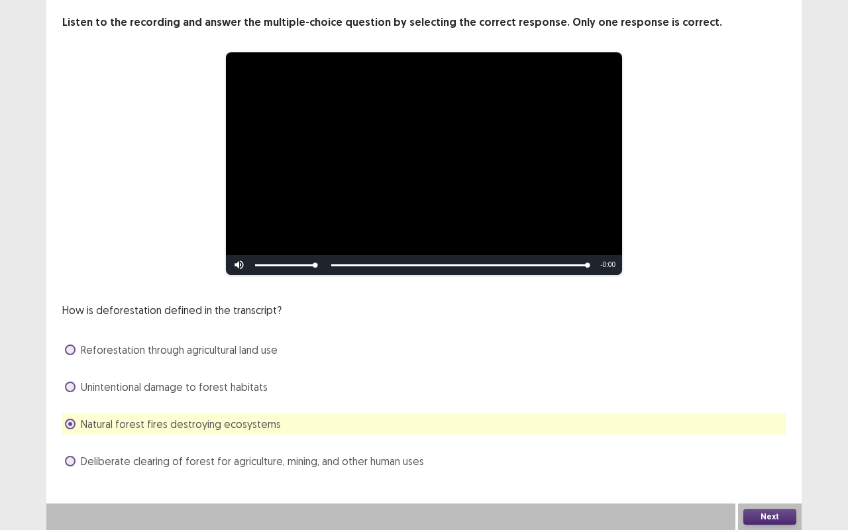
click at [774, 518] on button "Next" at bounding box center [769, 517] width 53 height 16
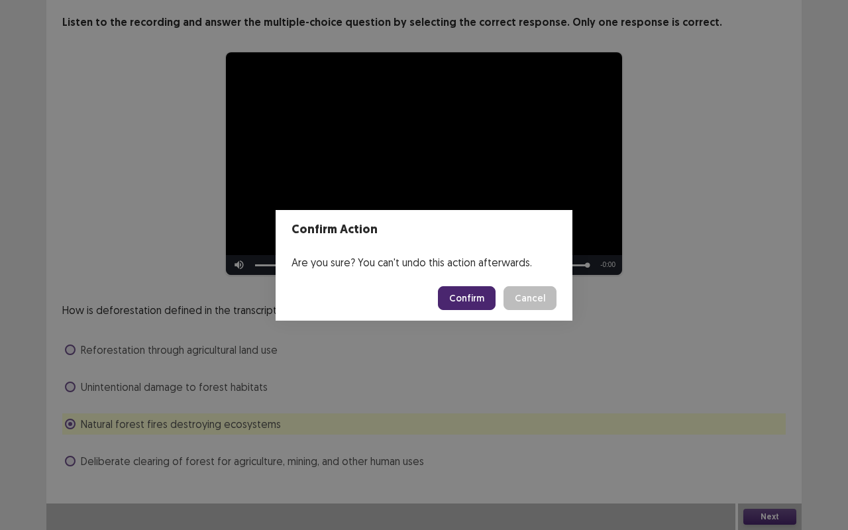
click at [475, 300] on button "Confirm" at bounding box center [467, 298] width 58 height 24
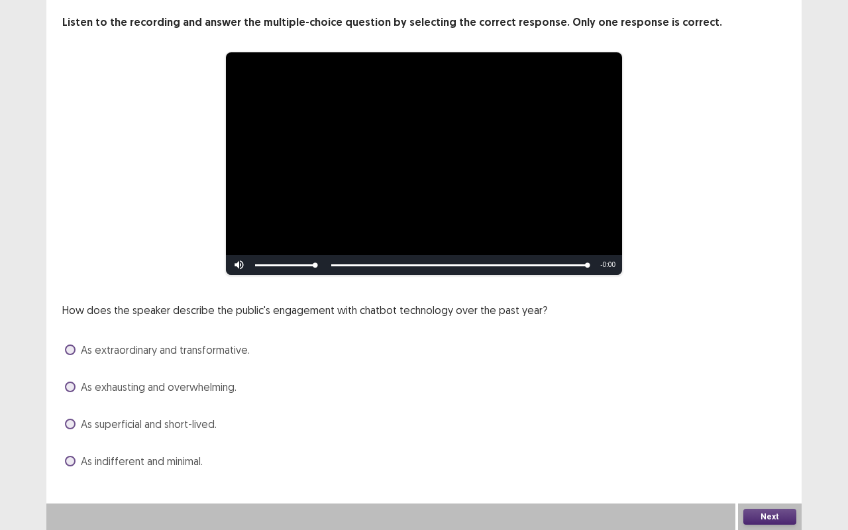
click at [68, 342] on label "As extraordinary and transformative." at bounding box center [157, 350] width 185 height 16
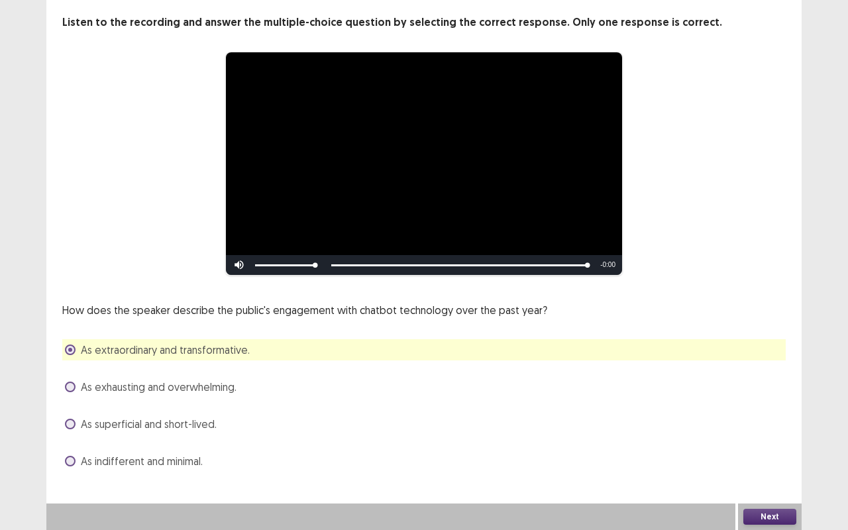
click at [767, 511] on button "Next" at bounding box center [769, 517] width 53 height 16
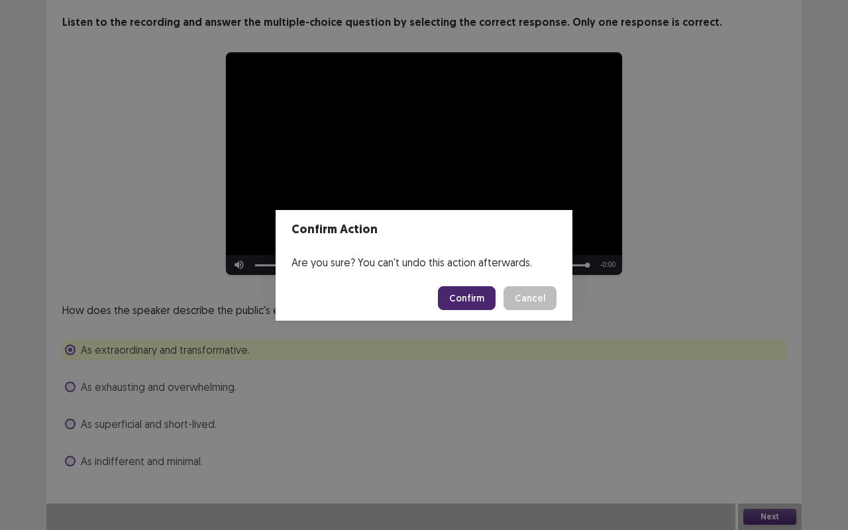
click at [452, 295] on button "Confirm" at bounding box center [467, 298] width 58 height 24
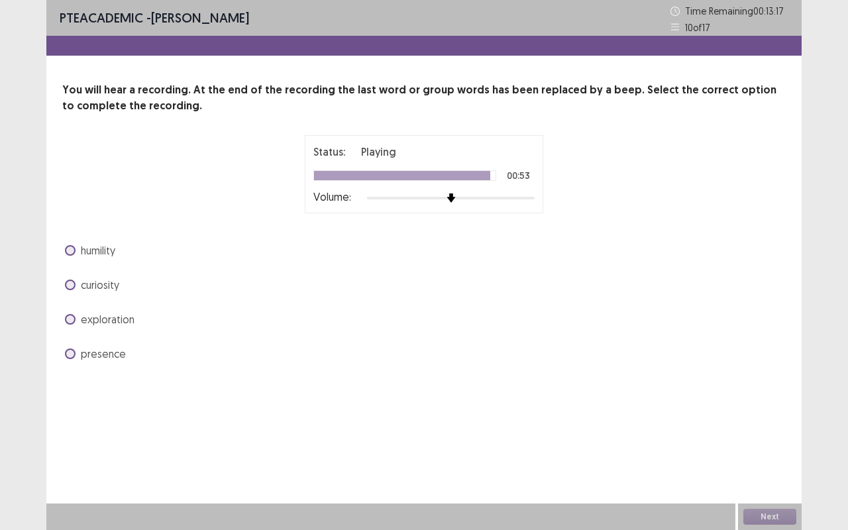
click at [72, 281] on span at bounding box center [70, 284] width 11 height 11
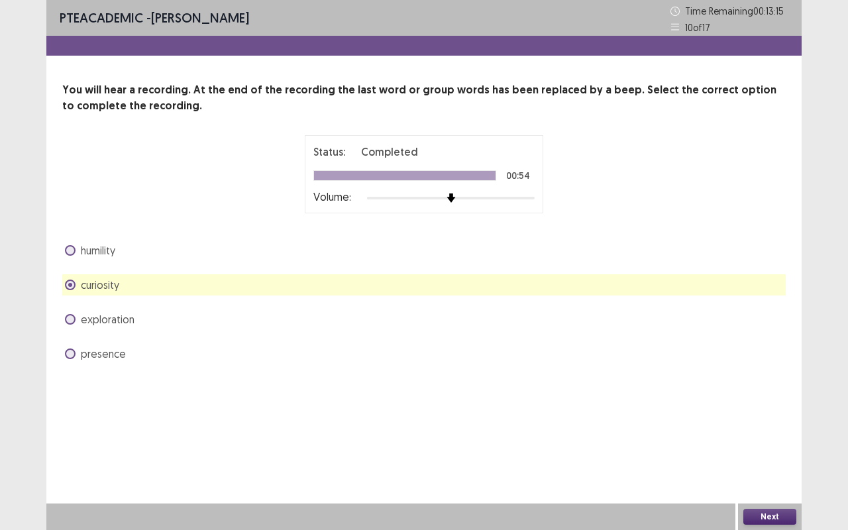
click at [765, 512] on button "Next" at bounding box center [769, 517] width 53 height 16
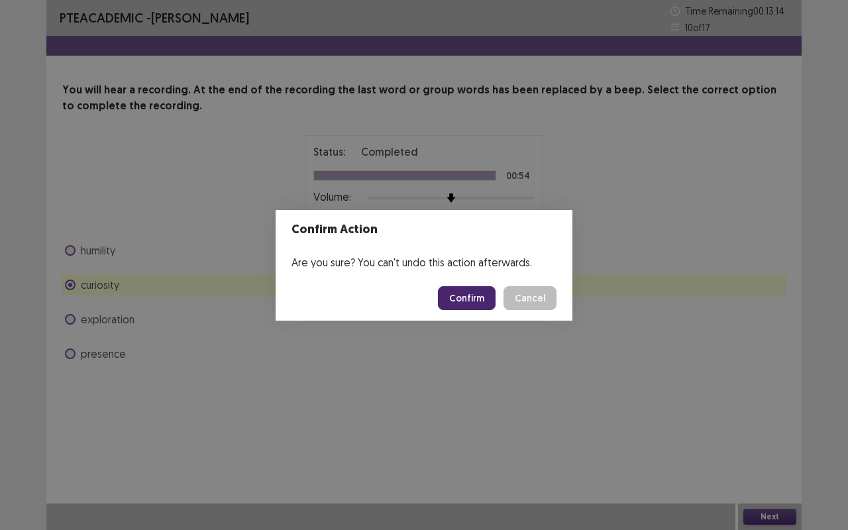
click at [469, 297] on button "Confirm" at bounding box center [467, 298] width 58 height 24
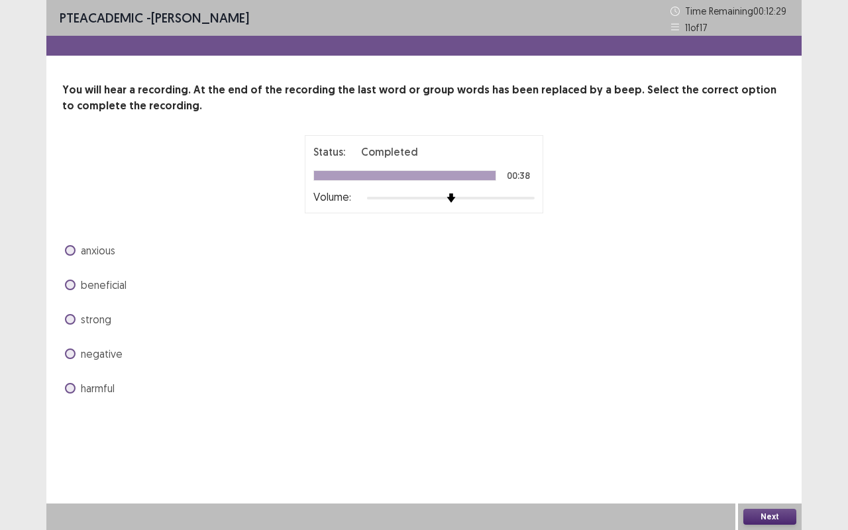
click at [70, 354] on span at bounding box center [70, 353] width 11 height 11
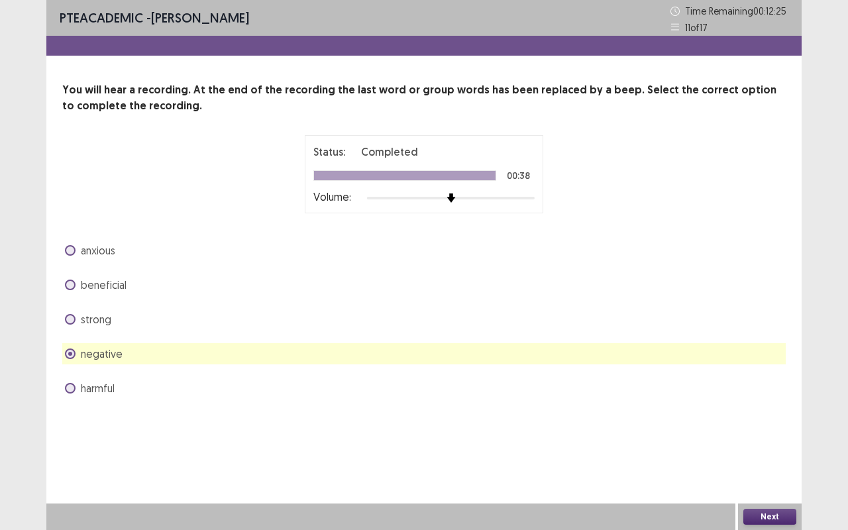
click at [67, 391] on span at bounding box center [70, 388] width 11 height 11
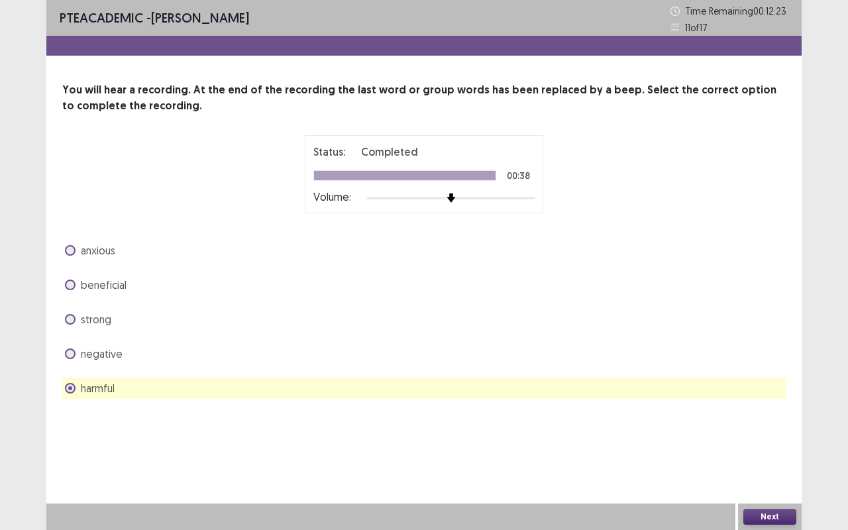
click at [772, 514] on button "Next" at bounding box center [769, 517] width 53 height 16
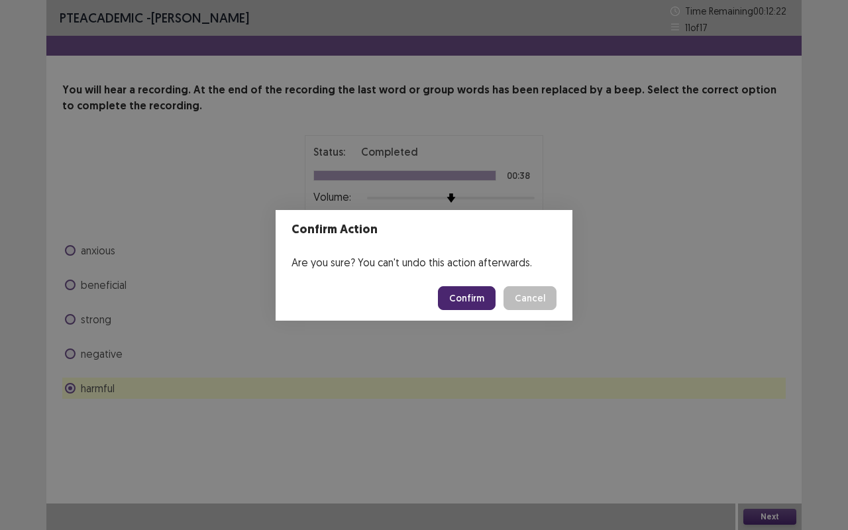
click at [458, 298] on button "Confirm" at bounding box center [467, 298] width 58 height 24
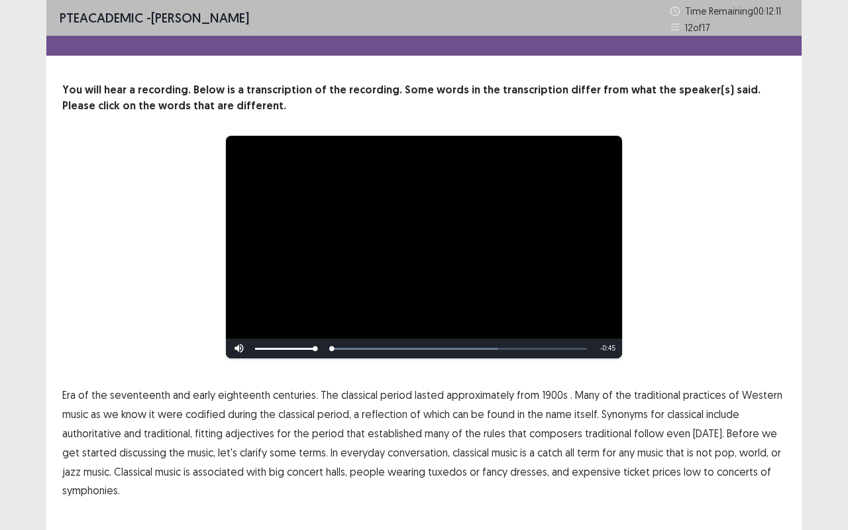
scroll to position [28, 0]
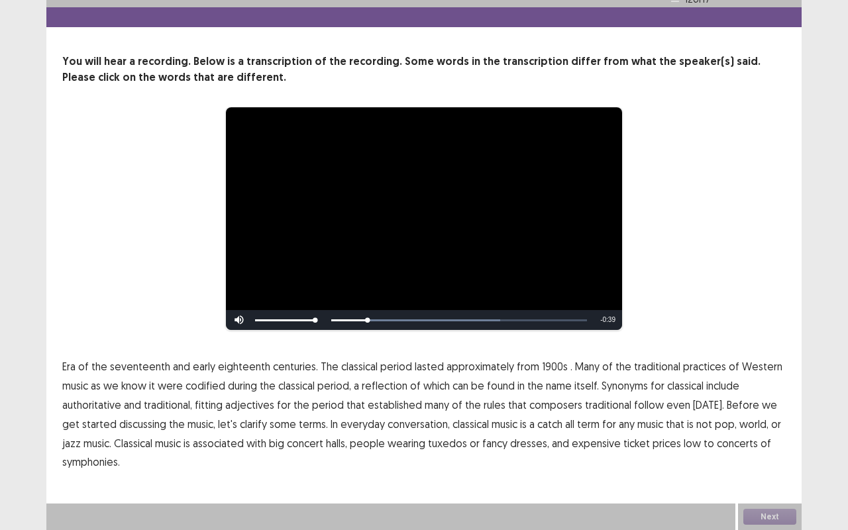
click at [542, 371] on span "1900s" at bounding box center [555, 366] width 26 height 16
click at [200, 389] on span "codified" at bounding box center [205, 385] width 40 height 16
click at [585, 407] on span "traditional" at bounding box center [608, 405] width 46 height 16
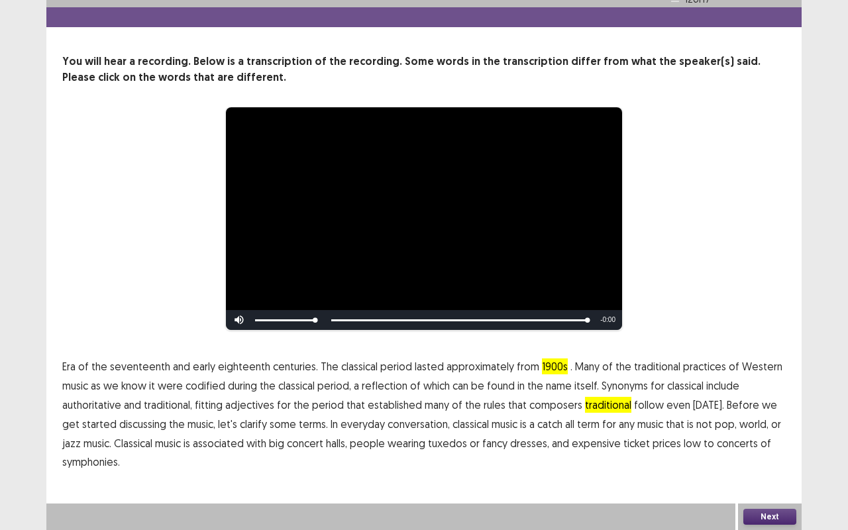
click at [72, 369] on span "Era" at bounding box center [68, 366] width 13 height 16
click at [767, 518] on button "Next" at bounding box center [769, 517] width 53 height 16
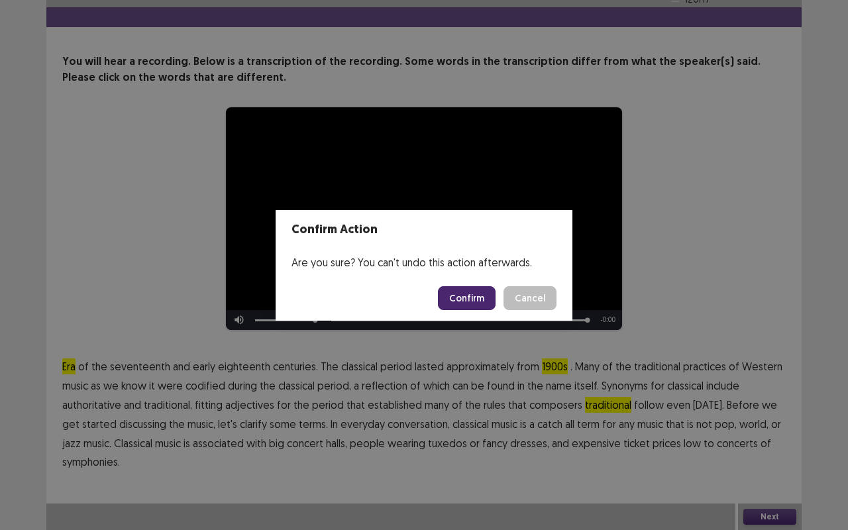
click at [458, 307] on button "Confirm" at bounding box center [467, 298] width 58 height 24
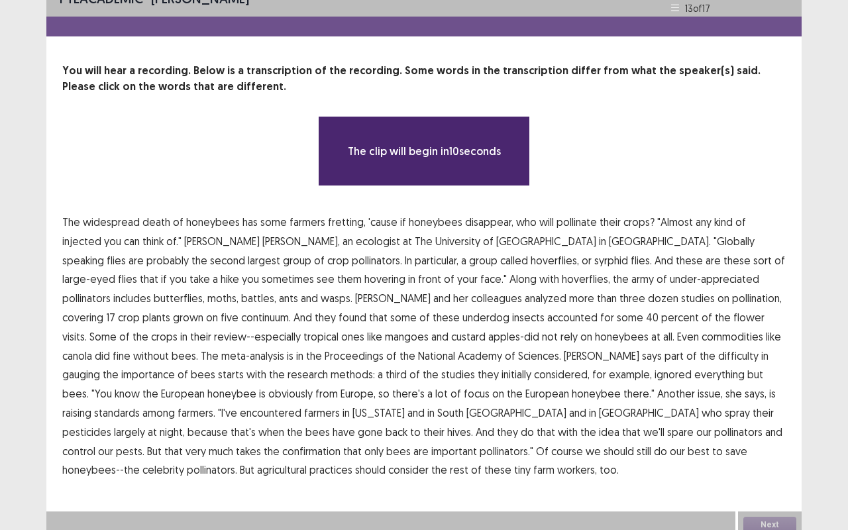
scroll to position [27, 0]
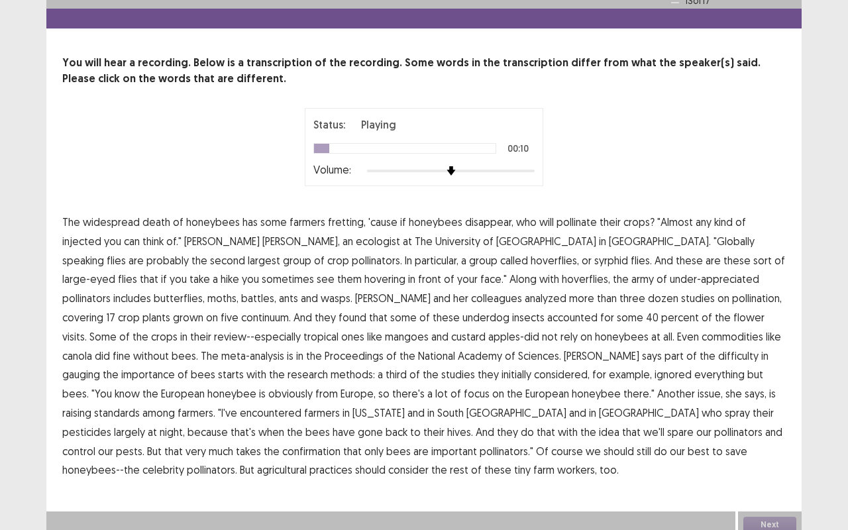
click at [101, 233] on span "injected" at bounding box center [81, 241] width 39 height 16
click at [291, 309] on span "continuum." at bounding box center [266, 317] width 50 height 16
click at [100, 366] on span "gauging" at bounding box center [81, 374] width 38 height 16
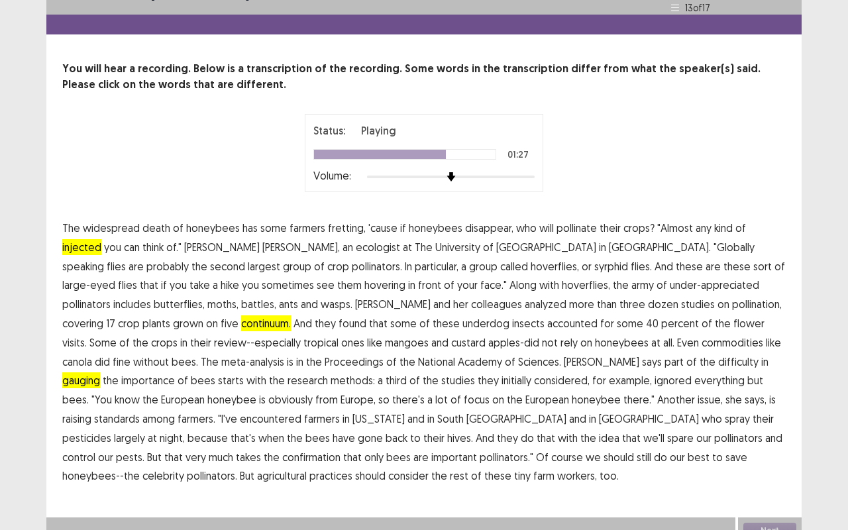
click at [140, 411] on span "standards" at bounding box center [117, 419] width 46 height 16
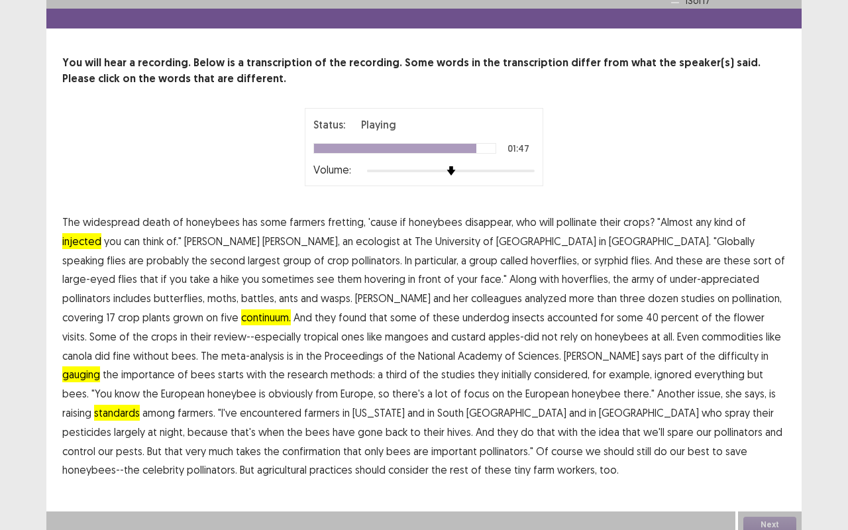
click at [340, 443] on span "confirmation" at bounding box center [311, 451] width 58 height 16
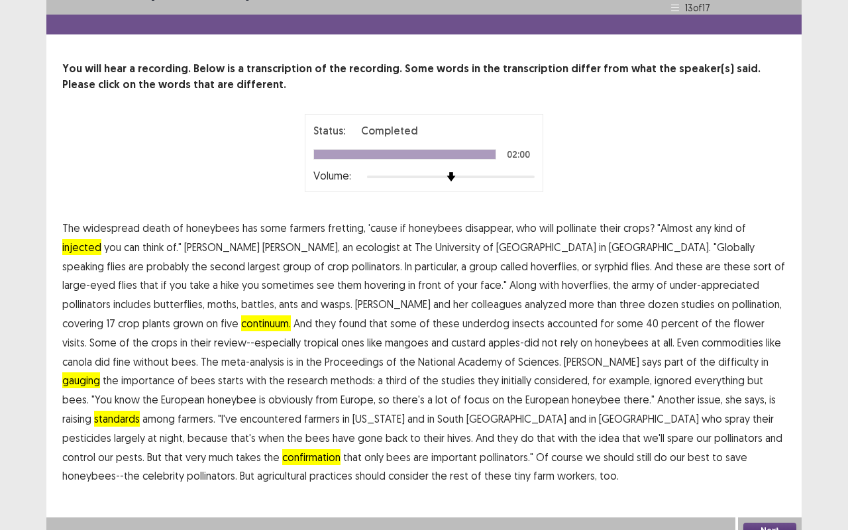
click at [276, 296] on span "battles," at bounding box center [258, 304] width 35 height 16
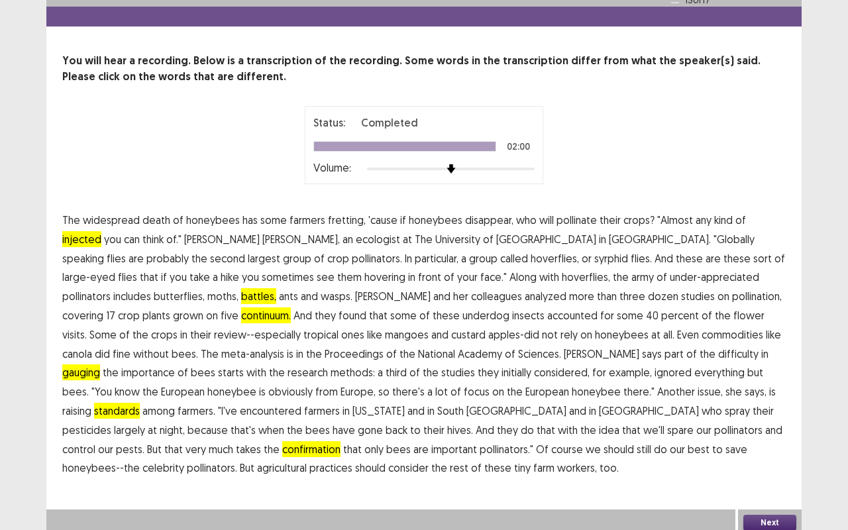
click at [770, 514] on button "Next" at bounding box center [769, 522] width 53 height 16
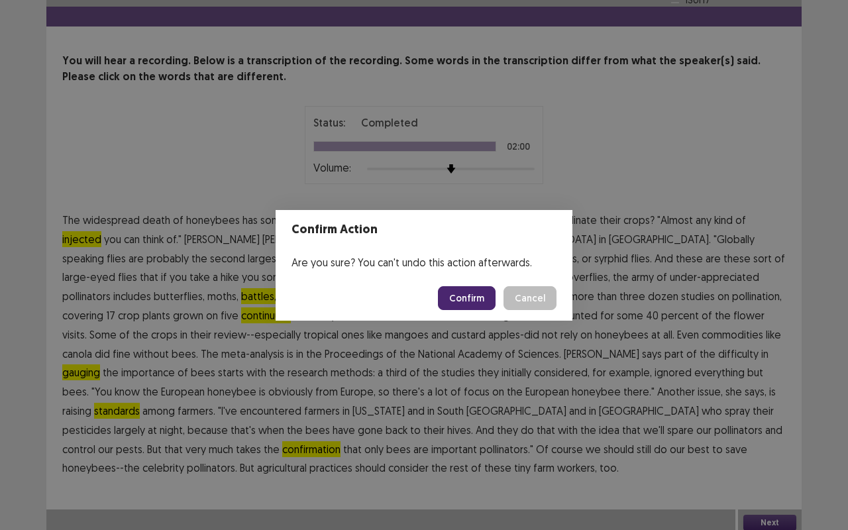
click at [470, 298] on button "Confirm" at bounding box center [467, 298] width 58 height 24
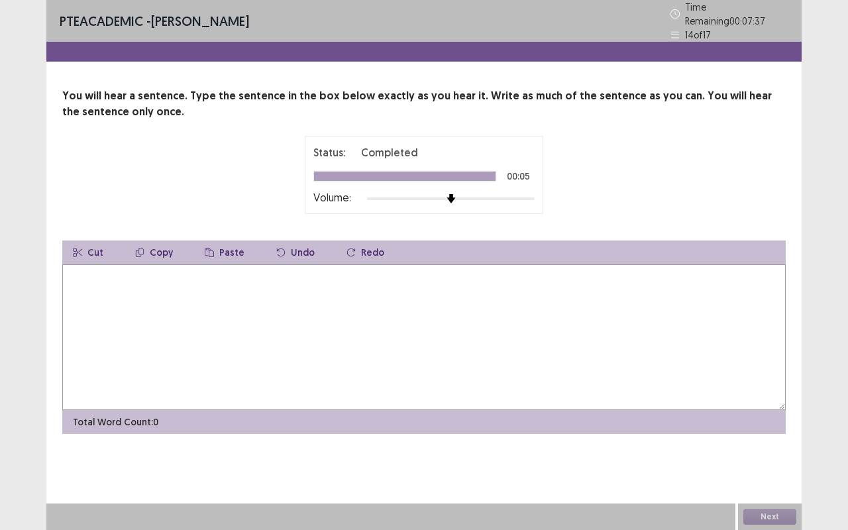
click at [342, 322] on textarea at bounding box center [423, 337] width 723 height 146
click at [117, 271] on textarea "**********" at bounding box center [423, 337] width 723 height 146
click at [165, 278] on textarea "**********" at bounding box center [423, 337] width 723 height 146
type textarea "**********"
click at [758, 517] on button "Next" at bounding box center [769, 517] width 53 height 16
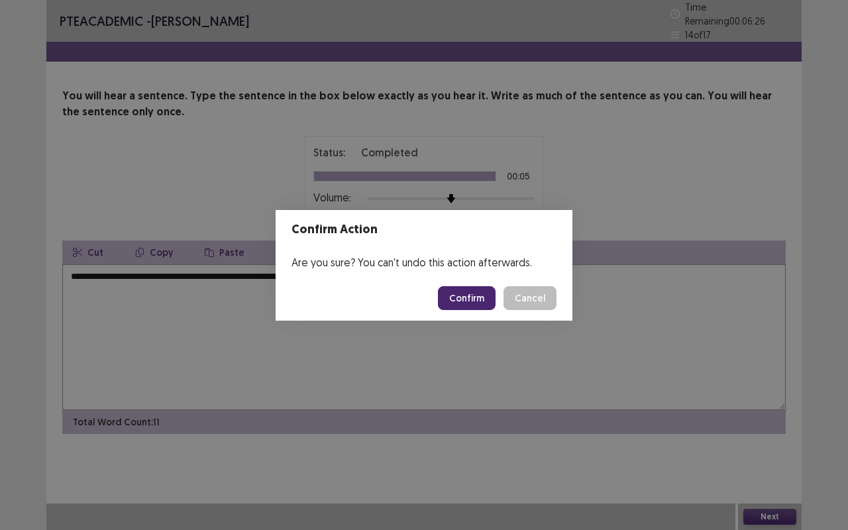
click at [466, 300] on button "Confirm" at bounding box center [467, 298] width 58 height 24
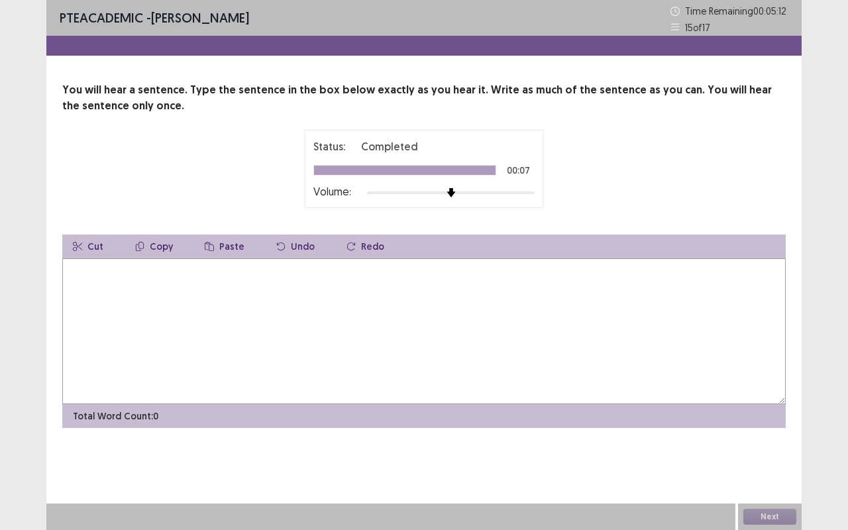
click at [257, 380] on textarea at bounding box center [423, 331] width 723 height 146
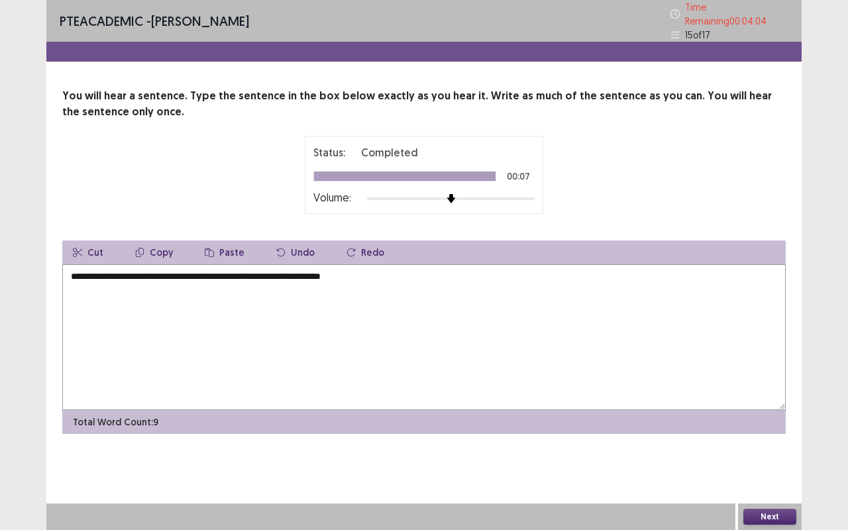
type textarea "**********"
click at [777, 516] on button "Next" at bounding box center [769, 517] width 53 height 16
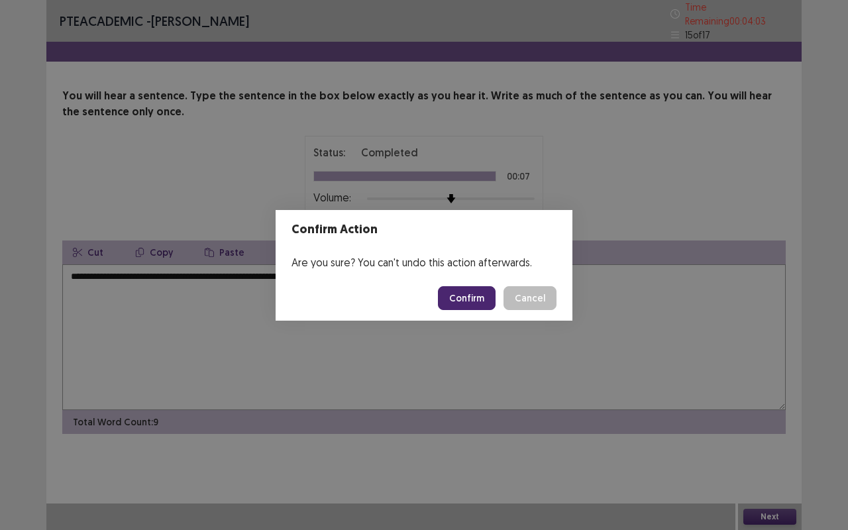
click at [477, 299] on button "Confirm" at bounding box center [467, 298] width 58 height 24
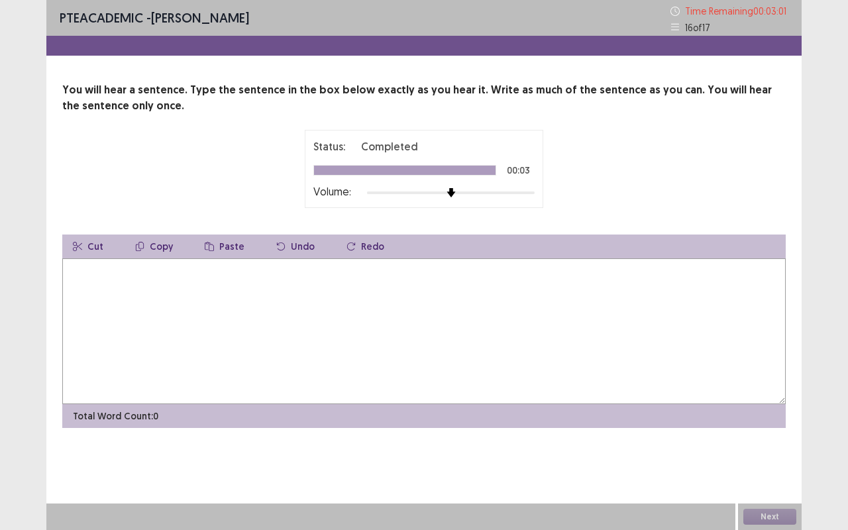
click at [249, 326] on textarea at bounding box center [423, 331] width 723 height 146
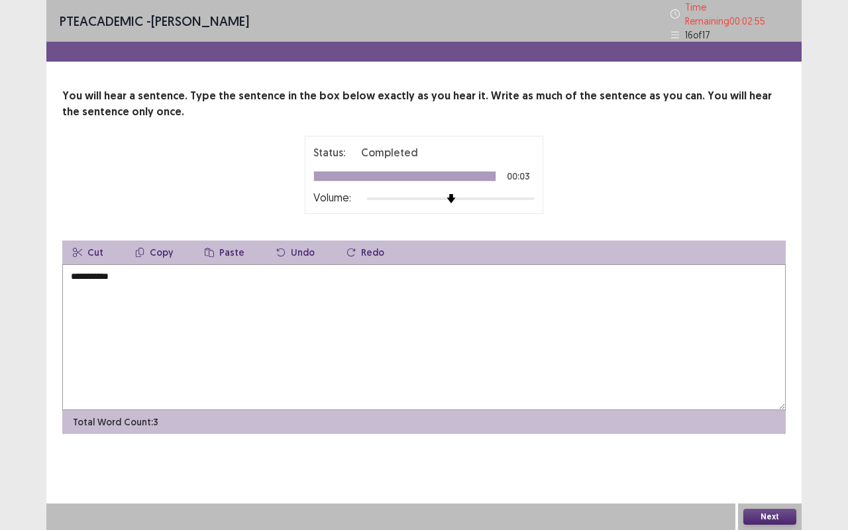
click at [249, 326] on textarea "**********" at bounding box center [423, 337] width 723 height 146
type textarea "**********"
click at [765, 513] on button "Next" at bounding box center [769, 517] width 53 height 16
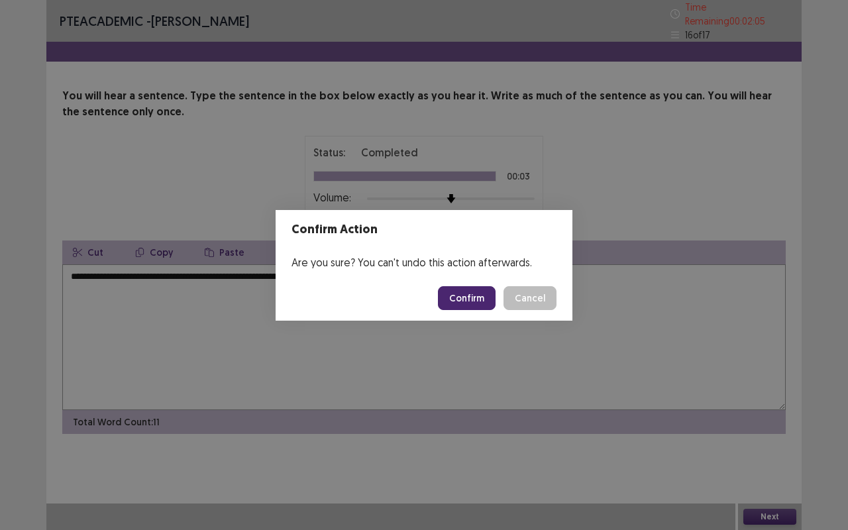
click at [463, 291] on button "Confirm" at bounding box center [467, 298] width 58 height 24
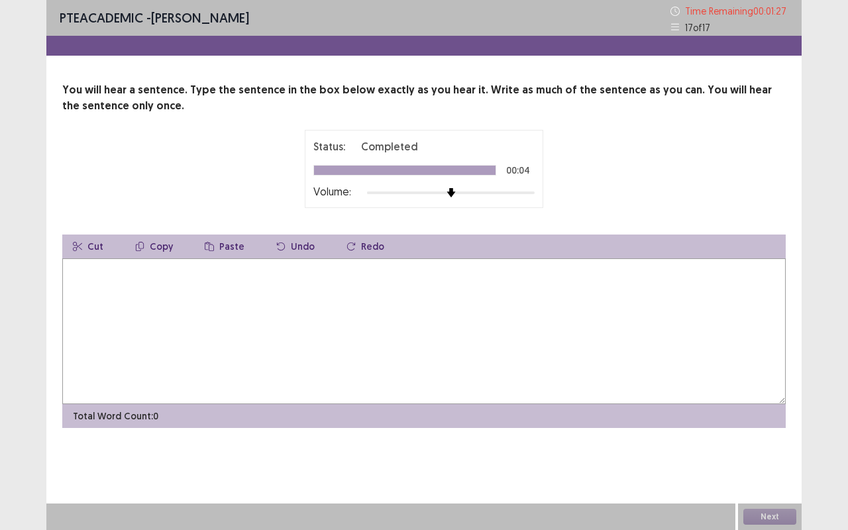
click at [279, 385] on textarea at bounding box center [423, 331] width 723 height 146
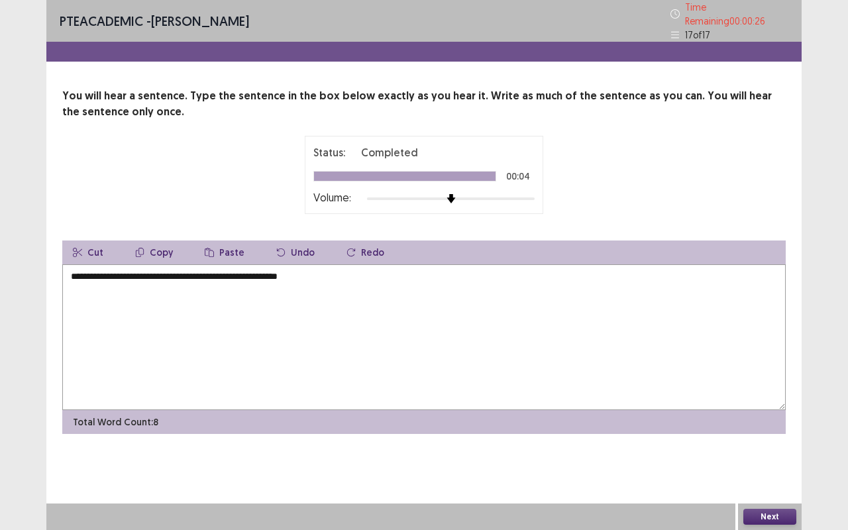
click at [204, 273] on textarea "**********" at bounding box center [423, 337] width 723 height 146
click at [244, 272] on textarea "**********" at bounding box center [423, 337] width 723 height 146
type textarea "**********"
click at [754, 513] on button "Next" at bounding box center [769, 517] width 53 height 16
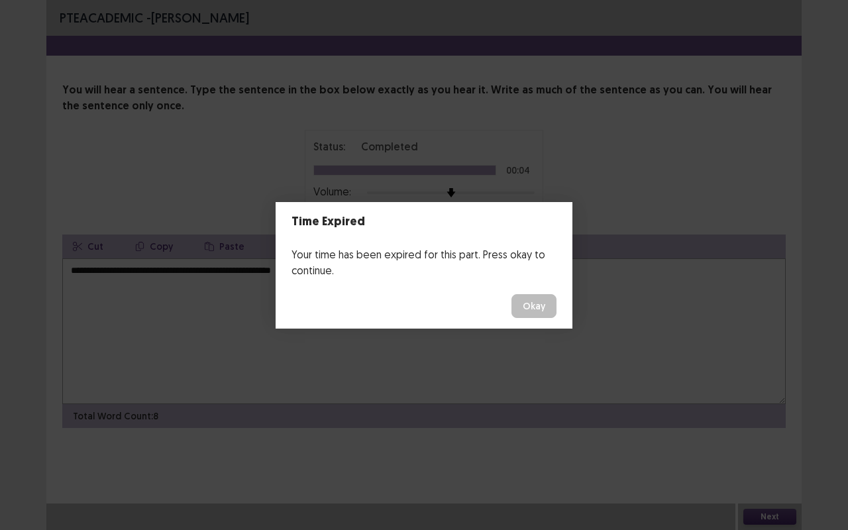
click at [452, 303] on footer "Okay" at bounding box center [423, 305] width 297 height 45
click at [548, 309] on button "Okay" at bounding box center [533, 306] width 45 height 24
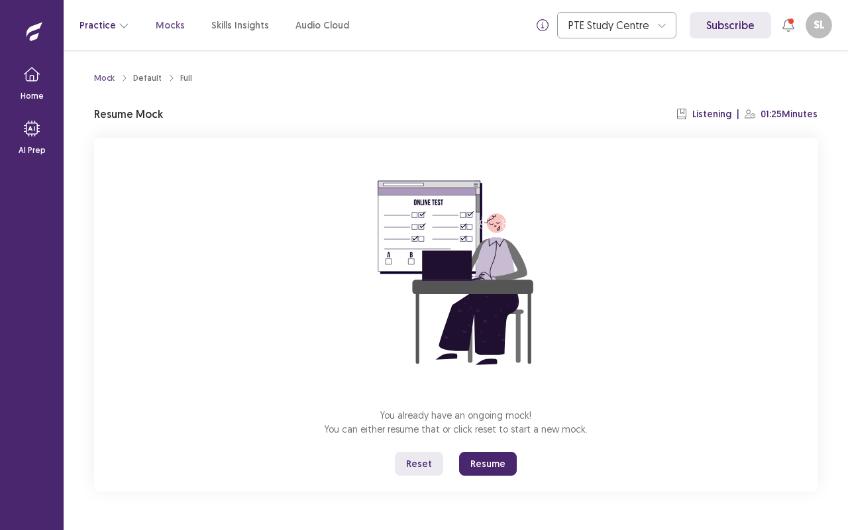
click at [101, 19] on button "Practice" at bounding box center [104, 25] width 50 height 24
click at [199, 380] on div "You already have an ongoing mock! You can either resume that or click reset to …" at bounding box center [455, 315] width 723 height 354
click at [120, 25] on icon "button" at bounding box center [124, 26] width 9 height 5
click at [294, 395] on div "You already have an ongoing mock! You can either resume that or click reset to …" at bounding box center [455, 315] width 723 height 354
click at [121, 24] on icon "button" at bounding box center [124, 25] width 11 height 11
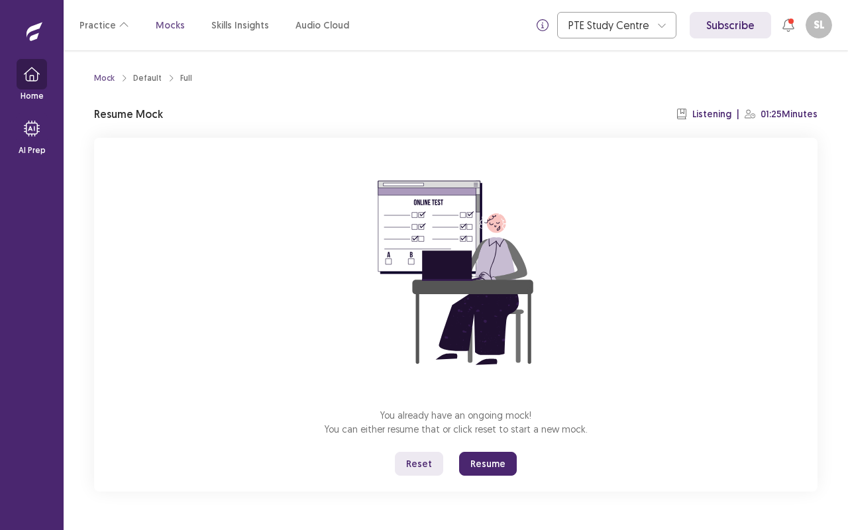
click at [42, 79] on button "button" at bounding box center [32, 74] width 32 height 32
click at [34, 73] on icon "button" at bounding box center [32, 74] width 16 height 16
